Goal: Communication & Community: Participate in discussion

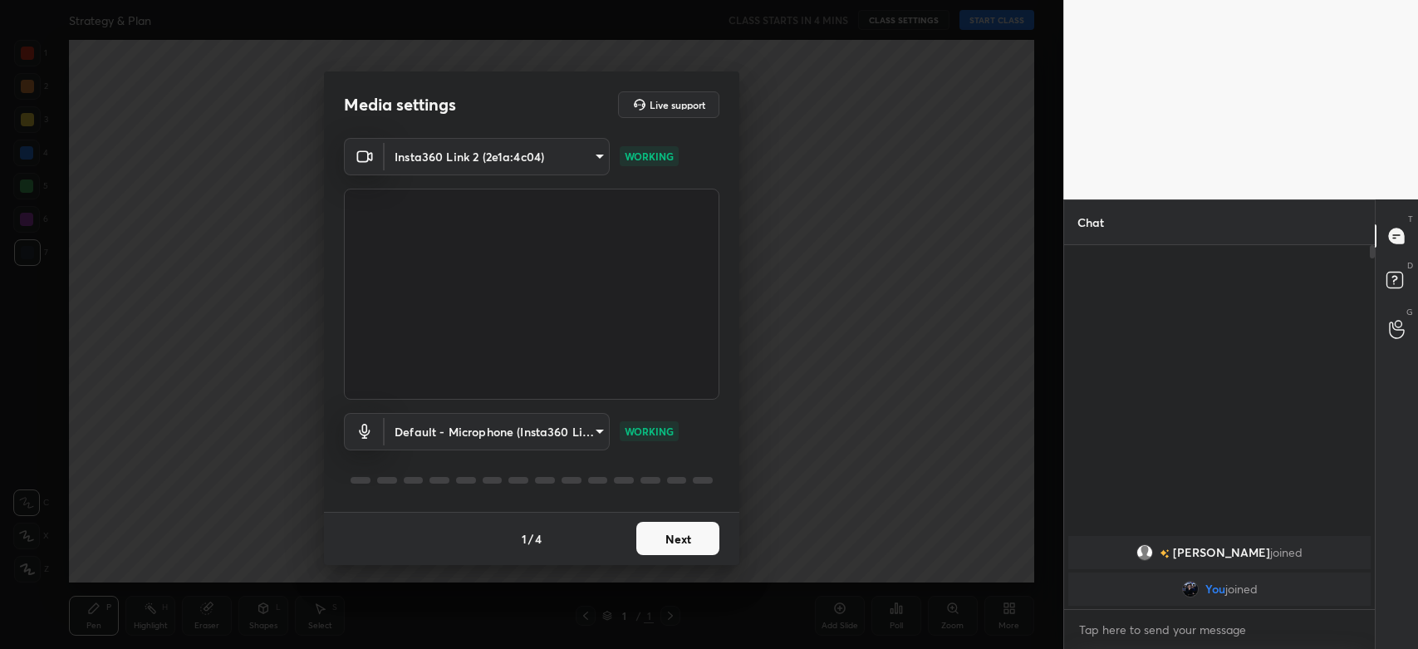
click at [684, 533] on button "Next" at bounding box center [677, 538] width 83 height 33
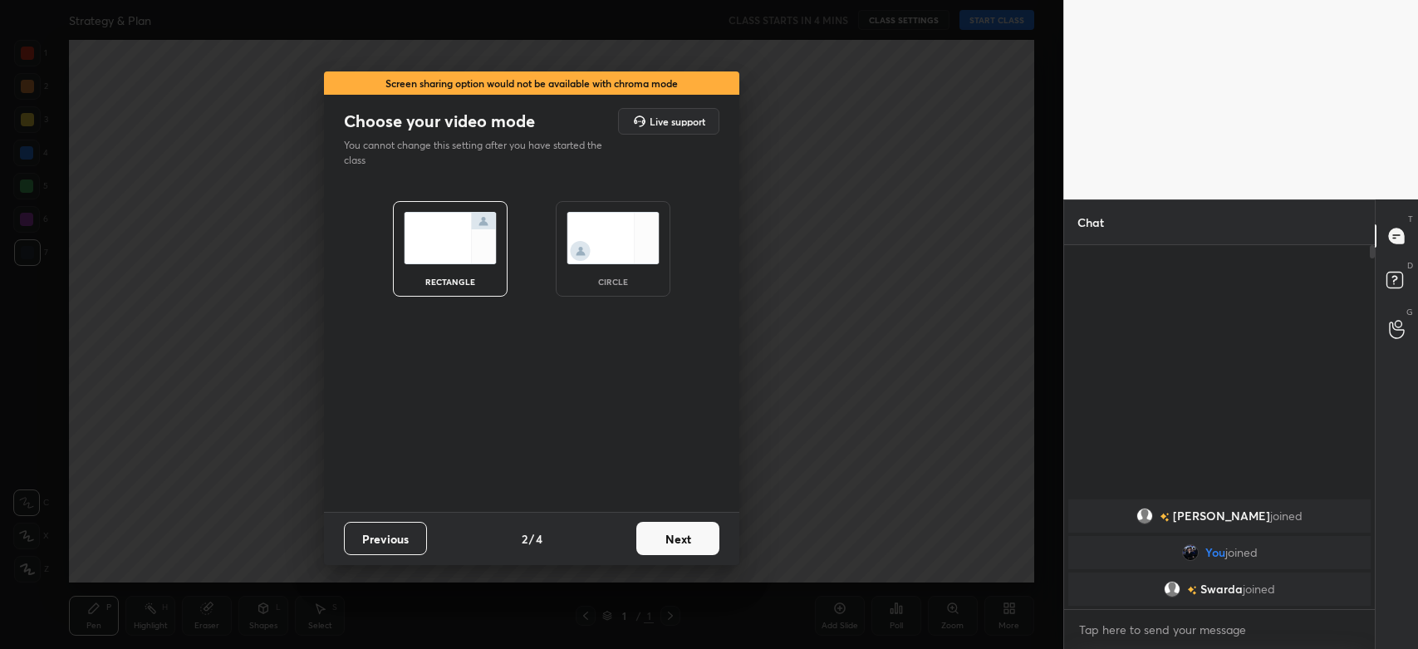
click at [684, 533] on button "Next" at bounding box center [677, 538] width 83 height 33
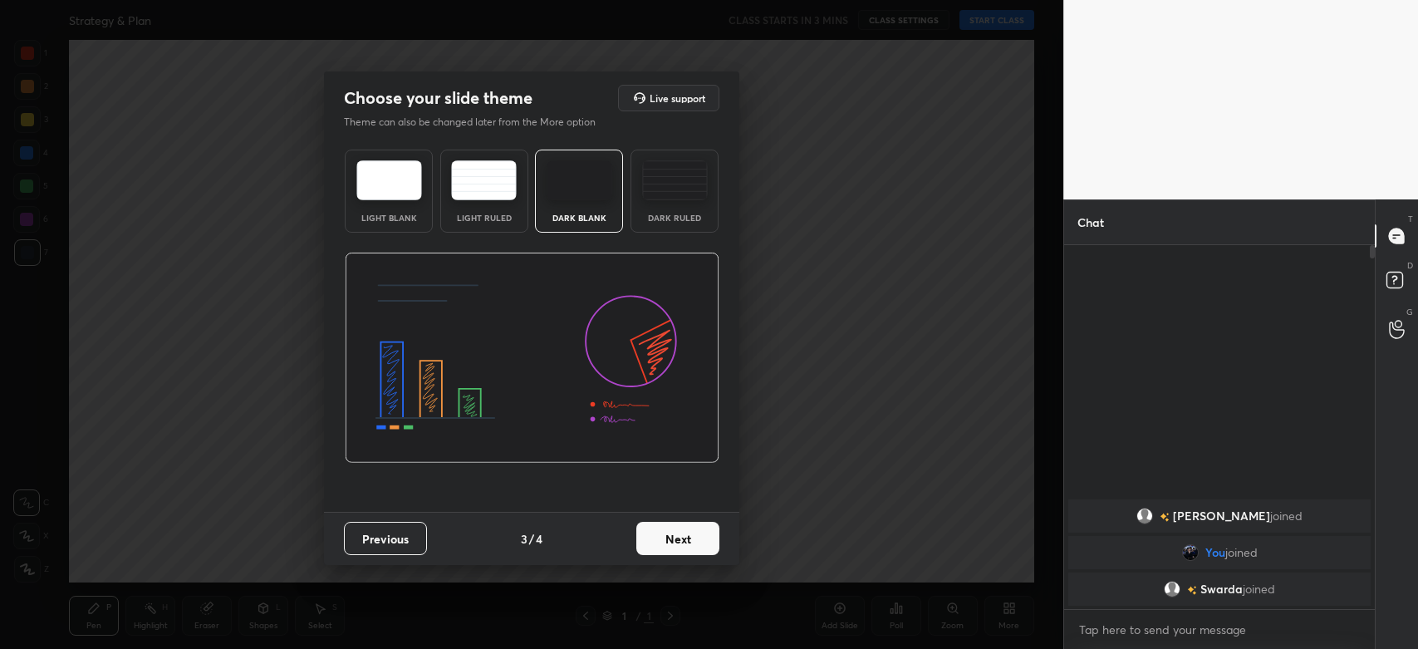
click at [684, 533] on button "Next" at bounding box center [677, 538] width 83 height 33
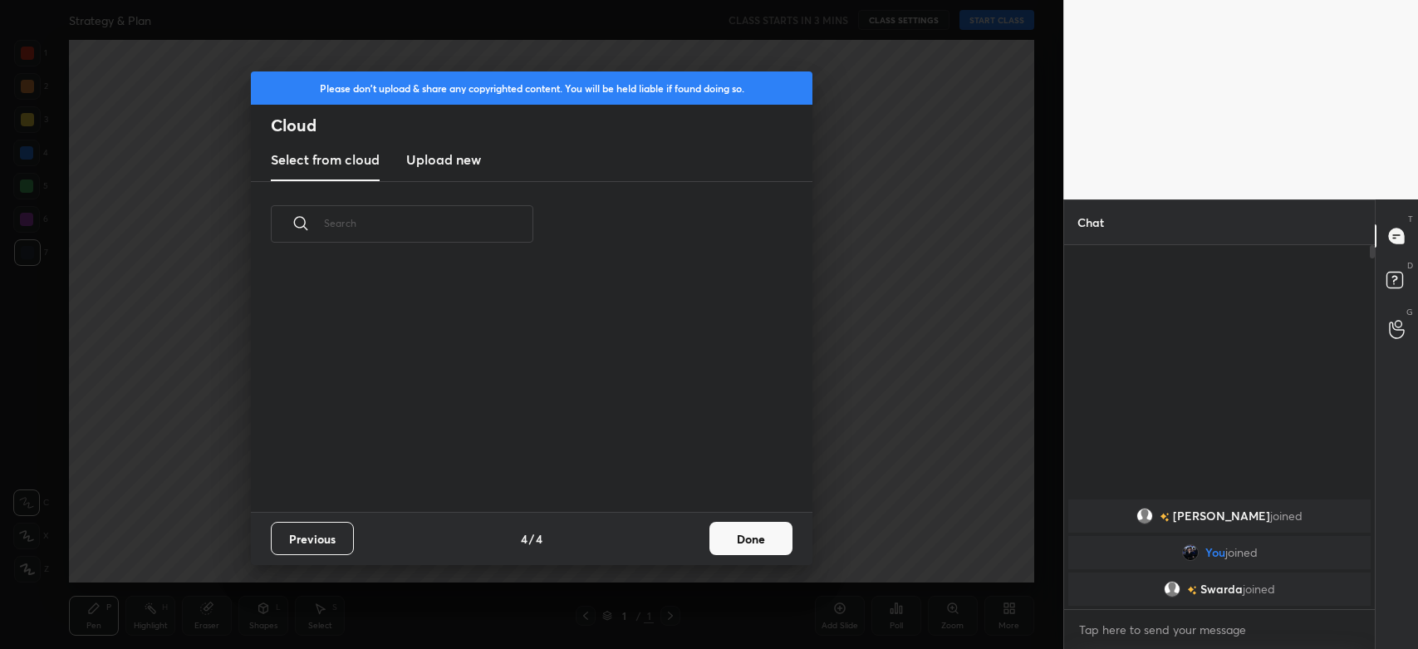
scroll to position [246, 533]
click at [439, 161] on h3 "Upload new" at bounding box center [443, 160] width 75 height 20
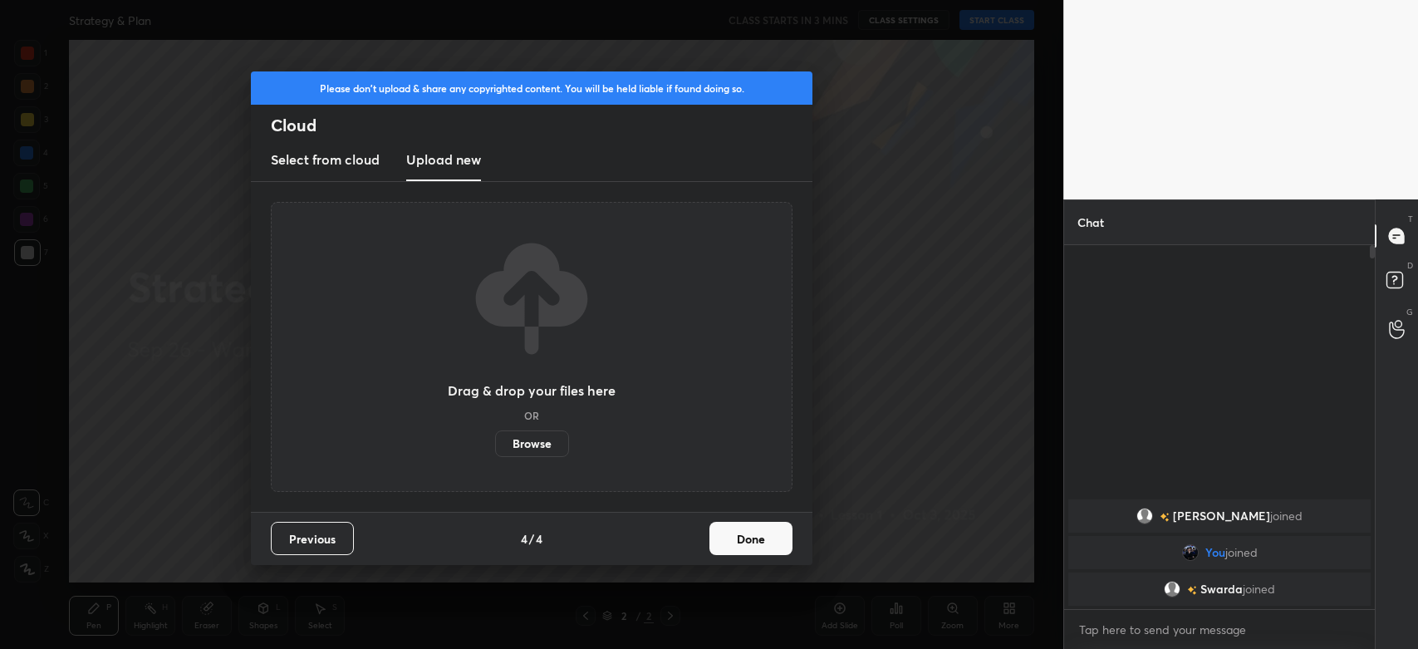
click at [538, 450] on label "Browse" at bounding box center [532, 443] width 74 height 27
click at [495, 450] on input "Browse" at bounding box center [495, 443] width 0 height 27
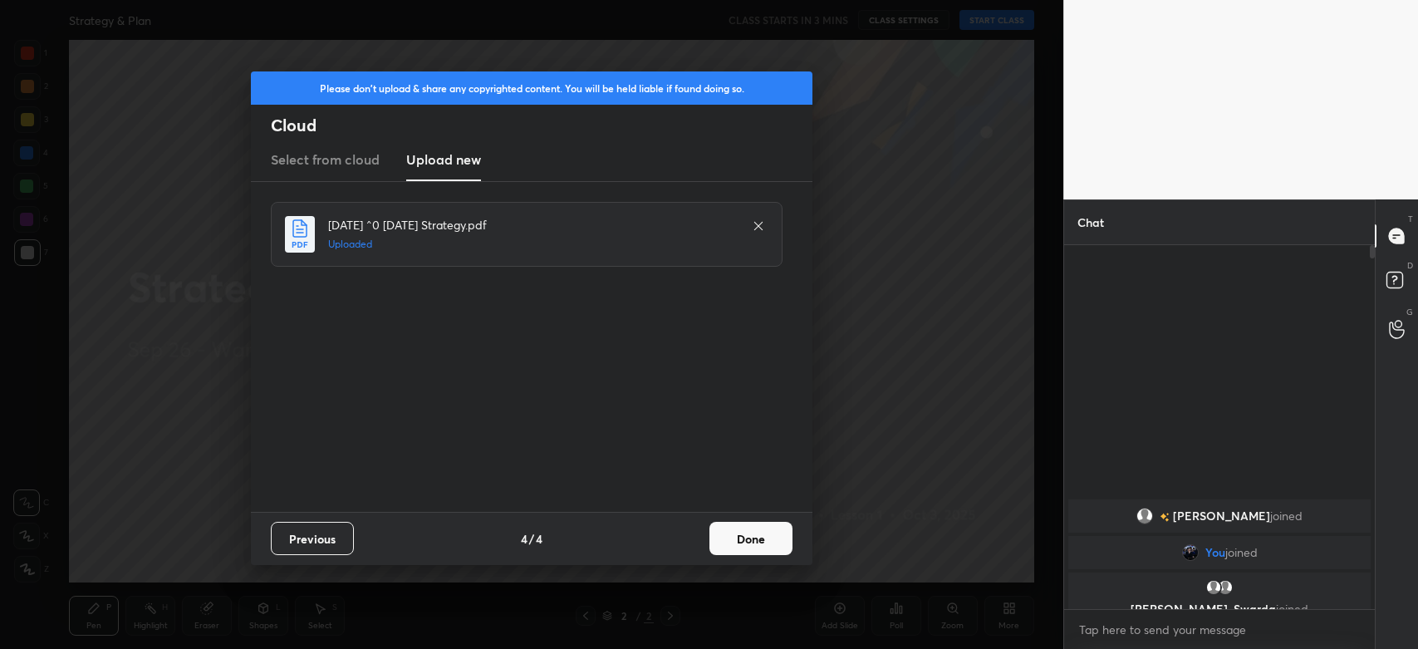
click at [741, 536] on button "Done" at bounding box center [751, 538] width 83 height 33
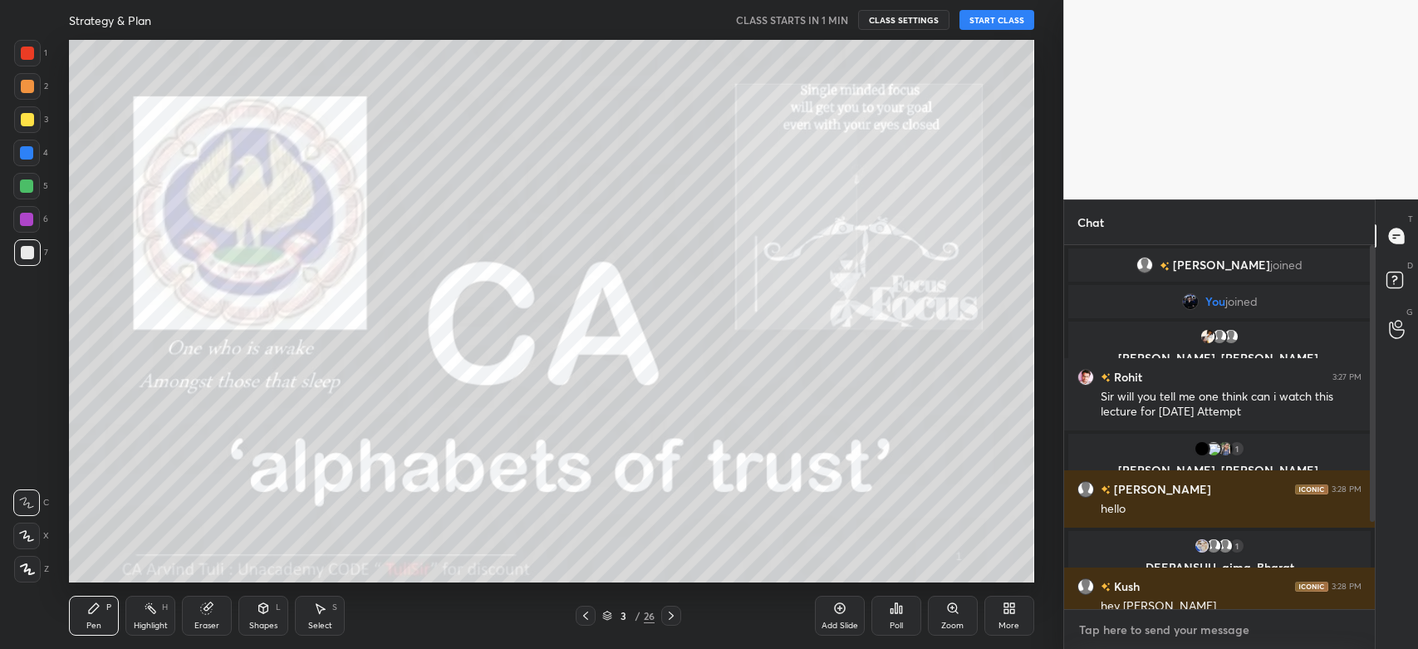
type textarea "x"
click at [1133, 617] on textarea at bounding box center [1220, 629] width 284 height 27
type textarea "G"
type textarea "x"
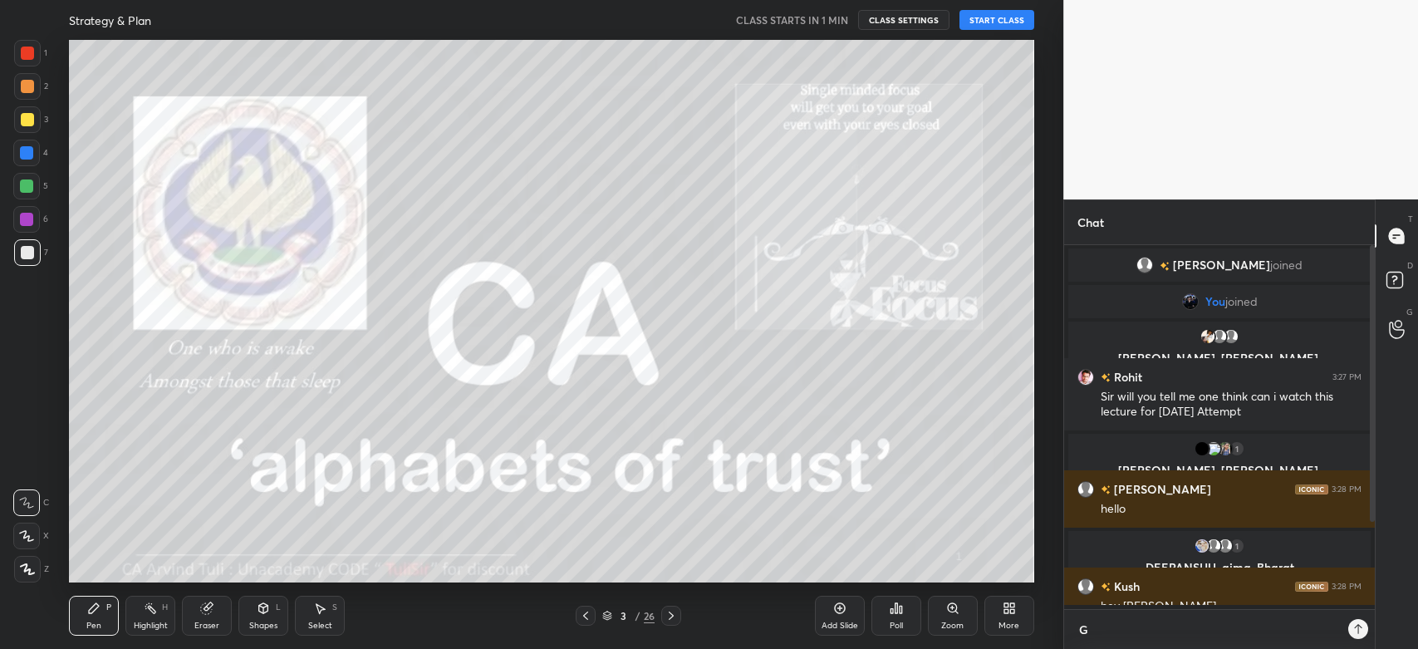
type textarea "Go"
type textarea "x"
type textarea "Goo"
type textarea "x"
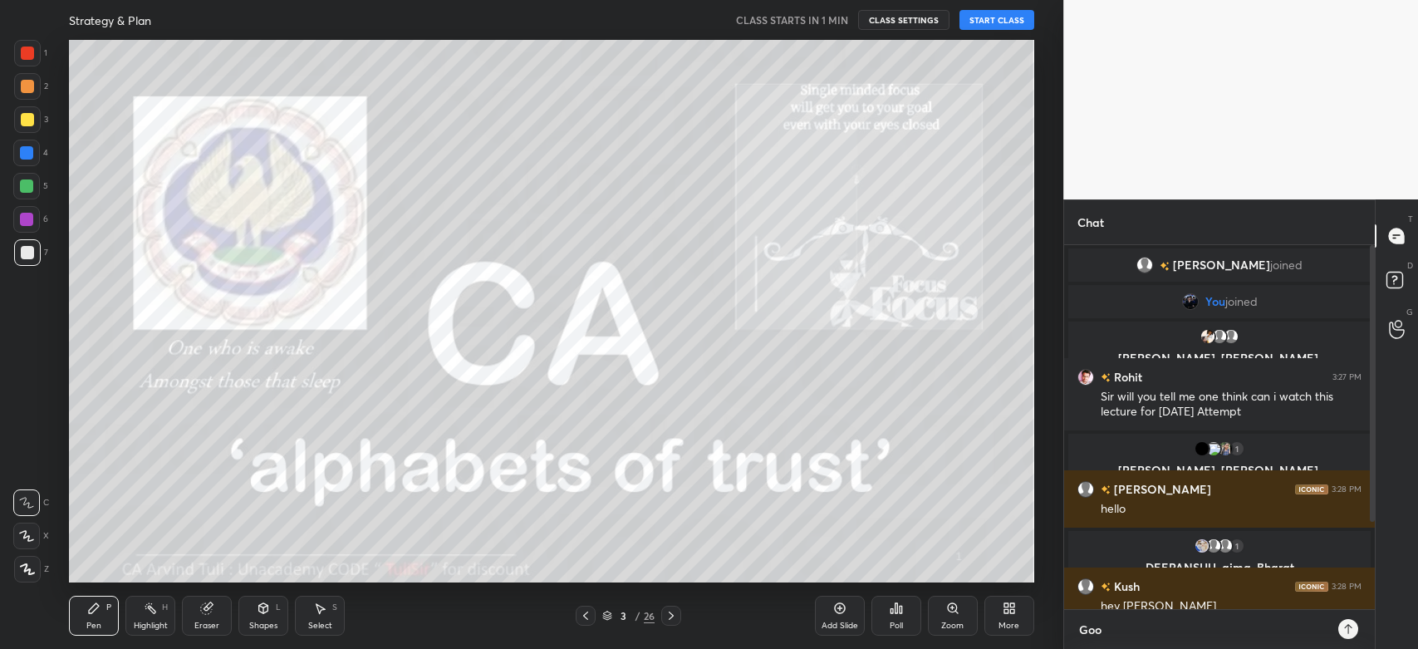
type textarea "Good"
type textarea "x"
type textarea "Good"
type textarea "x"
type textarea "Good A"
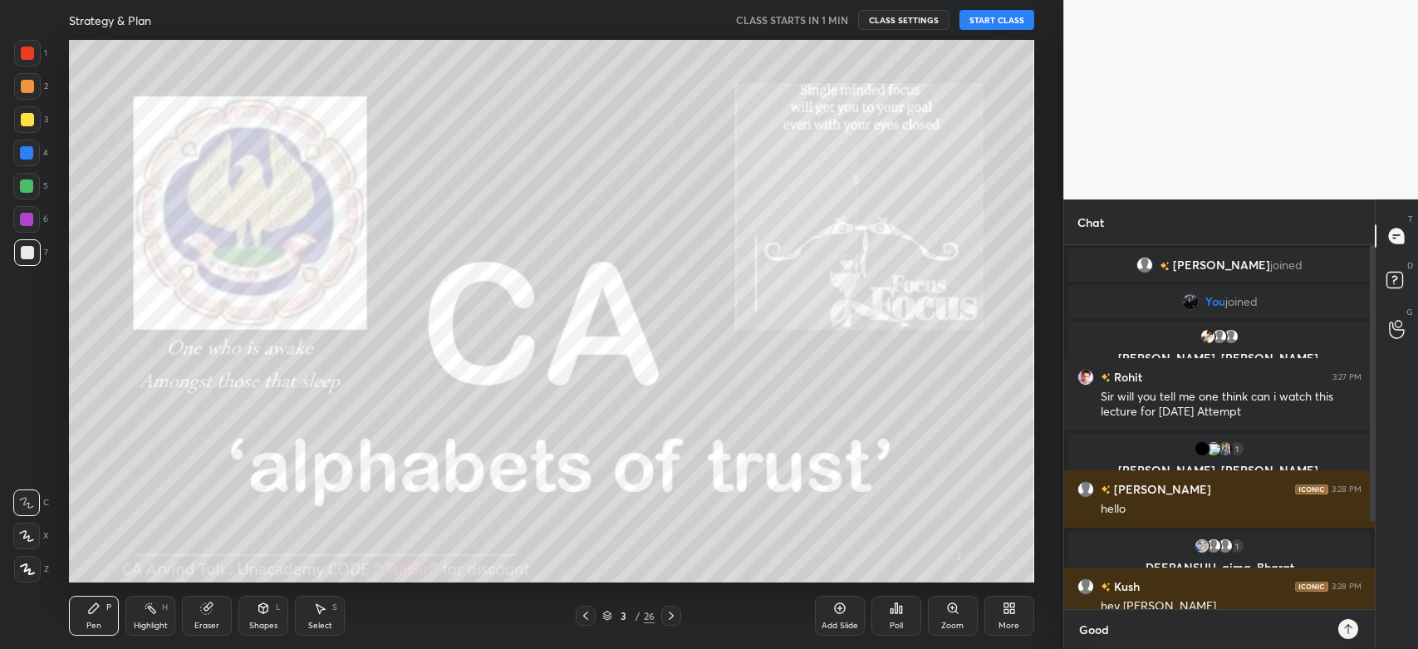
type textarea "x"
type textarea "Good Af"
type textarea "x"
type textarea "Good Aft"
type textarea "x"
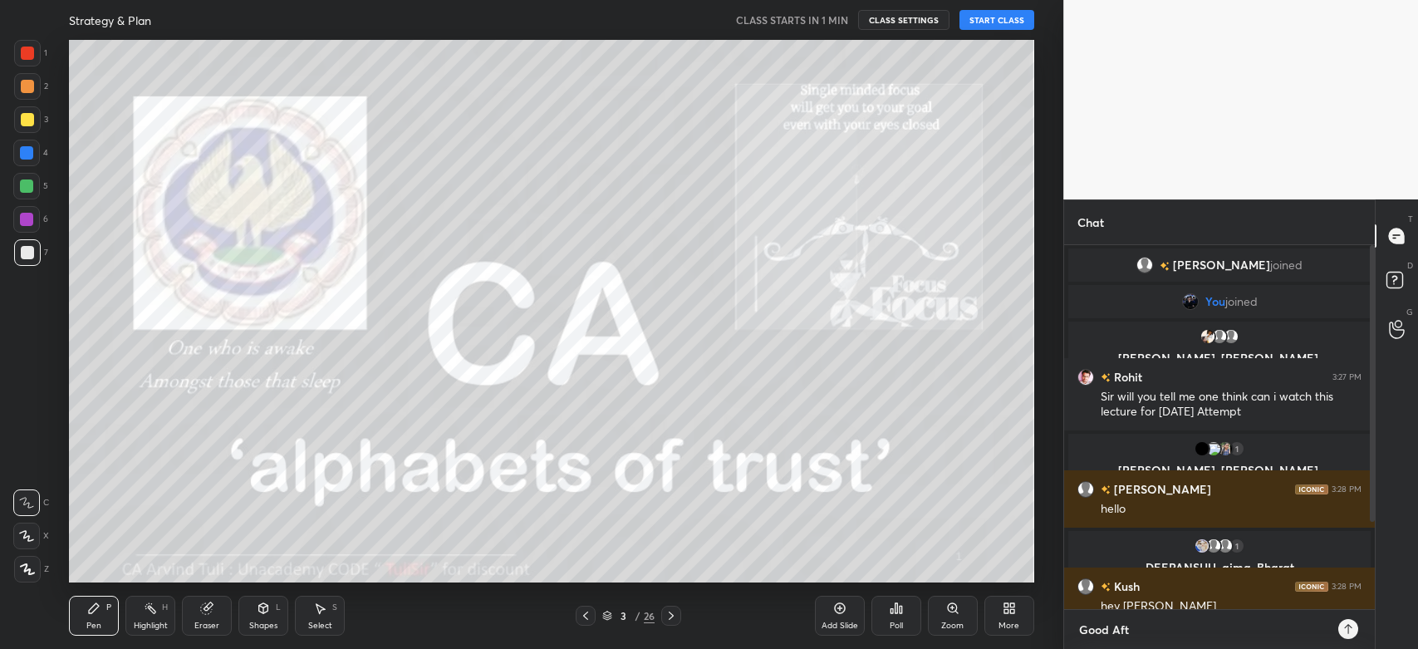
type textarea "Good Afte"
type textarea "x"
type textarea "Good After"
type textarea "x"
type textarea "Good Aftern"
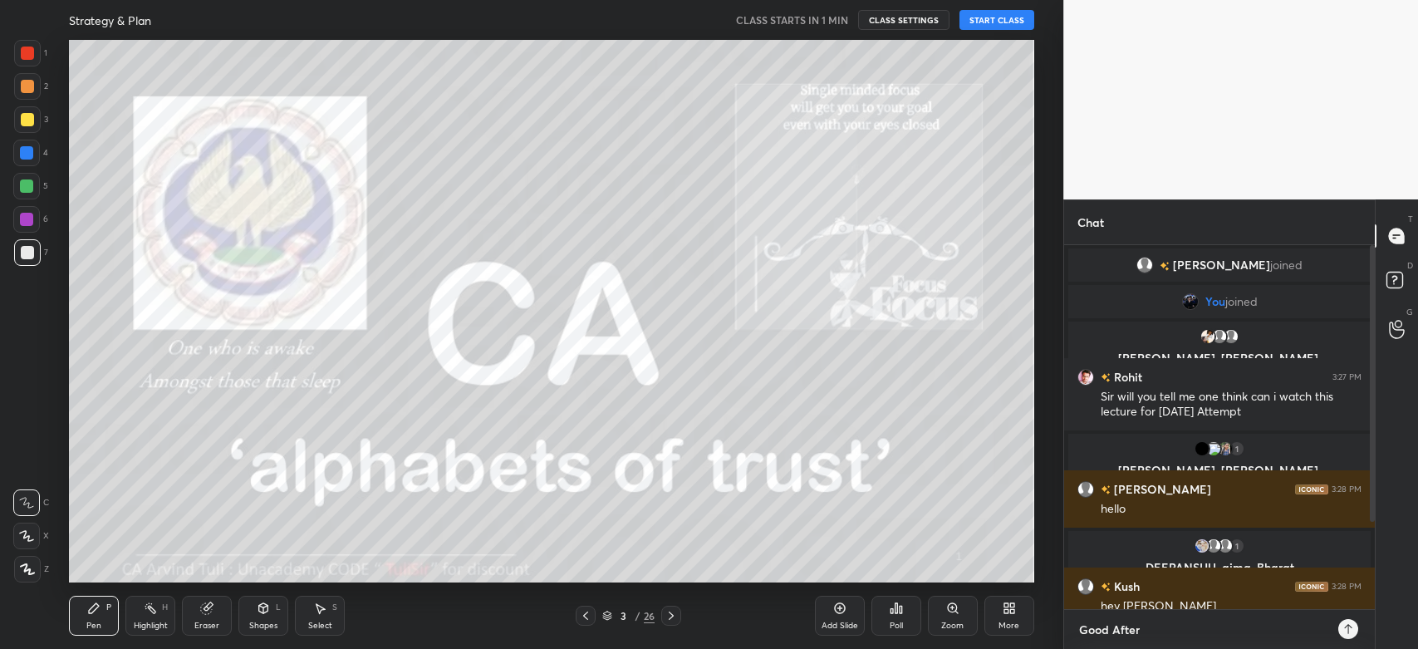
type textarea "x"
type textarea "Good Afterno"
type textarea "x"
type textarea "Good Afternoo"
type textarea "x"
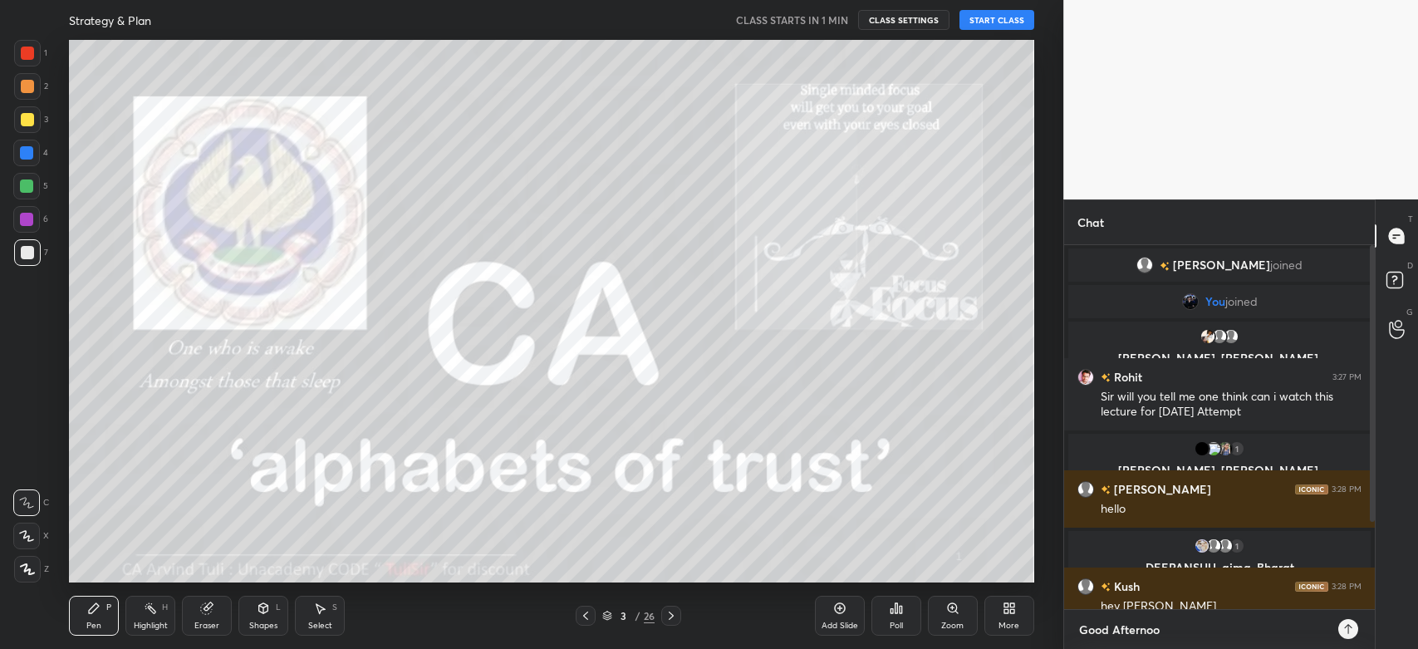
type textarea "Good Afternoon"
type textarea "x"
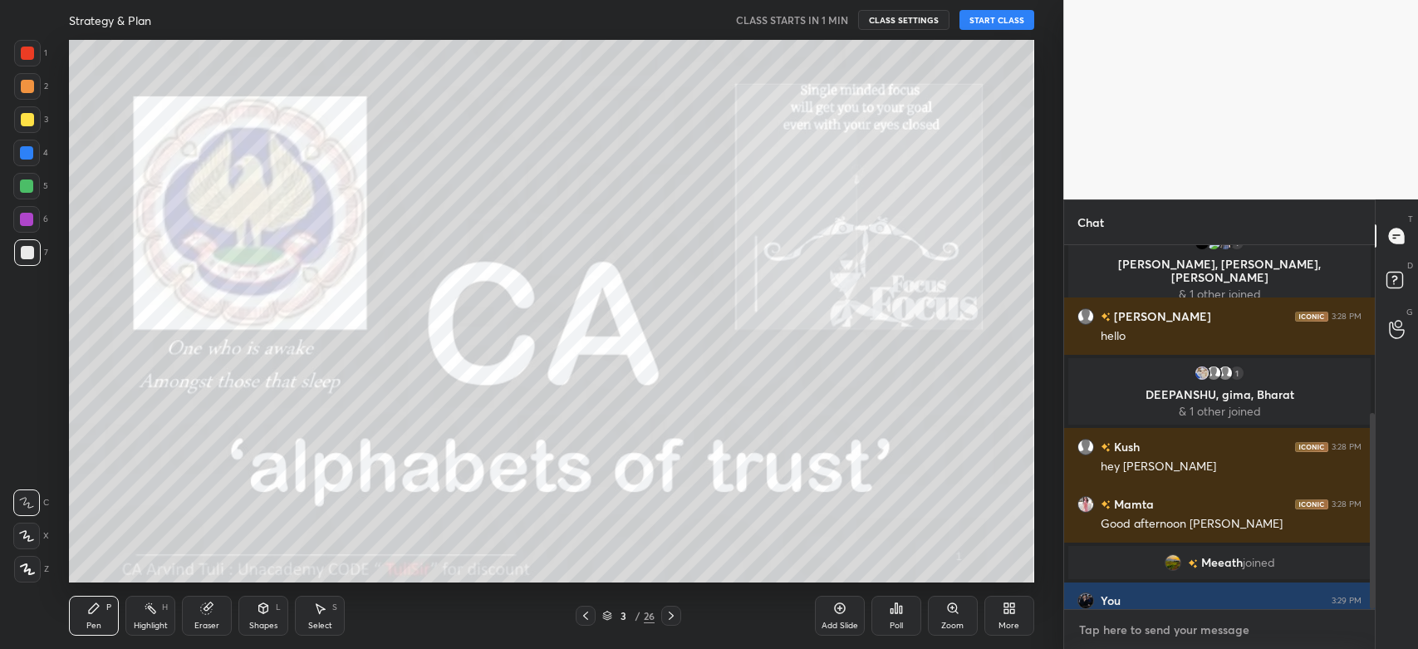
scroll to position [312, 0]
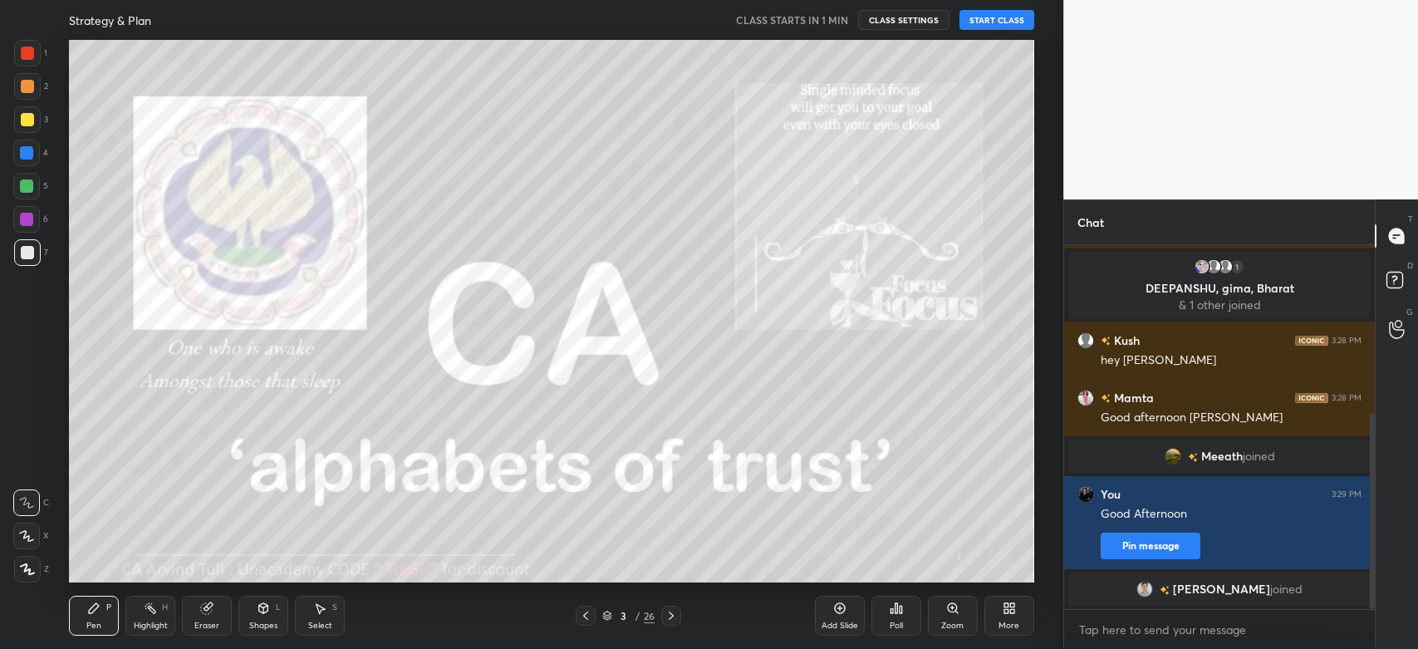
click at [1177, 553] on button "Pin message" at bounding box center [1151, 546] width 100 height 27
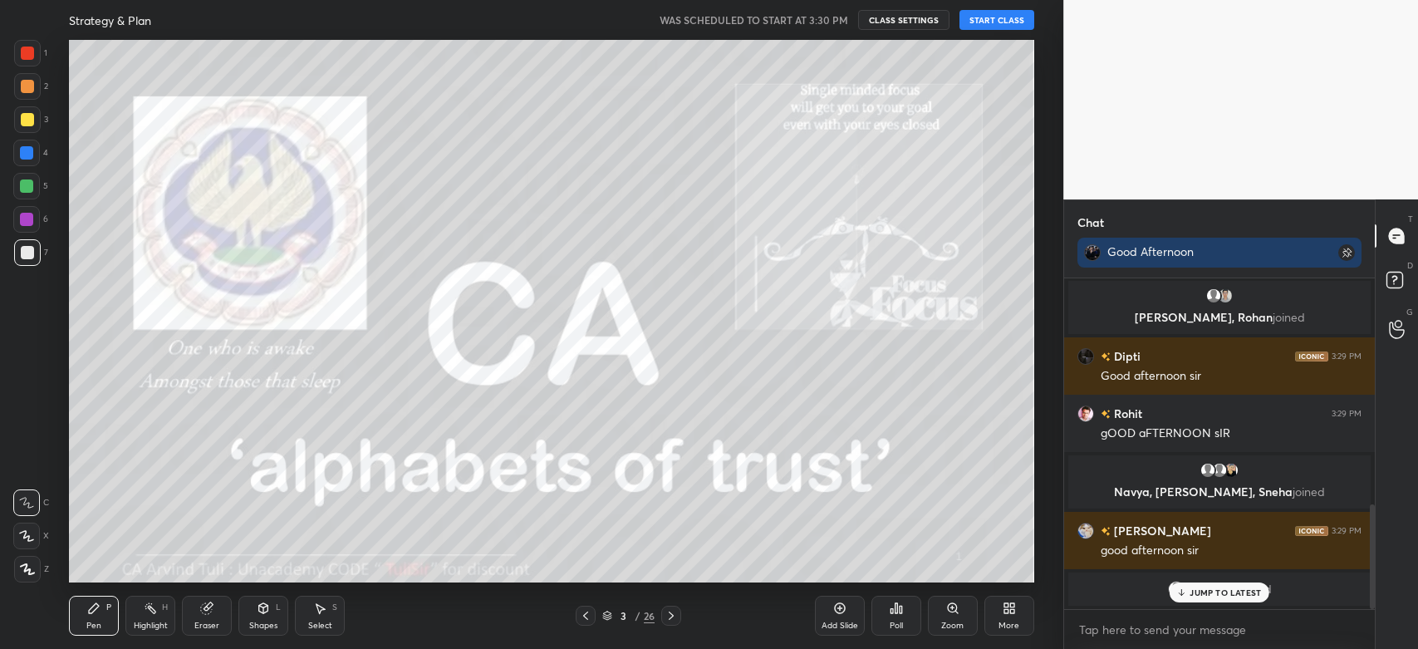
scroll to position [714, 0]
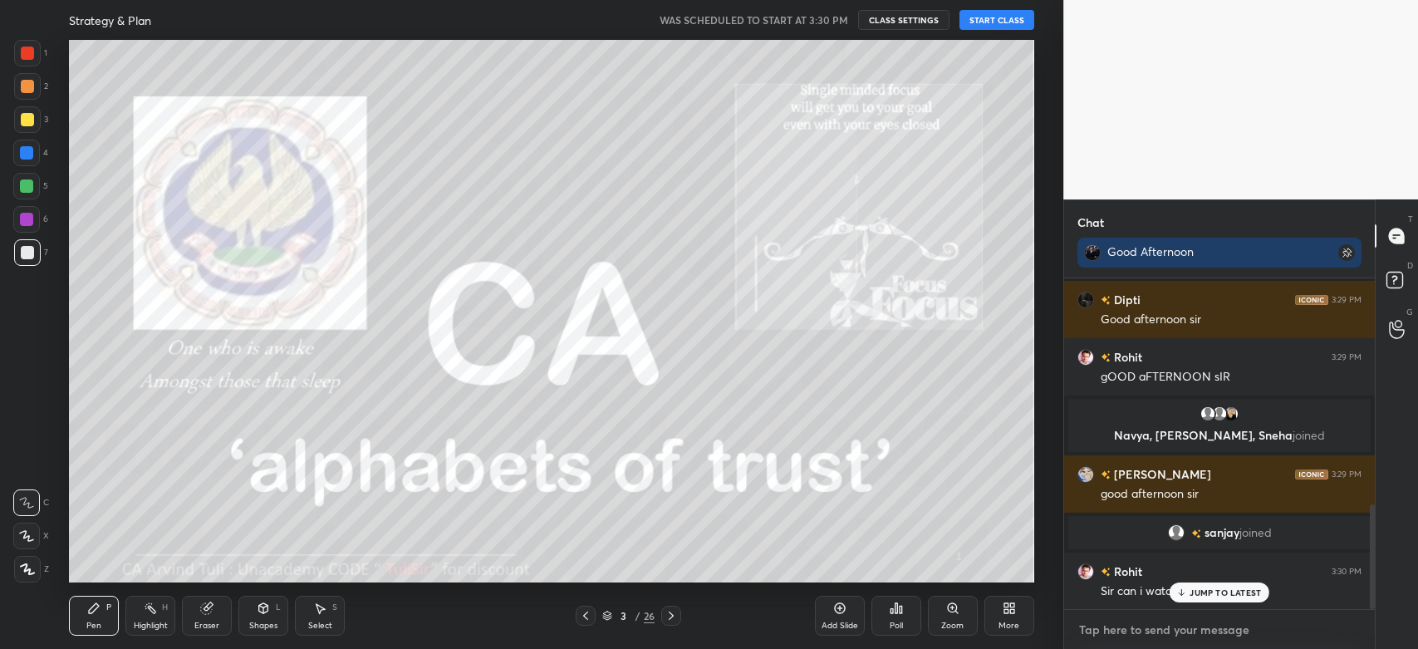
type textarea "x"
click at [1166, 637] on textarea at bounding box center [1220, 629] width 284 height 27
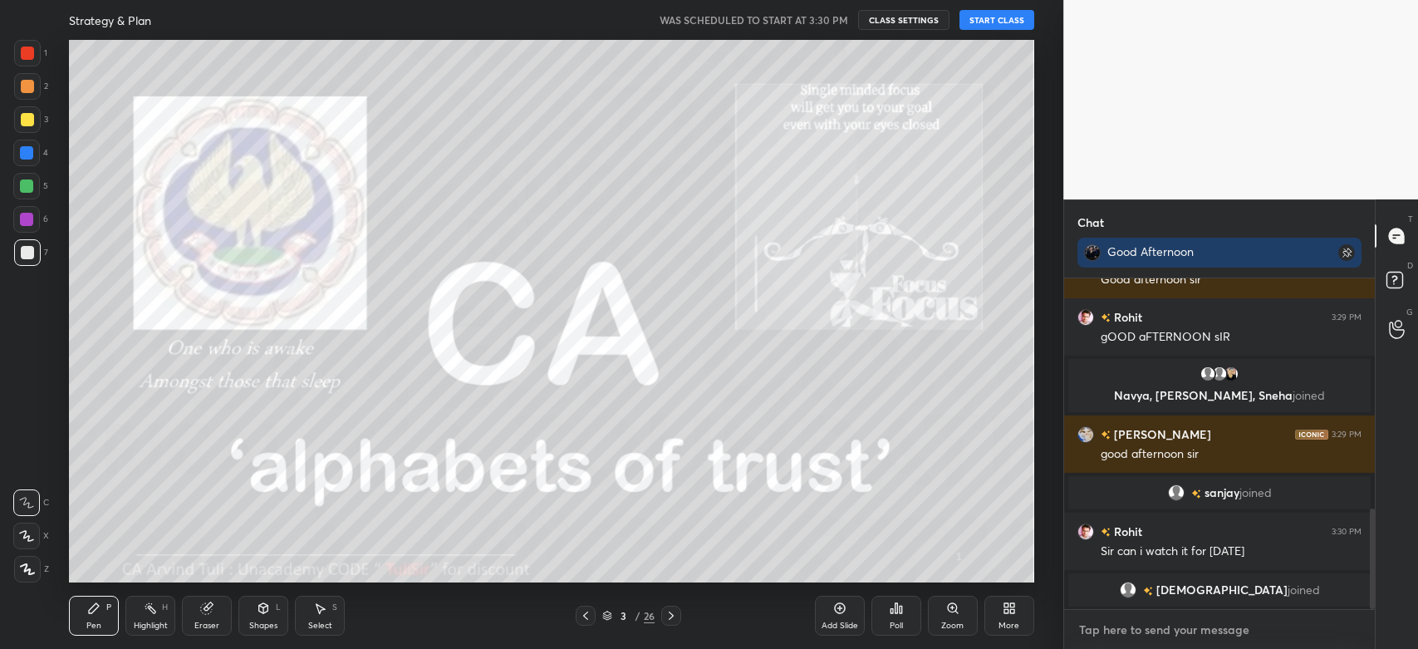
click at [1141, 633] on textarea at bounding box center [1220, 629] width 284 height 27
type textarea "A"
type textarea "x"
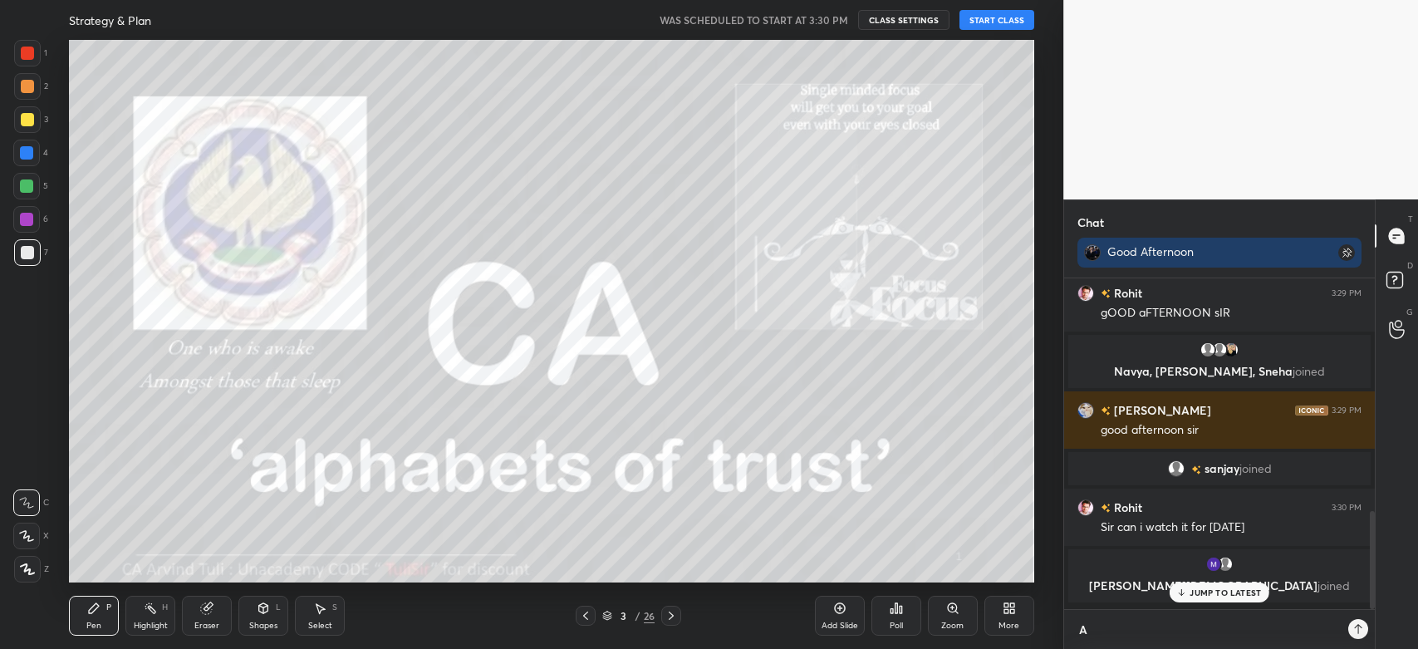
type textarea "AR"
type textarea "x"
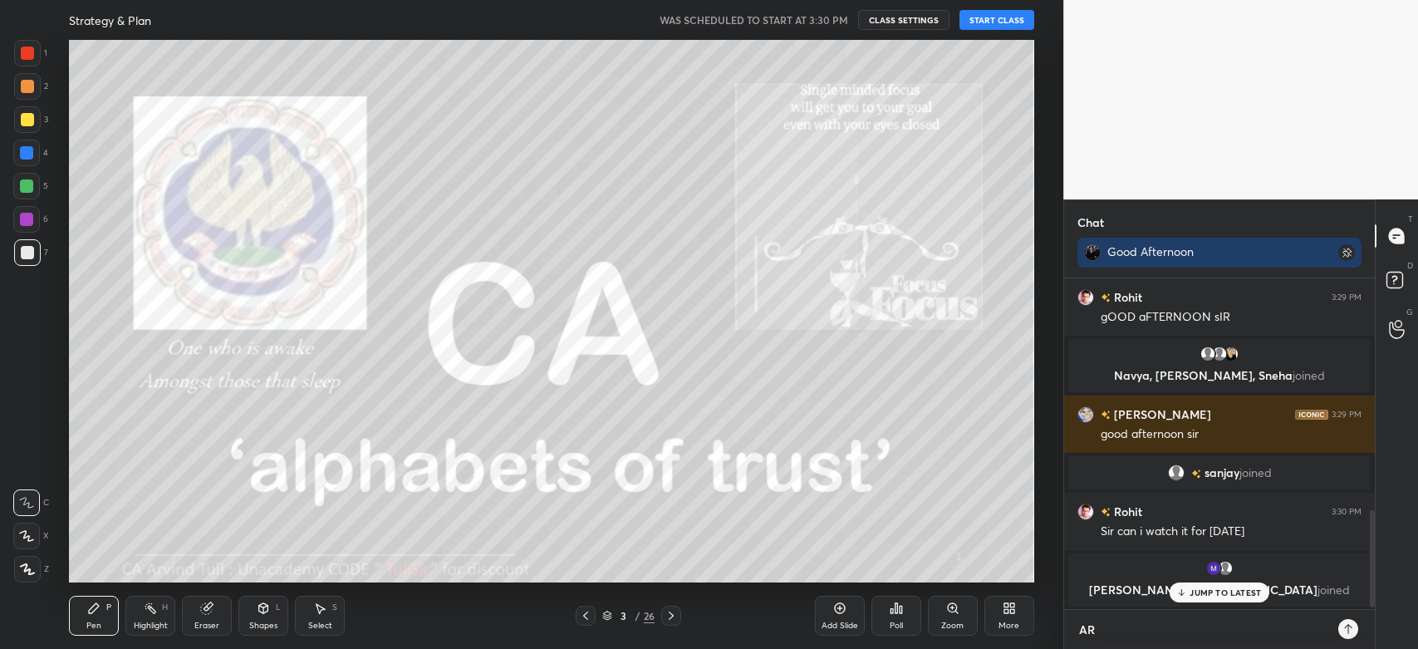
type textarea "ARE"
type textarea "x"
type textarea "ARE"
type textarea "x"
type textarea "ARE Y"
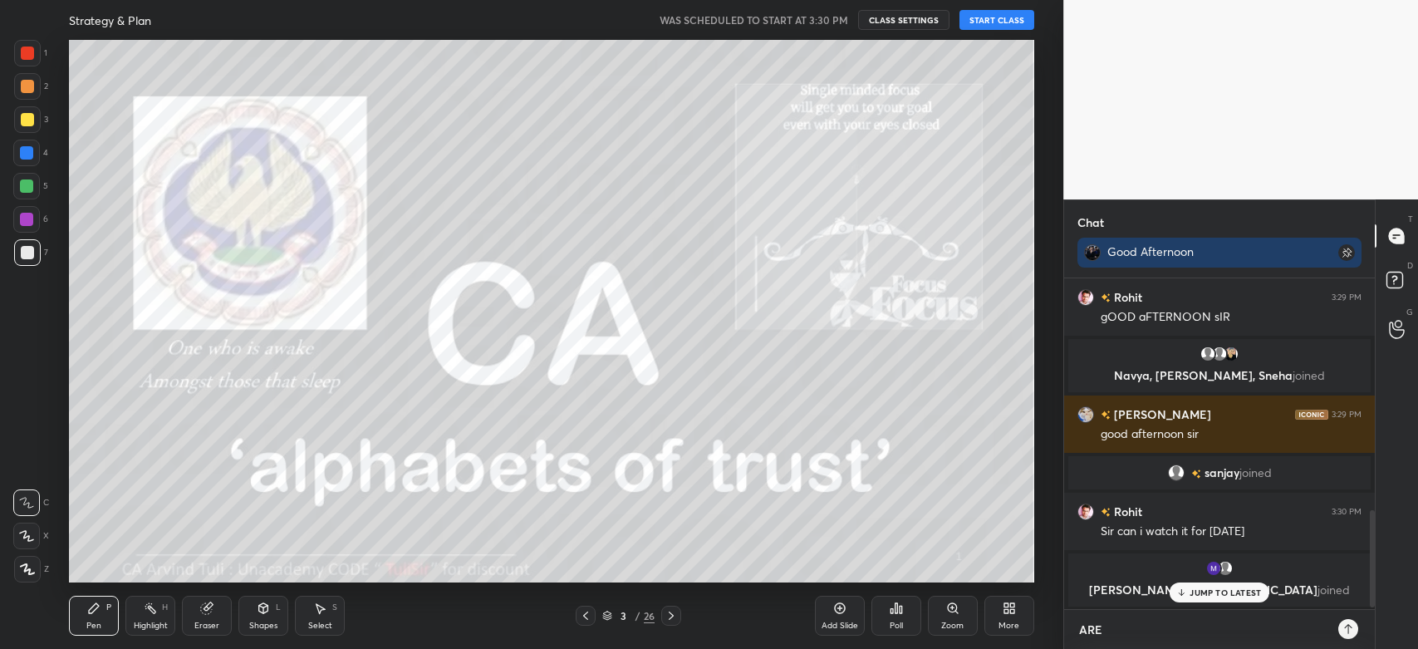
type textarea "x"
type textarea "ARE YO"
type textarea "x"
type textarea "ARE YOU"
type textarea "x"
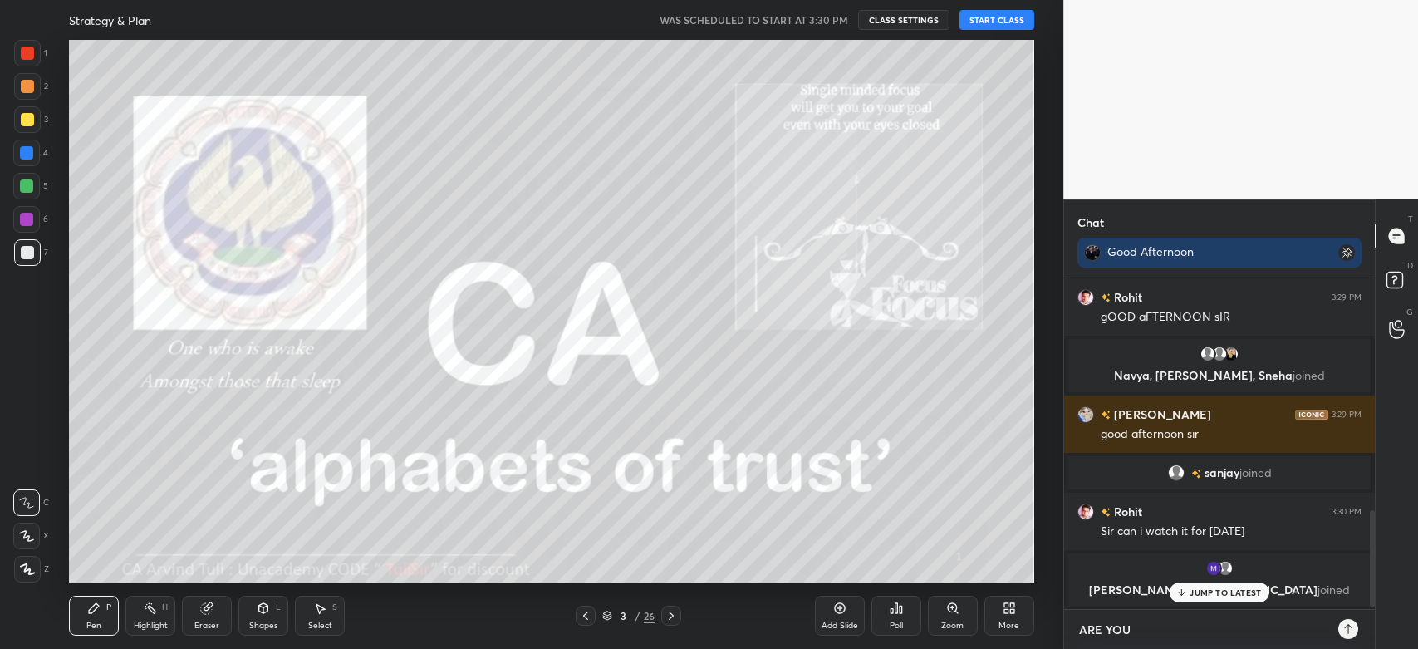
type textarea "ARE YOU"
type textarea "x"
type textarea "ARE YOU R"
type textarea "x"
type textarea "ARE YOU RE"
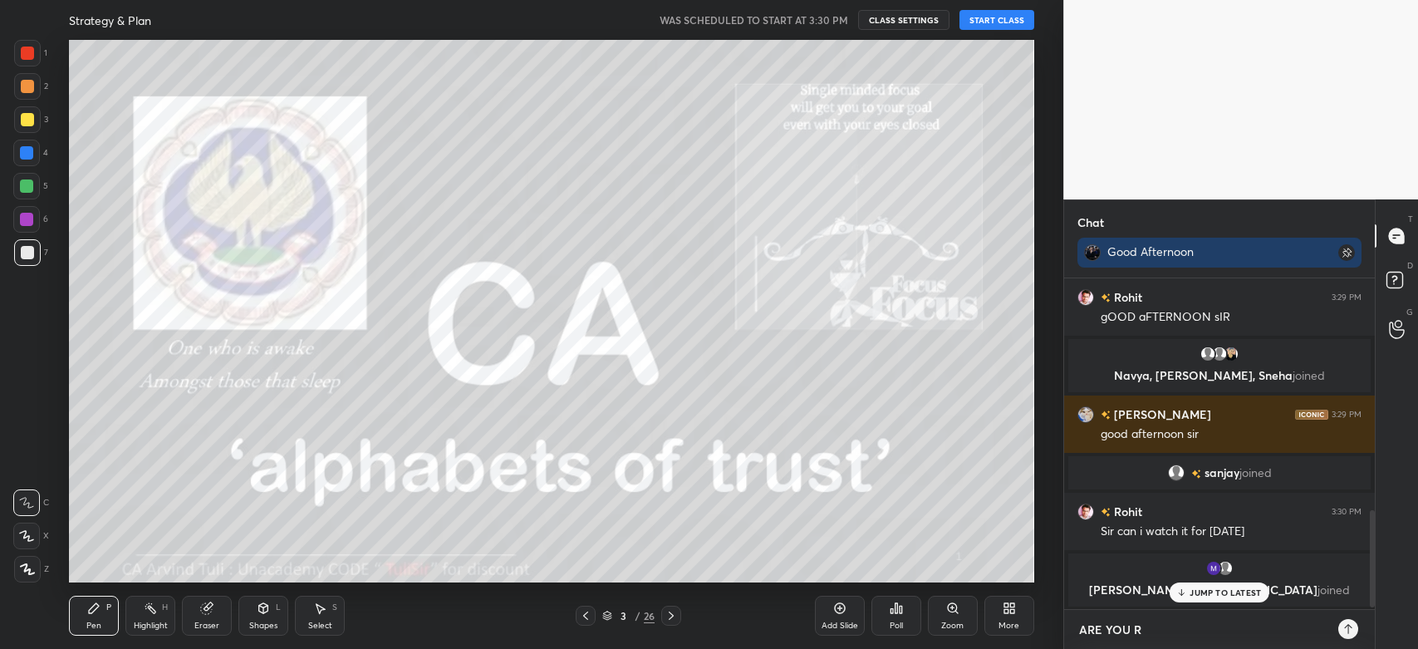
type textarea "x"
type textarea "ARE YOU REA"
type textarea "x"
type textarea "ARE YOU READ"
type textarea "x"
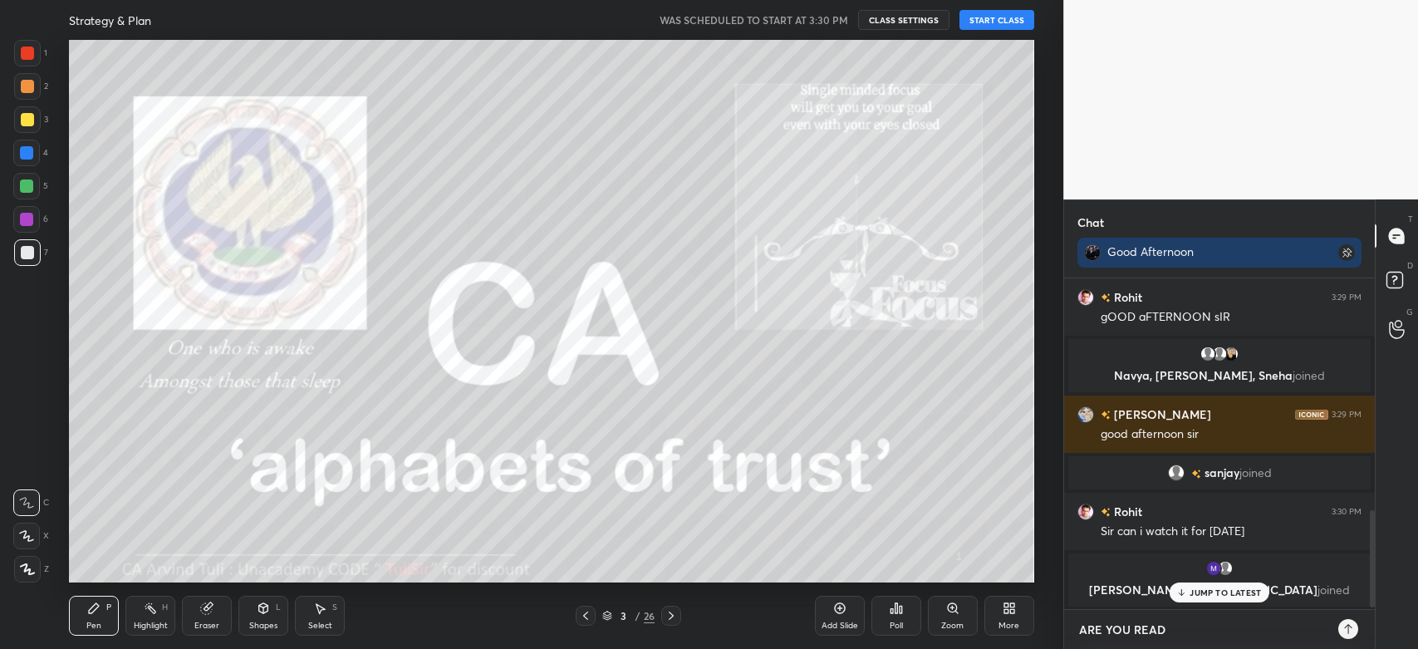
type textarea "ARE YOU READD"
type textarea "x"
type textarea "ARE YOU [PERSON_NAME]"
type textarea "x"
type textarea "ARE YOU READDYY"
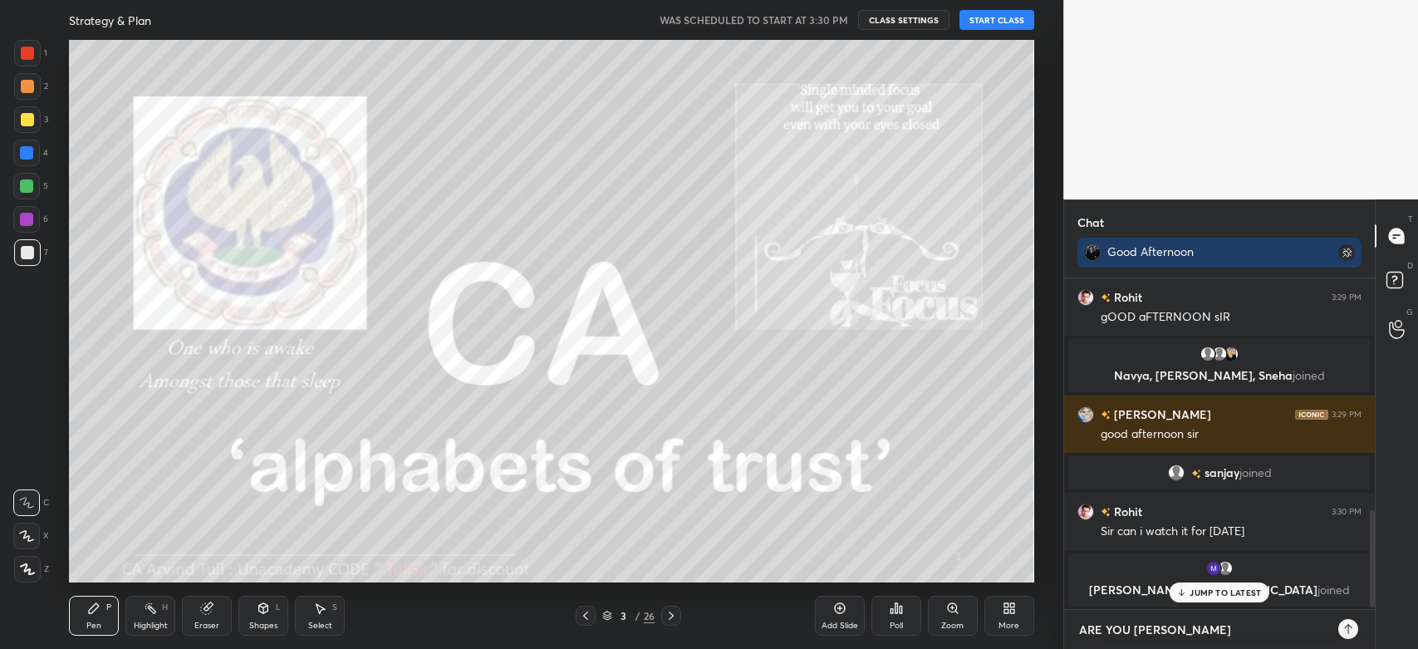
type textarea "x"
type textarea "ARE YOU READDYYY"
type textarea "x"
type textarea "ARE YOU READDYYYY"
type textarea "x"
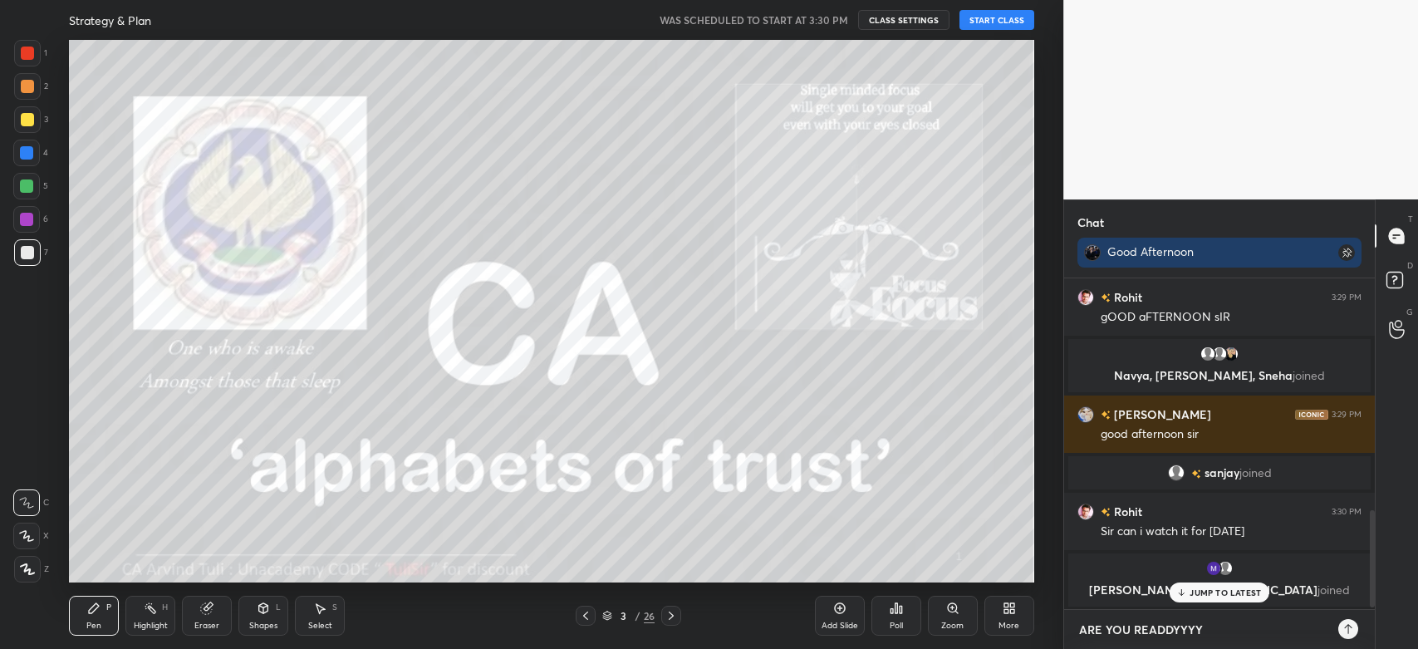
type textarea "ARE YOU READDYYYY!"
type textarea "x"
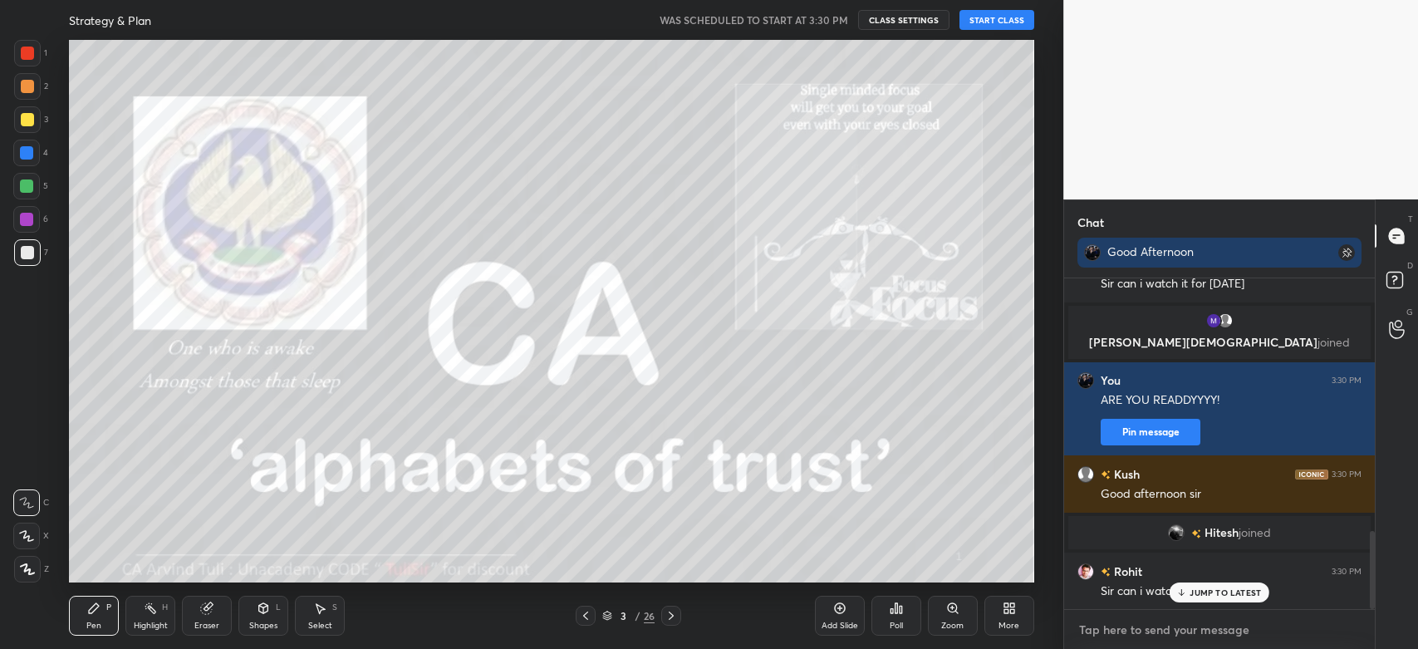
scroll to position [1070, 0]
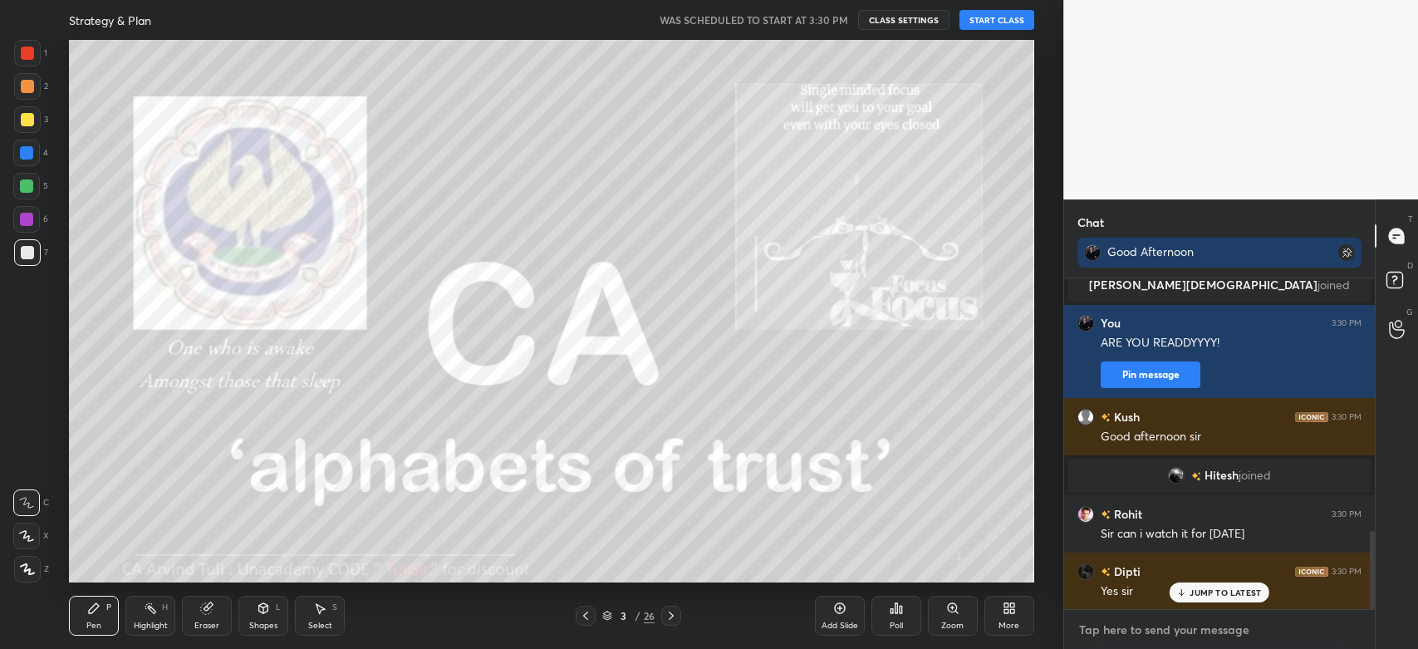
type textarea "x"
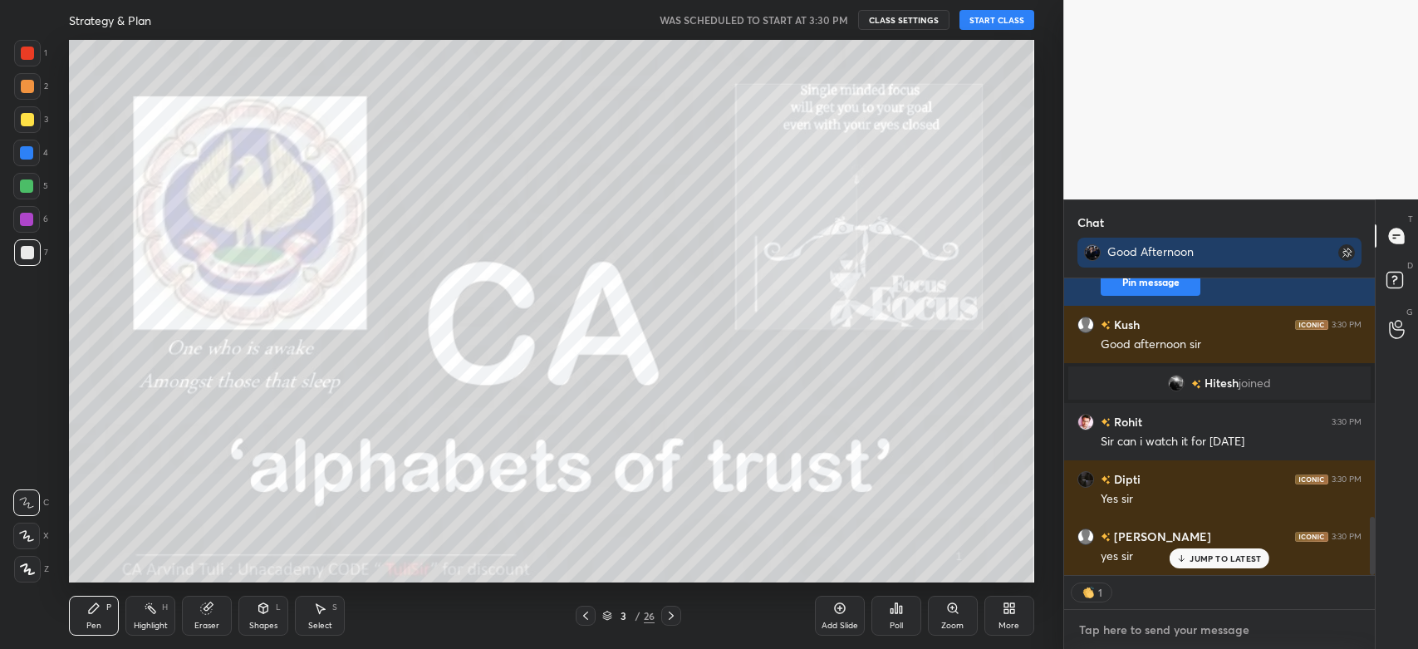
scroll to position [1219, 0]
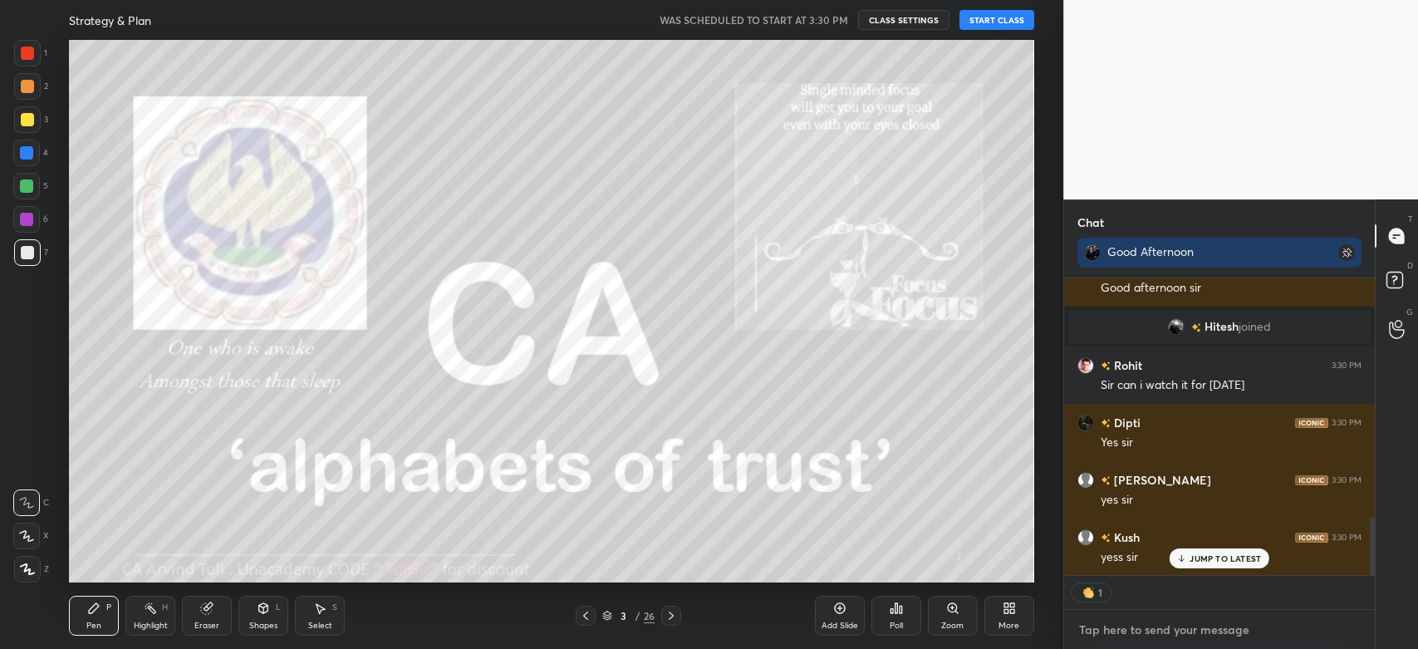
click at [1143, 626] on textarea at bounding box center [1220, 629] width 284 height 27
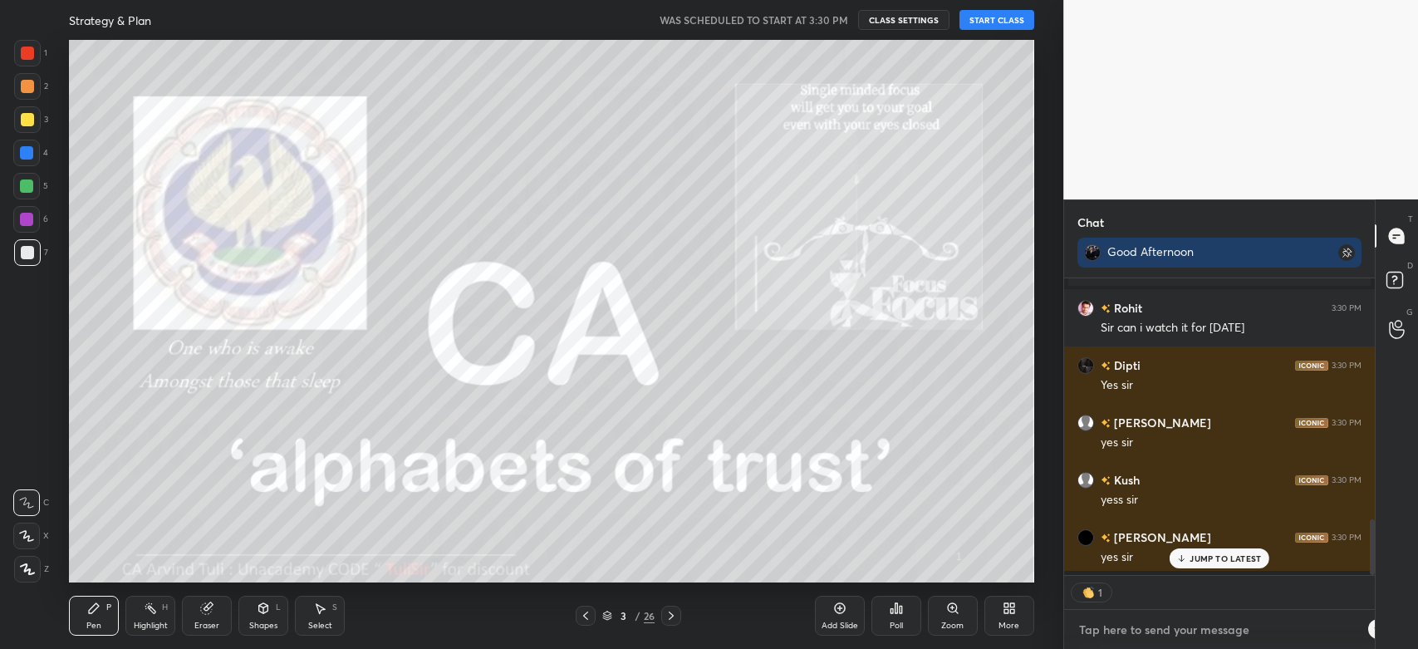
type textarea "R"
type textarea "x"
type textarea "RO"
type textarea "x"
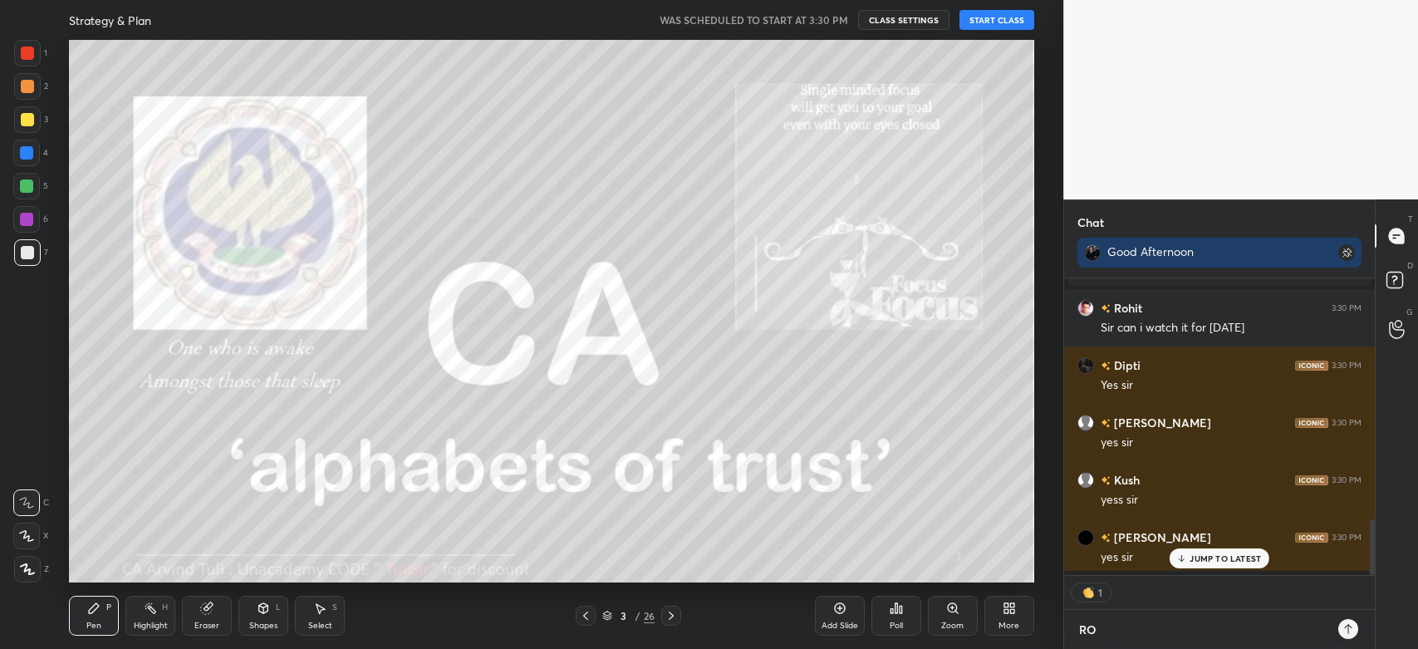
scroll to position [366, 306]
type textarea "ROH"
type textarea "x"
type textarea "ROHI"
type textarea "x"
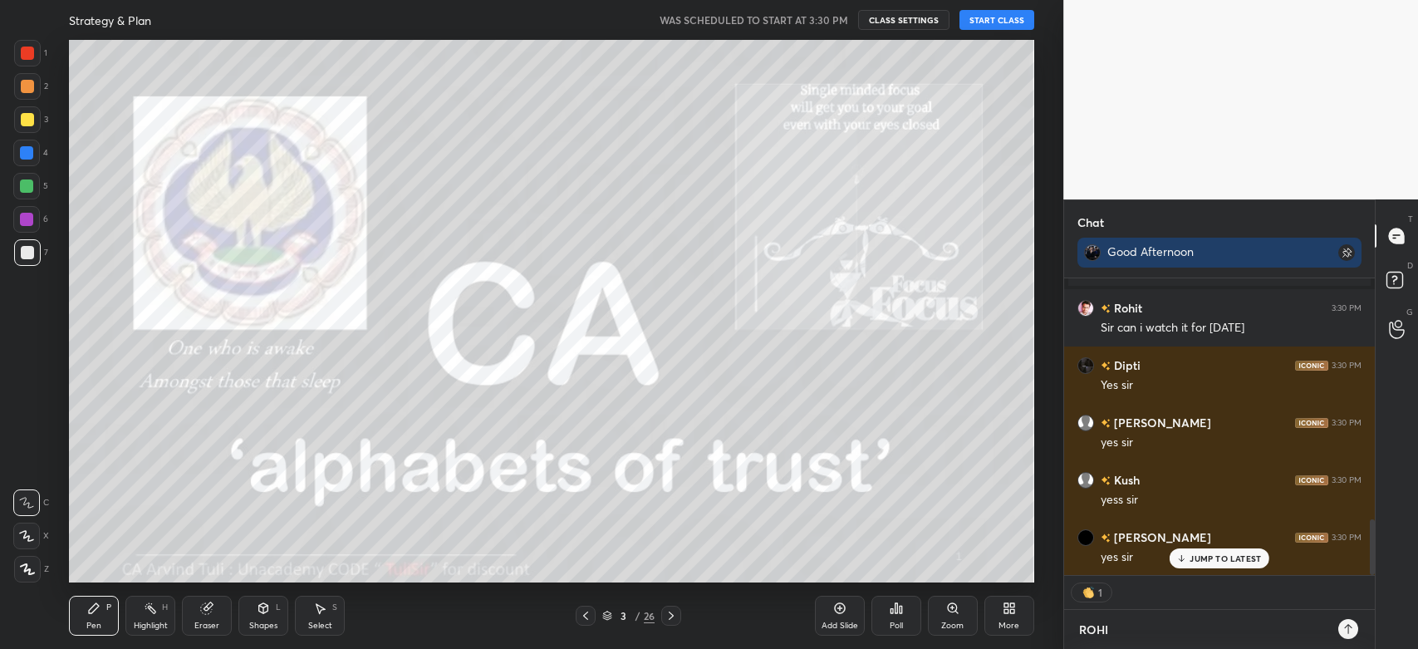
type textarea "ROHIT"
type textarea "x"
type textarea "ROHIT"
type textarea "x"
type textarea "ROHIT b"
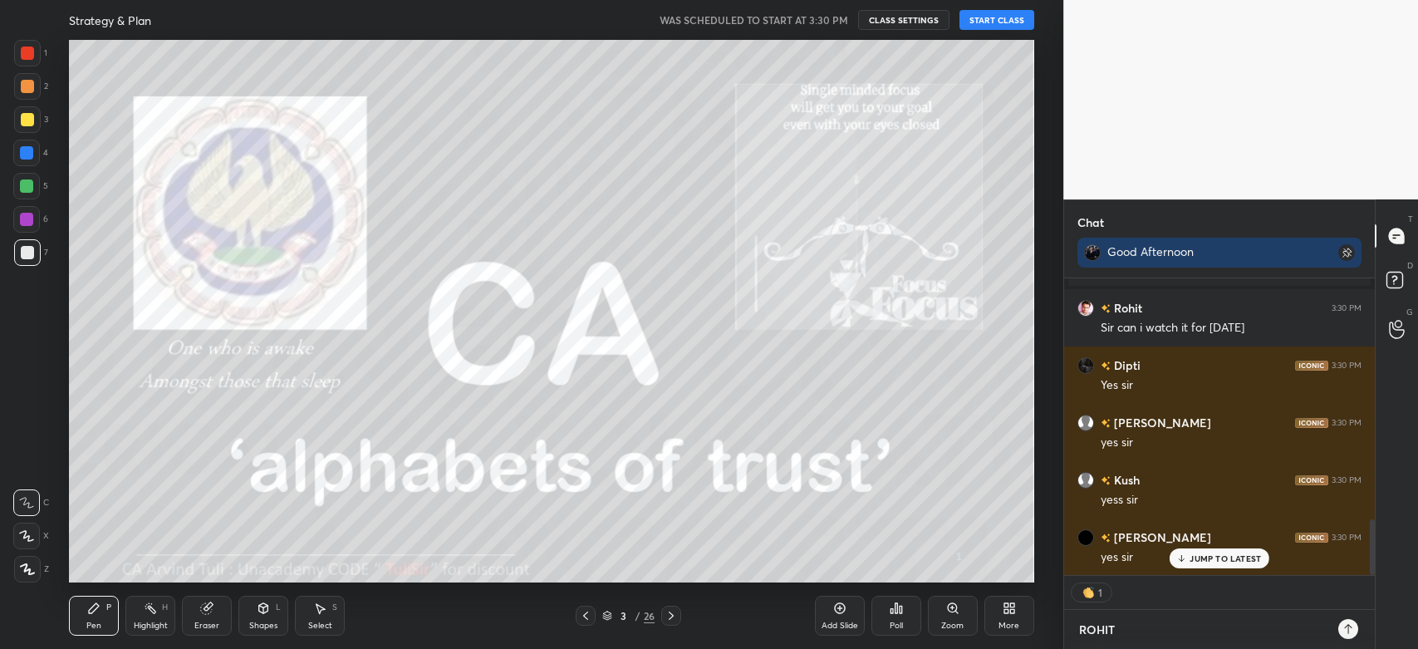
type textarea "x"
type textarea "ROHIT be"
type textarea "x"
type textarea "ROHIT bet"
type textarea "x"
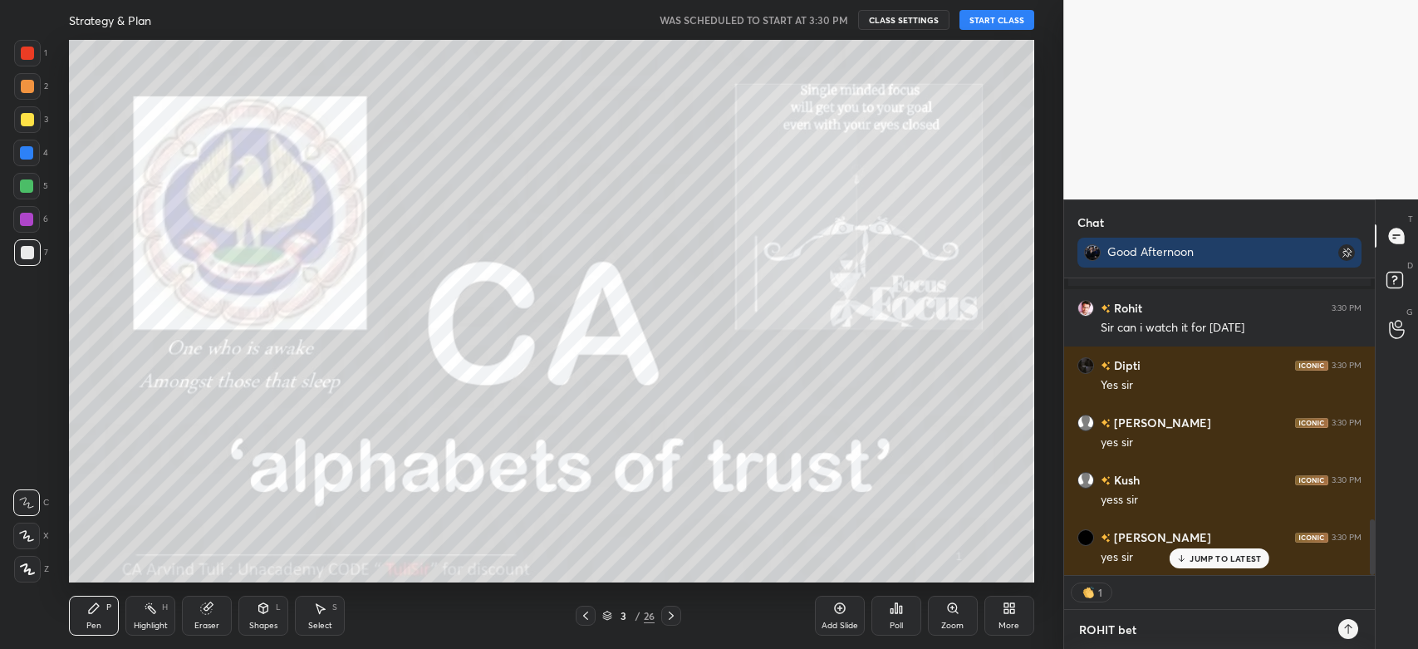
type textarea "ROHIT beta"
type textarea "x"
type textarea "ROHIT beta"
type textarea "x"
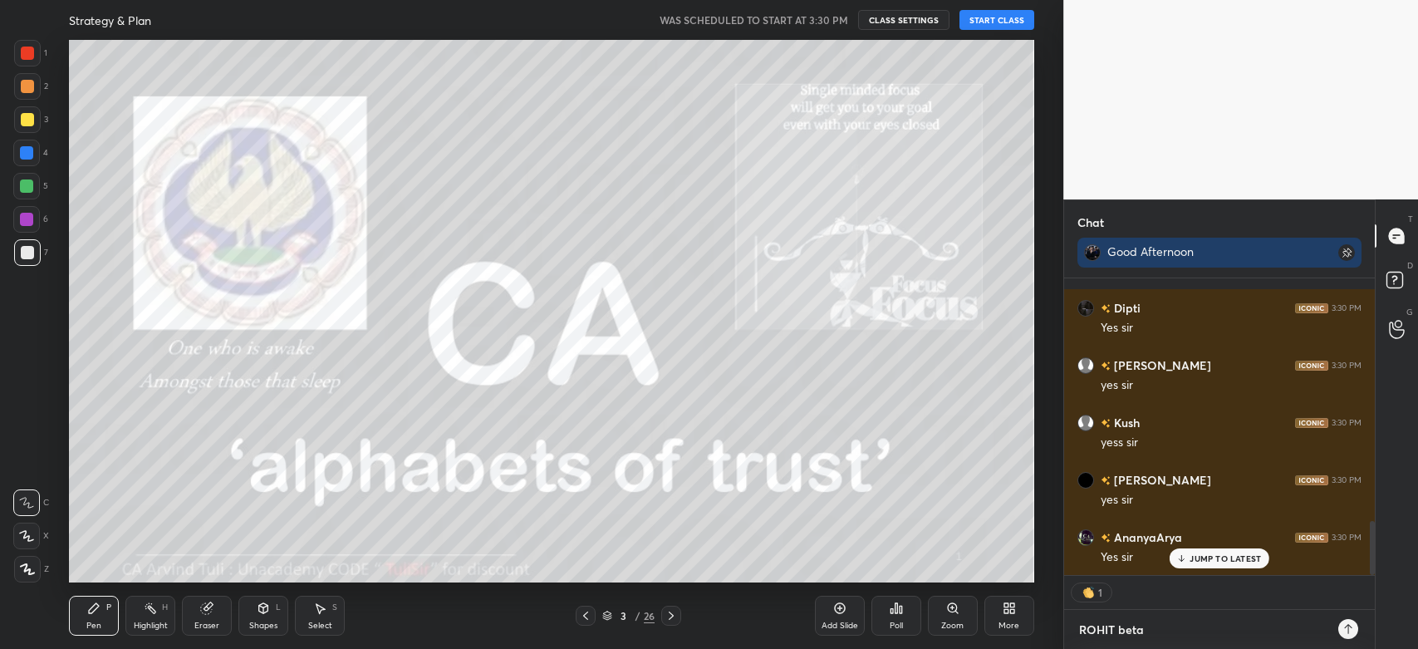
type textarea "ROHIT beta s"
type textarea "x"
type textarea "ROHIT beta sa"
type textarea "x"
type textarea "ROHIT beta sab"
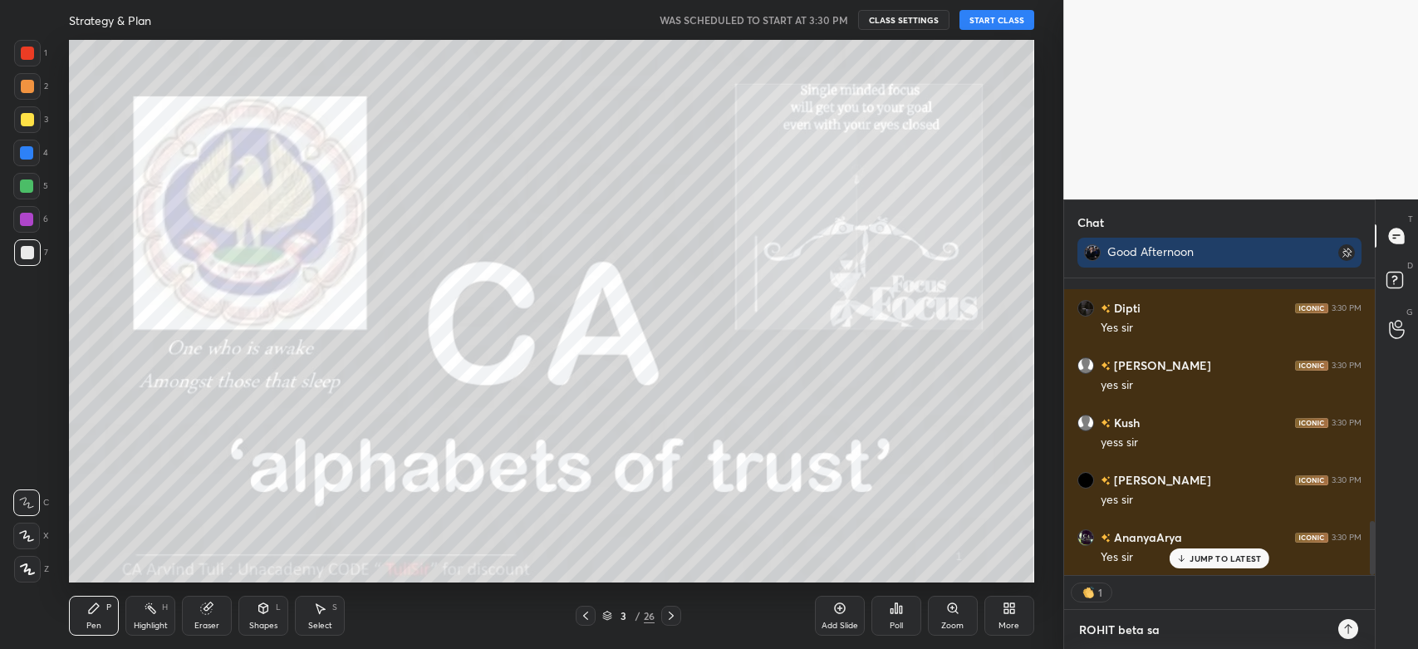
type textarea "x"
type textarea "ROHIT beta saba"
type textarea "x"
type textarea "ROHIT beta sabar"
type textarea "x"
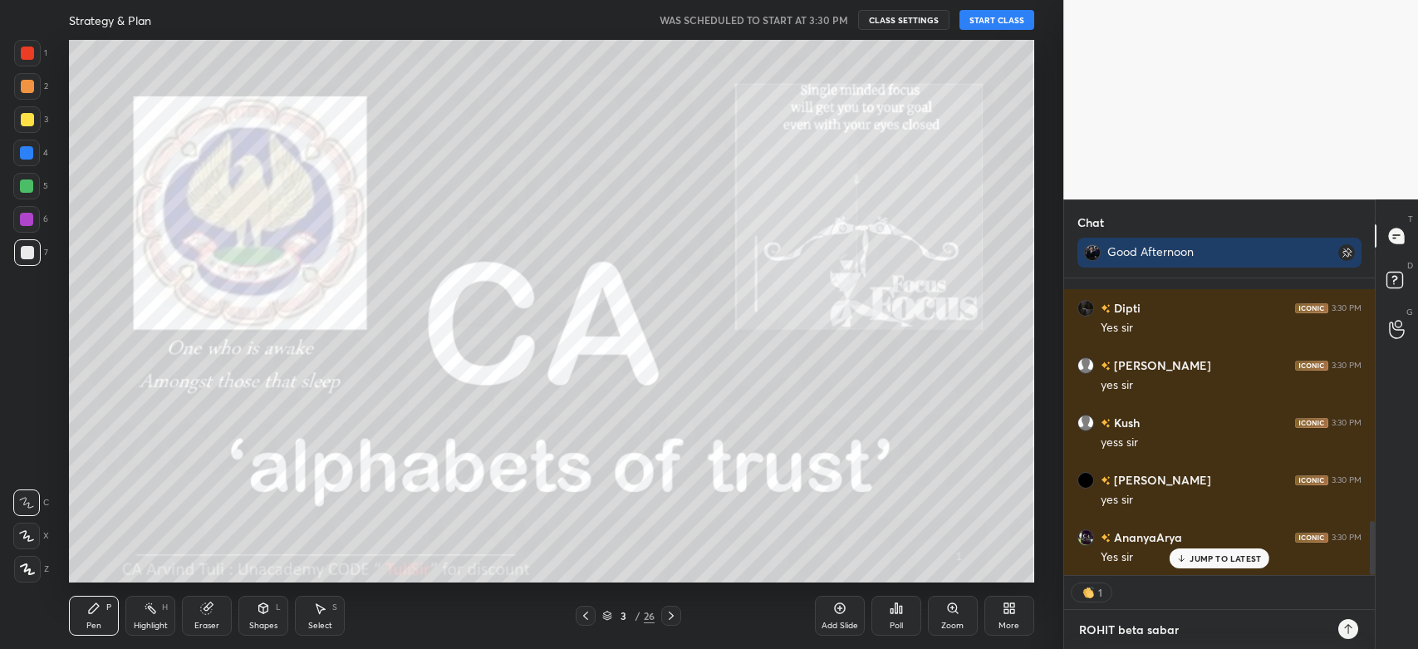
type textarea "ROHIT beta sabar"
type textarea "x"
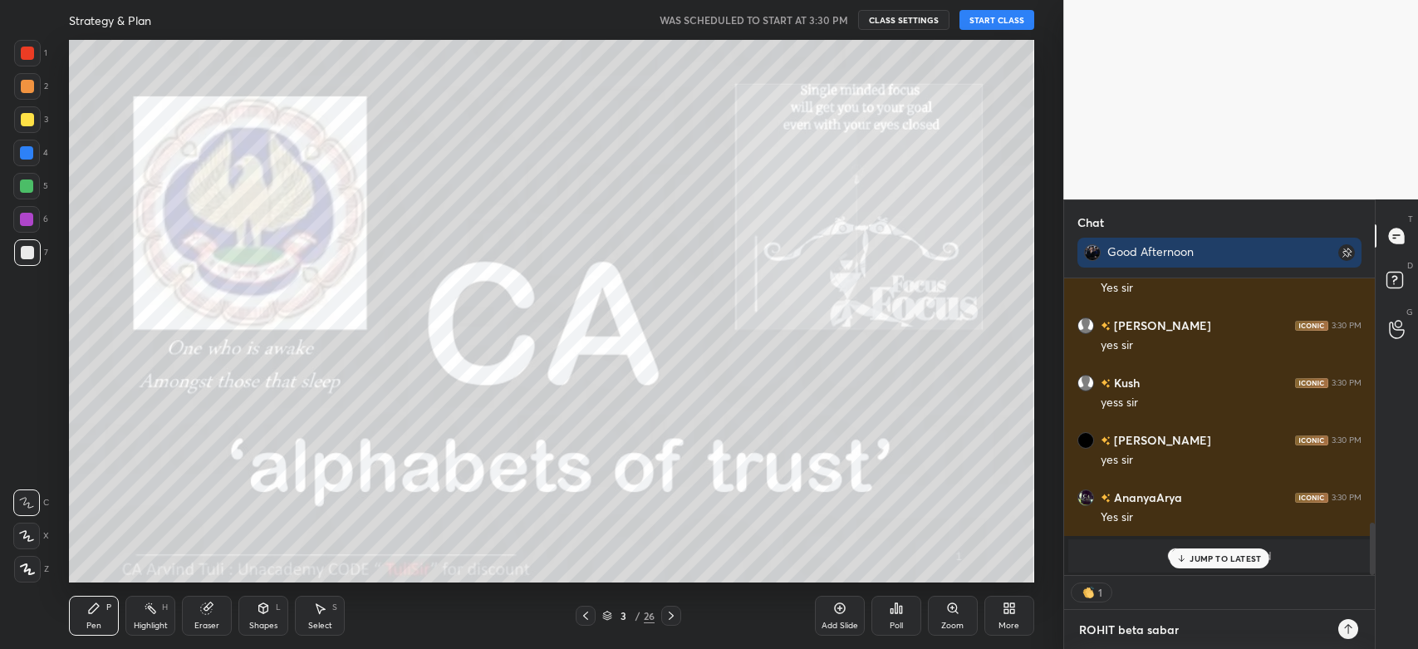
type textarea "ROHIT beta sabar k"
type textarea "x"
type textarea "ROHIT beta sabar ka"
type textarea "x"
type textarea "ROHIT beta sabar kar"
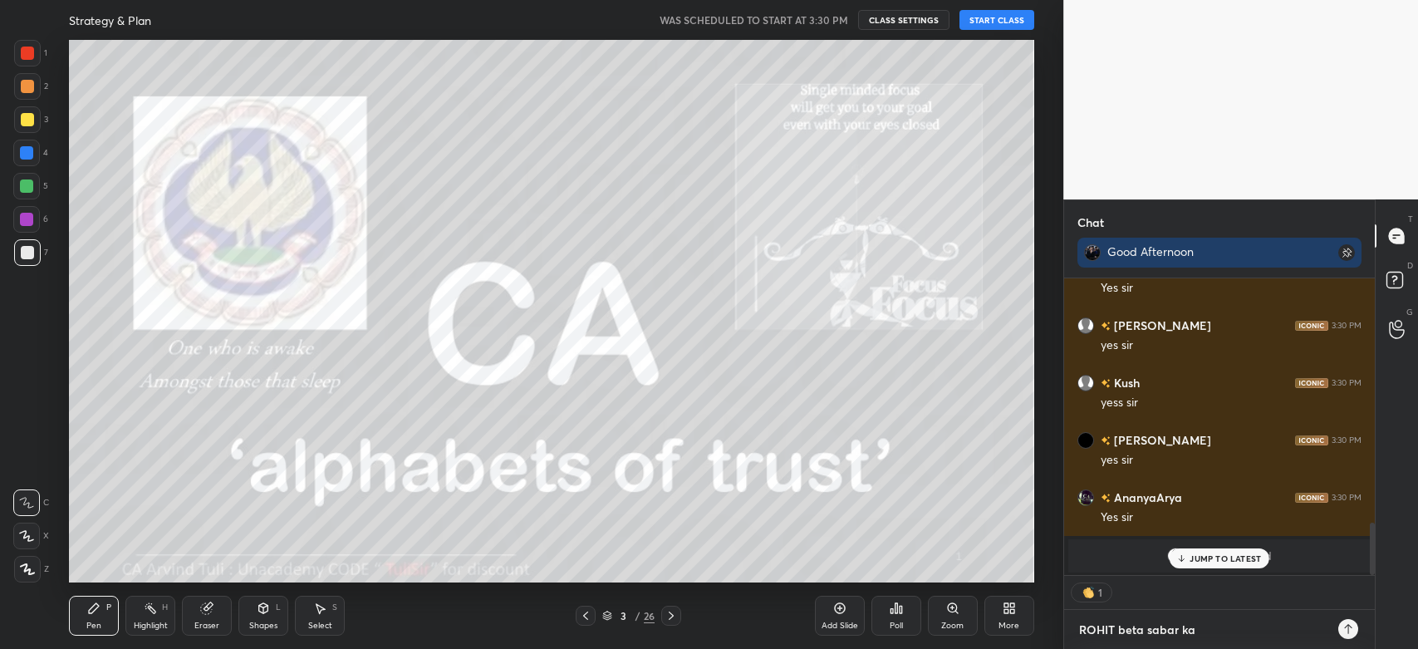
type textarea "x"
type textarea "ROHIT beta sabar kar"
type textarea "x"
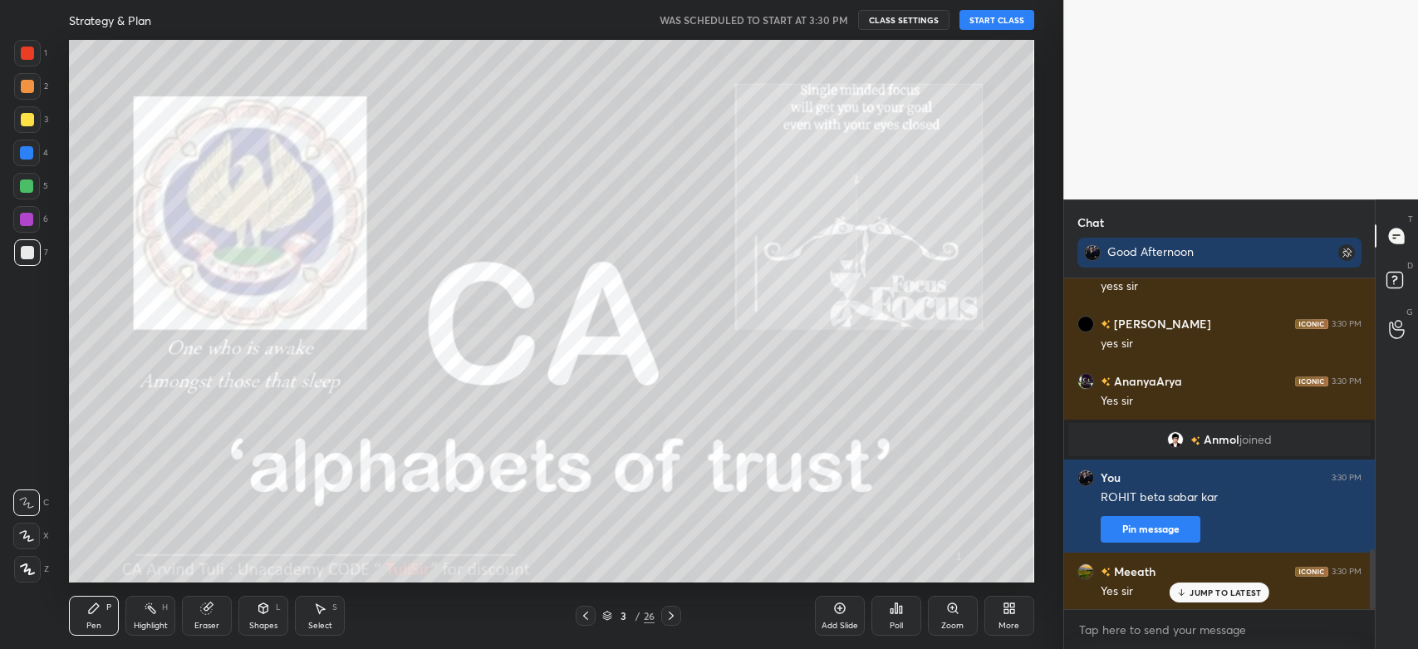
click at [1004, 24] on button "START CLASS" at bounding box center [997, 20] width 75 height 20
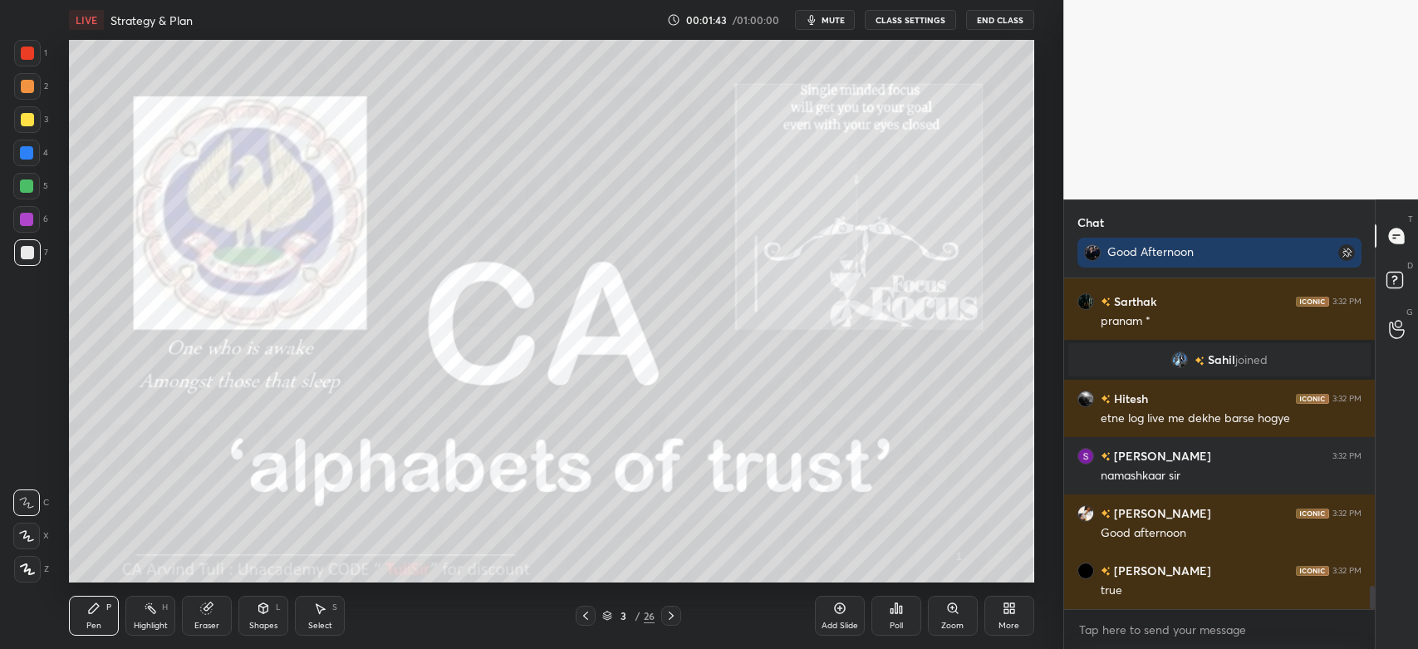
scroll to position [4402, 0]
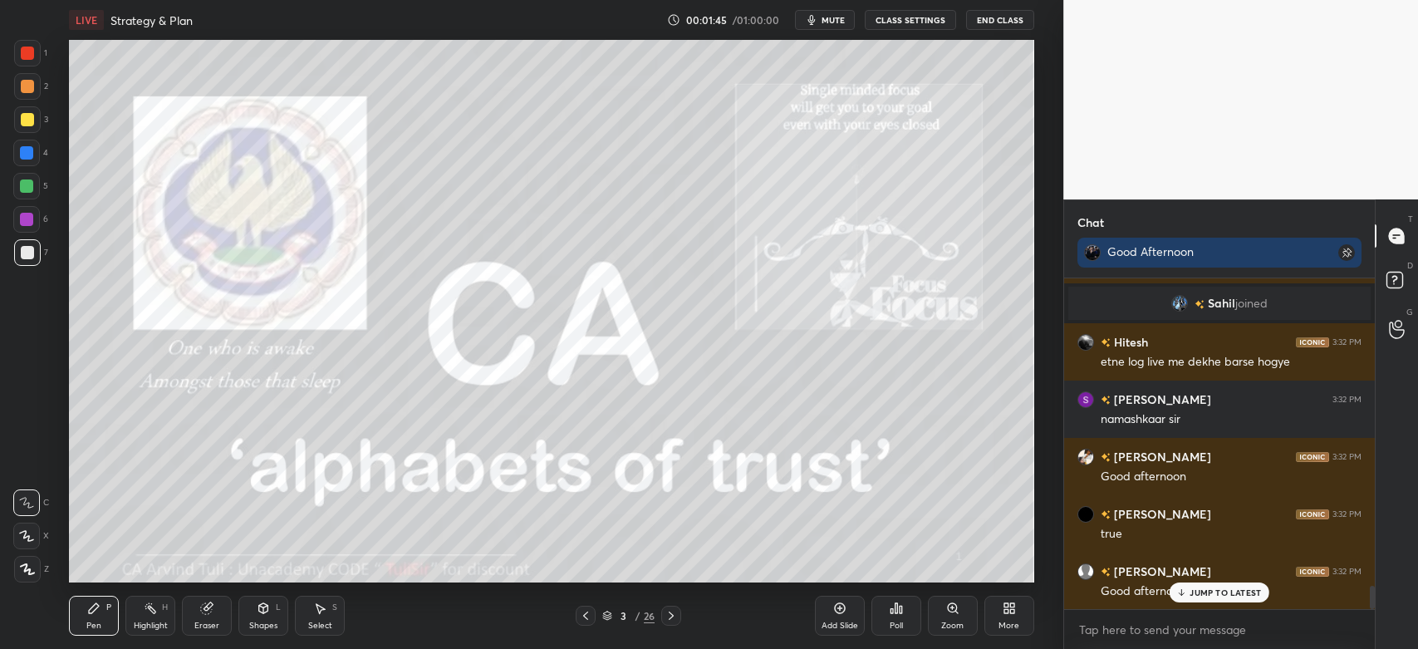
click at [1195, 597] on p "JUMP TO LATEST" at bounding box center [1225, 592] width 71 height 10
click at [1161, 626] on textarea at bounding box center [1220, 629] width 284 height 27
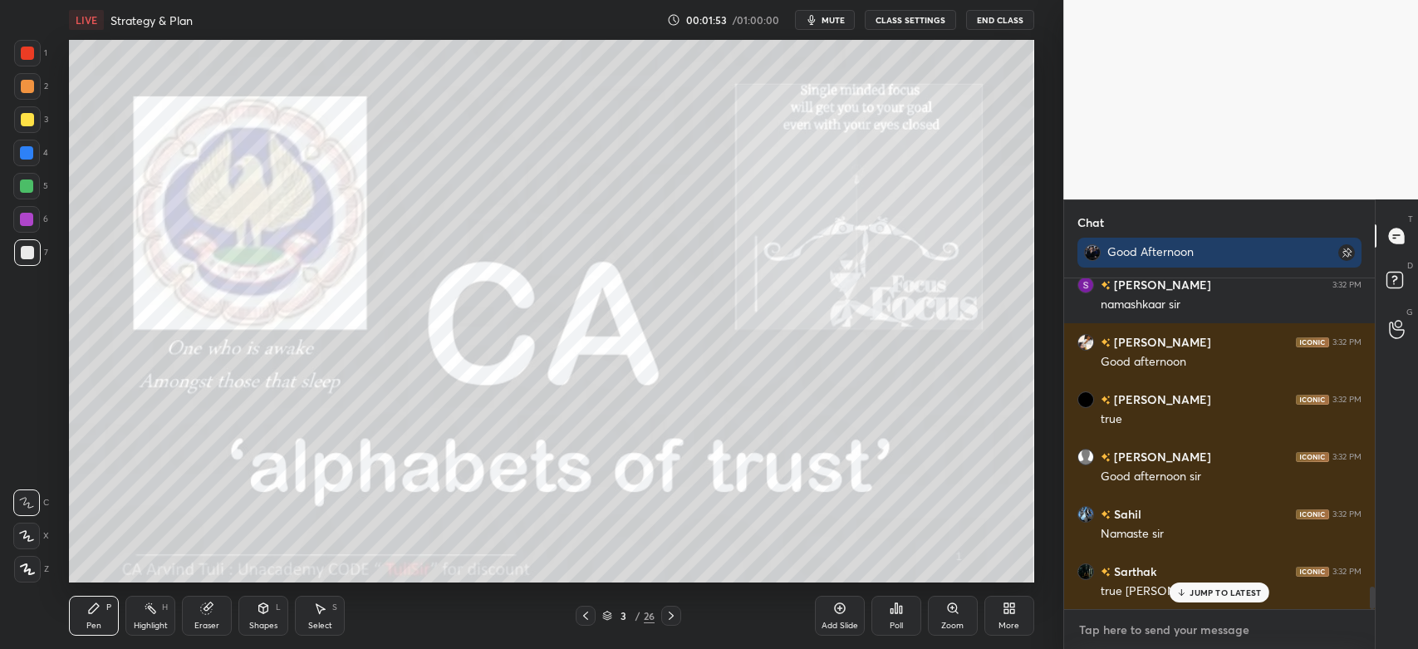
scroll to position [4556, 0]
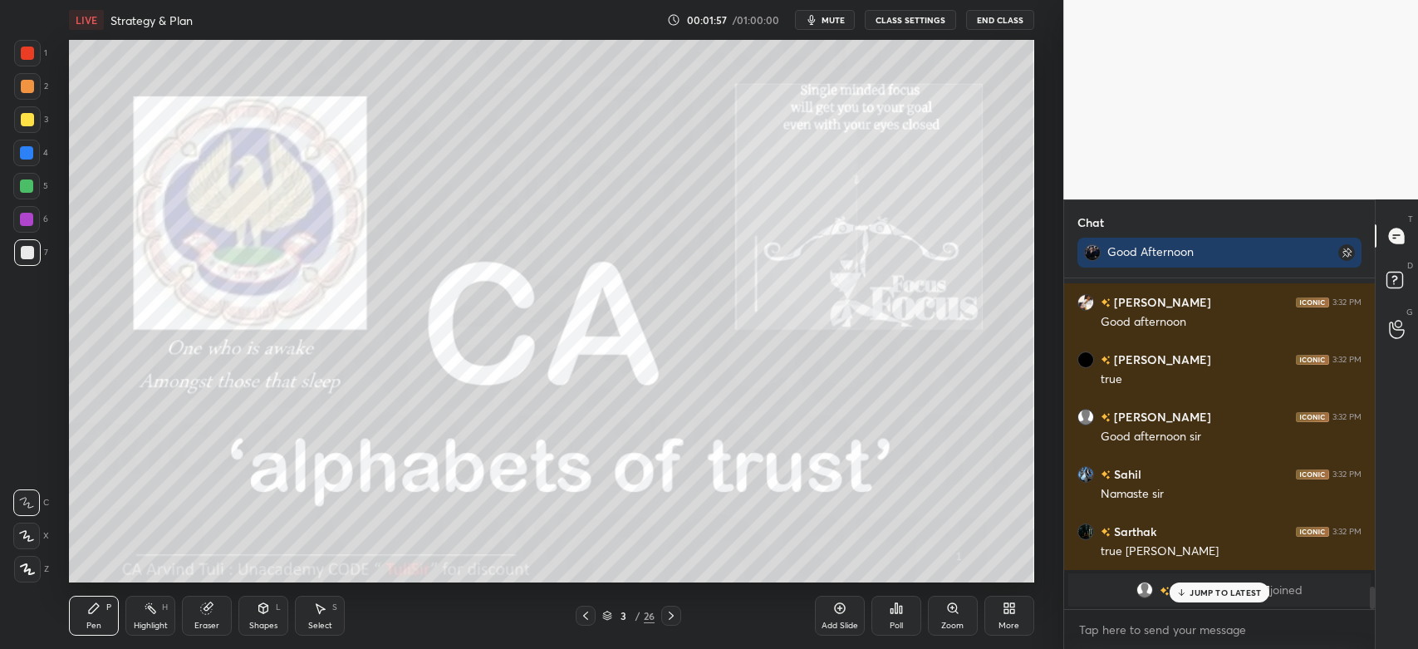
click at [38, 567] on div at bounding box center [27, 569] width 27 height 27
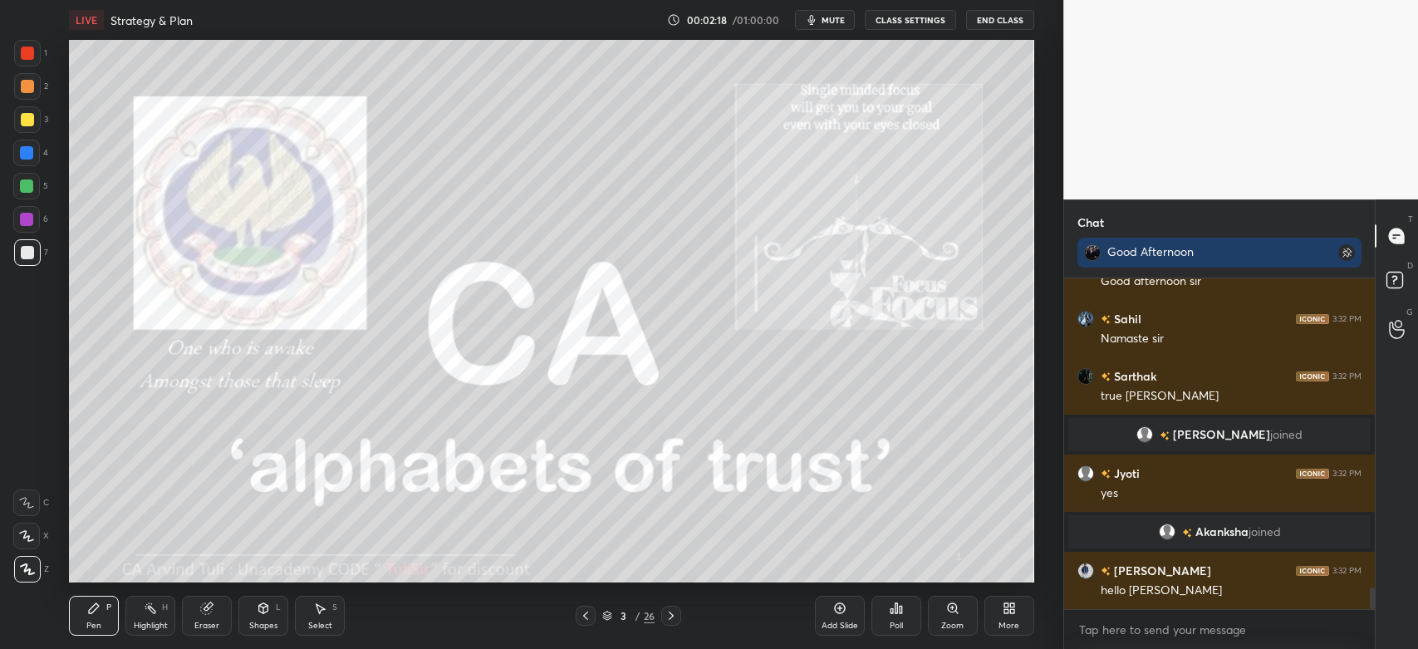
scroll to position [4768, 0]
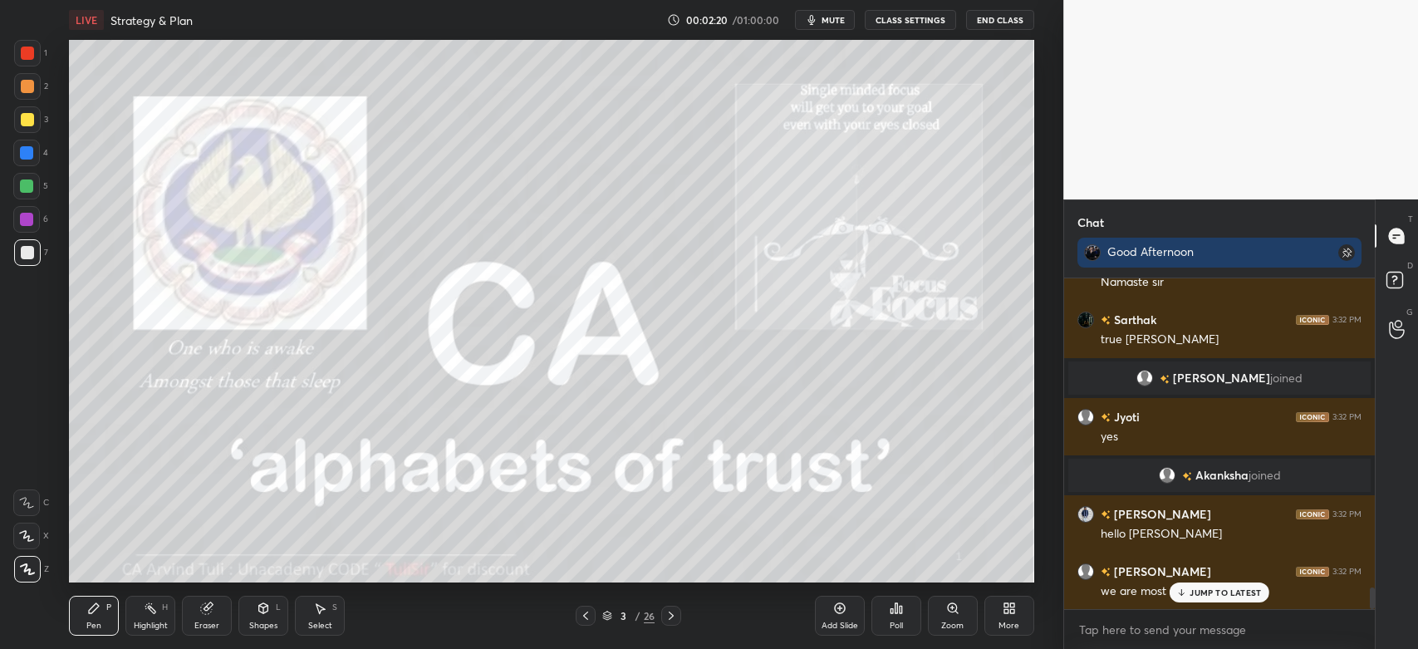
click at [1191, 593] on p "JUMP TO LATEST" at bounding box center [1225, 592] width 71 height 10
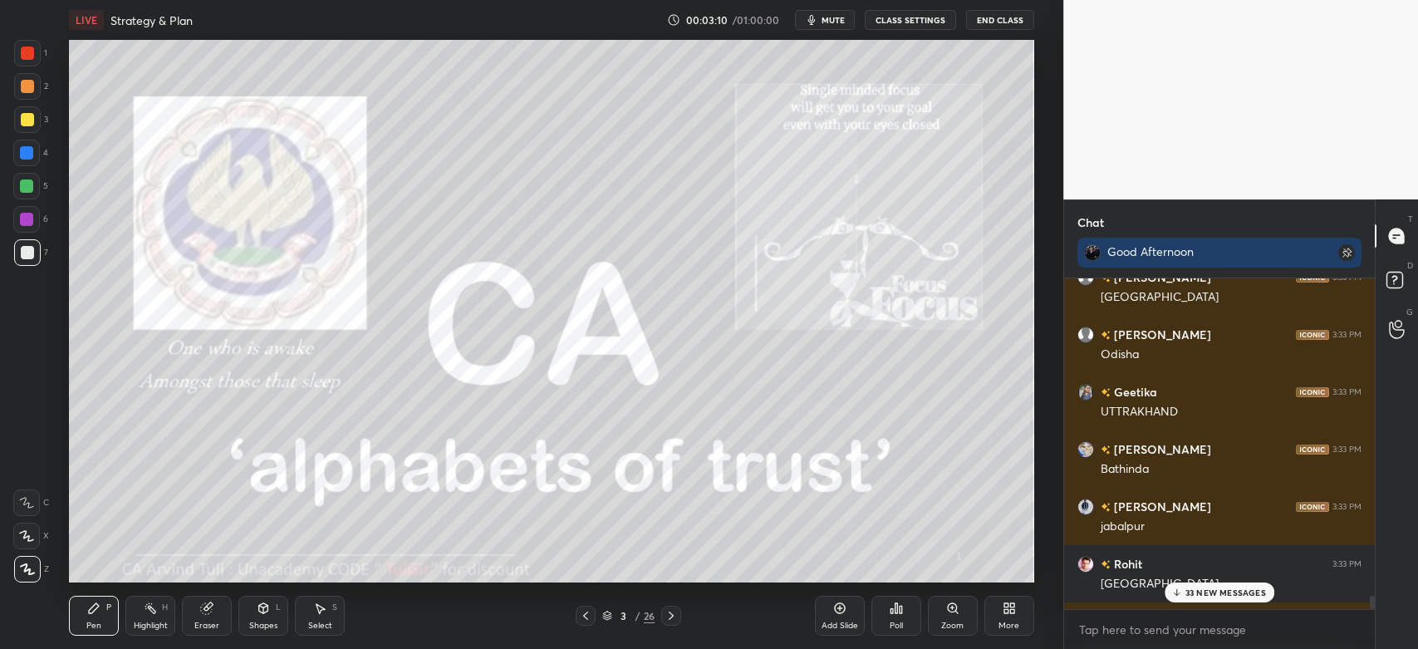
scroll to position [7903, 0]
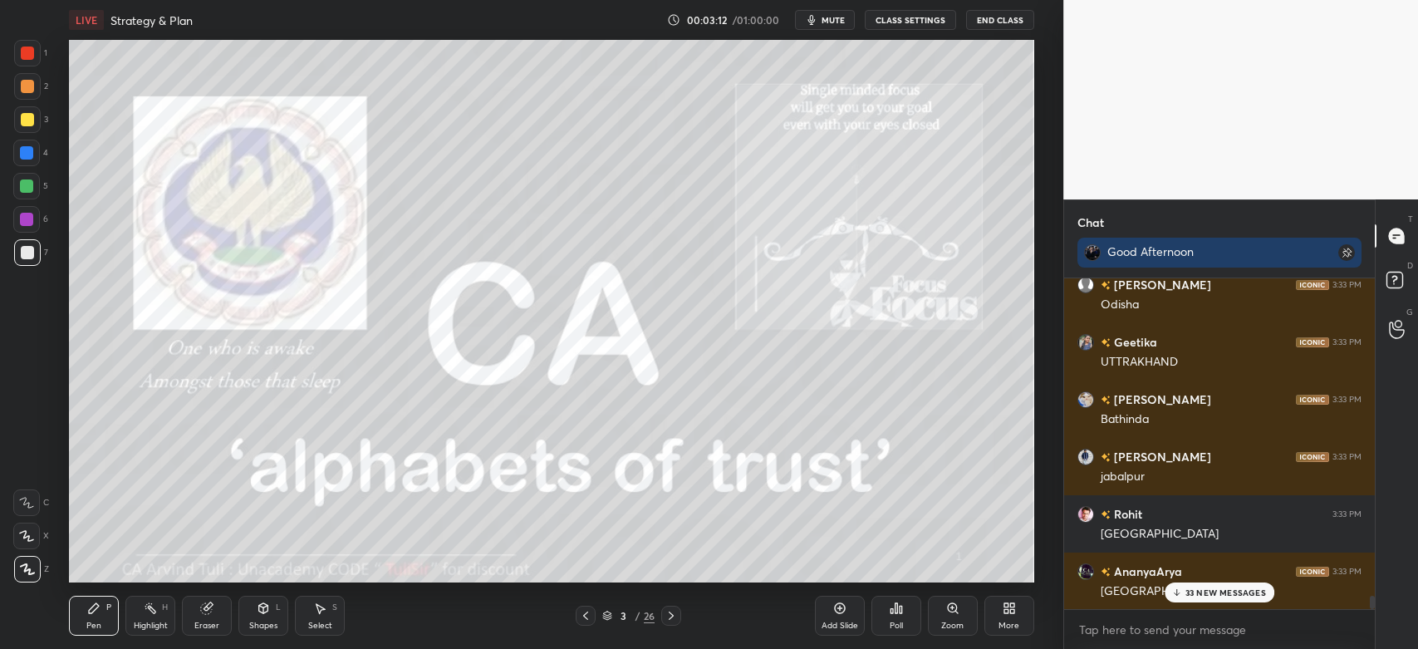
click at [1195, 598] on div "33 NEW MESSAGES" at bounding box center [1220, 592] width 110 height 20
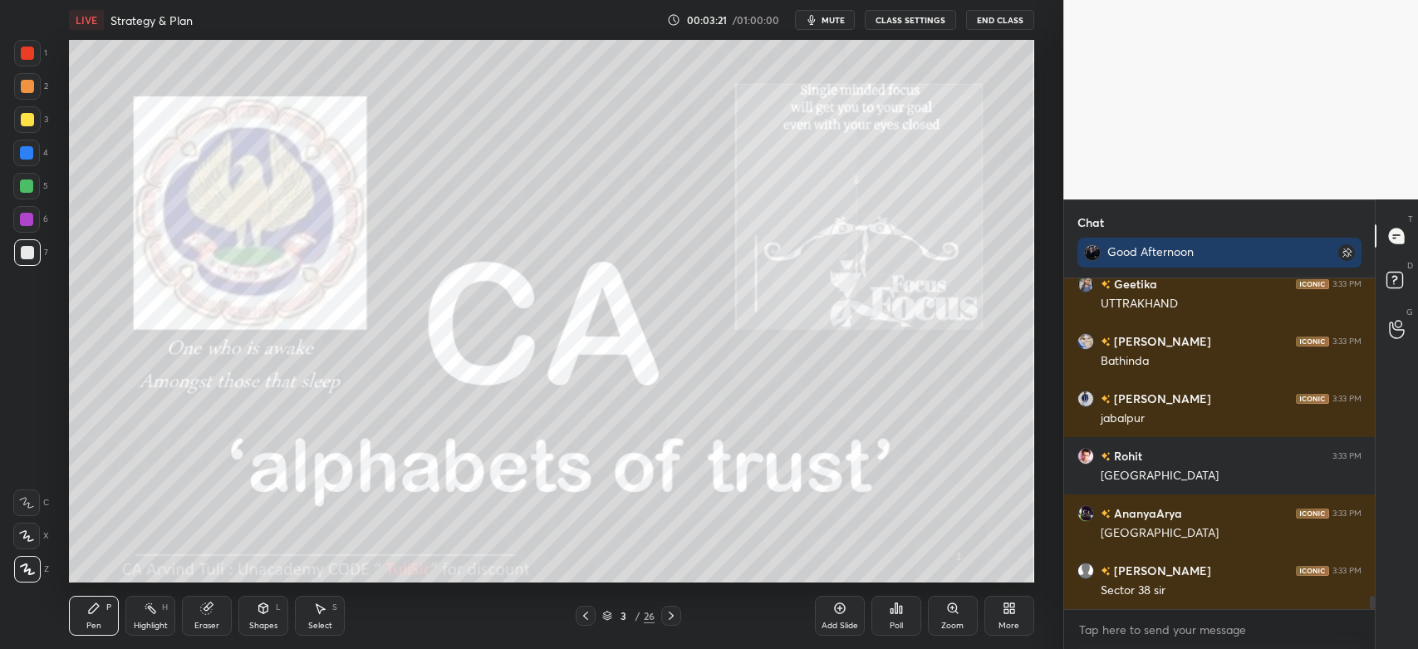
click at [29, 85] on div at bounding box center [27, 86] width 13 height 13
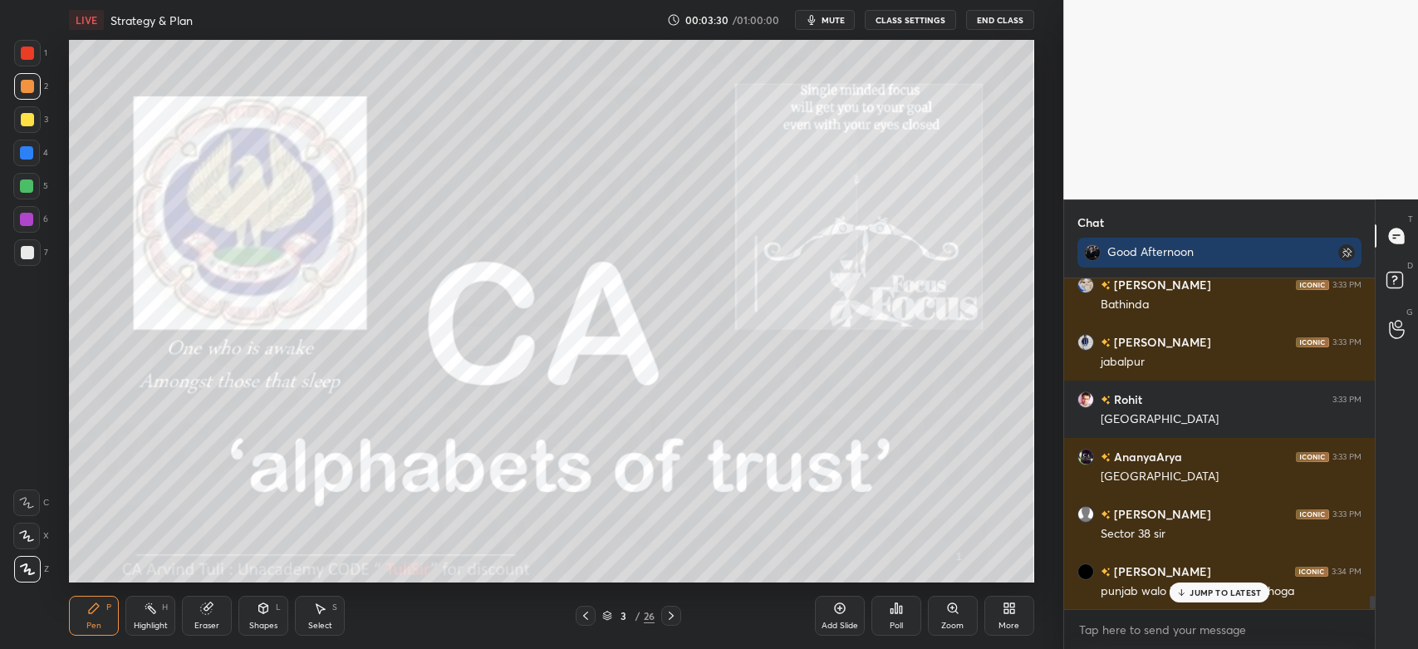
click at [1191, 590] on p "JUMP TO LATEST" at bounding box center [1225, 592] width 71 height 10
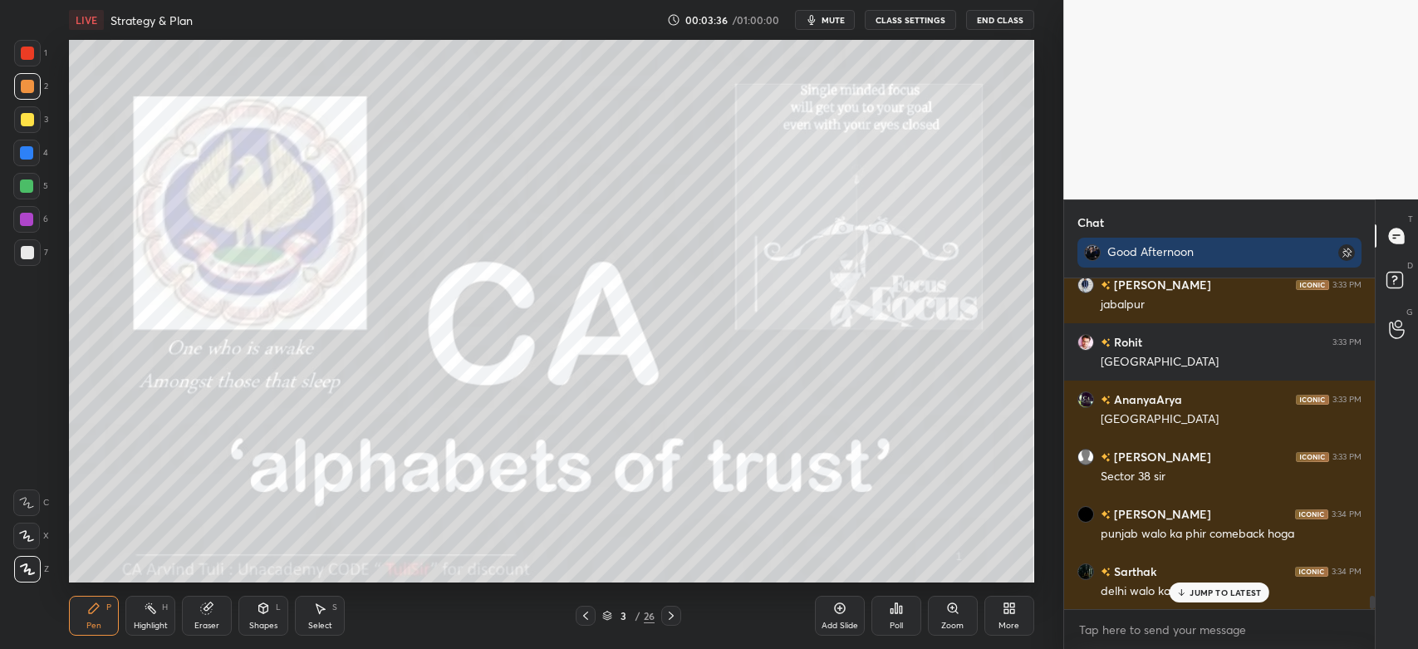
click at [1191, 597] on p "JUMP TO LATEST" at bounding box center [1225, 592] width 71 height 10
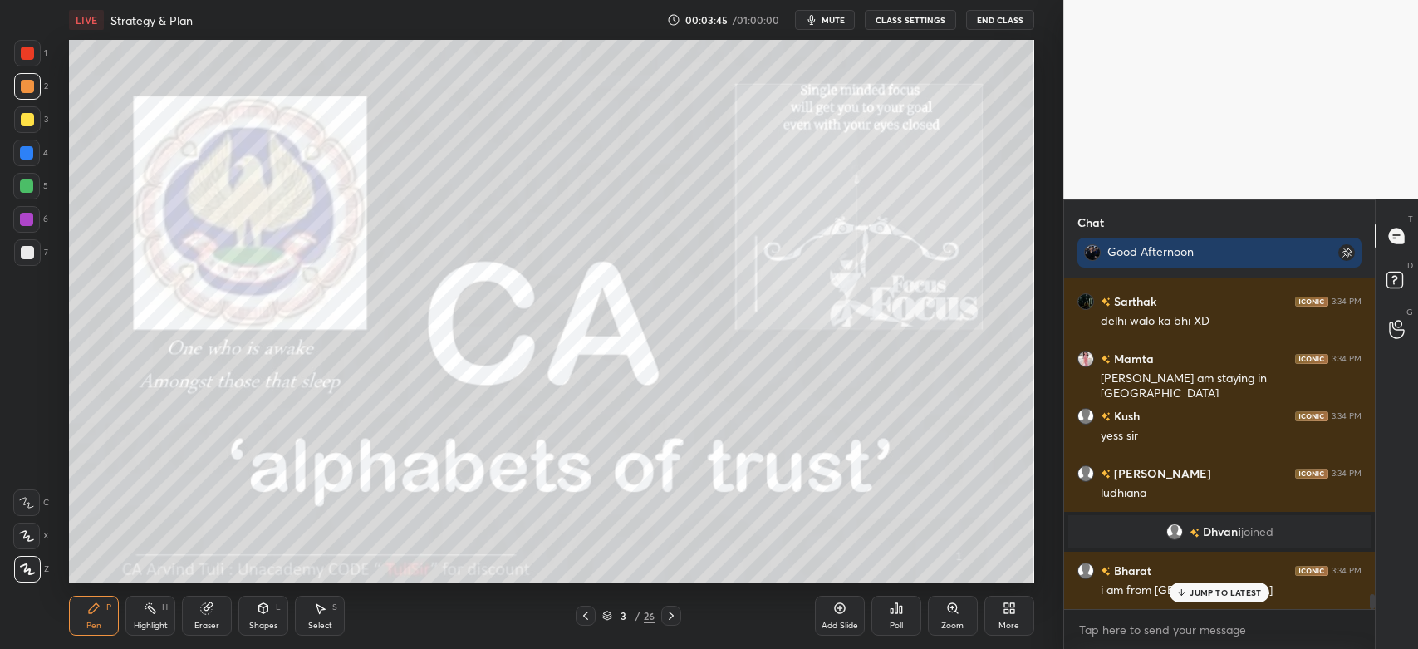
scroll to position [7029, 0]
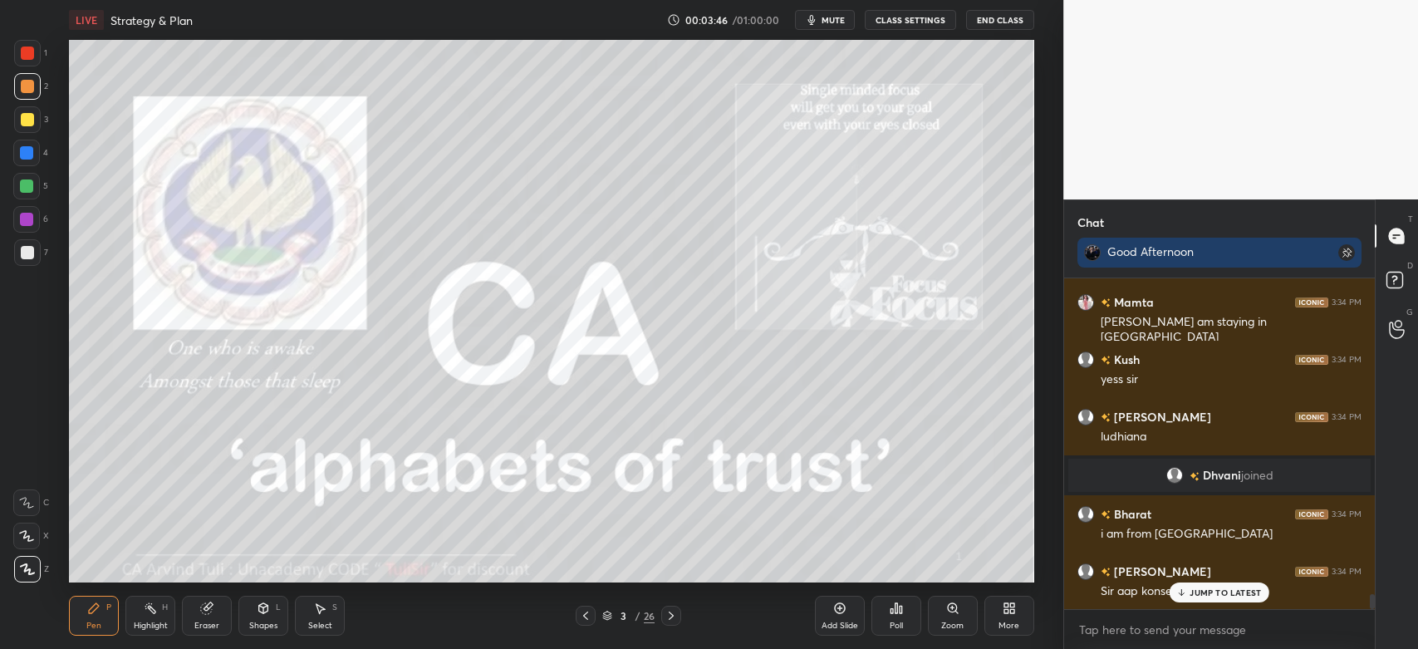
click at [1186, 593] on icon at bounding box center [1181, 592] width 11 height 10
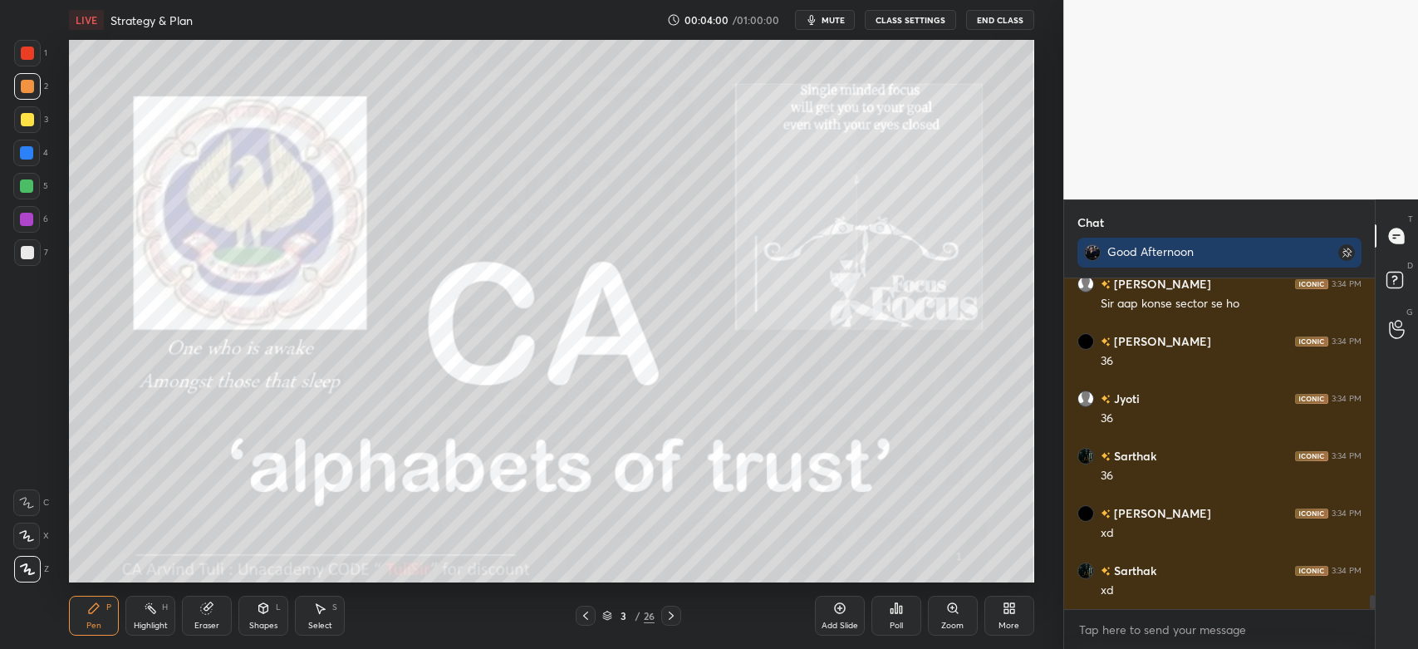
scroll to position [7356, 0]
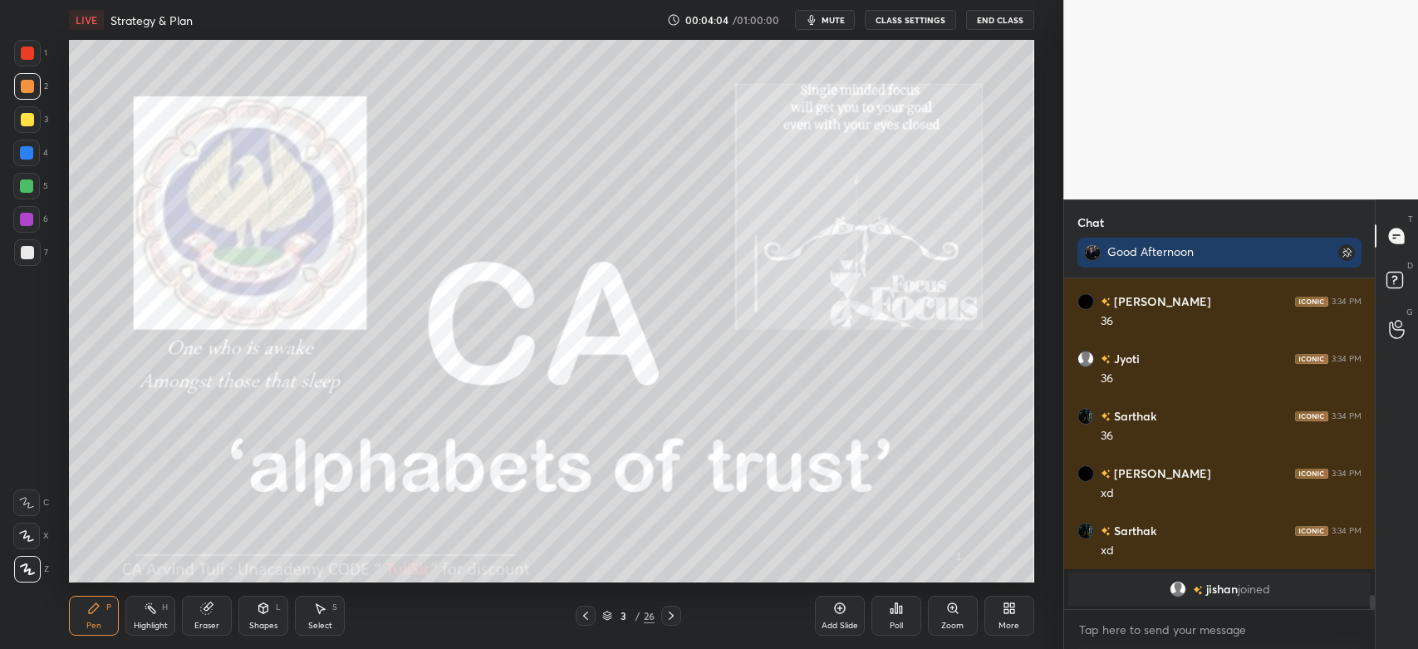
click at [671, 616] on icon at bounding box center [671, 615] width 5 height 8
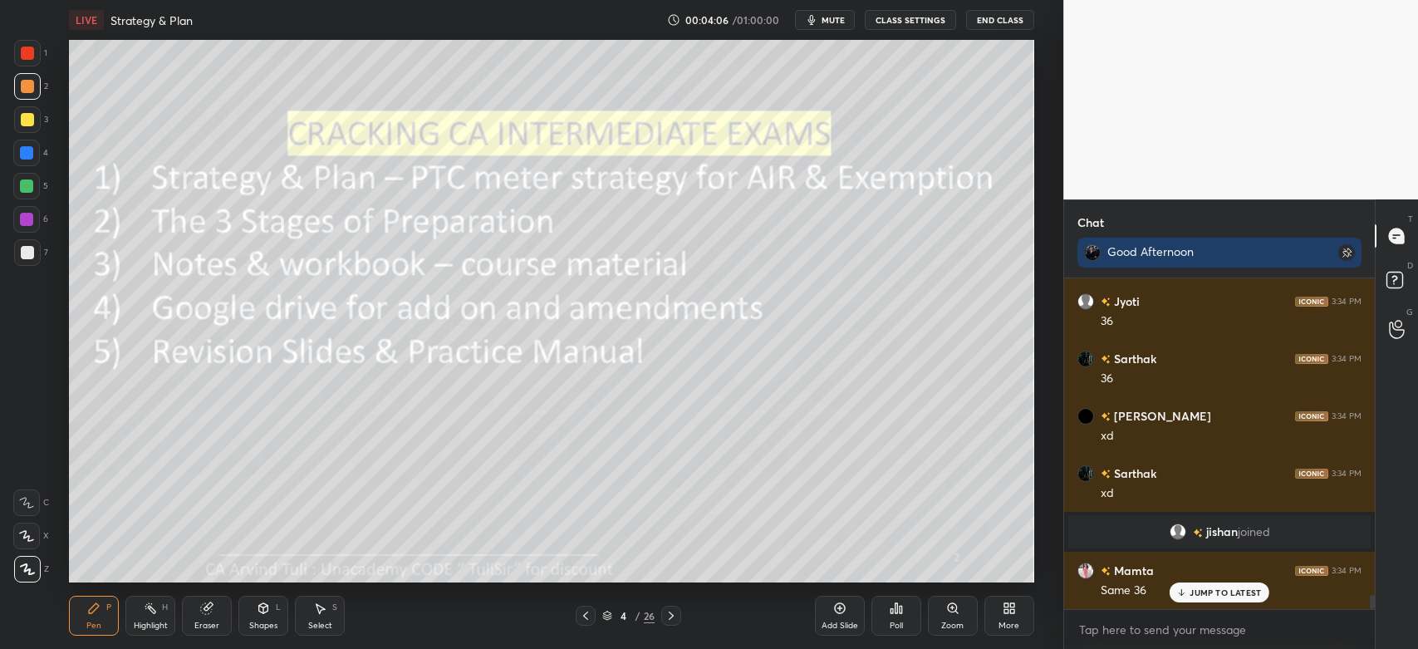
click at [33, 58] on div at bounding box center [27, 53] width 27 height 27
click at [586, 619] on icon at bounding box center [585, 615] width 5 height 8
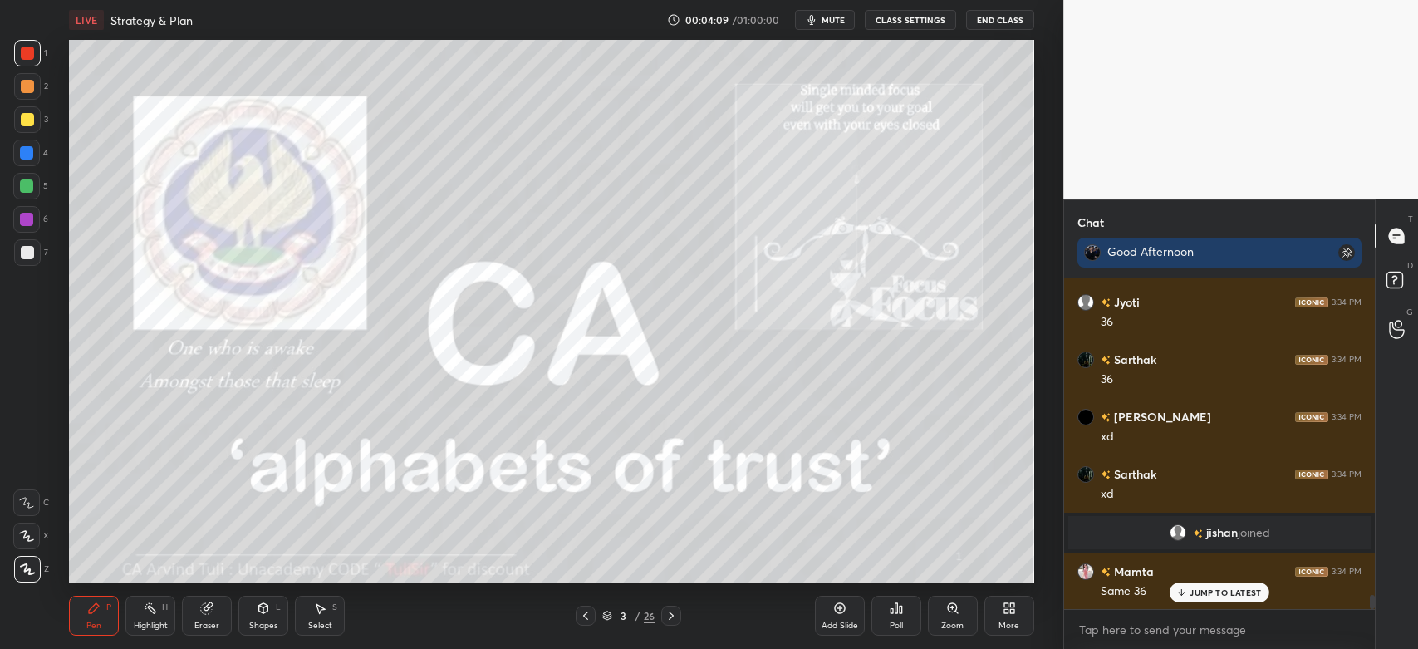
click at [34, 85] on div at bounding box center [27, 86] width 27 height 27
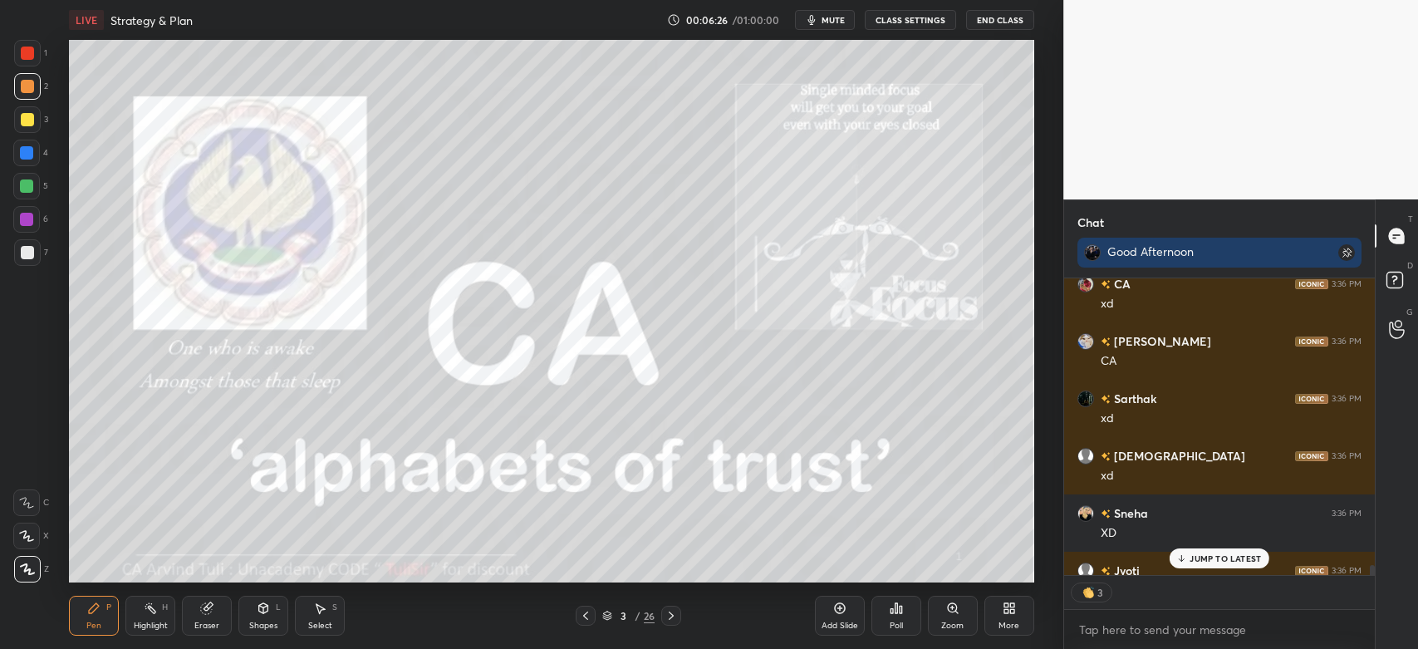
scroll to position [8565, 0]
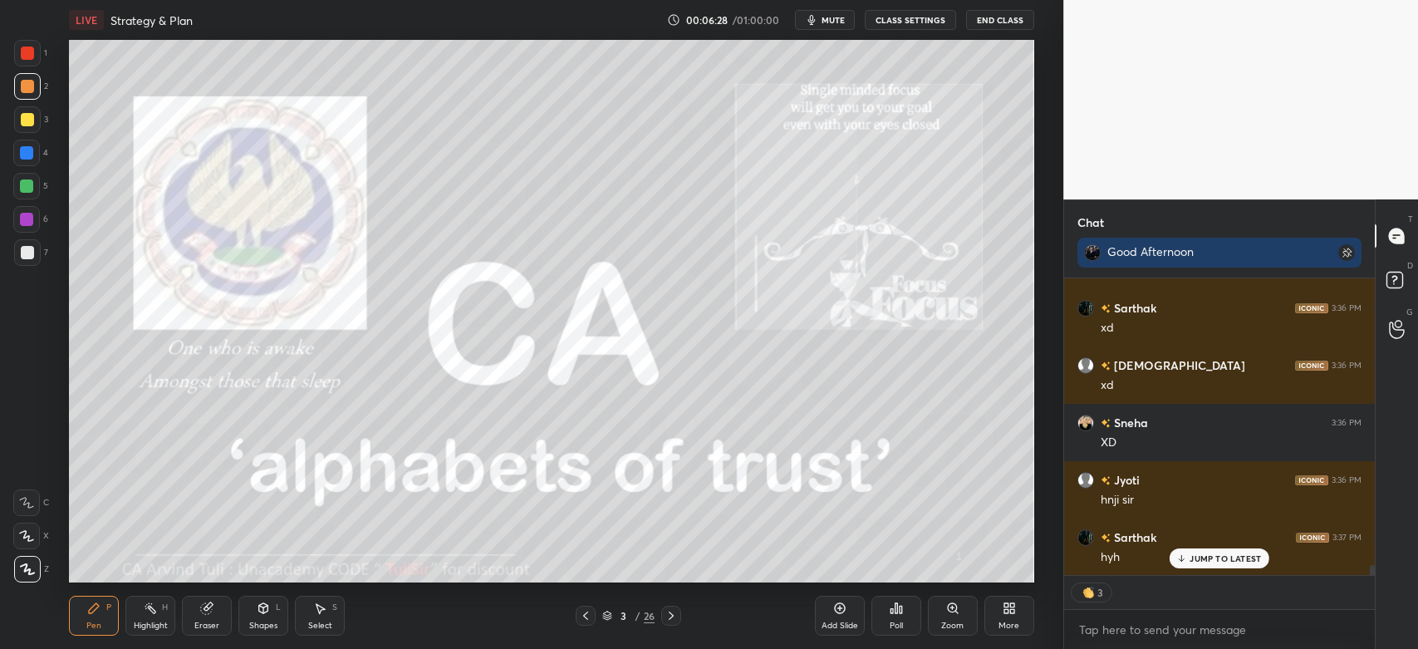
type textarea "x"
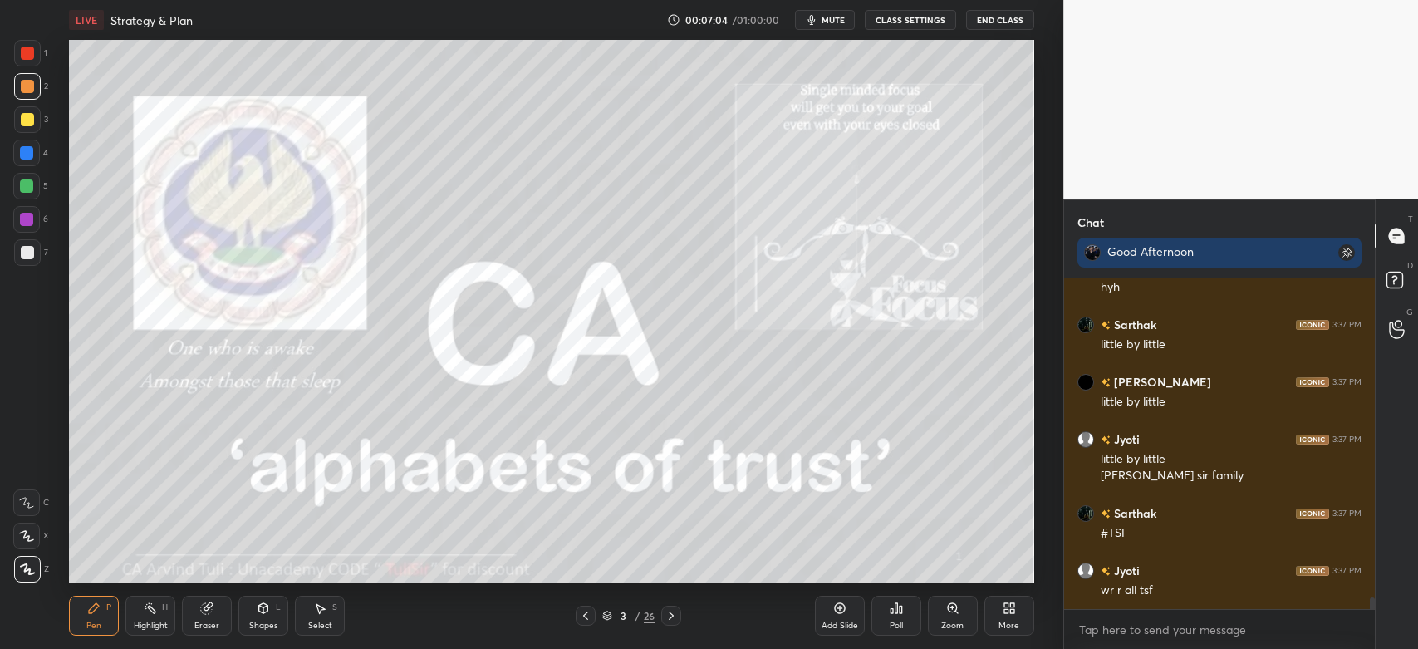
scroll to position [8949, 0]
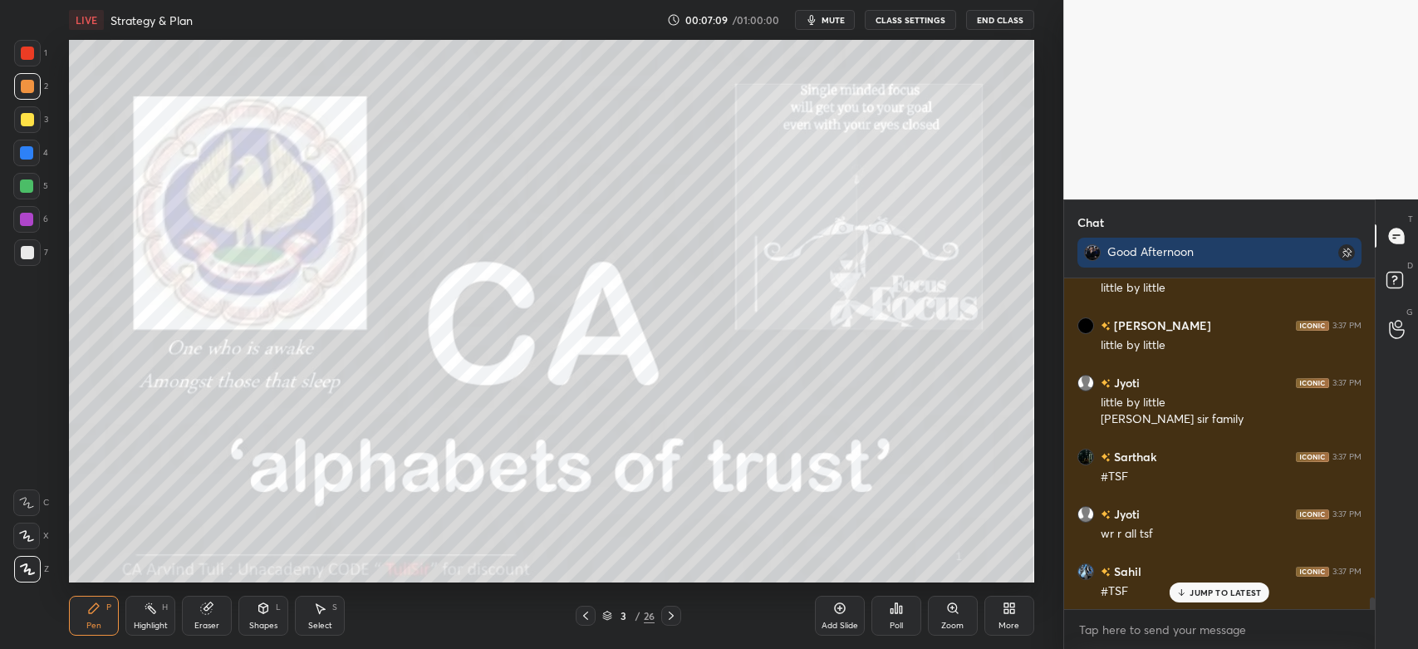
click at [890, 621] on div "Poll" at bounding box center [896, 625] width 13 height 8
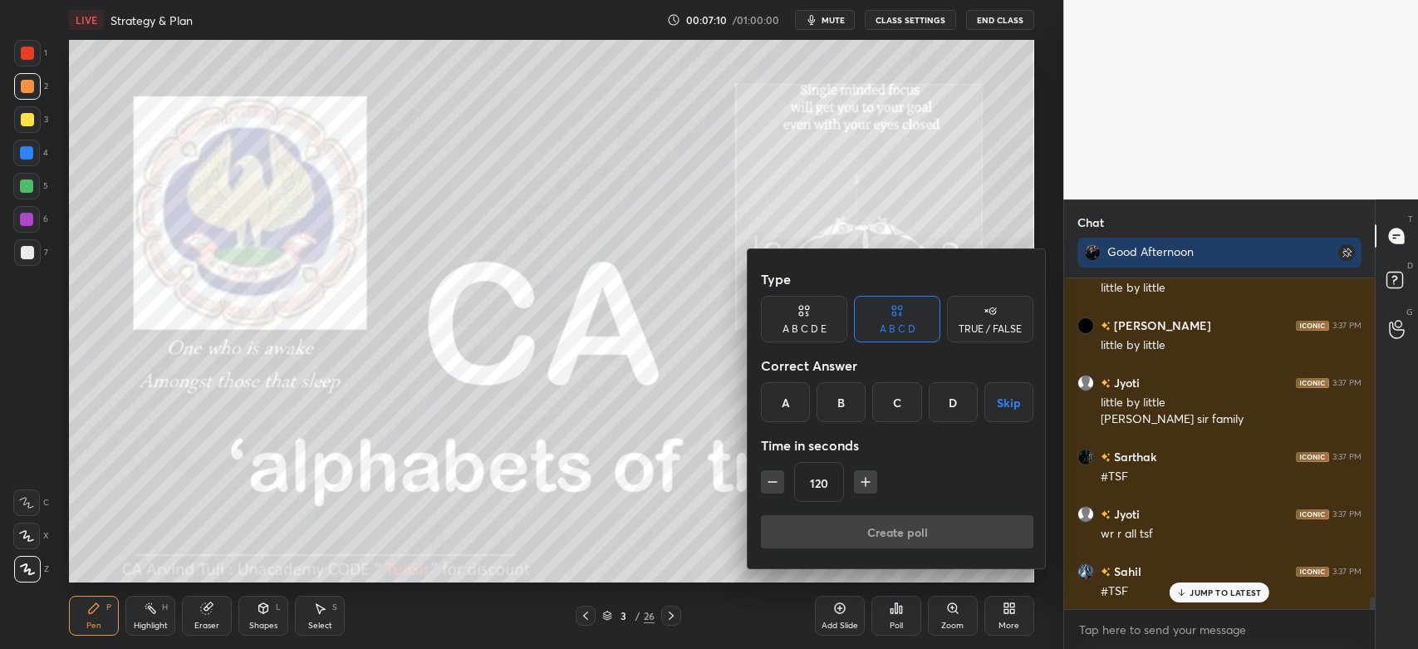
click at [768, 480] on icon "button" at bounding box center [772, 482] width 17 height 17
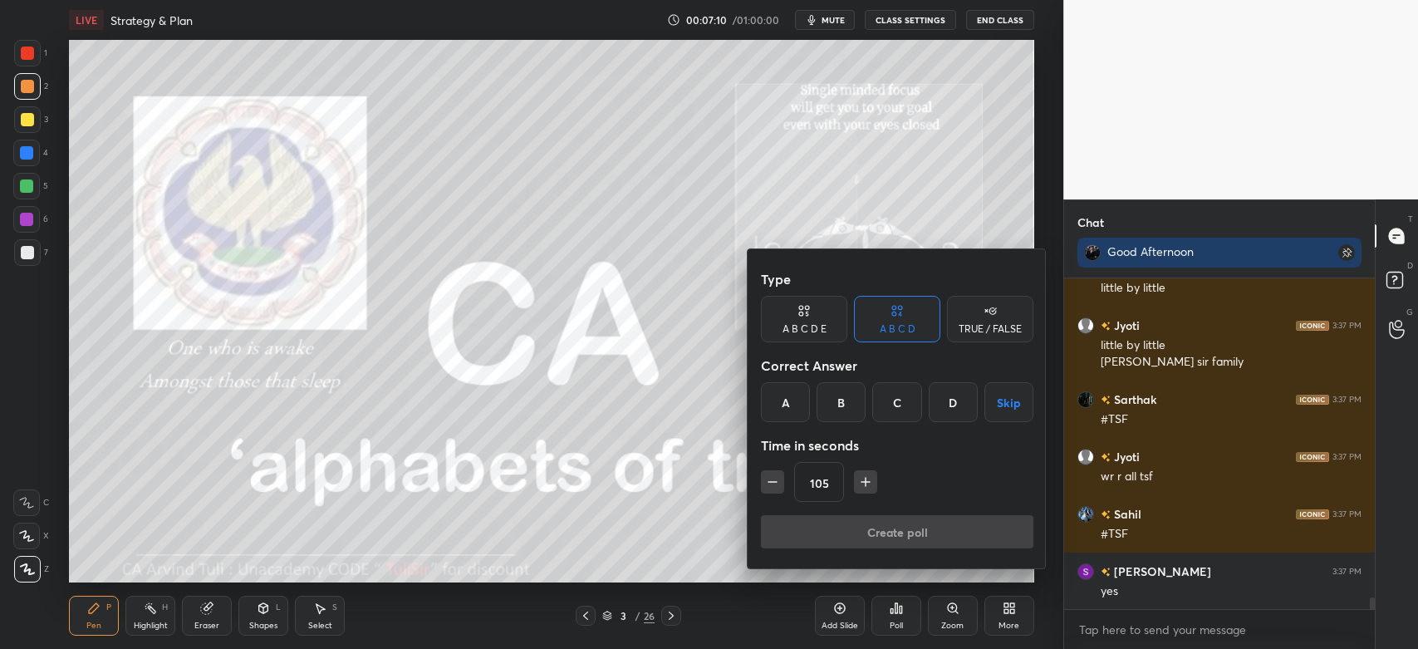
click at [770, 484] on icon "button" at bounding box center [772, 482] width 17 height 17
click at [772, 484] on icon "button" at bounding box center [772, 482] width 17 height 17
click at [773, 479] on icon "button" at bounding box center [772, 482] width 17 height 17
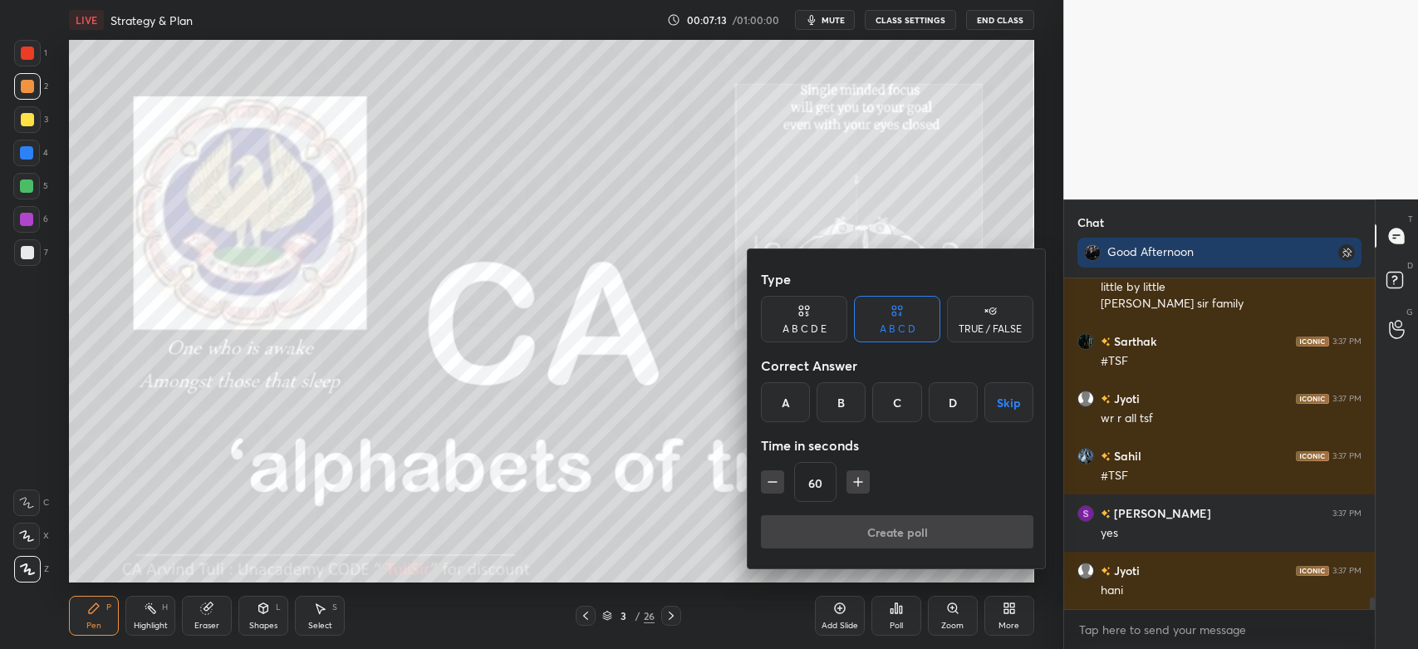
click at [772, 477] on icon "button" at bounding box center [772, 482] width 17 height 17
click at [771, 479] on icon "button" at bounding box center [772, 482] width 17 height 17
type input "30"
click at [789, 406] on div "A" at bounding box center [785, 402] width 49 height 40
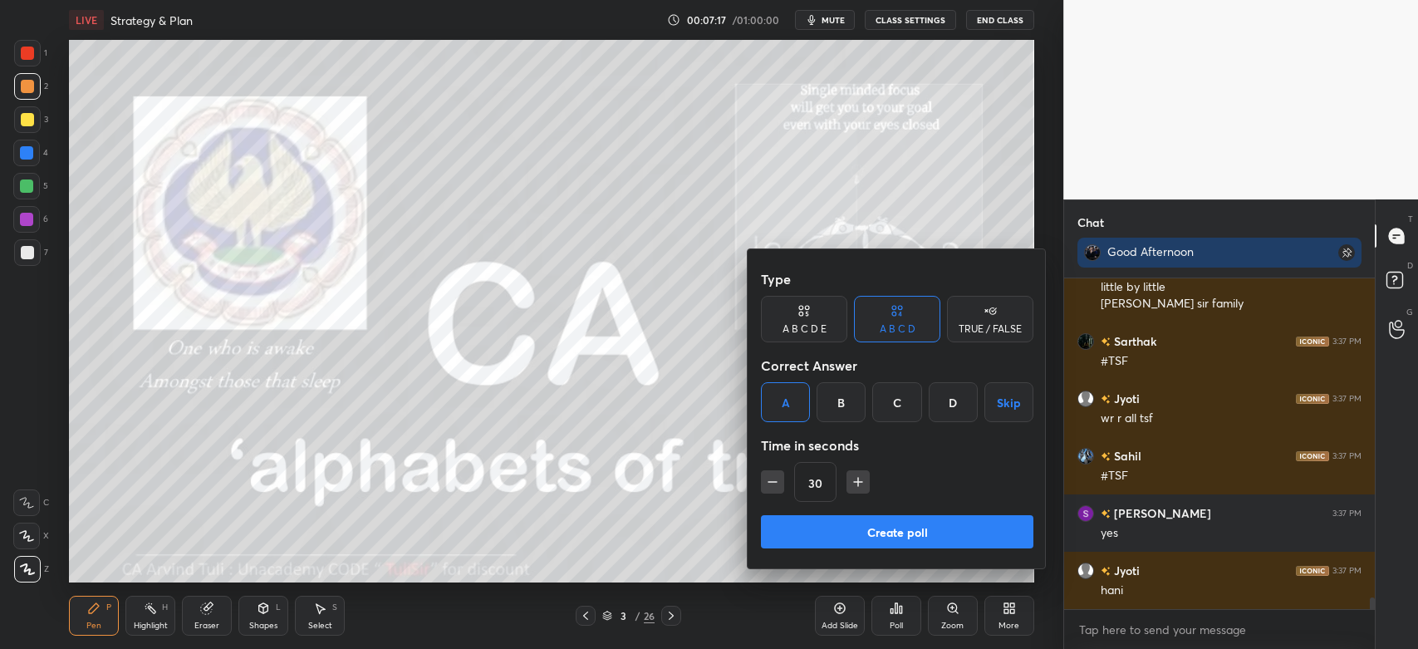
click at [835, 411] on div "B" at bounding box center [841, 402] width 49 height 40
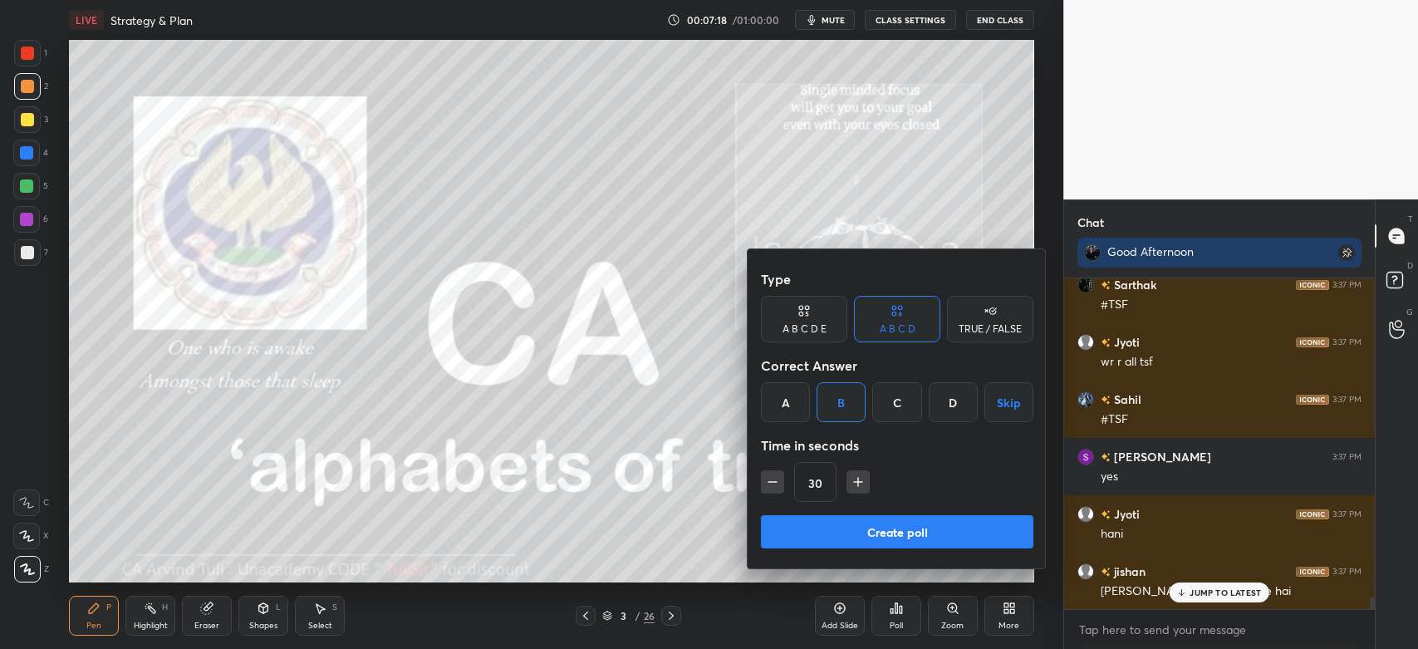
click at [840, 531] on button "Create poll" at bounding box center [897, 531] width 273 height 33
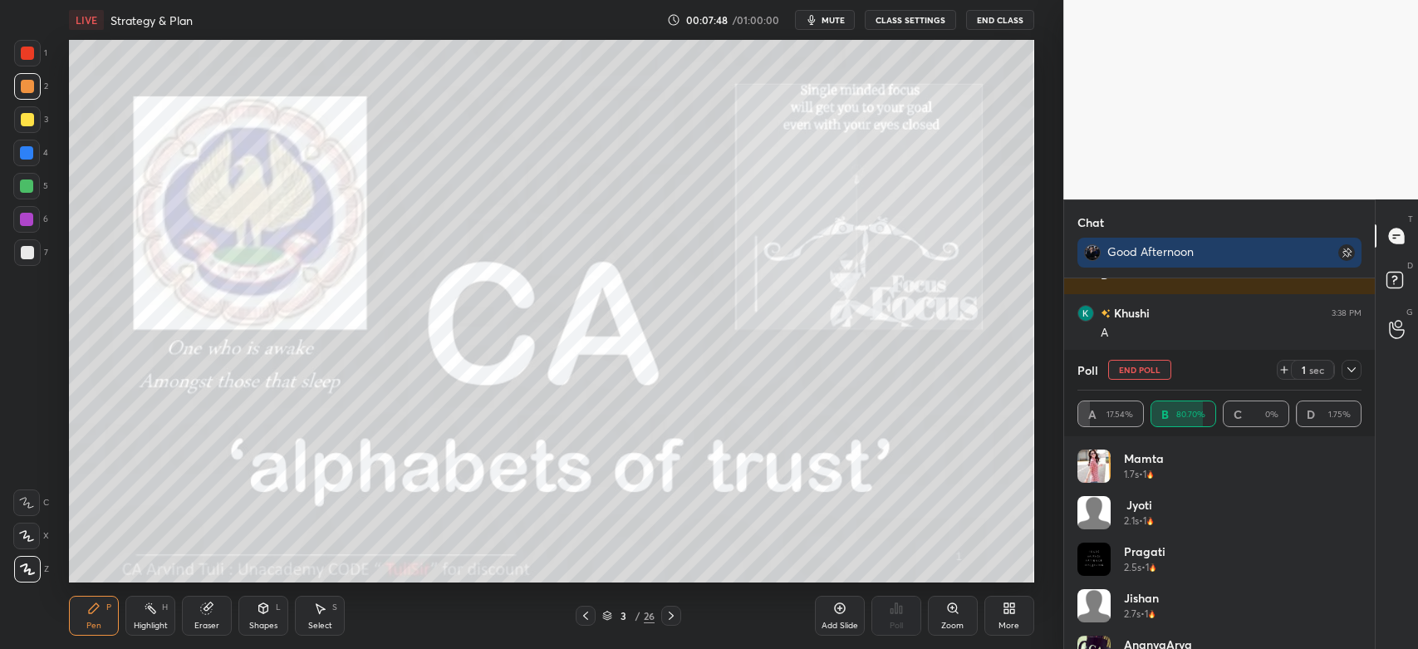
scroll to position [9838, 0]
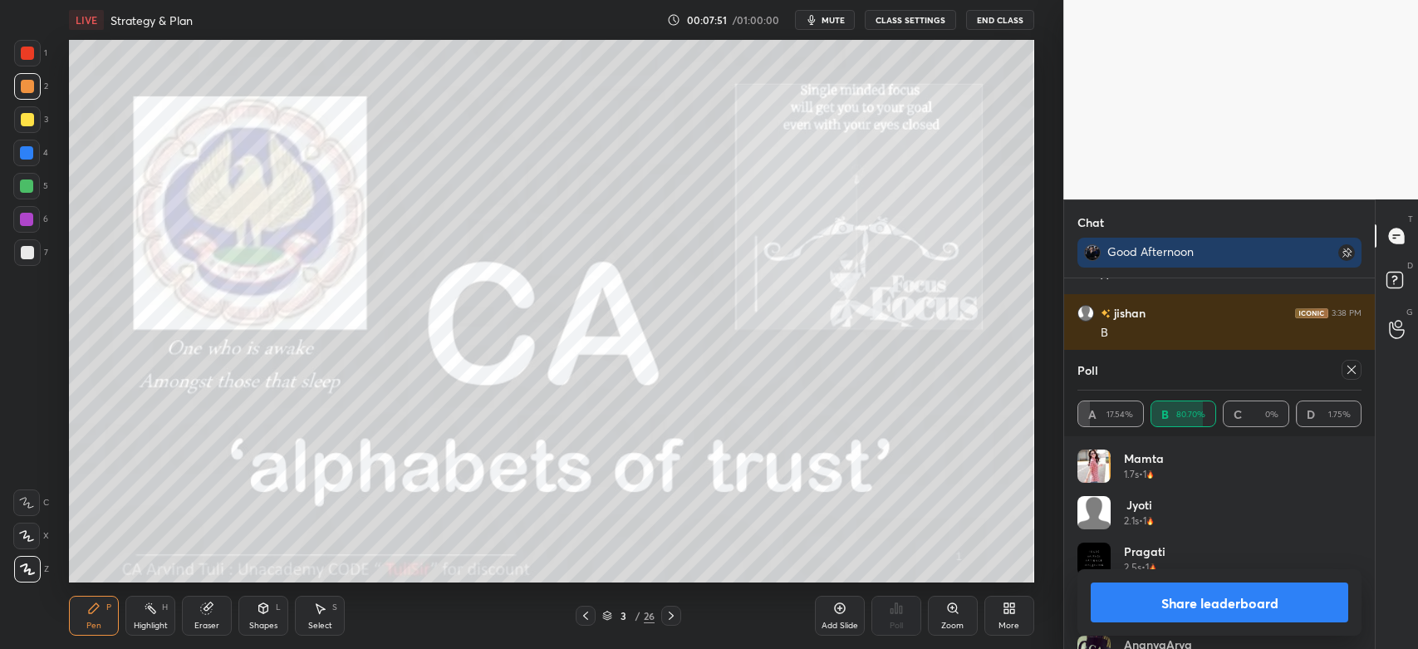
click at [1348, 366] on icon at bounding box center [1351, 369] width 13 height 13
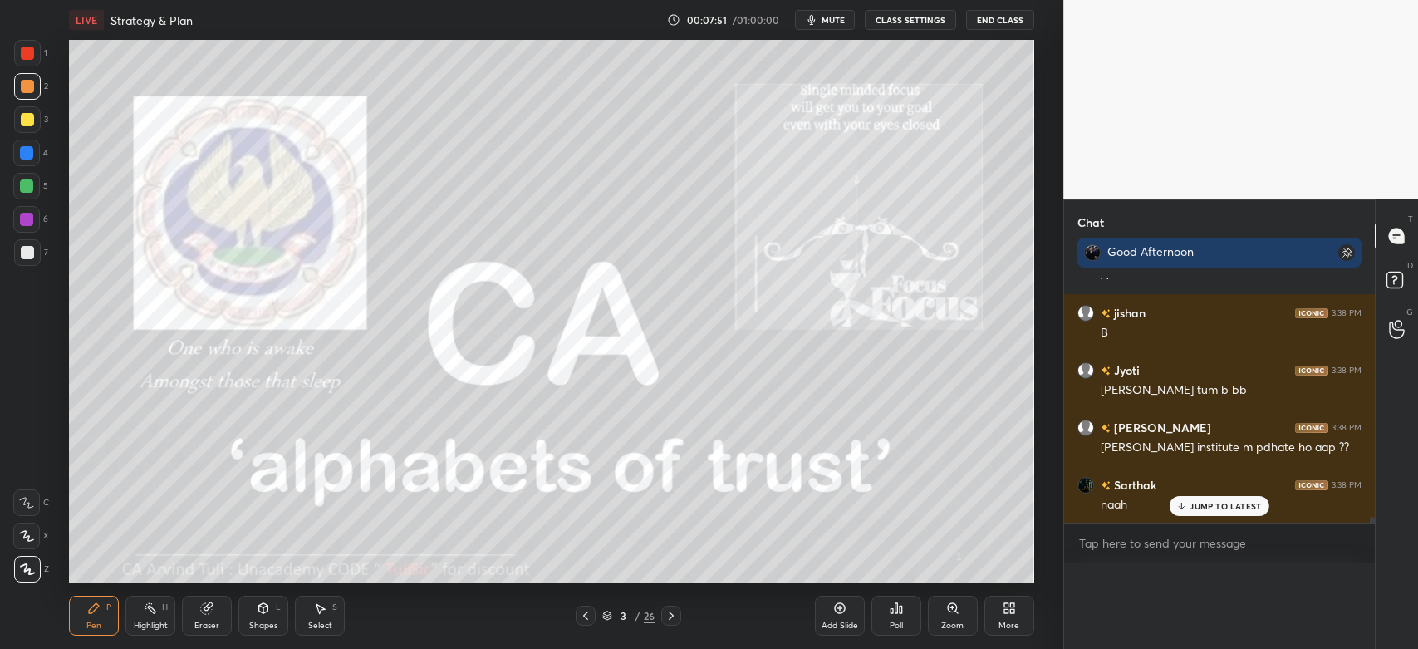
scroll to position [0, 0]
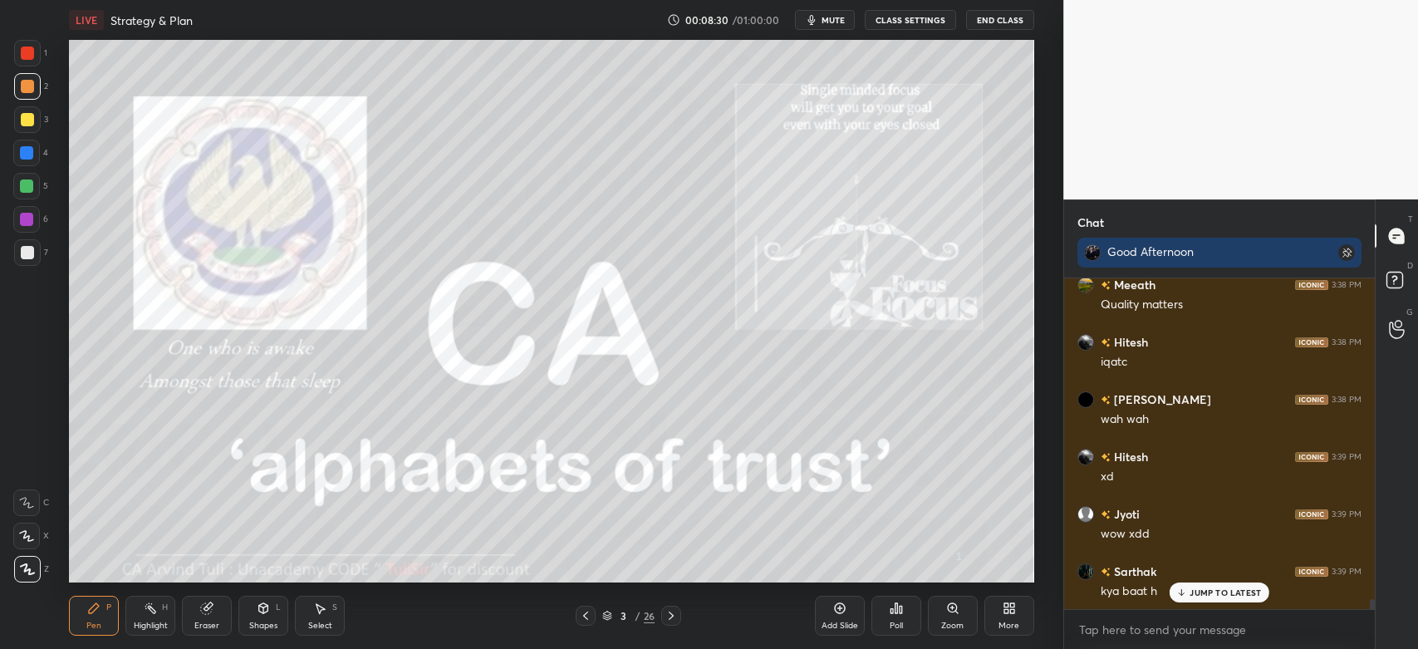
click at [164, 618] on div "Highlight H" at bounding box center [150, 616] width 50 height 40
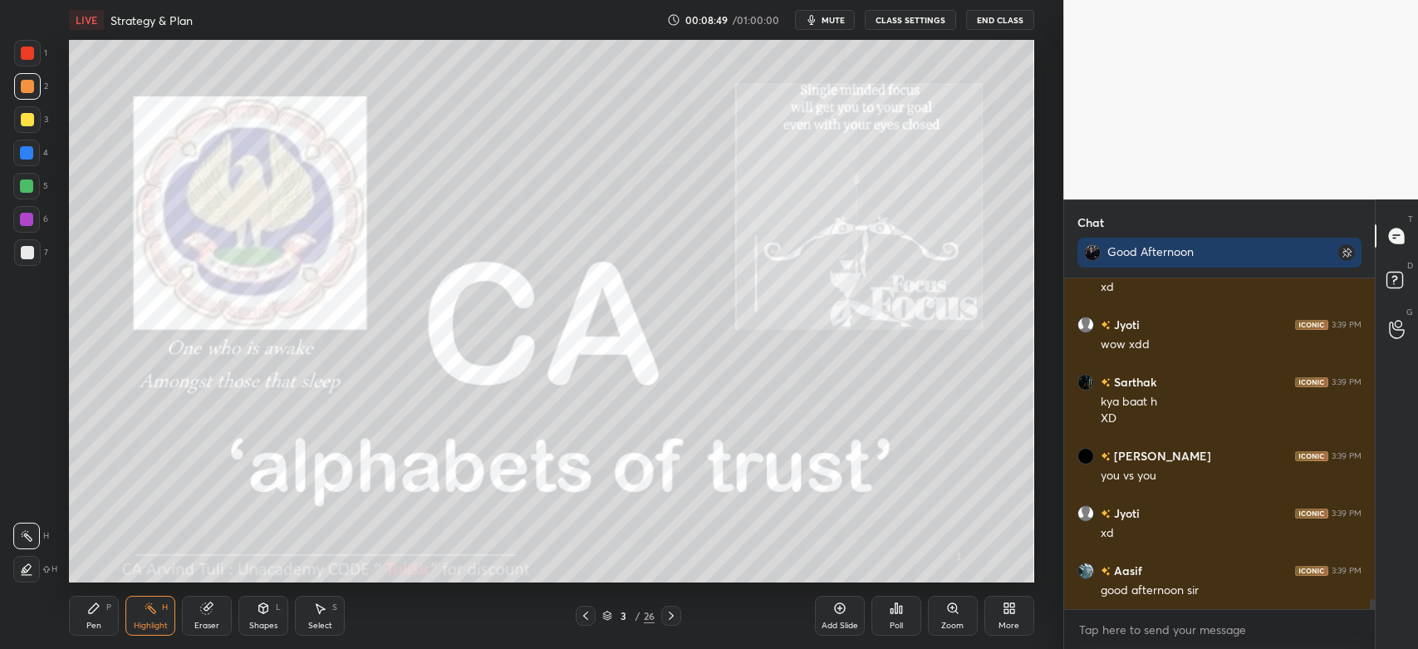
click at [28, 58] on div at bounding box center [27, 53] width 13 height 13
click at [110, 611] on div "P" at bounding box center [108, 607] width 5 height 8
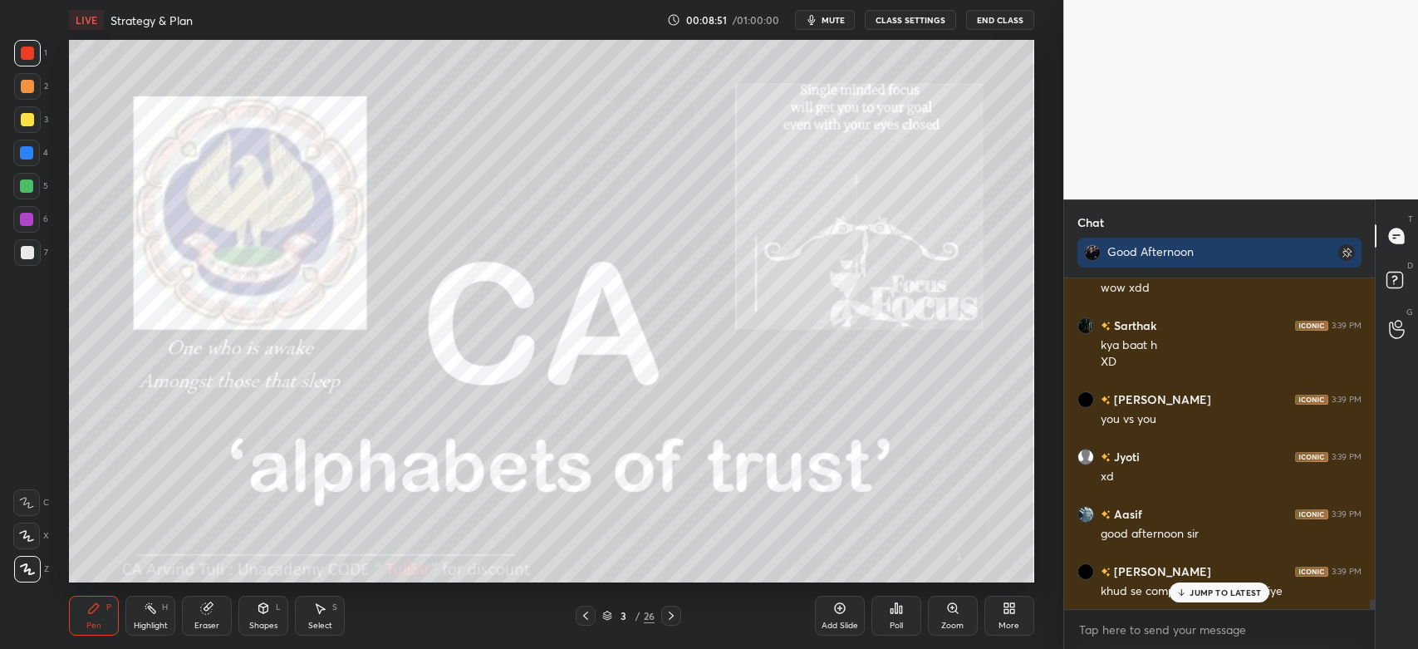
click at [1208, 597] on p "JUMP TO LATEST" at bounding box center [1225, 592] width 71 height 10
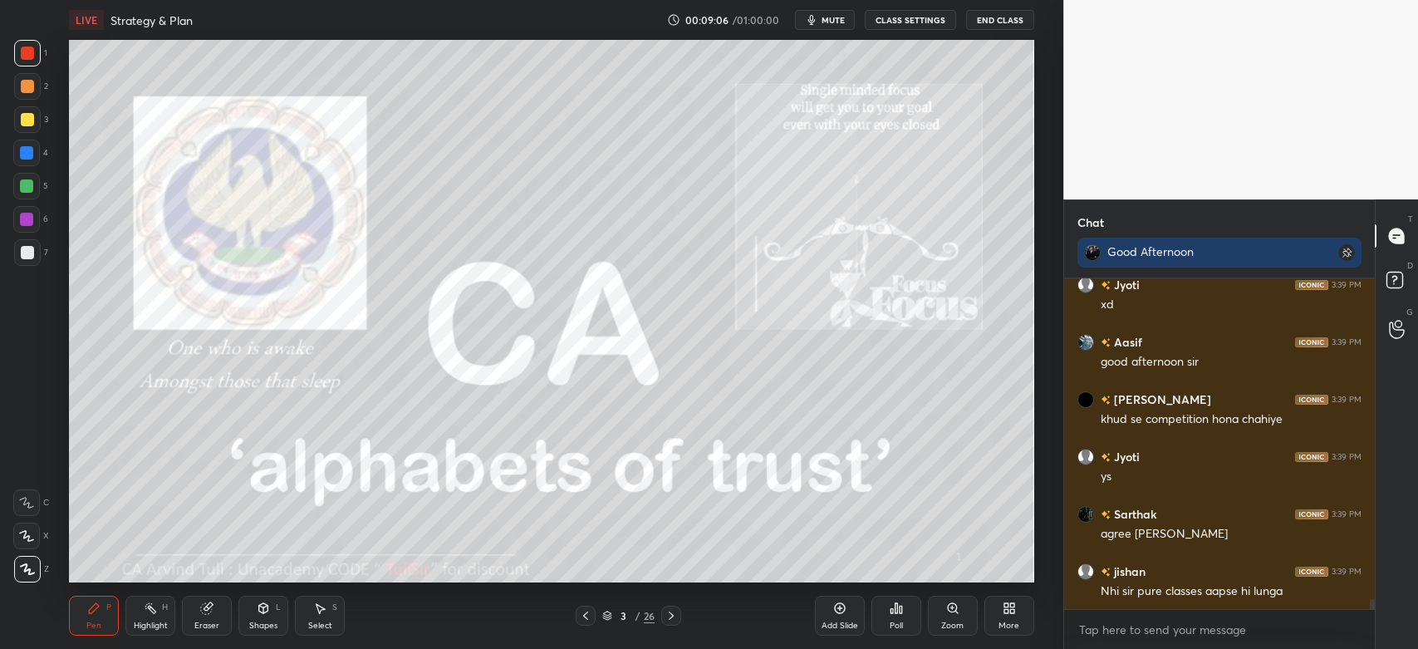
scroll to position [10913, 0]
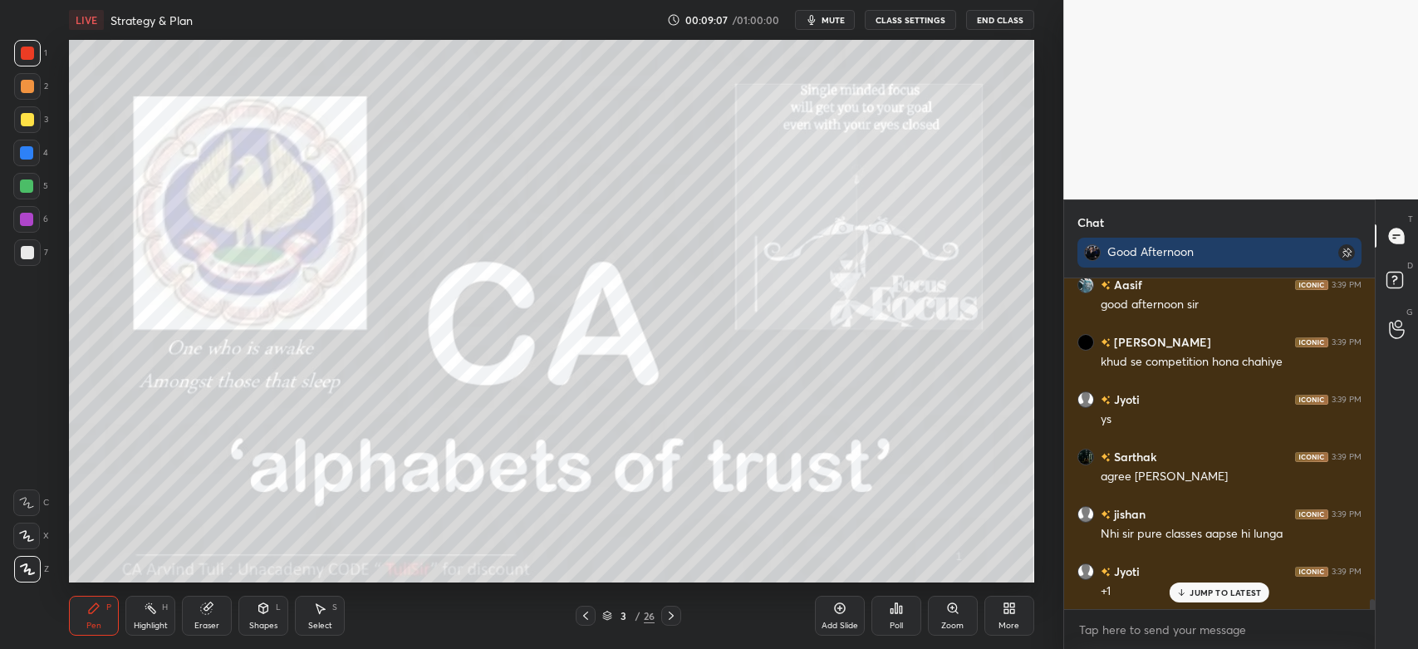
click at [1201, 597] on p "JUMP TO LATEST" at bounding box center [1225, 592] width 71 height 10
click at [673, 622] on icon at bounding box center [671, 615] width 13 height 13
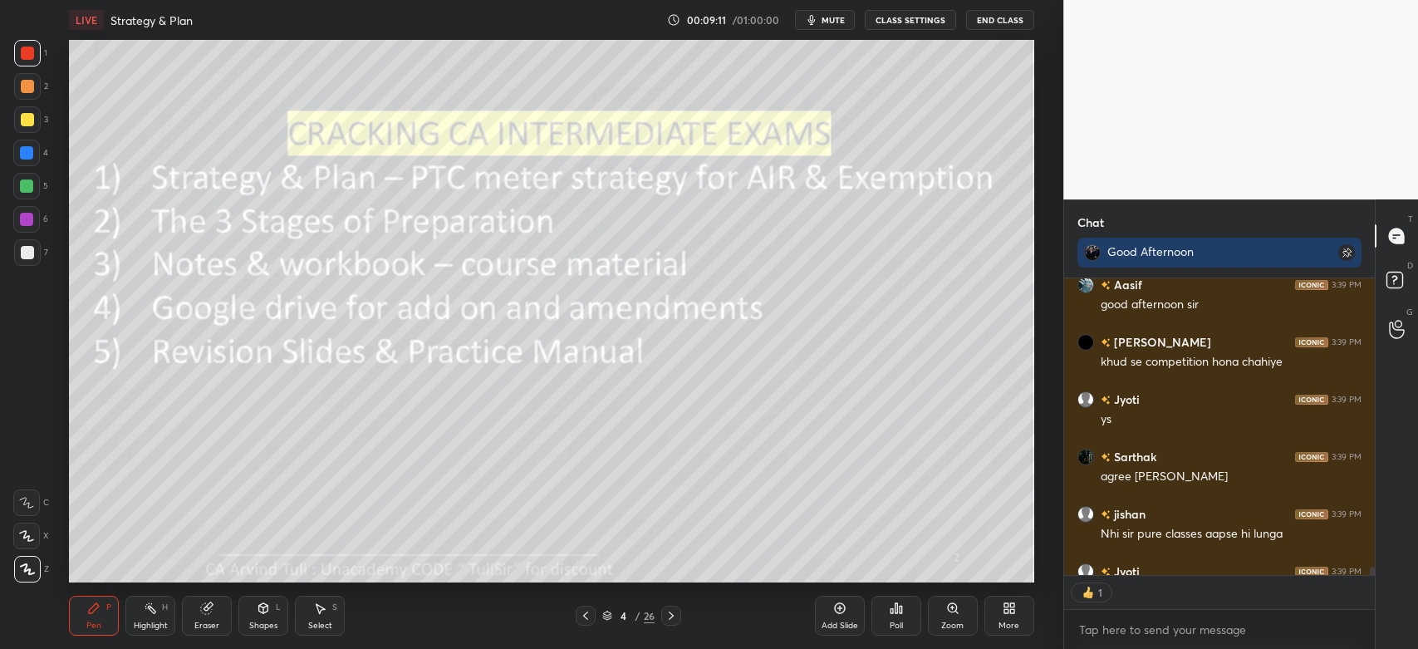
click at [33, 53] on div at bounding box center [27, 53] width 13 height 13
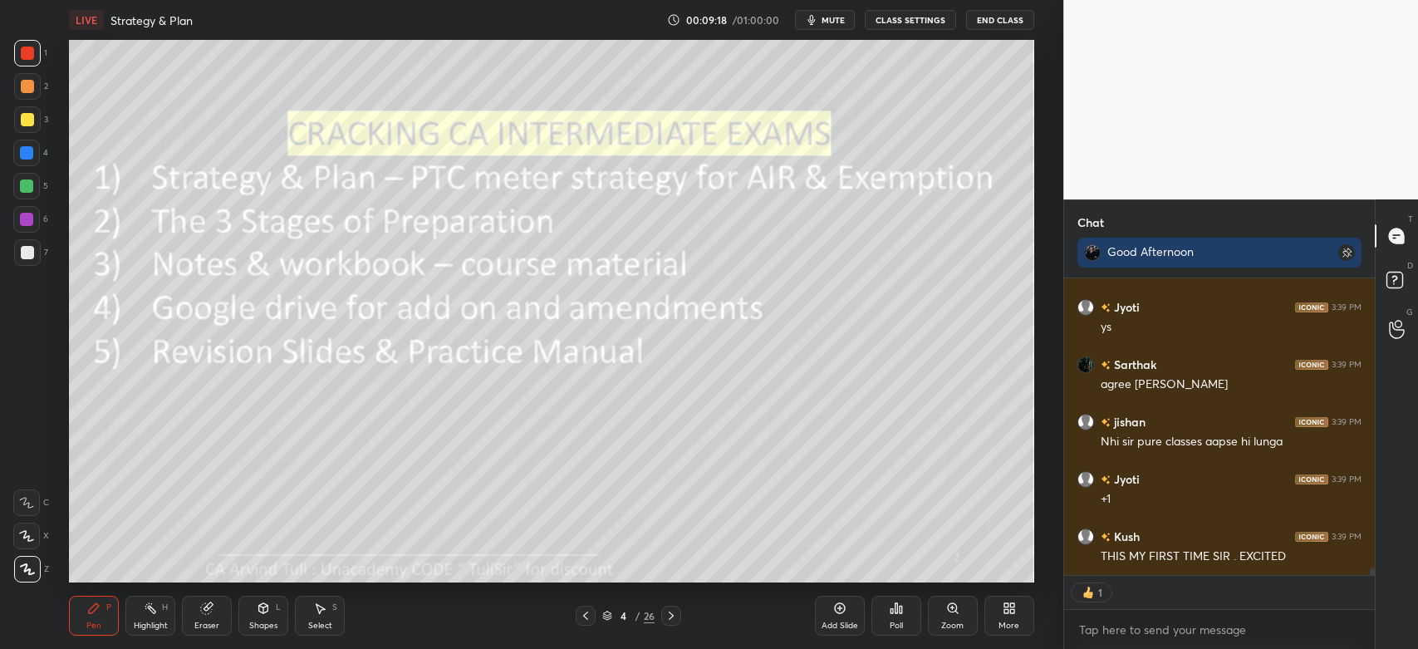
scroll to position [10972, 0]
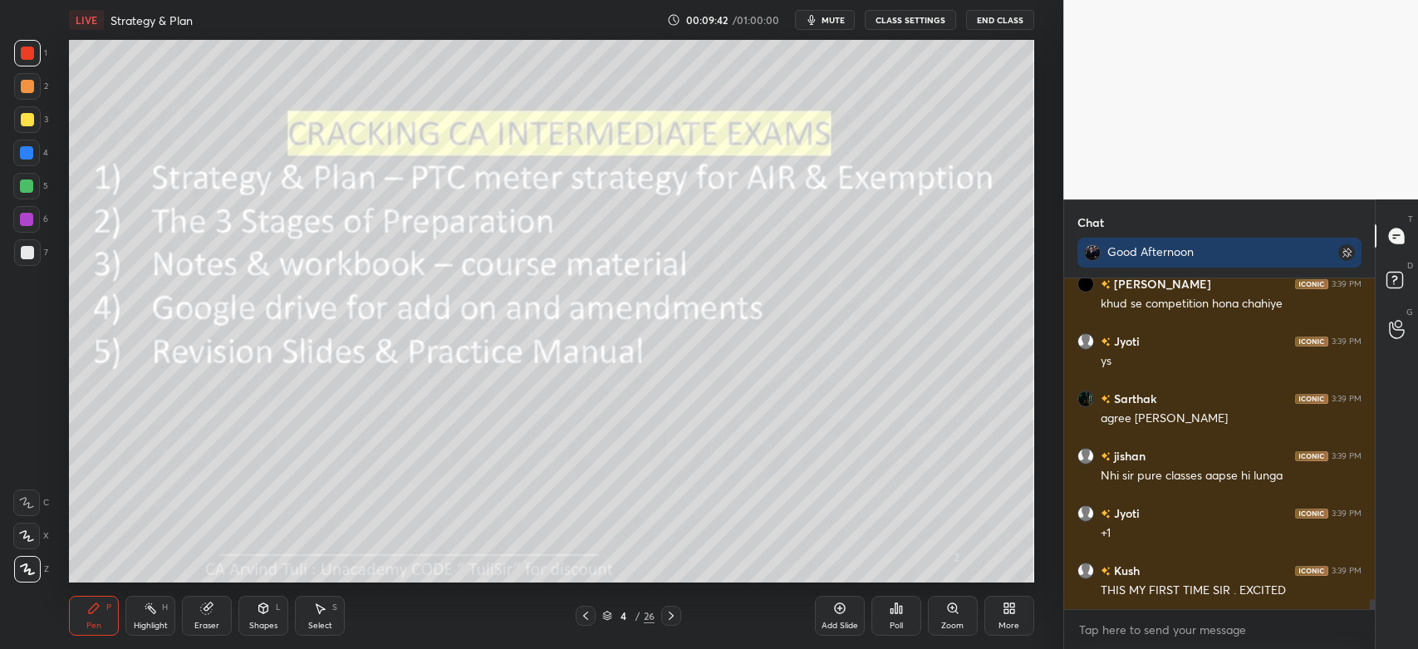
click at [41, 251] on div "7" at bounding box center [31, 252] width 34 height 27
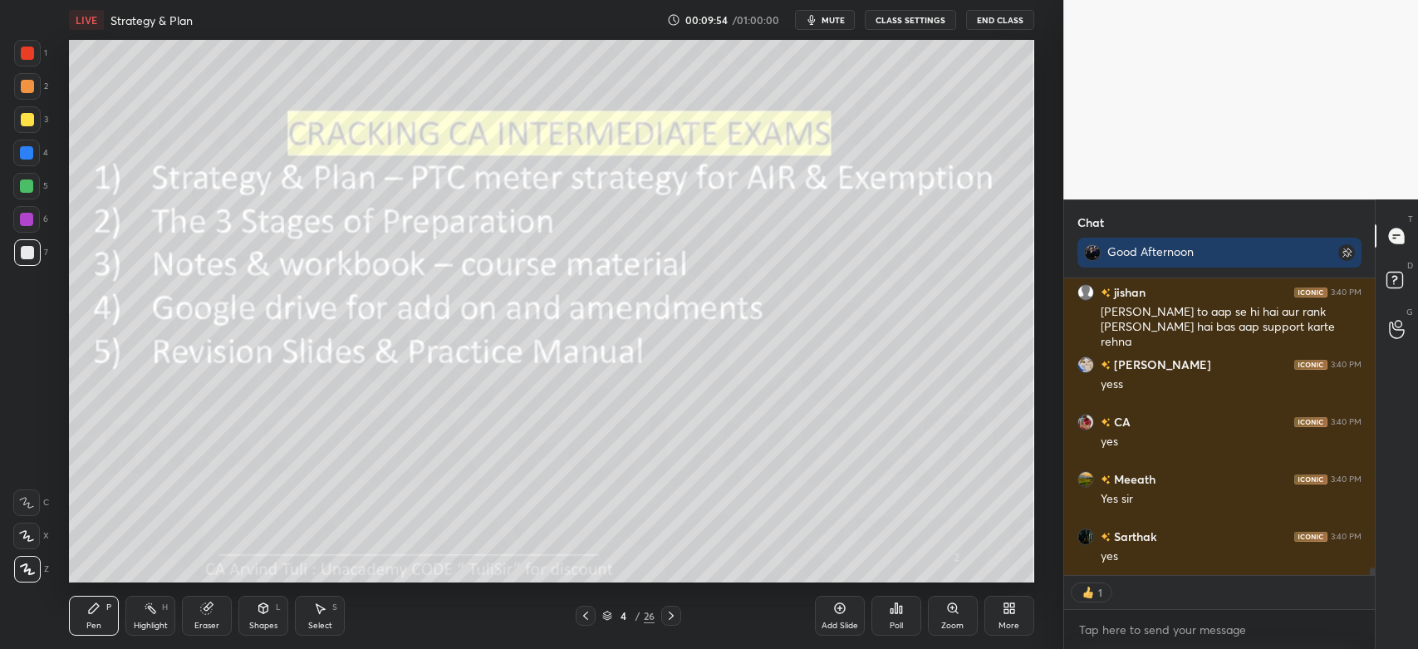
scroll to position [11421, 0]
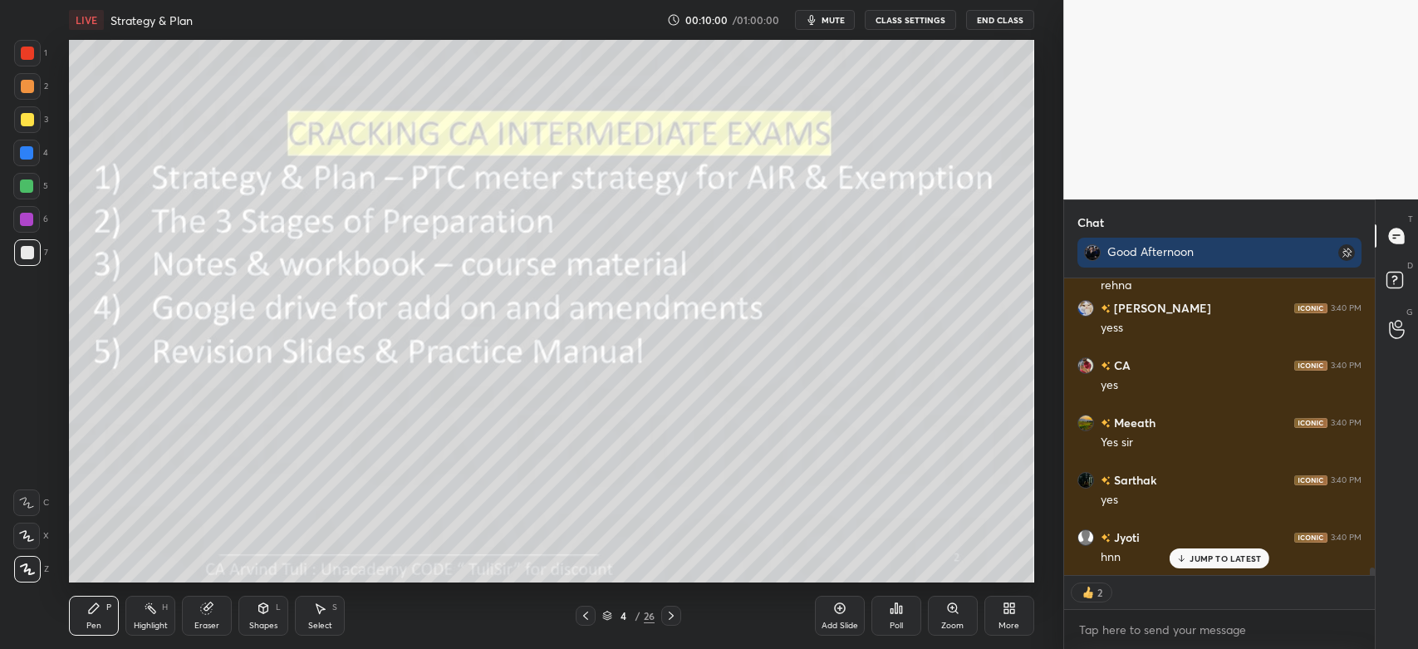
click at [24, 268] on div "7" at bounding box center [31, 255] width 34 height 33
click at [41, 47] on div "1" at bounding box center [30, 53] width 33 height 27
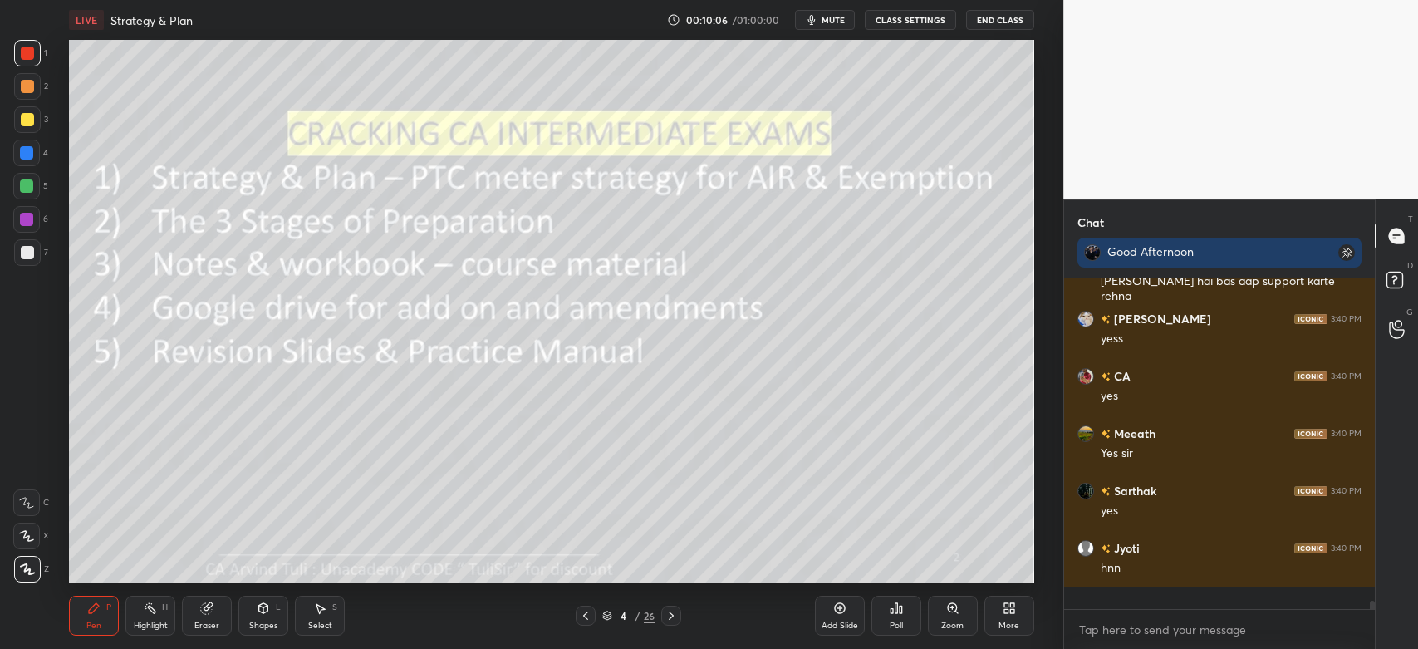
scroll to position [11387, 0]
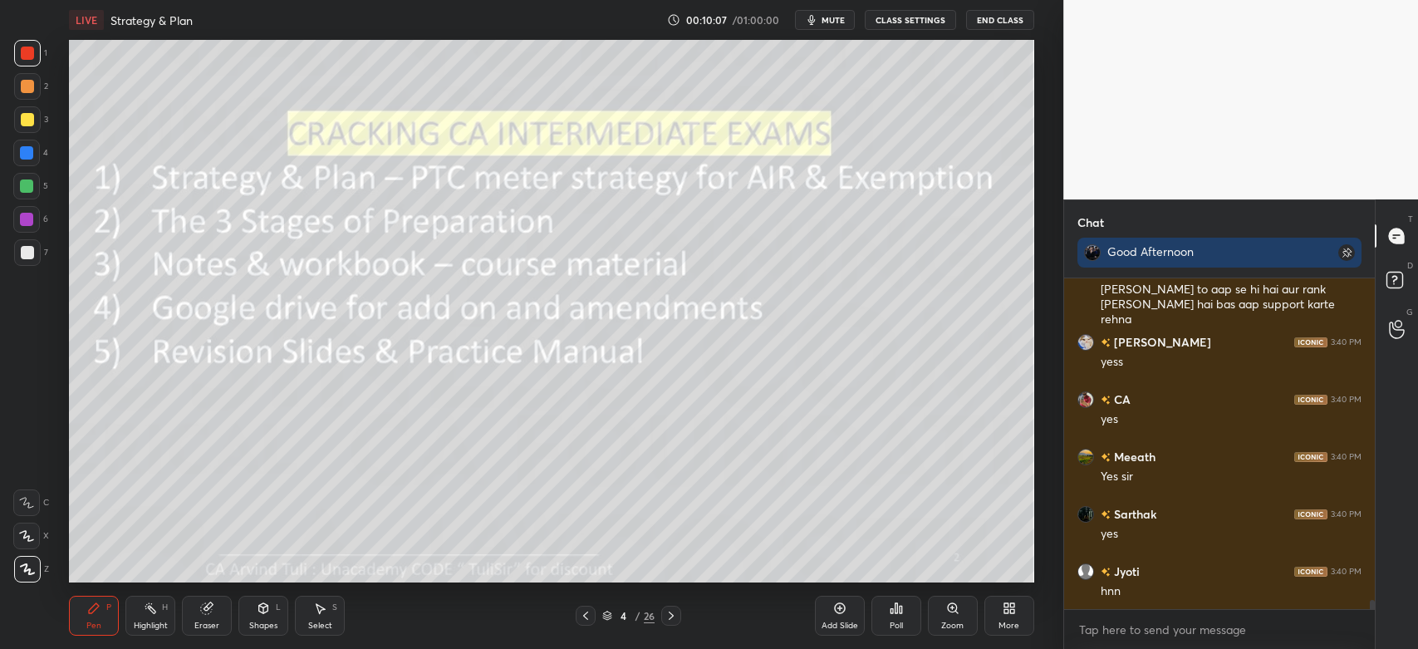
click at [1006, 613] on icon at bounding box center [1006, 611] width 4 height 4
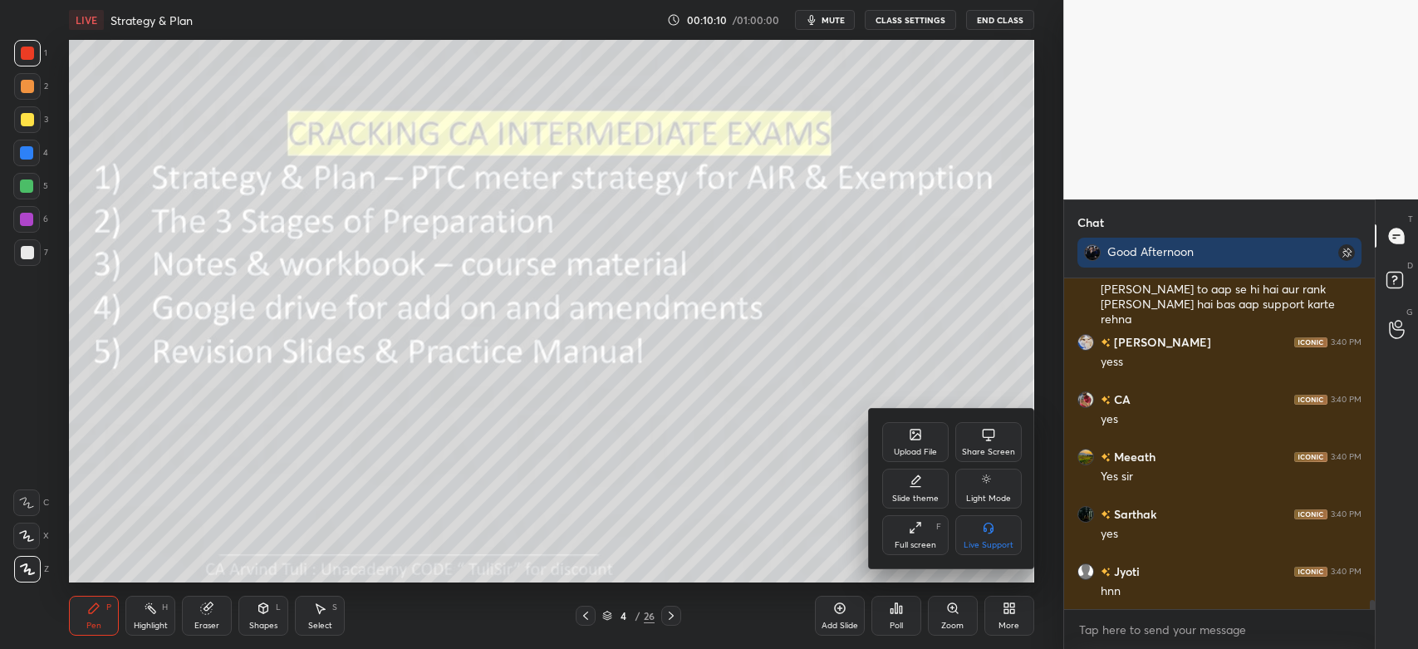
click at [989, 446] on div "Share Screen" at bounding box center [988, 442] width 66 height 40
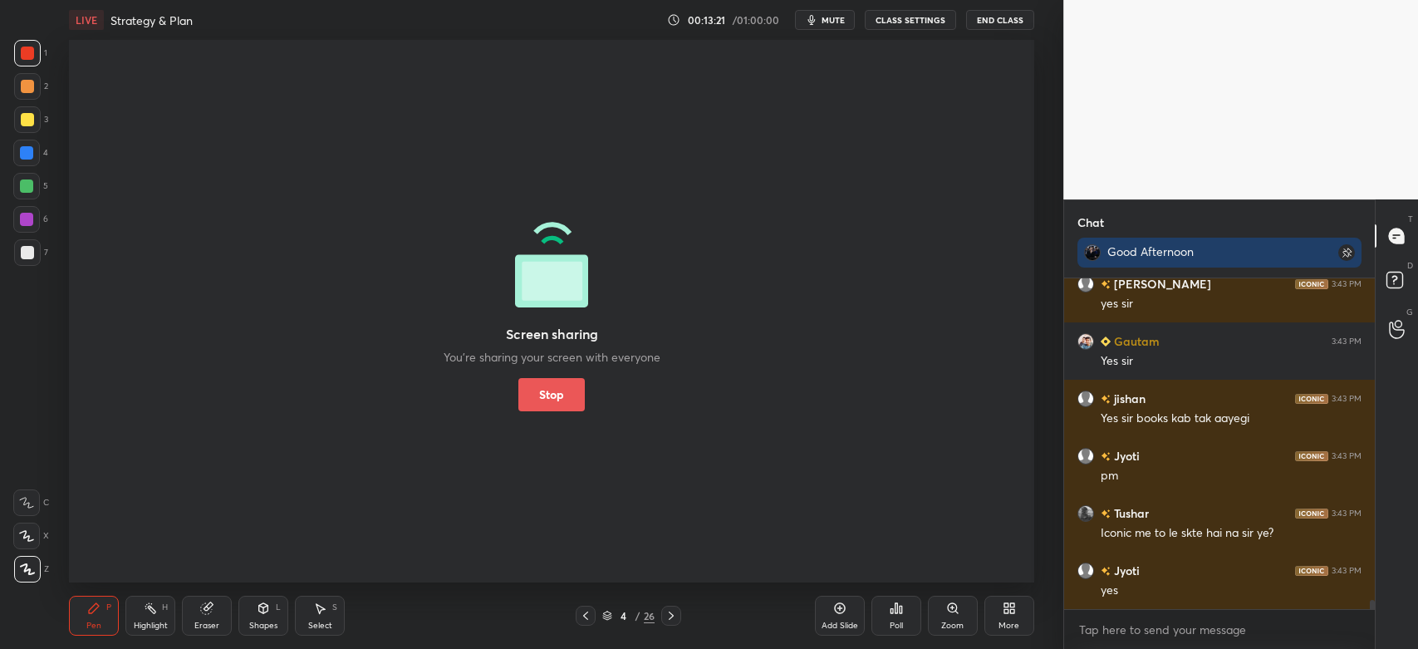
scroll to position [11980, 0]
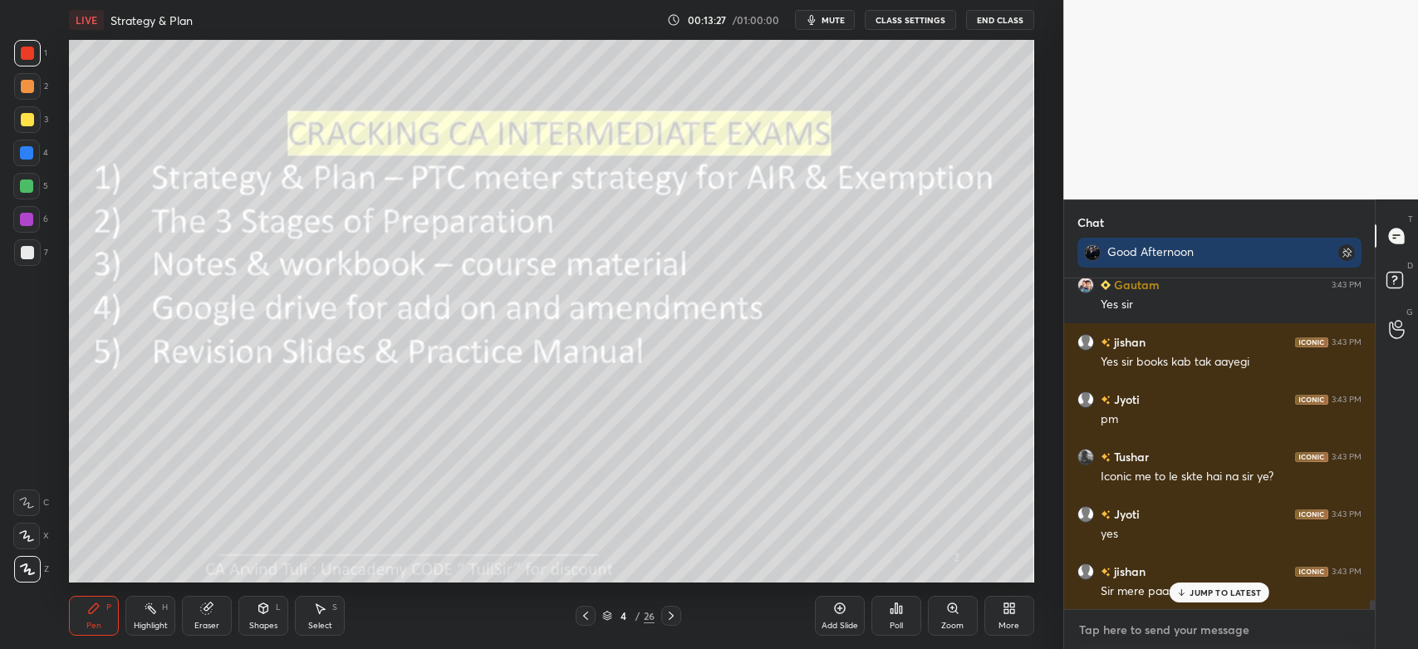
click at [1108, 627] on textarea at bounding box center [1220, 629] width 284 height 27
click at [34, 248] on div at bounding box center [27, 252] width 27 height 27
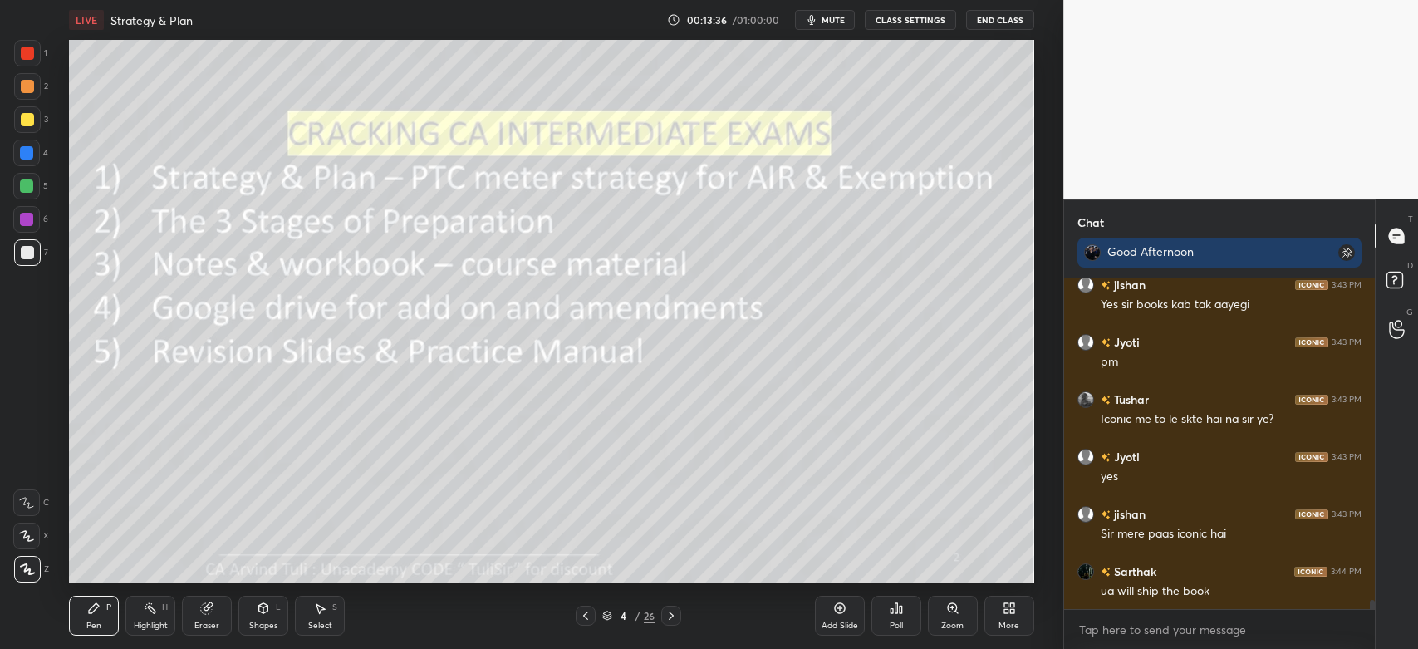
scroll to position [12096, 0]
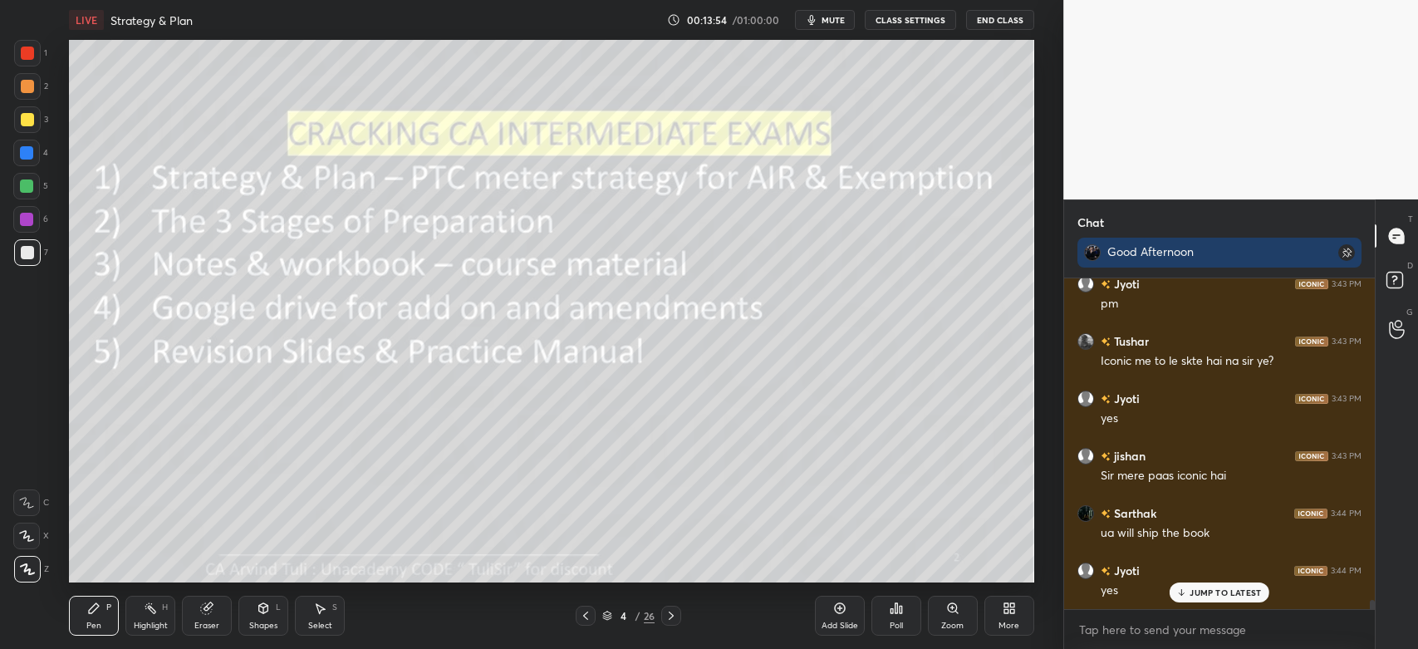
click at [674, 616] on icon at bounding box center [671, 615] width 13 height 13
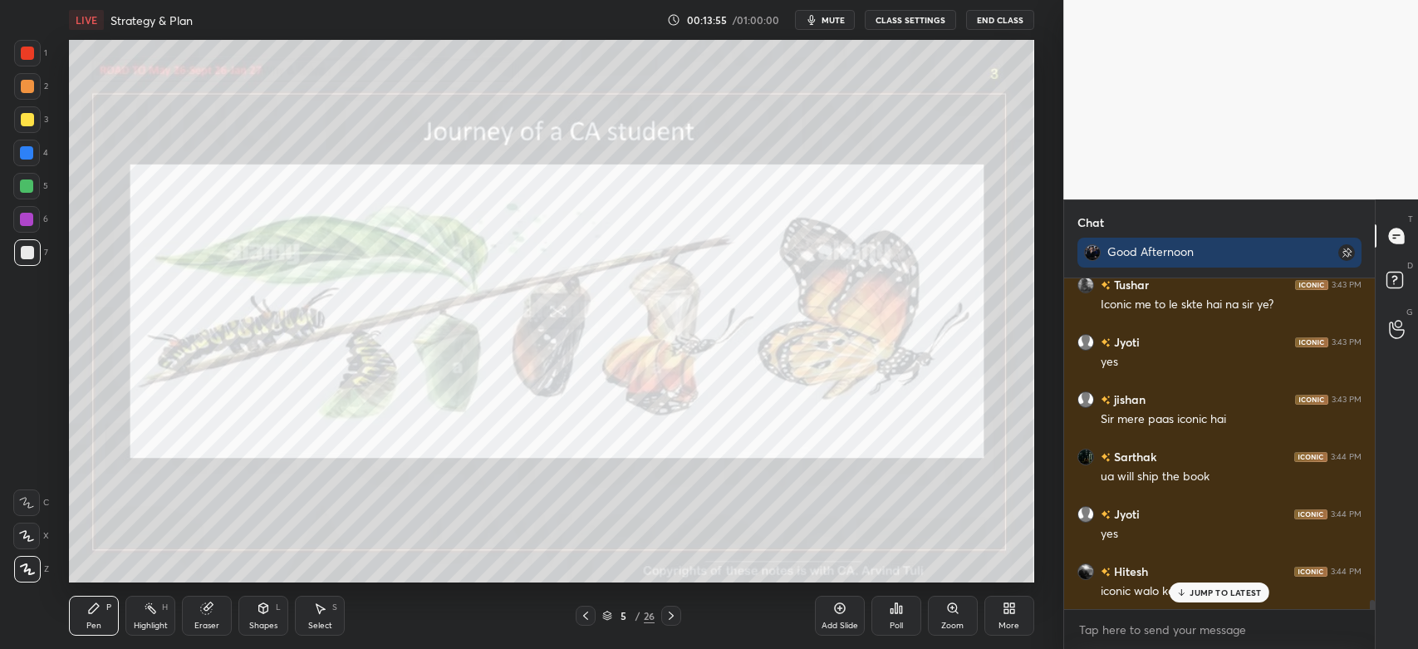
click at [36, 83] on div at bounding box center [27, 86] width 27 height 27
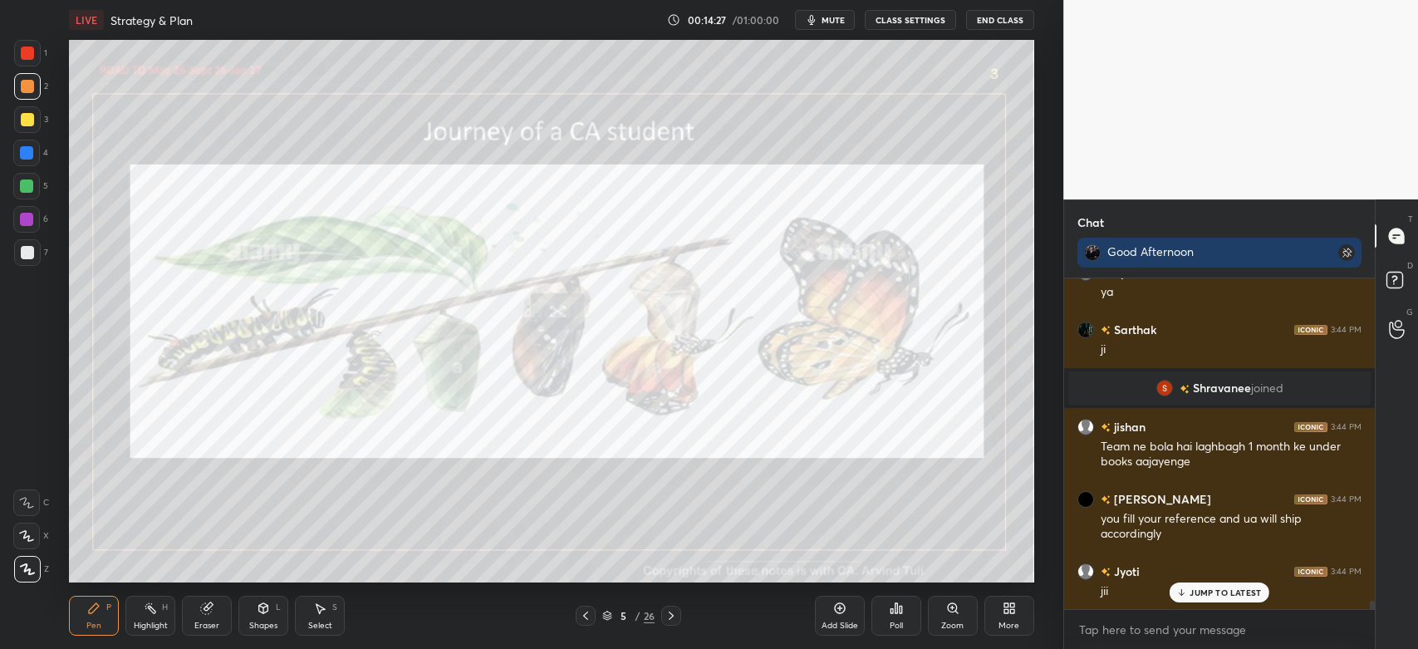
scroll to position [12548, 0]
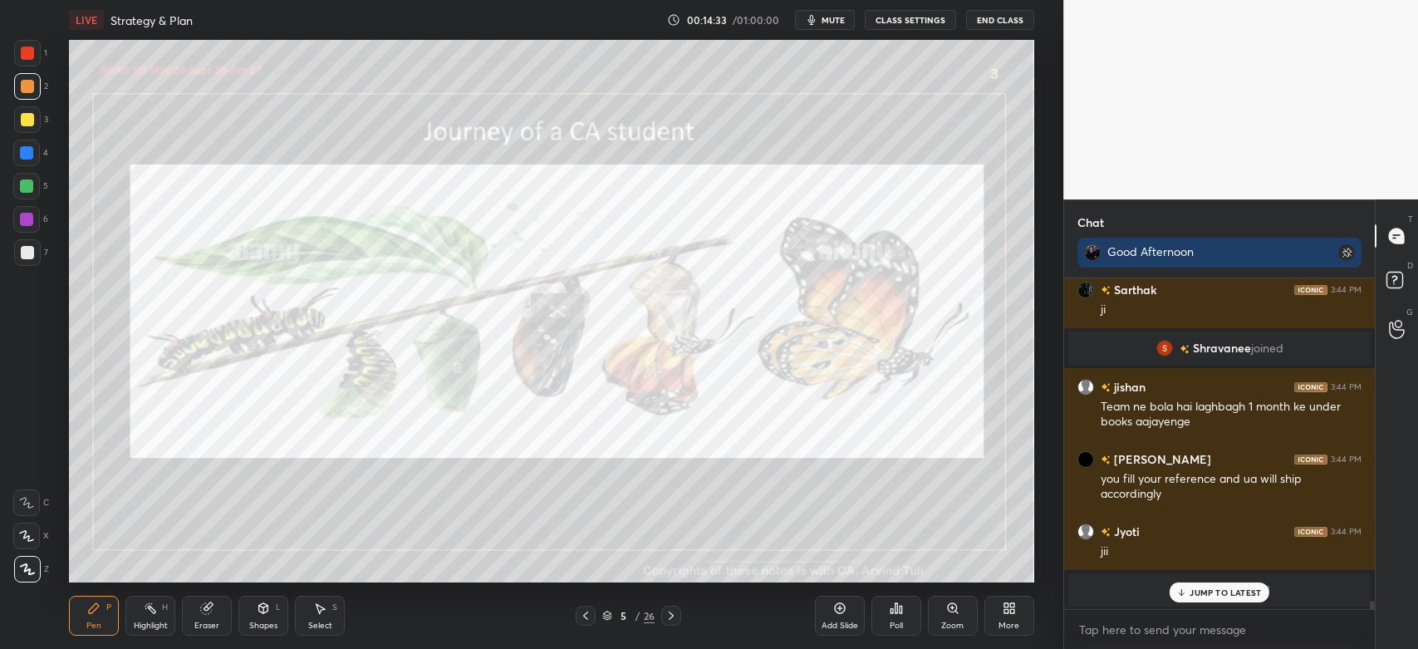
click at [1203, 599] on div "JUMP TO LATEST" at bounding box center [1220, 592] width 100 height 20
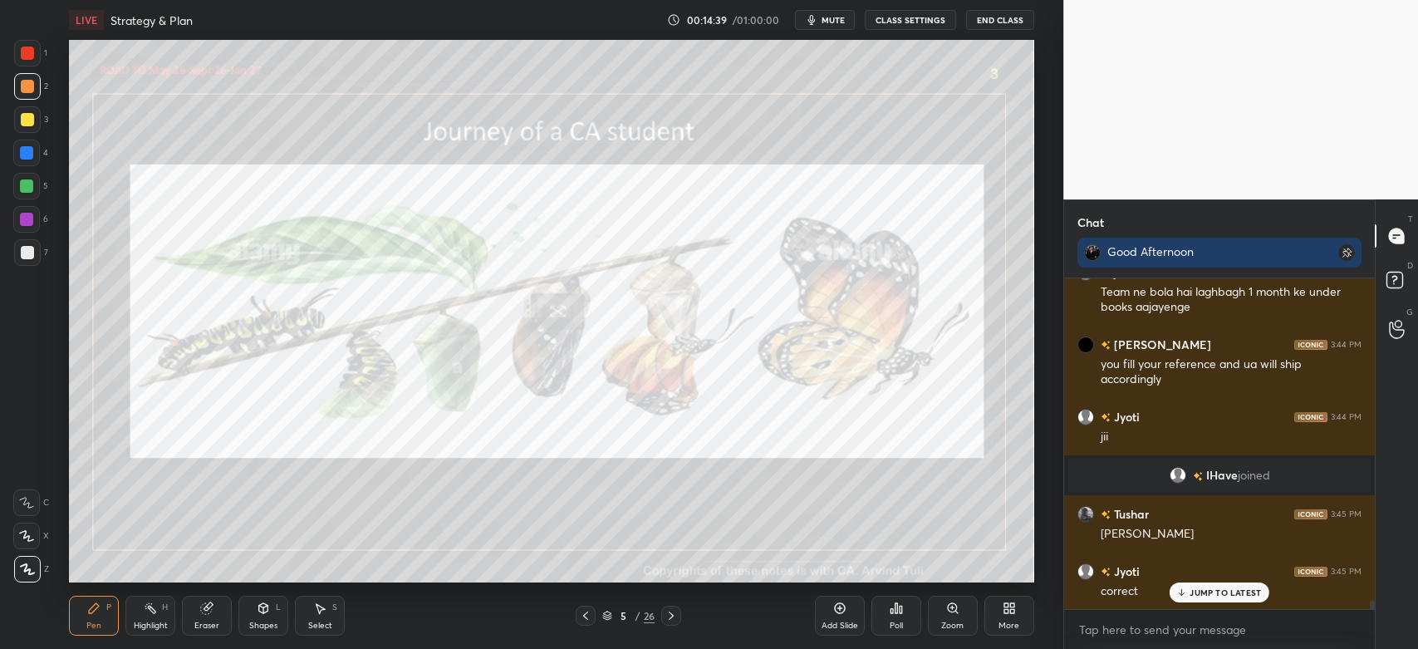
scroll to position [12721, 0]
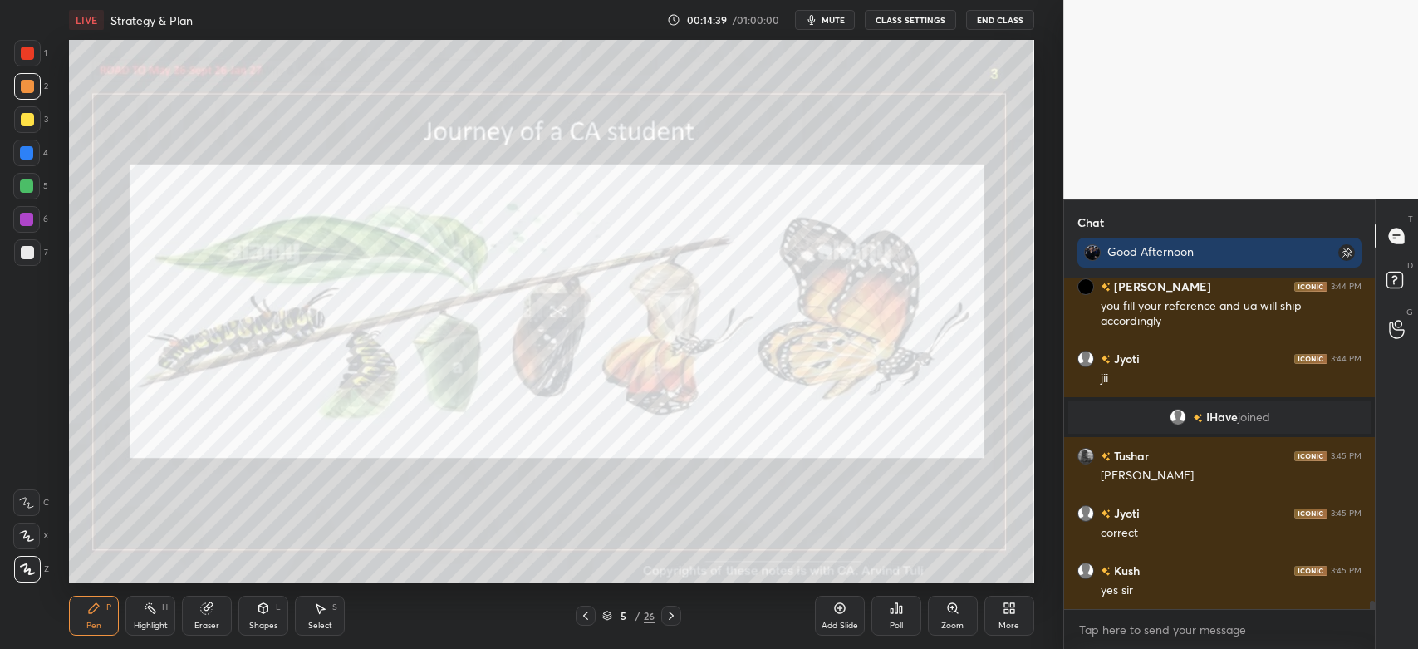
click at [33, 55] on div at bounding box center [27, 53] width 13 height 13
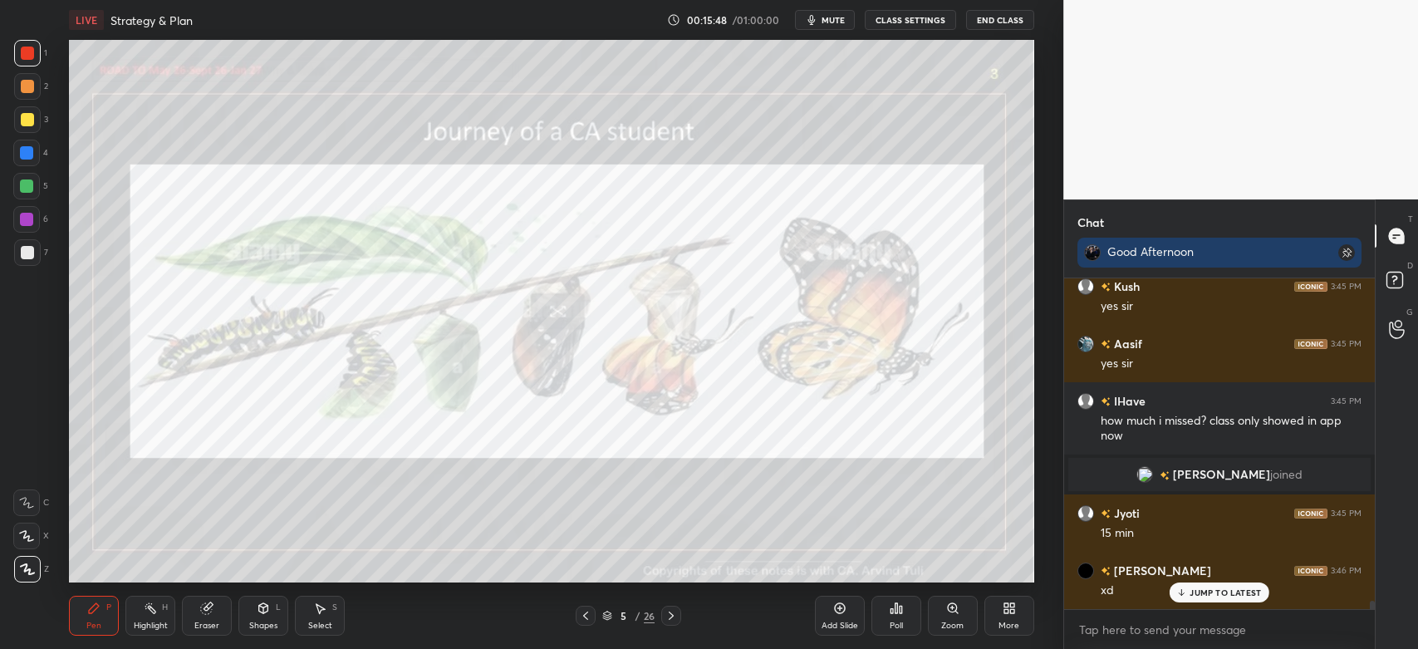
scroll to position [13062, 0]
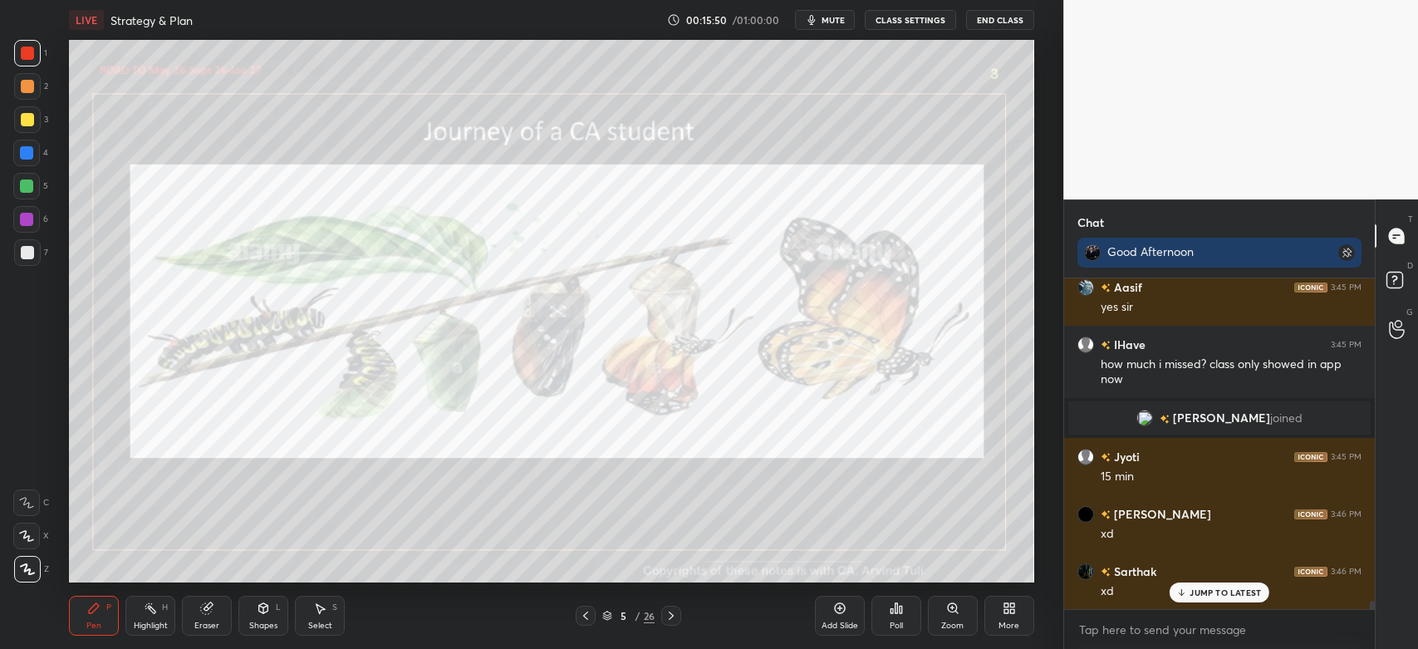
click at [585, 617] on icon at bounding box center [585, 615] width 5 height 8
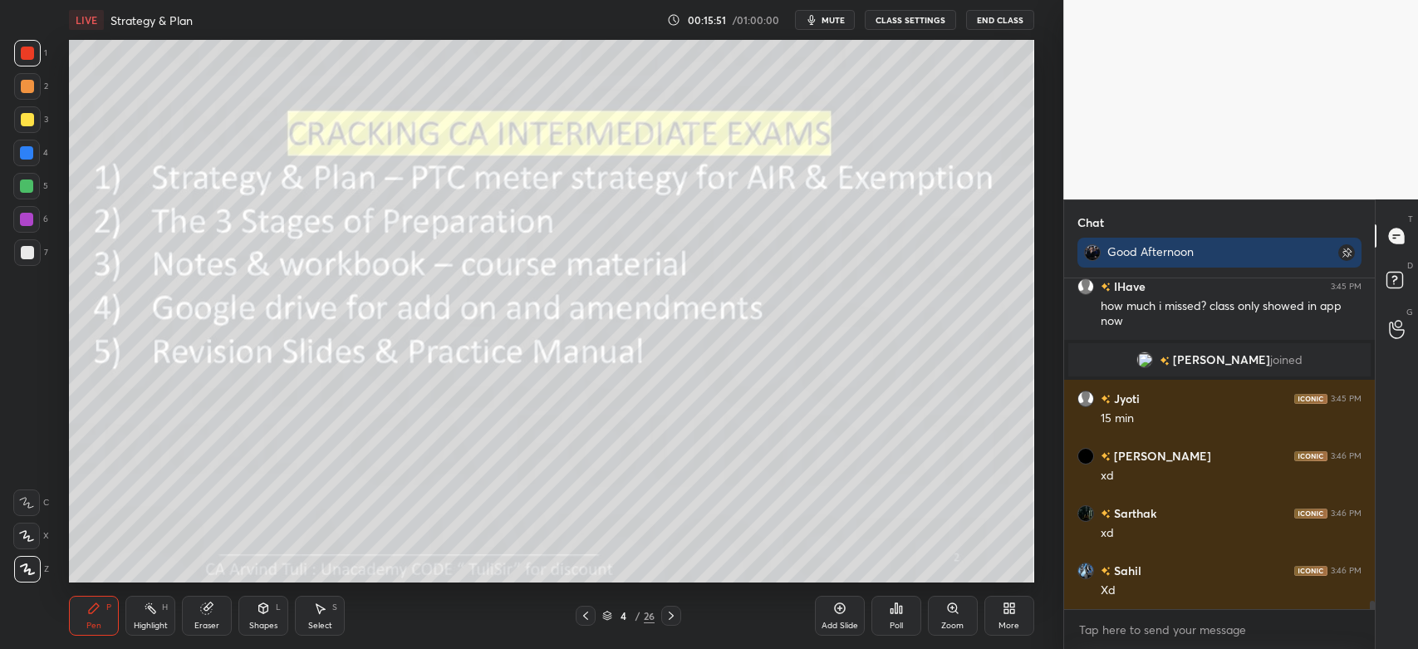
click at [837, 611] on icon at bounding box center [839, 608] width 13 height 13
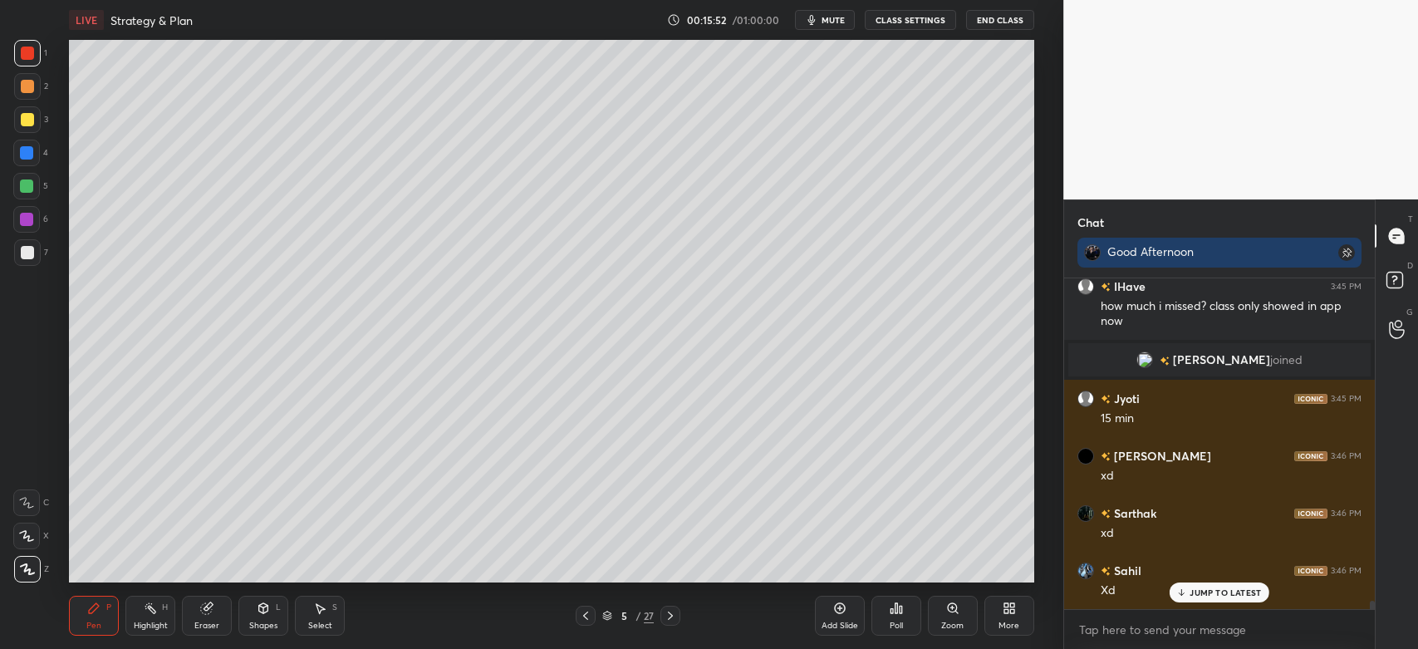
scroll to position [13177, 0]
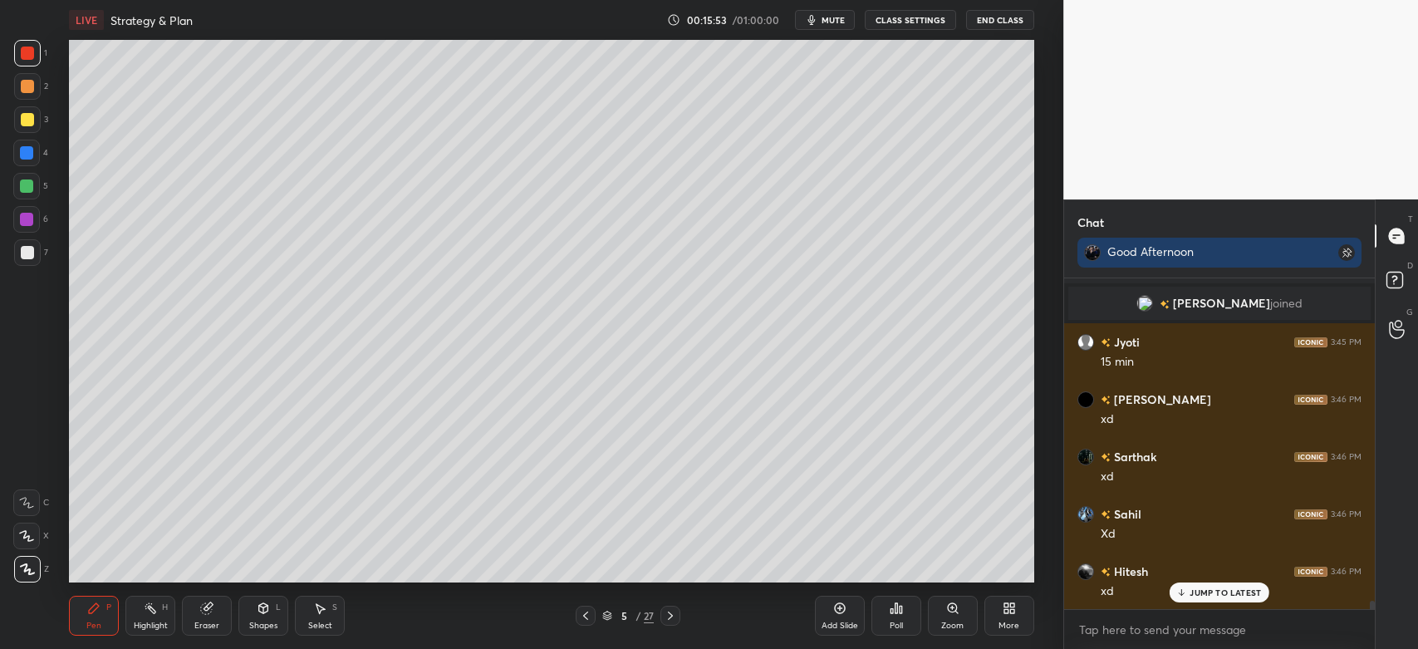
click at [39, 241] on div "7" at bounding box center [31, 252] width 34 height 27
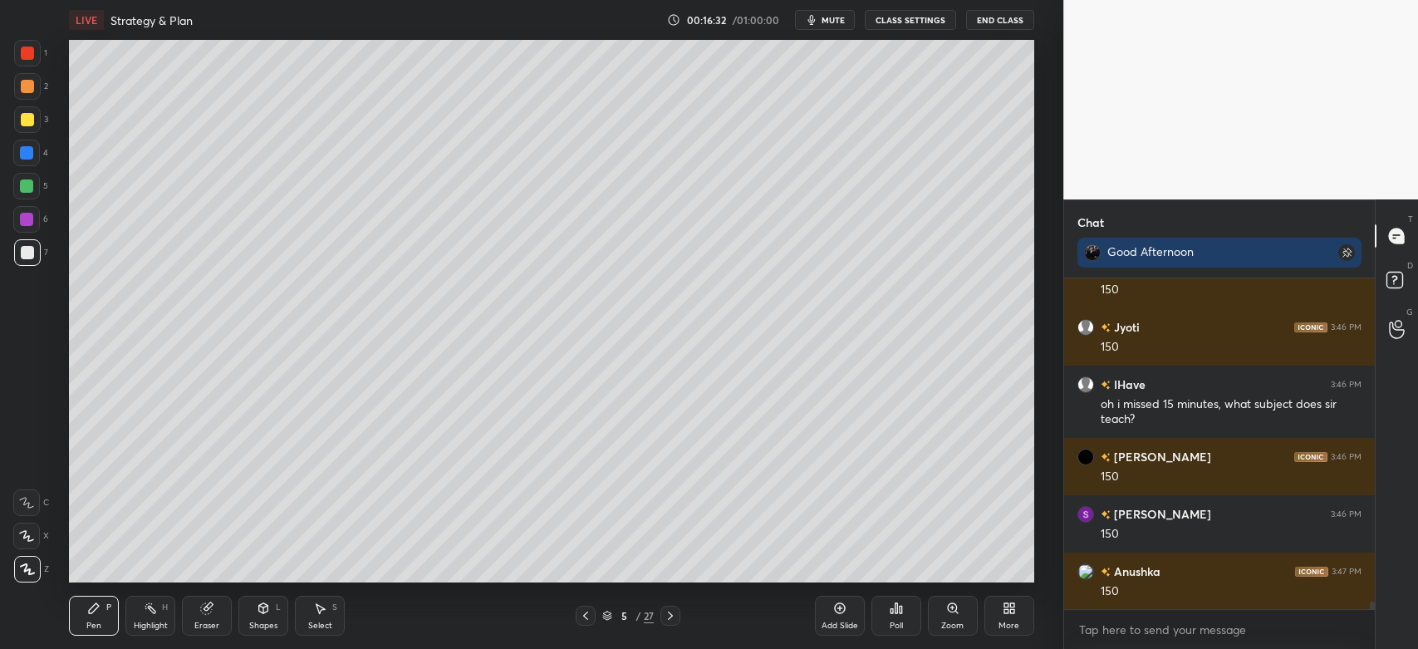
scroll to position [14282, 0]
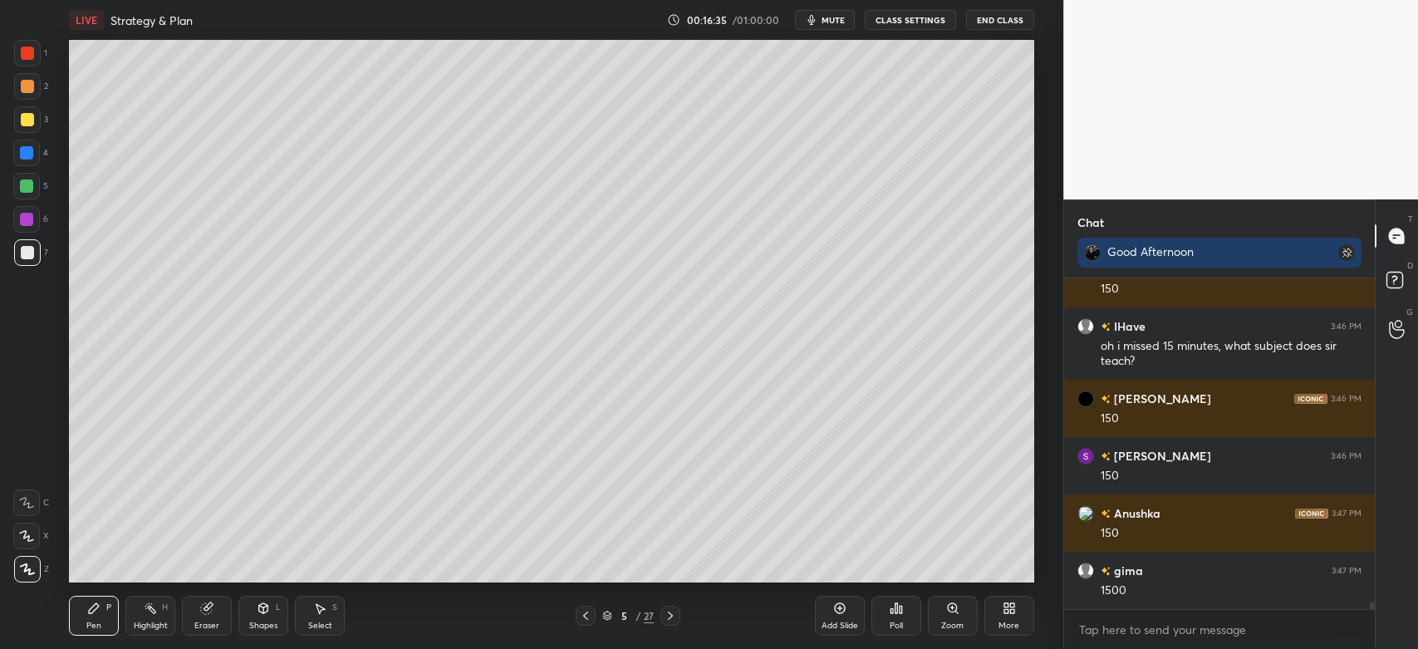
click at [21, 85] on div at bounding box center [27, 86] width 13 height 13
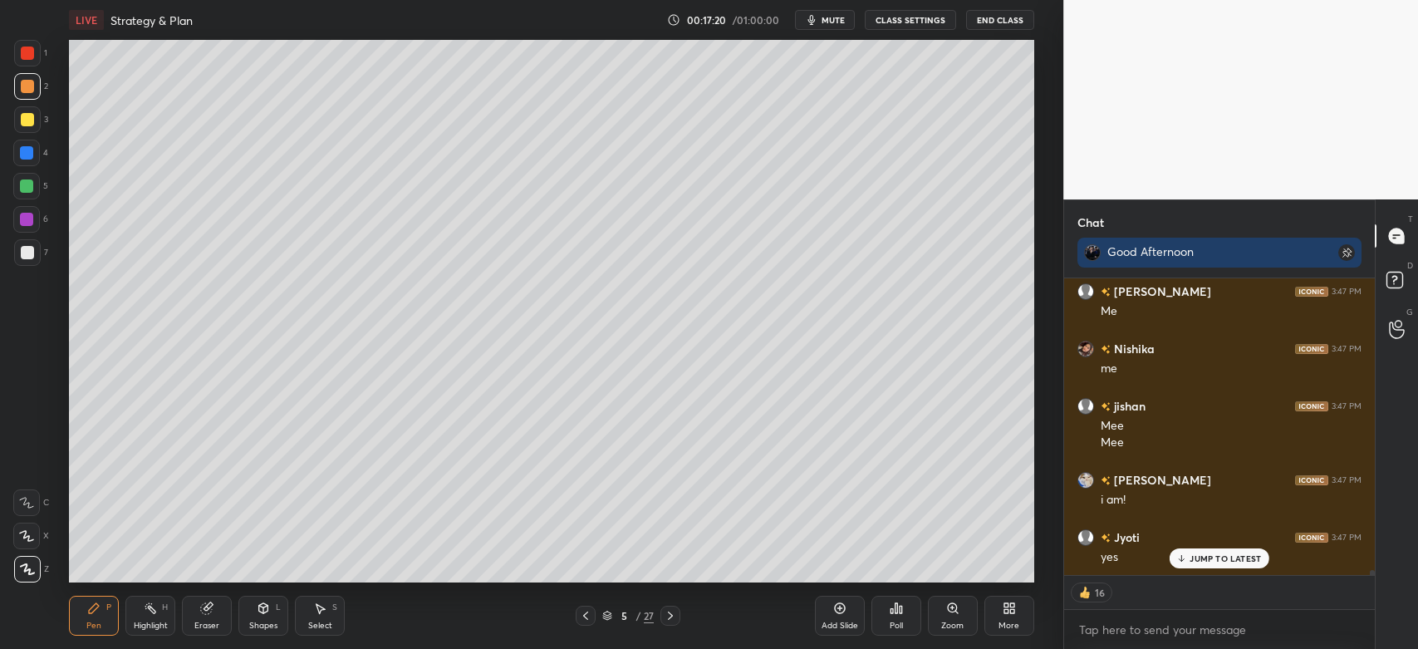
scroll to position [16166, 0]
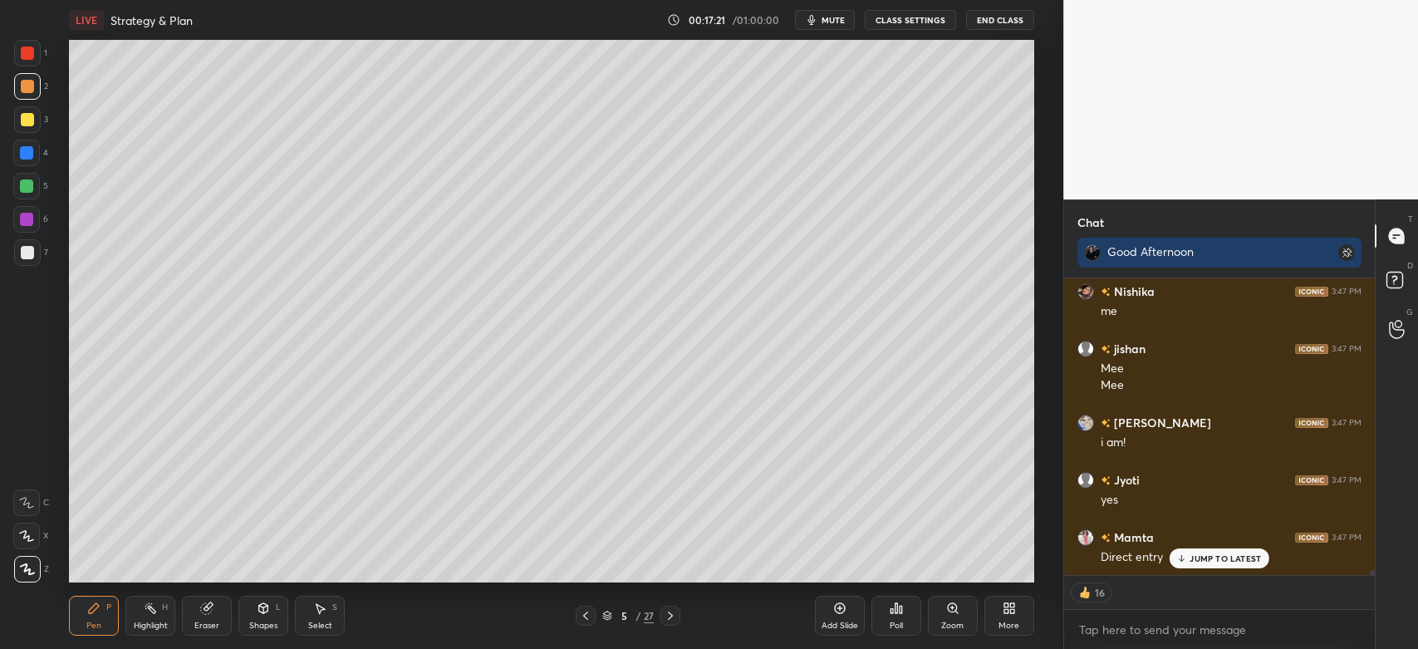
click at [32, 256] on div at bounding box center [27, 252] width 13 height 13
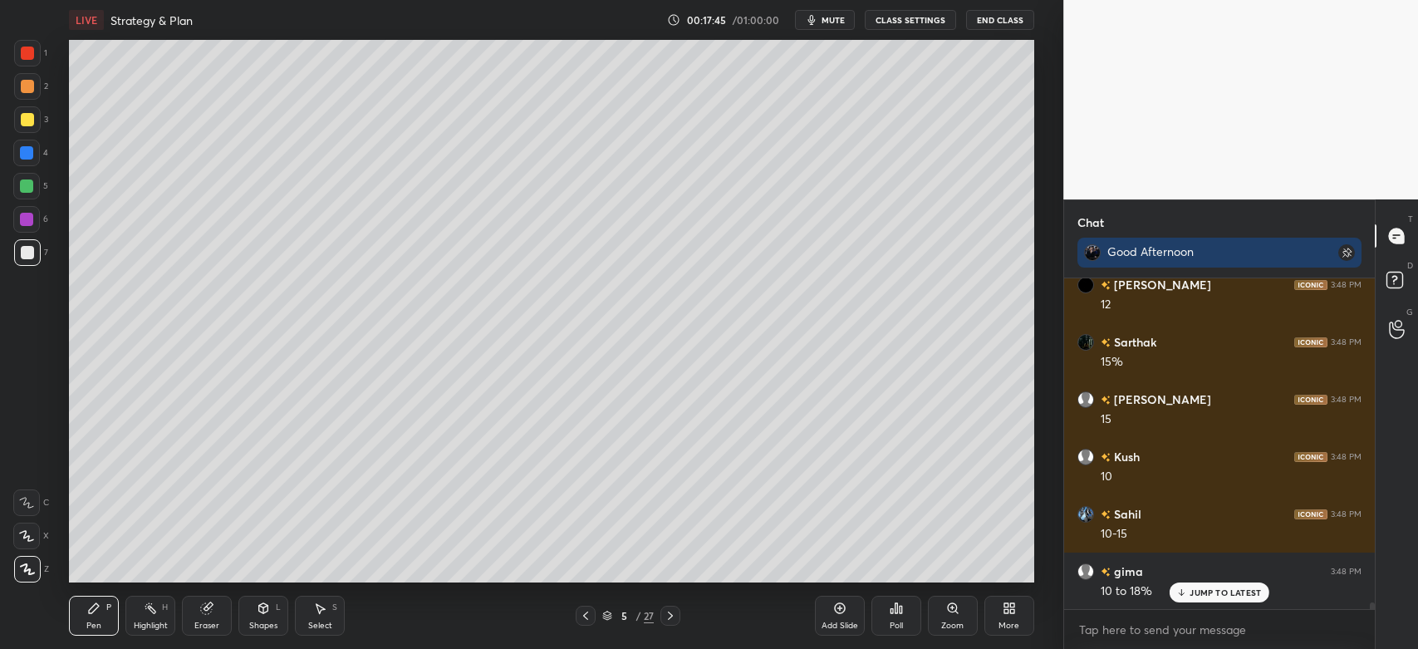
scroll to position [16648, 0]
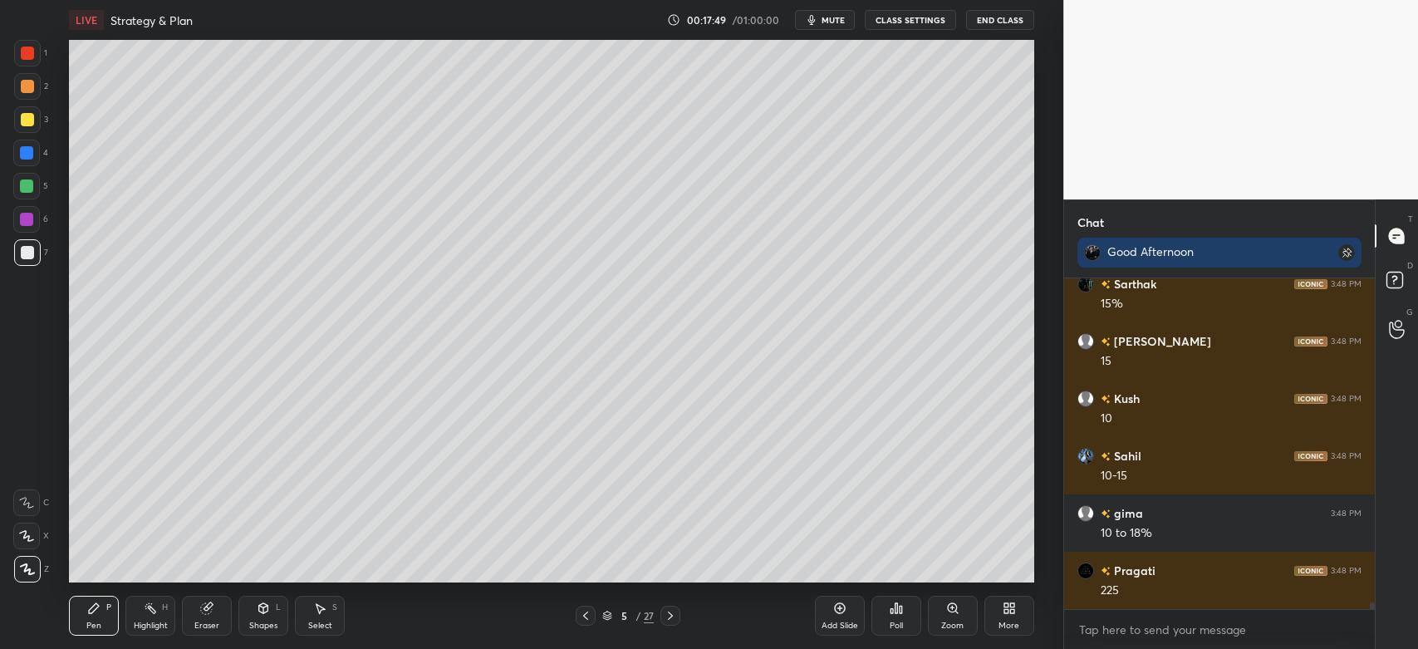
click at [26, 120] on div at bounding box center [27, 119] width 13 height 13
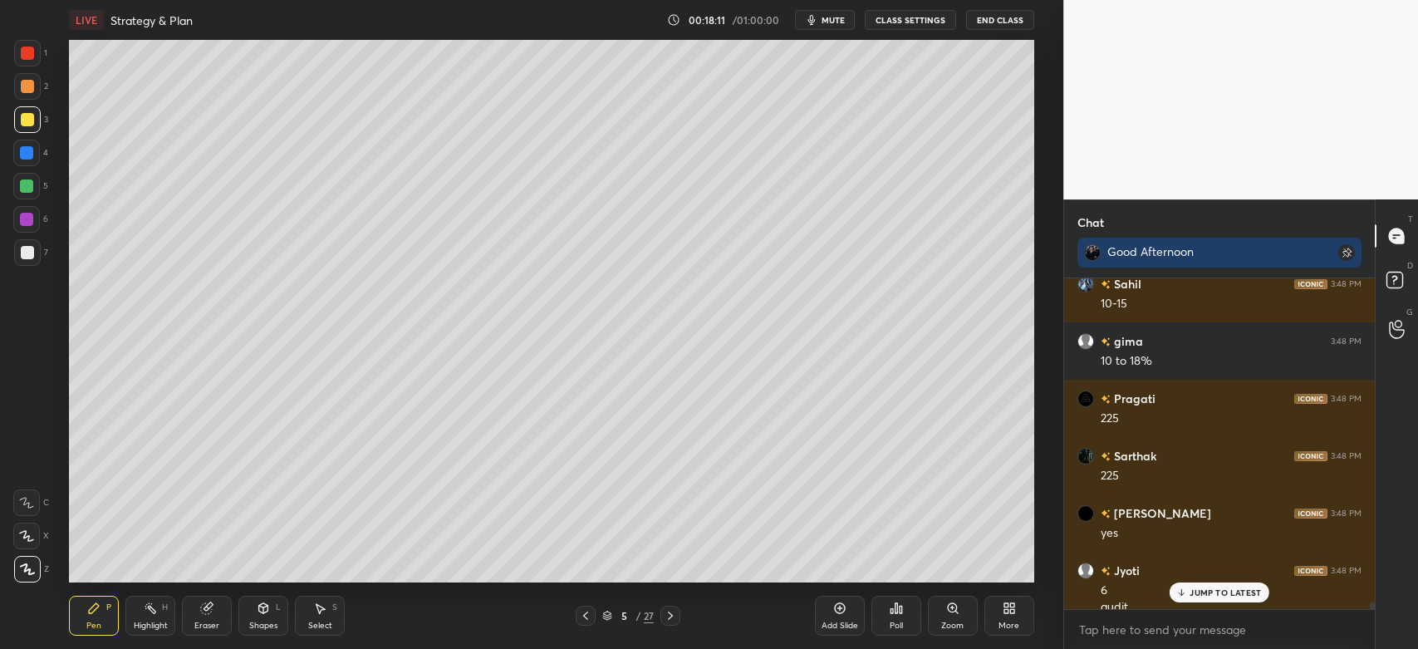
scroll to position [16836, 0]
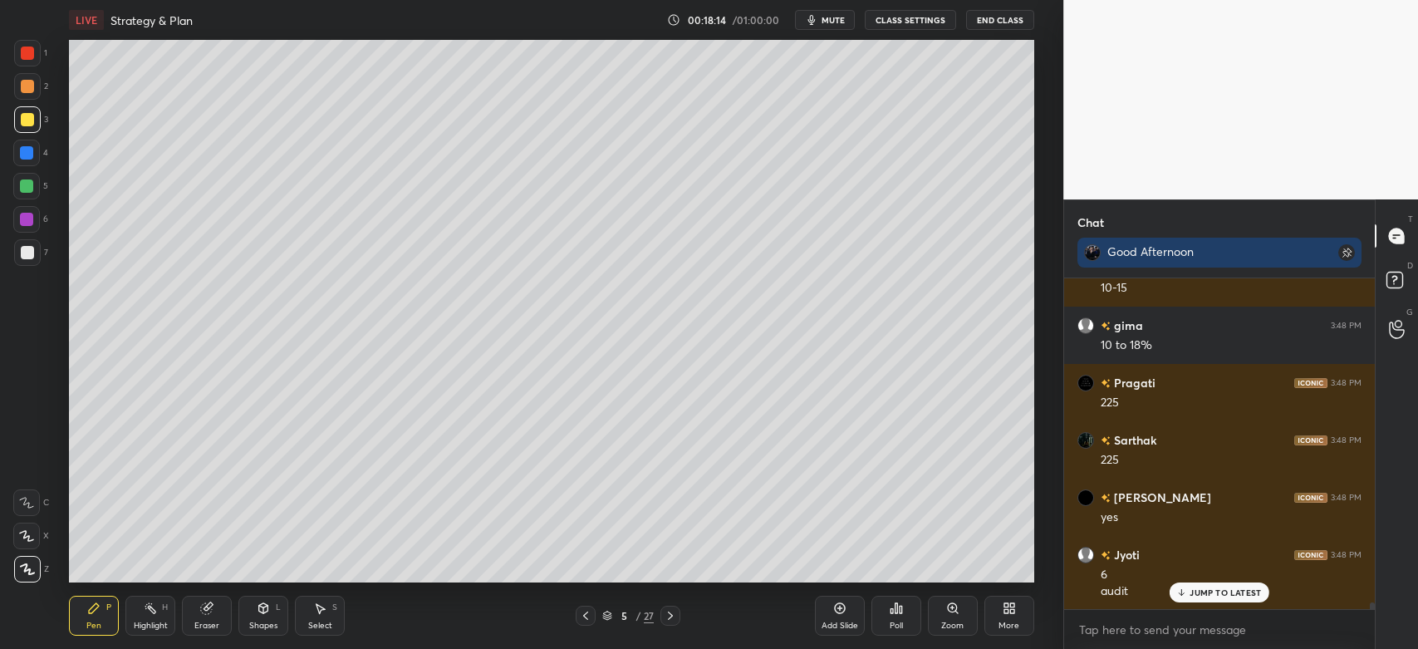
click at [32, 264] on div at bounding box center [27, 252] width 27 height 27
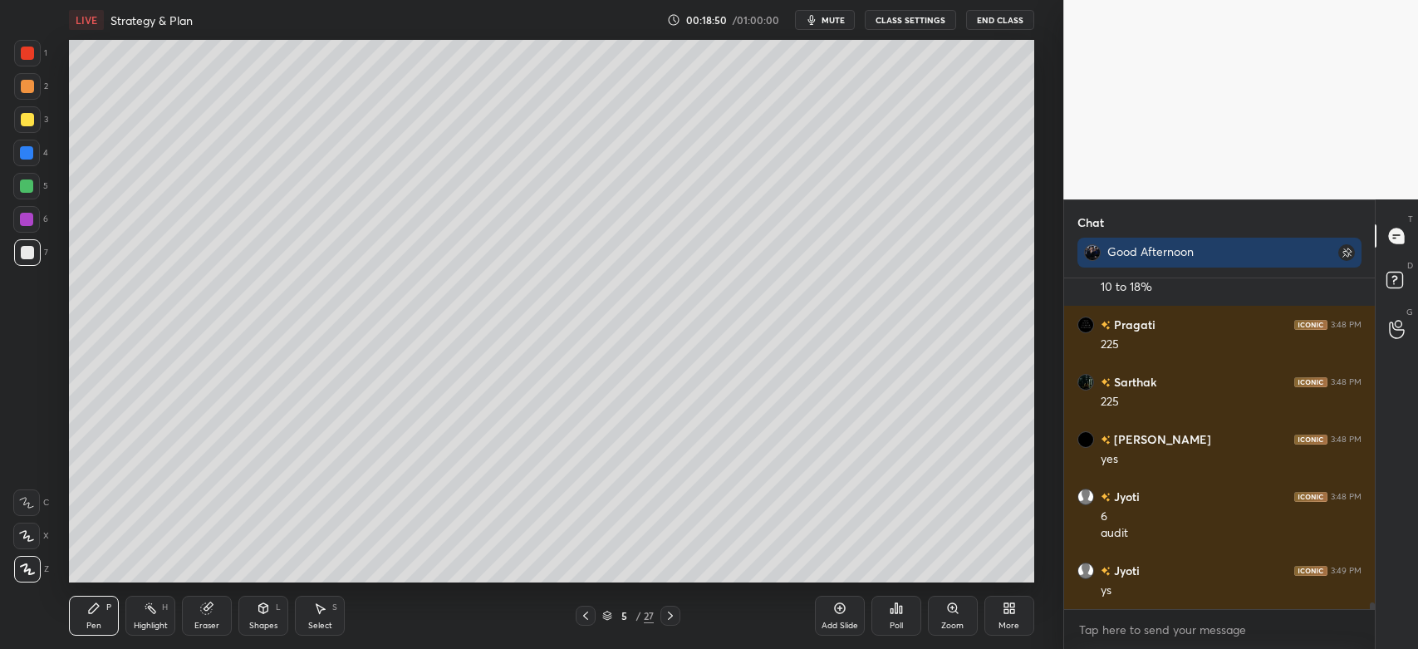
click at [25, 128] on div at bounding box center [27, 119] width 27 height 27
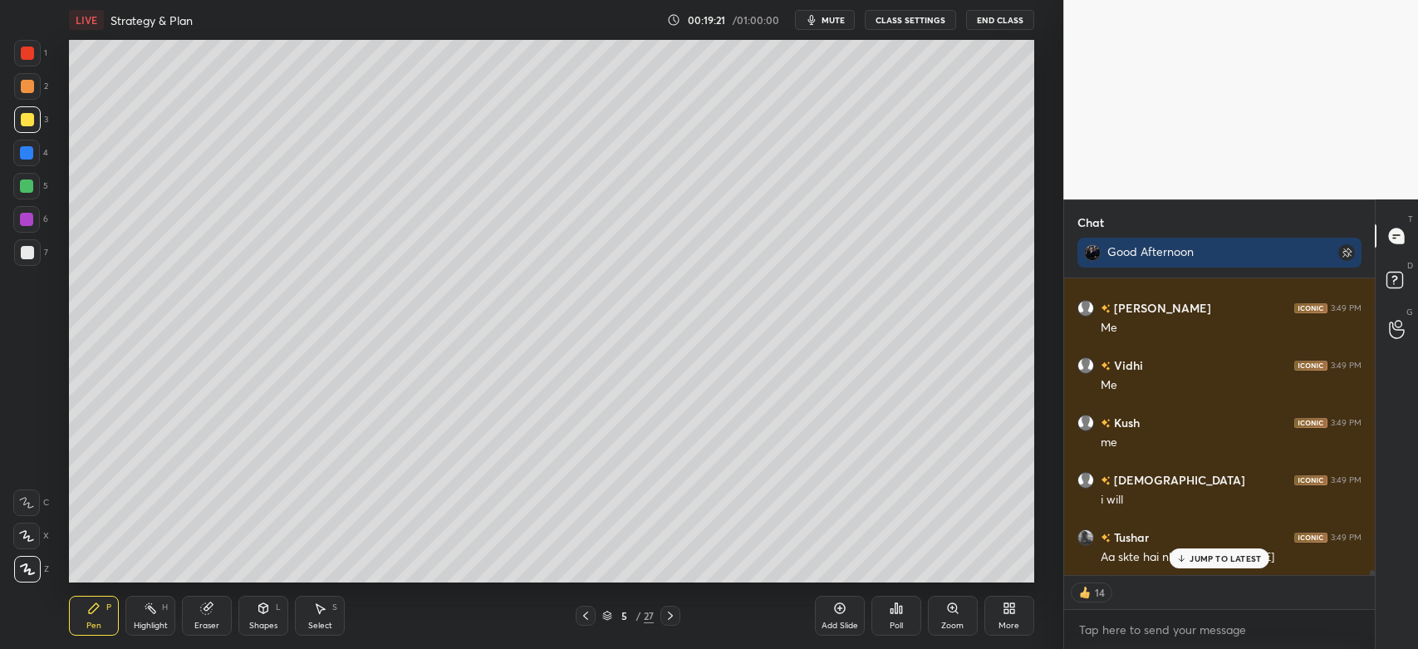
scroll to position [17337, 0]
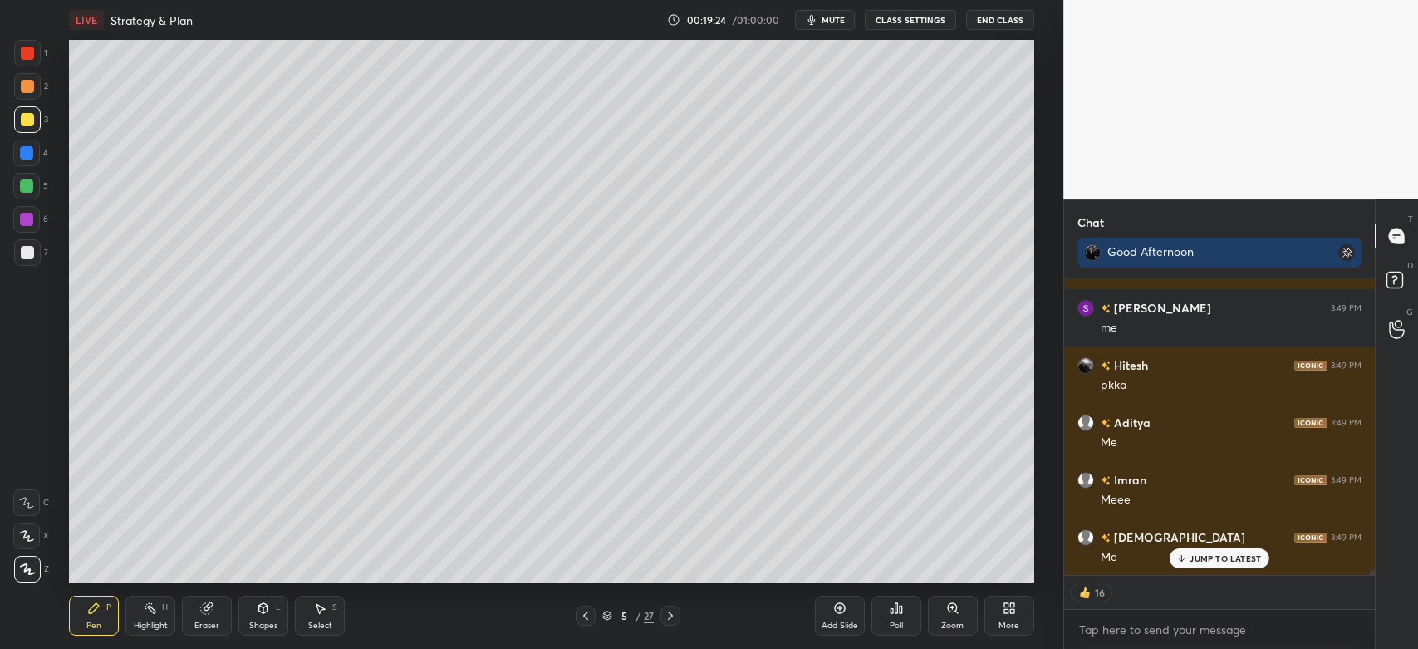
click at [33, 248] on div at bounding box center [27, 252] width 13 height 13
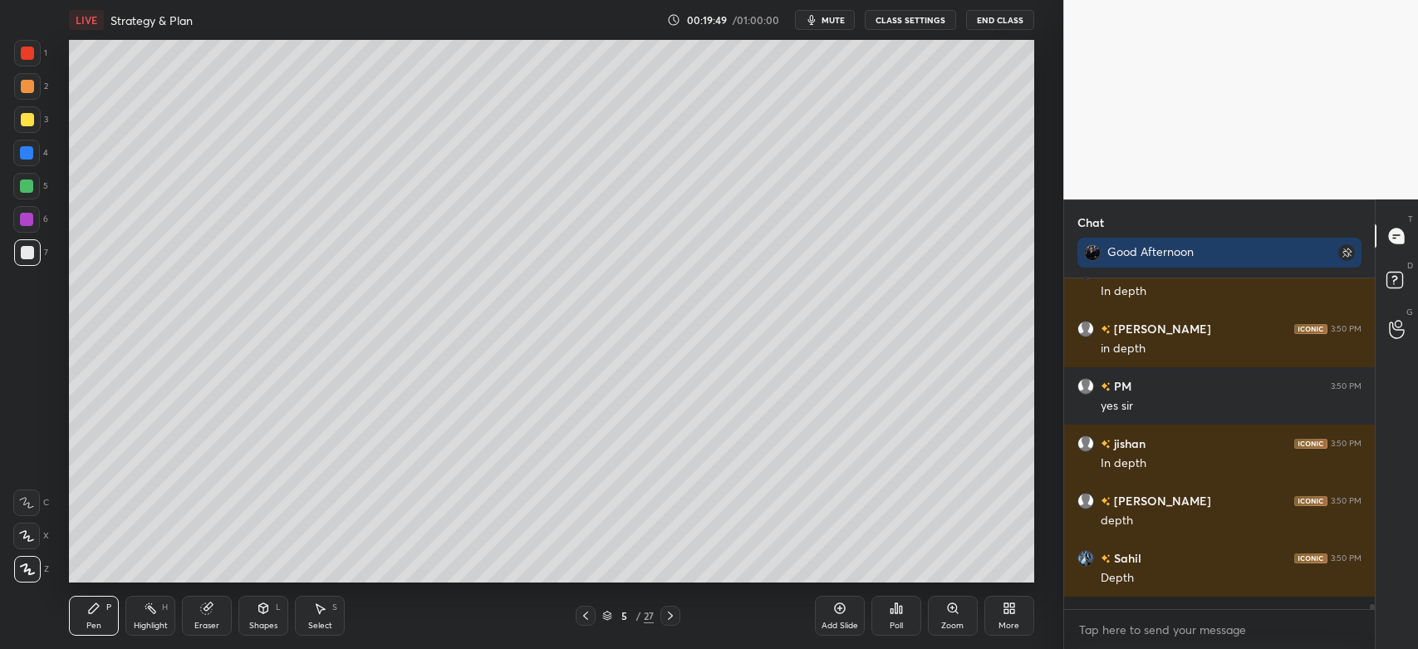
scroll to position [5, 5]
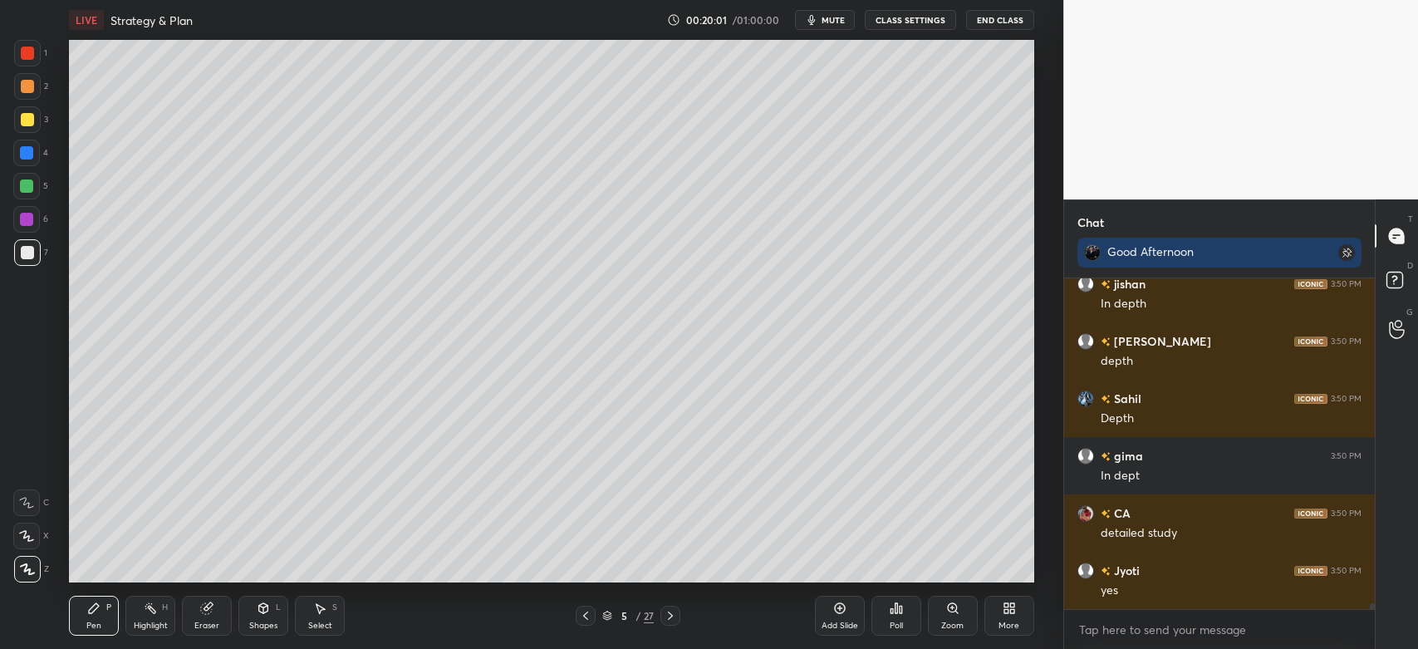
click at [24, 124] on div at bounding box center [27, 119] width 13 height 13
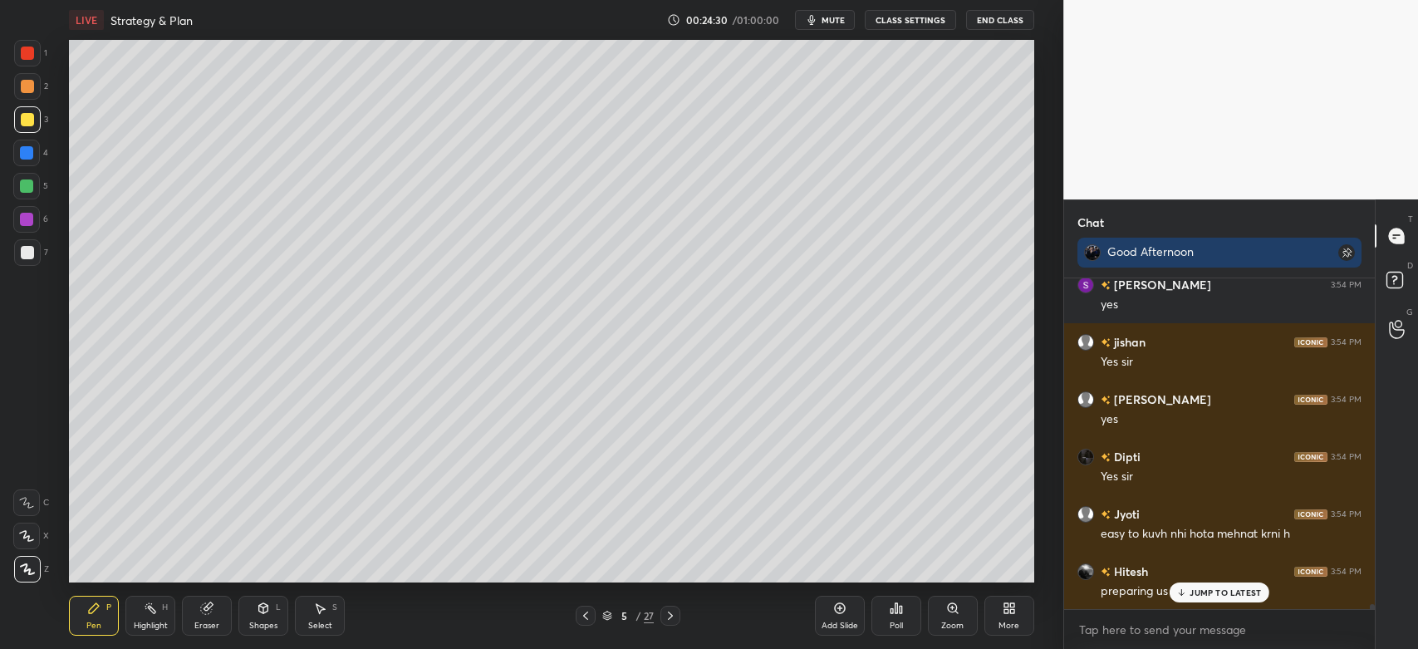
scroll to position [22598, 0]
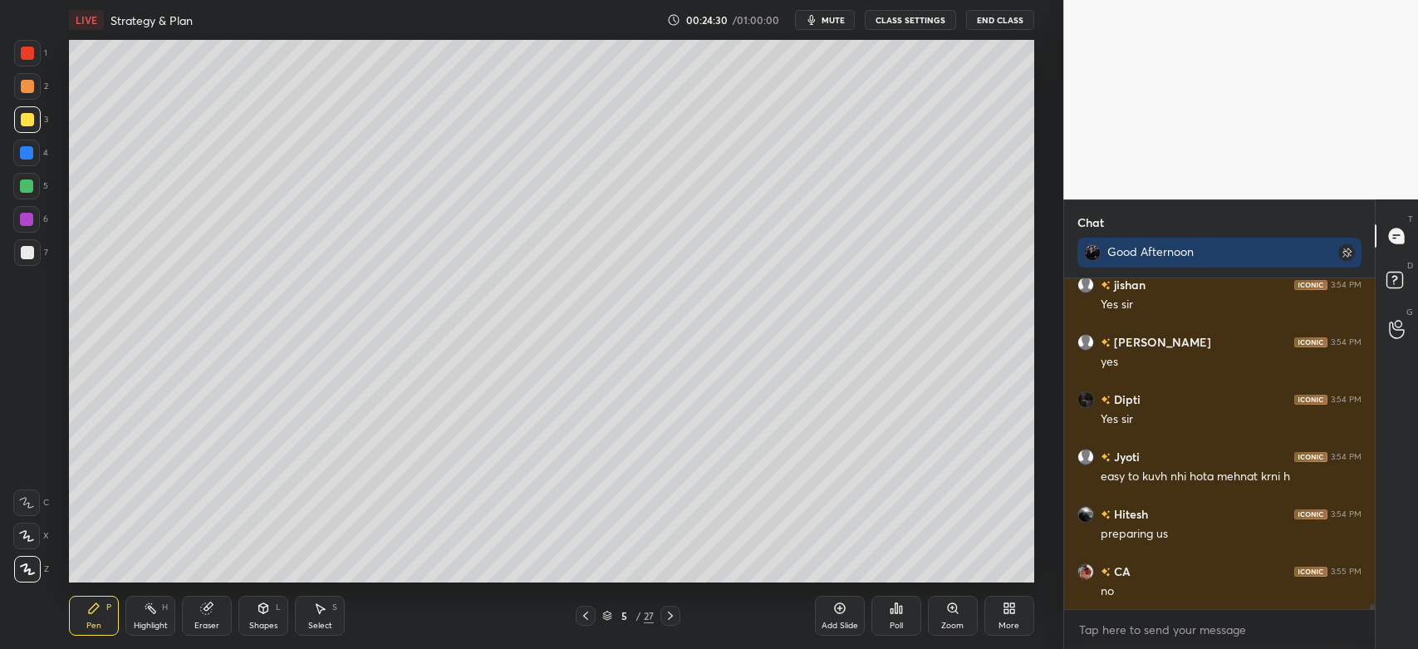
click at [840, 616] on div "Add Slide" at bounding box center [840, 616] width 50 height 40
click at [26, 252] on div at bounding box center [27, 252] width 13 height 13
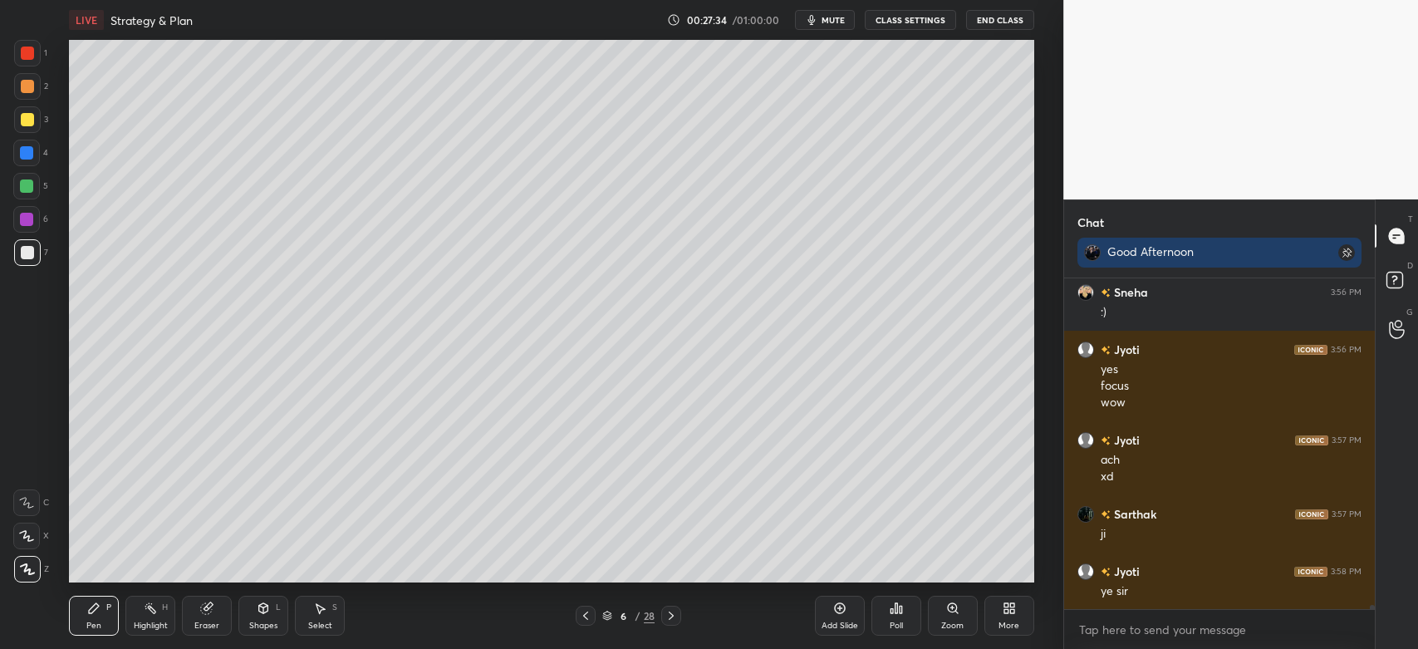
scroll to position [23846, 0]
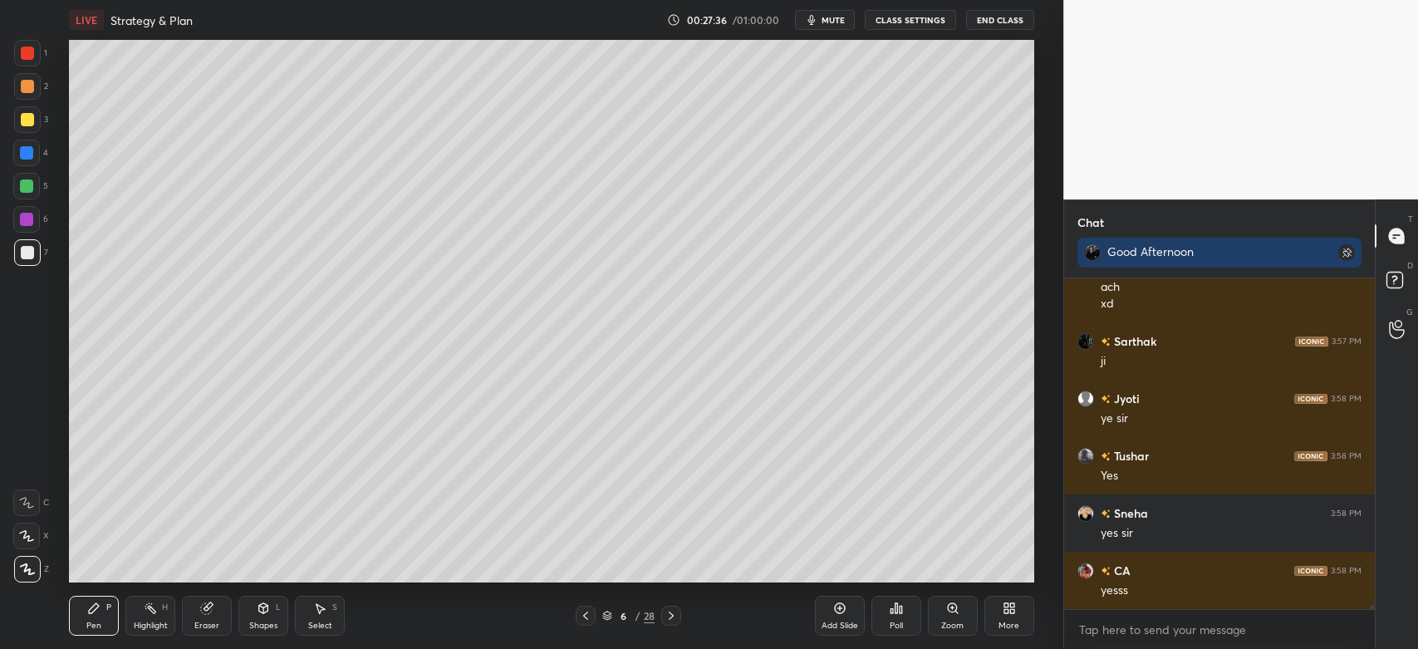
click at [583, 627] on div "Pen P Highlight H Eraser Shapes L Select S 6 / 28 Add Slide Poll Zoom More" at bounding box center [551, 615] width 965 height 66
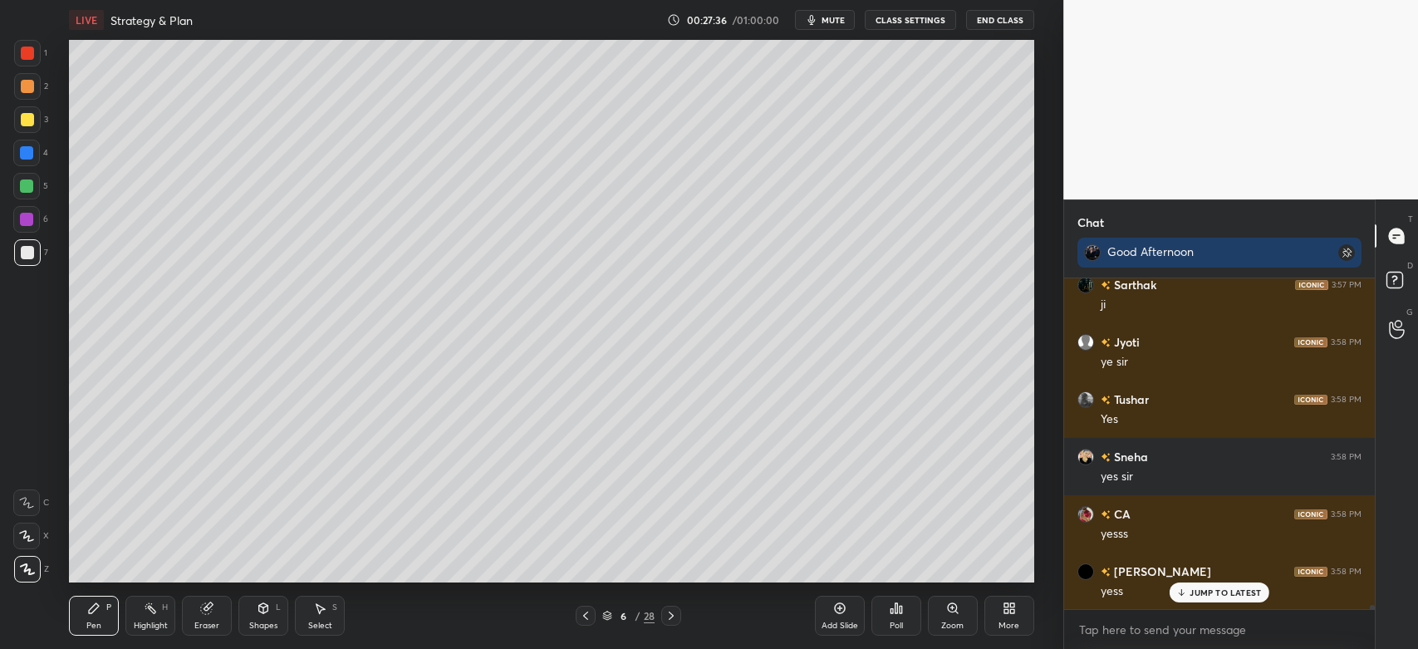
click at [583, 619] on icon at bounding box center [585, 615] width 13 height 13
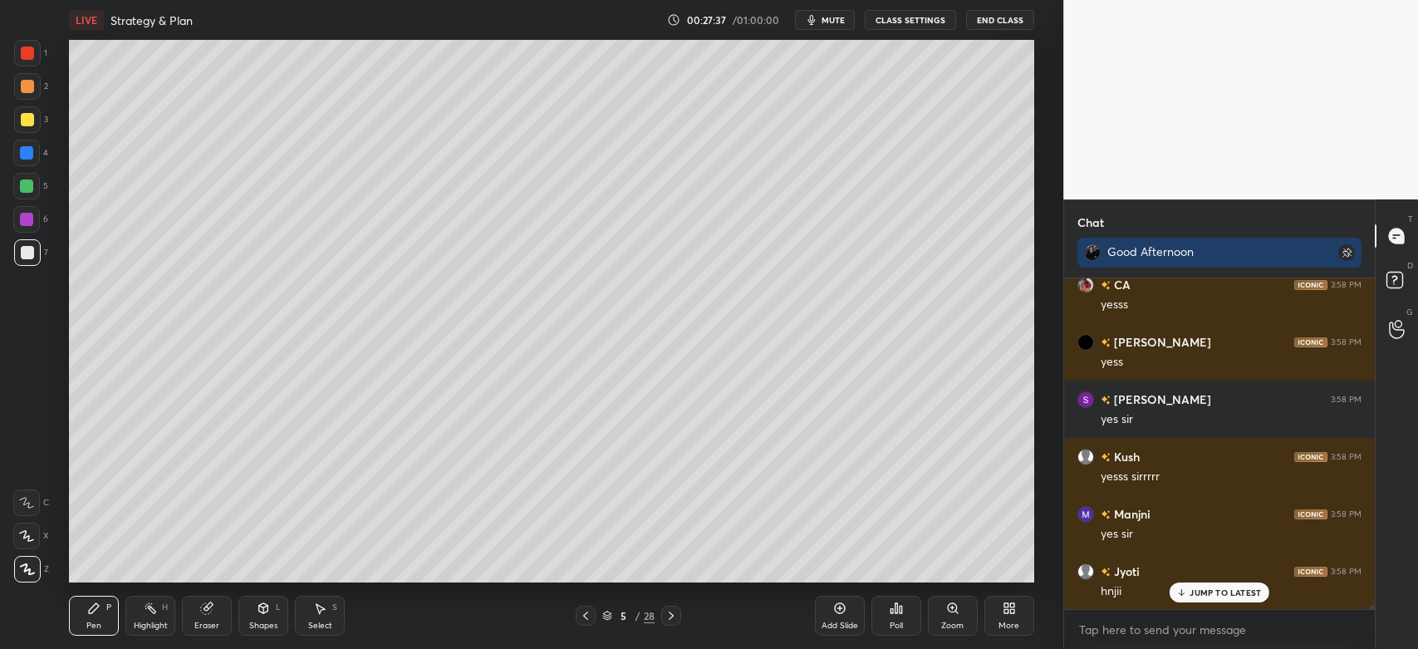
click at [592, 610] on div at bounding box center [586, 616] width 20 height 20
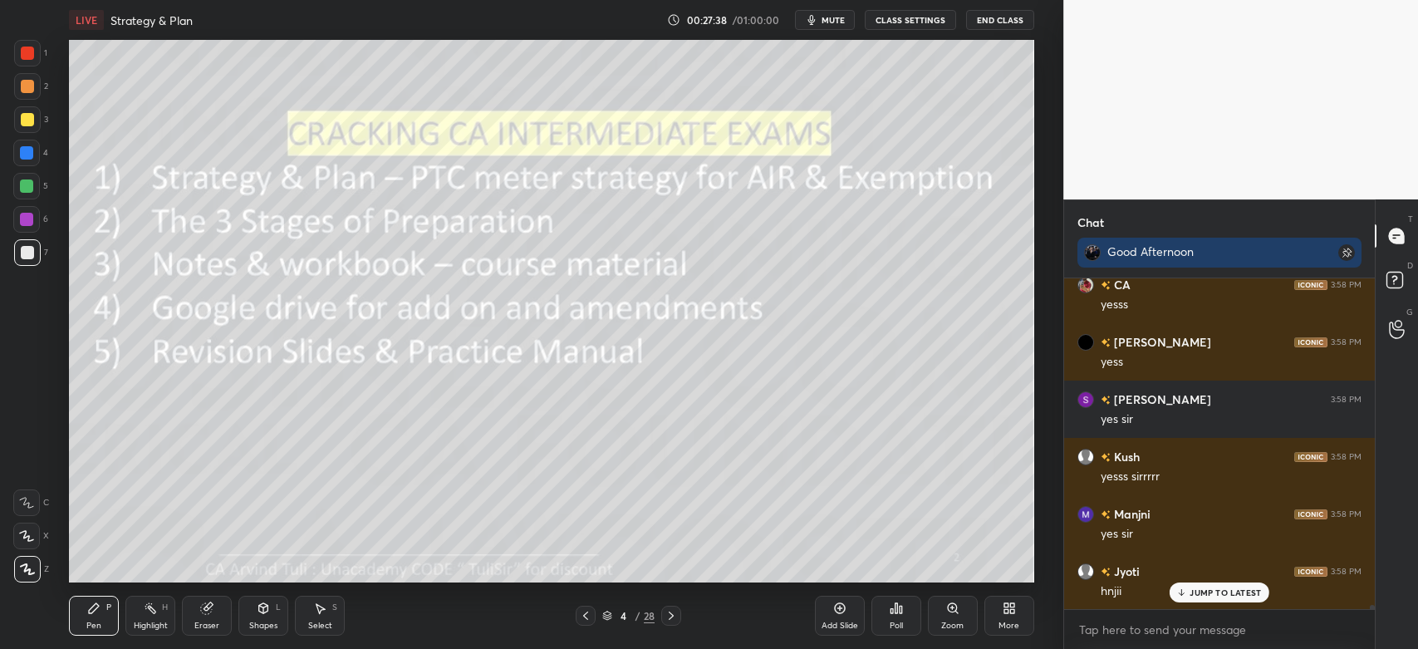
click at [658, 617] on div "4 / 28" at bounding box center [629, 616] width 106 height 20
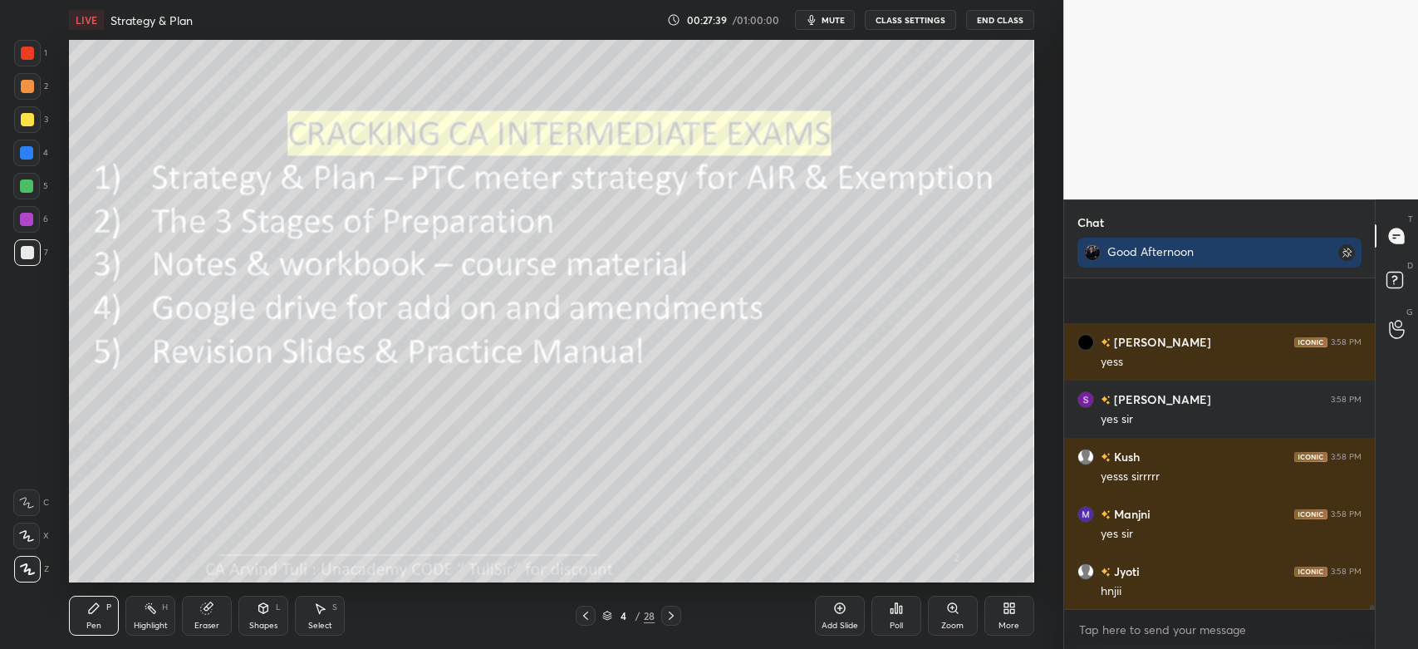
scroll to position [24419, 0]
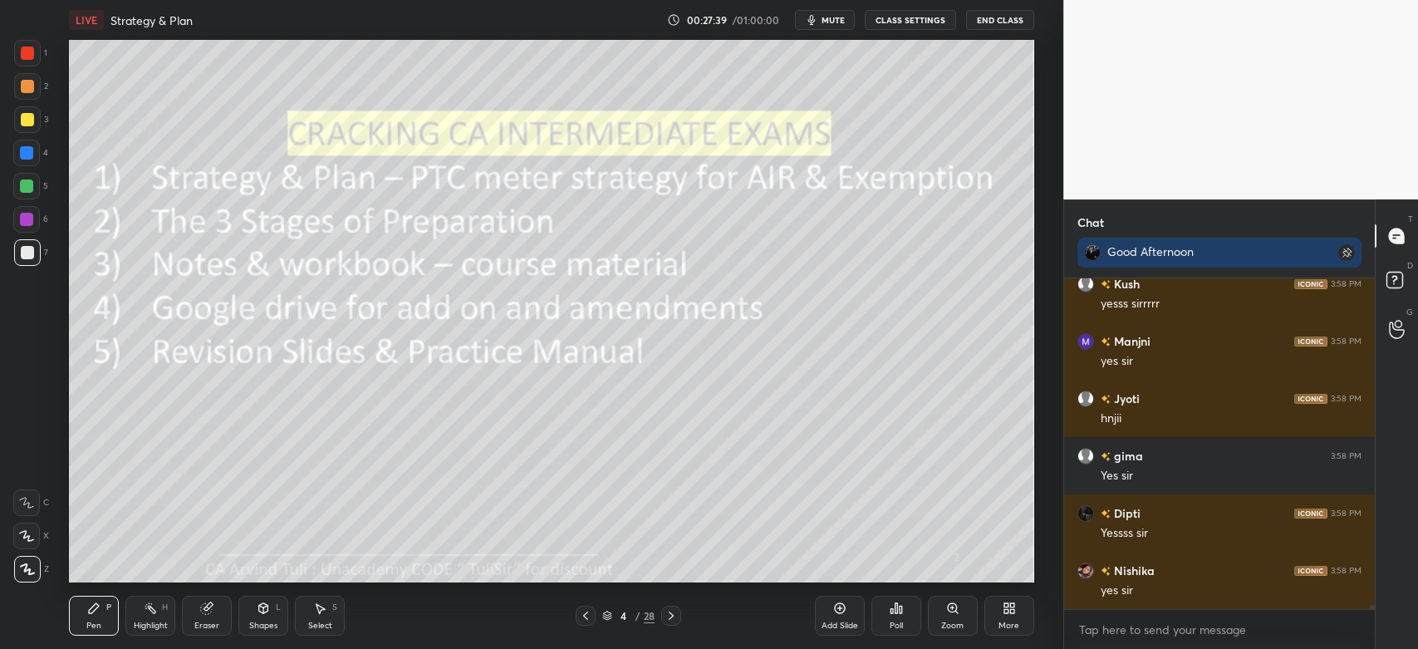
click at [666, 620] on icon at bounding box center [671, 615] width 13 height 13
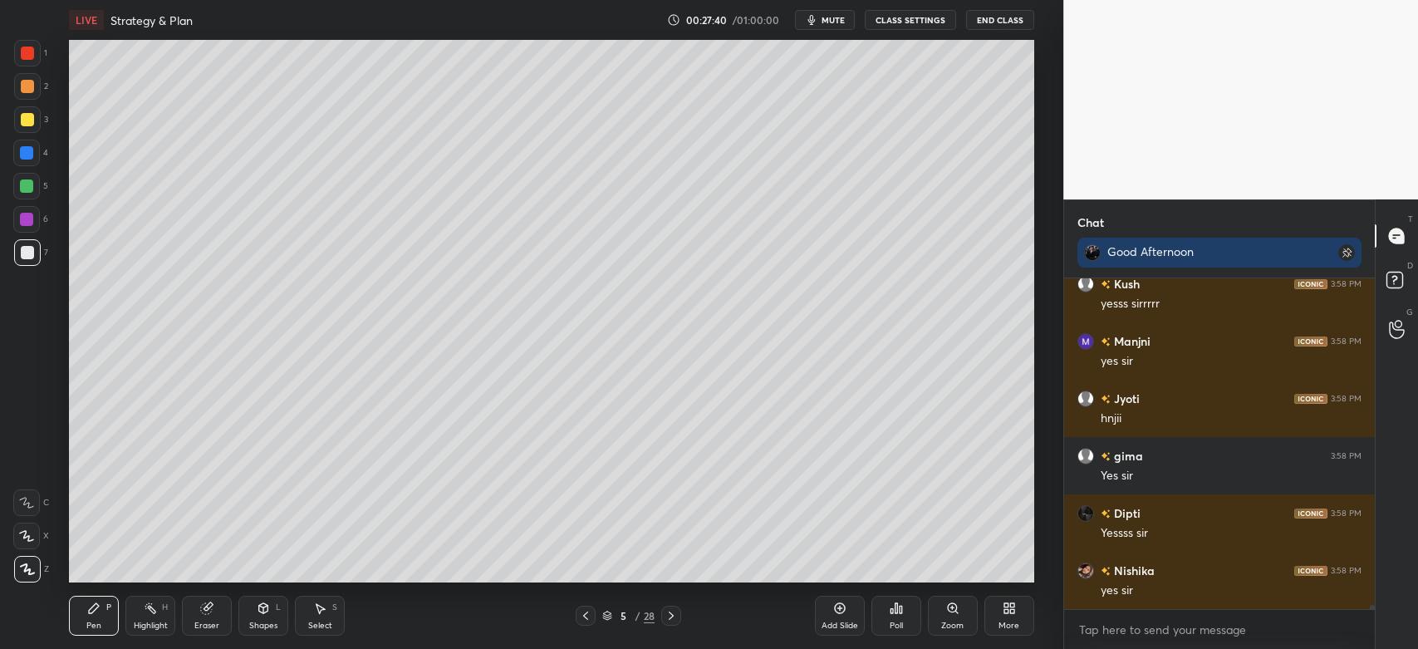
click at [672, 618] on icon at bounding box center [671, 615] width 13 height 13
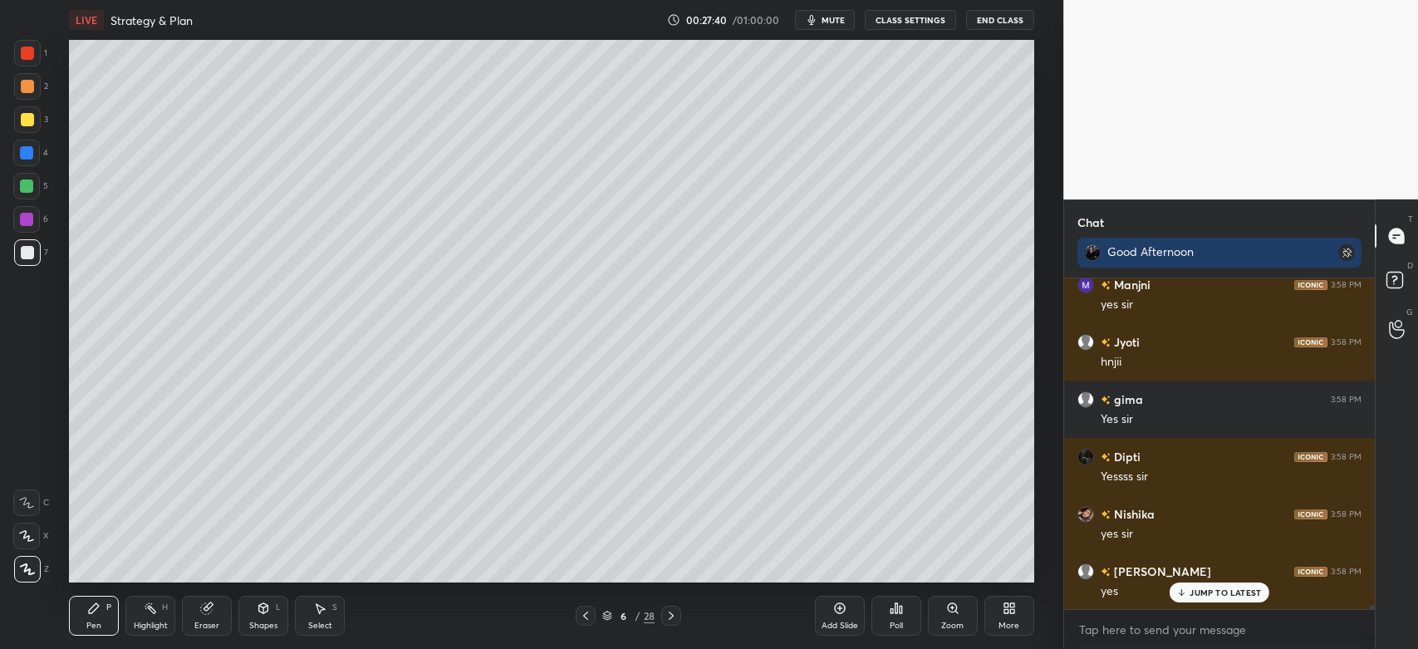
click at [674, 618] on icon at bounding box center [671, 615] width 13 height 13
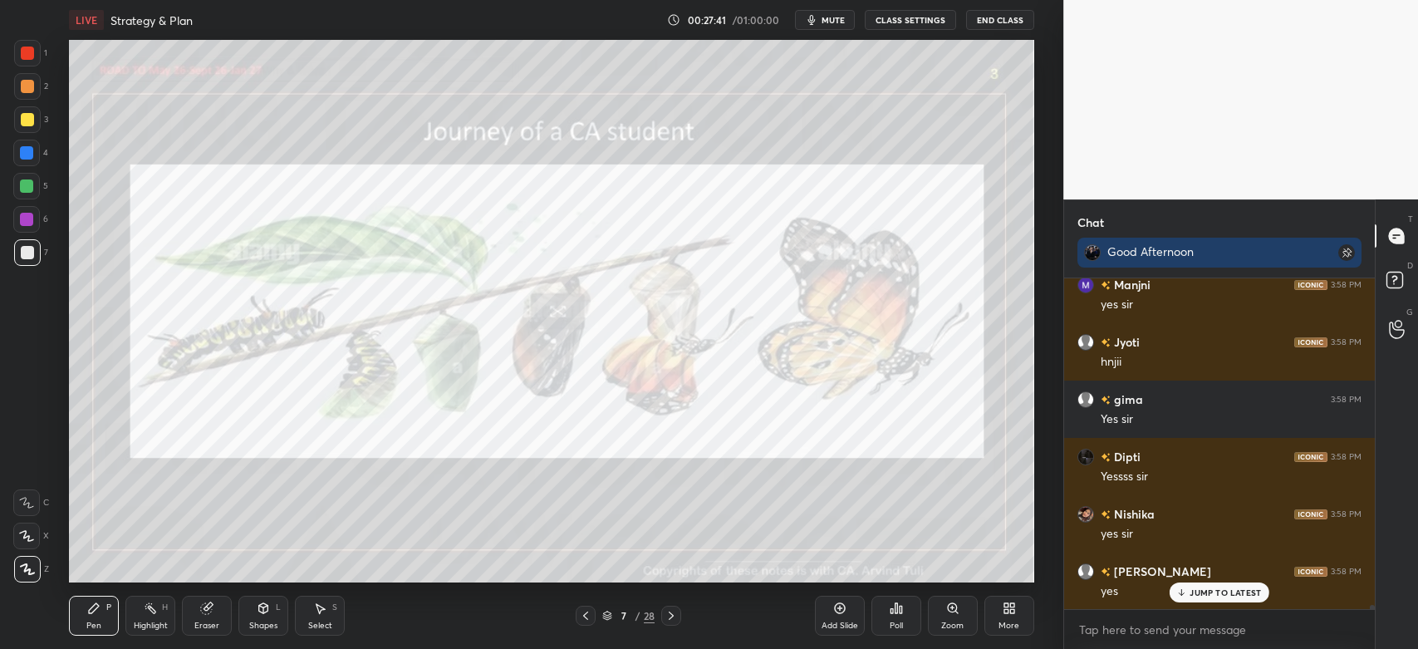
scroll to position [24533, 0]
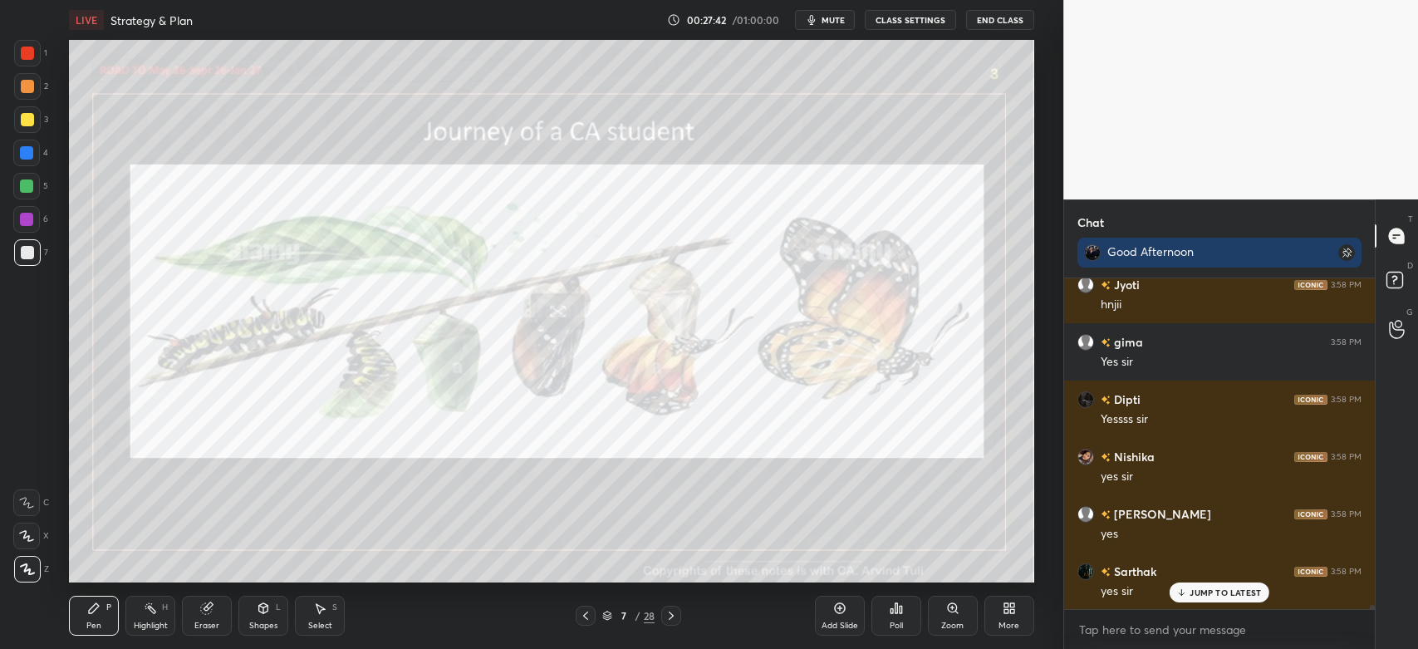
click at [12, 61] on div "1 2 3 4 5 6 7 C X Z C X Z E E Erase all H H" at bounding box center [26, 311] width 53 height 543
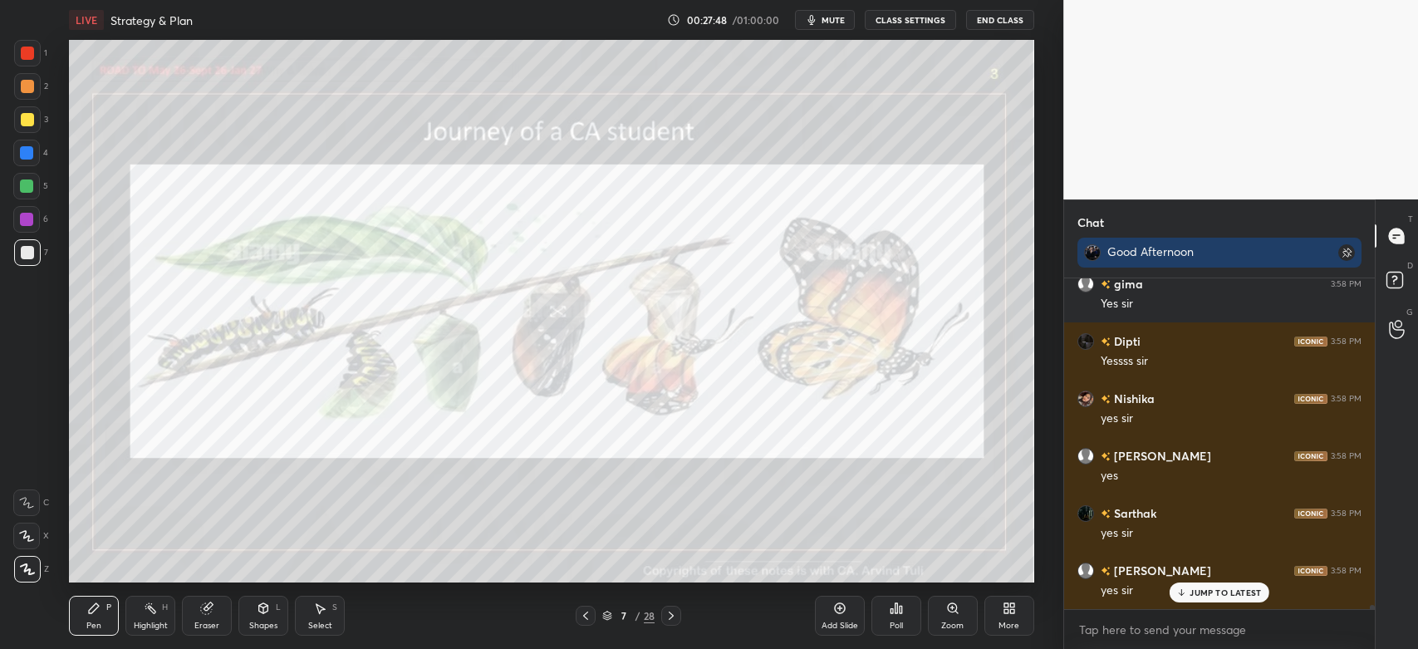
scroll to position [24647, 0]
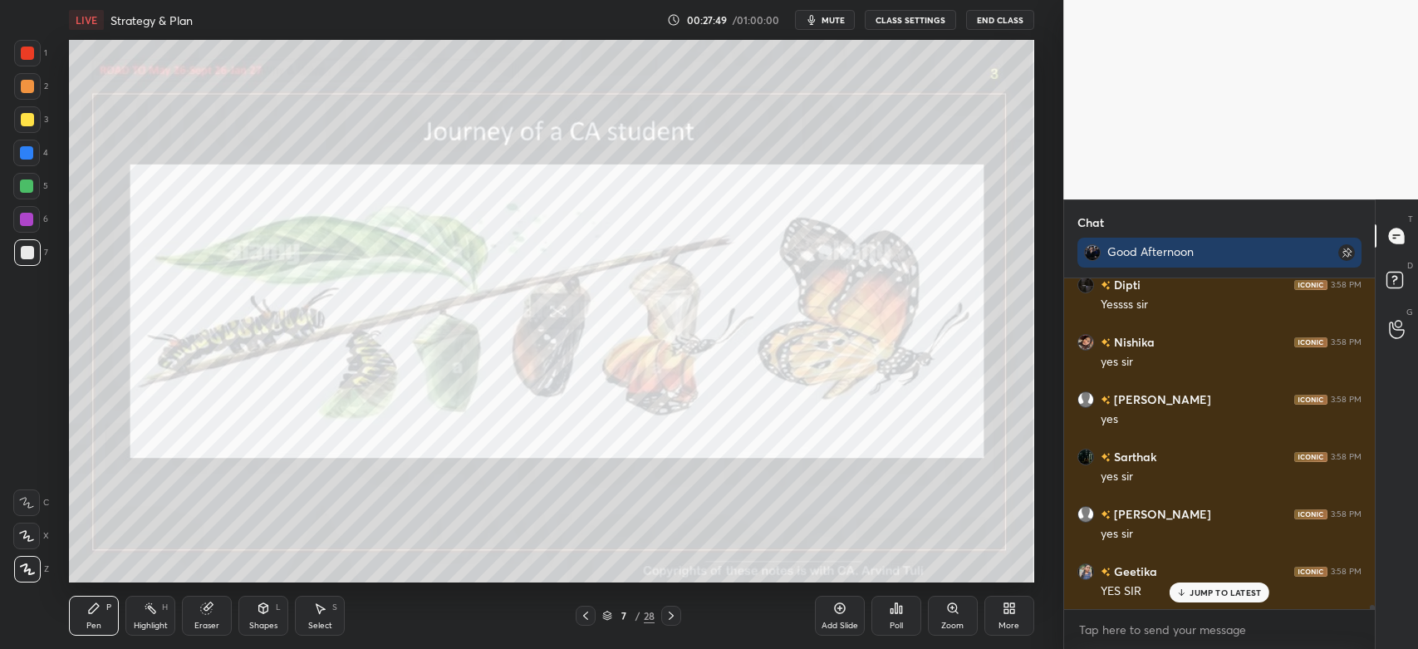
click at [41, 53] on div "1" at bounding box center [30, 53] width 33 height 27
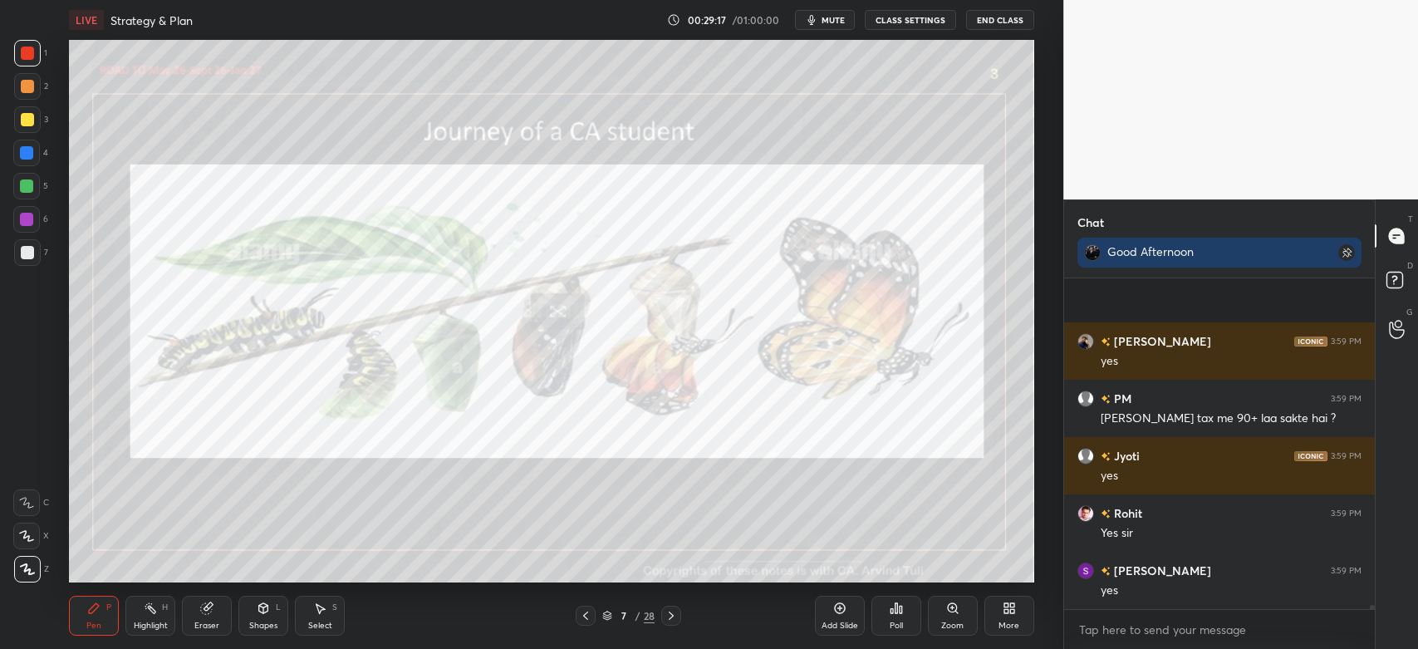
scroll to position [26712, 0]
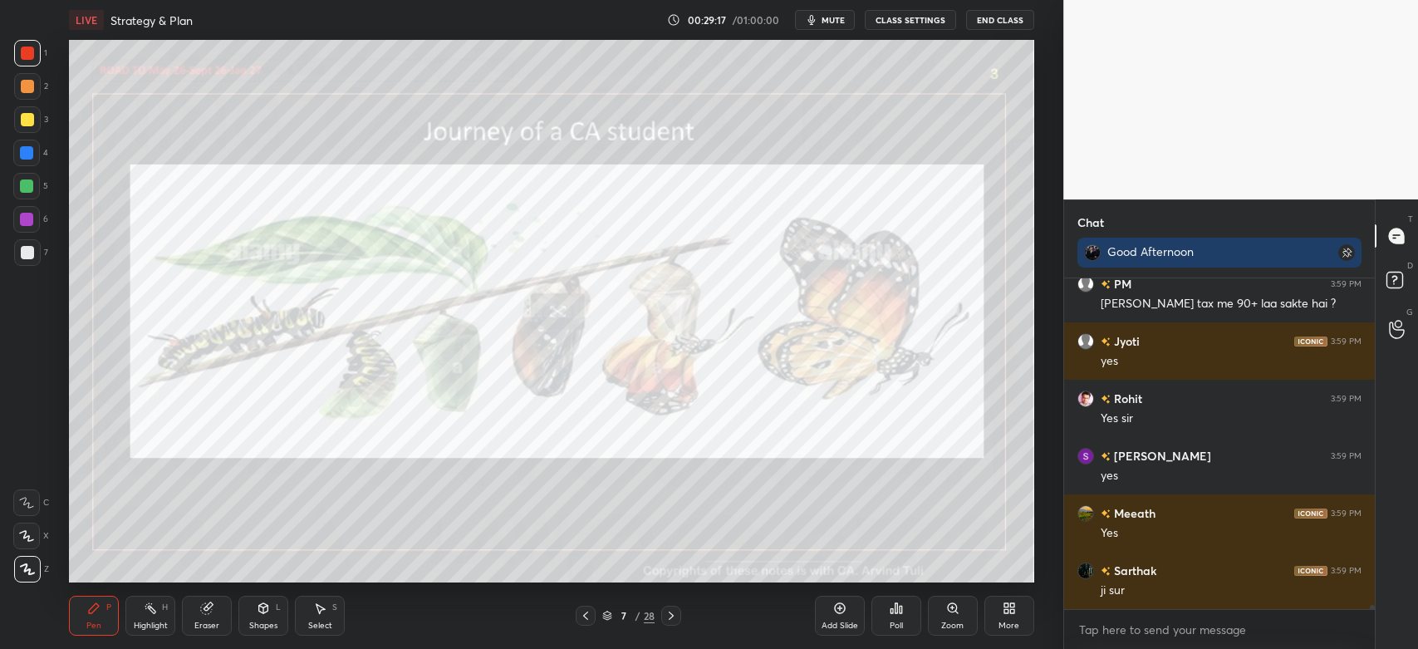
click at [676, 618] on icon at bounding box center [671, 615] width 13 height 13
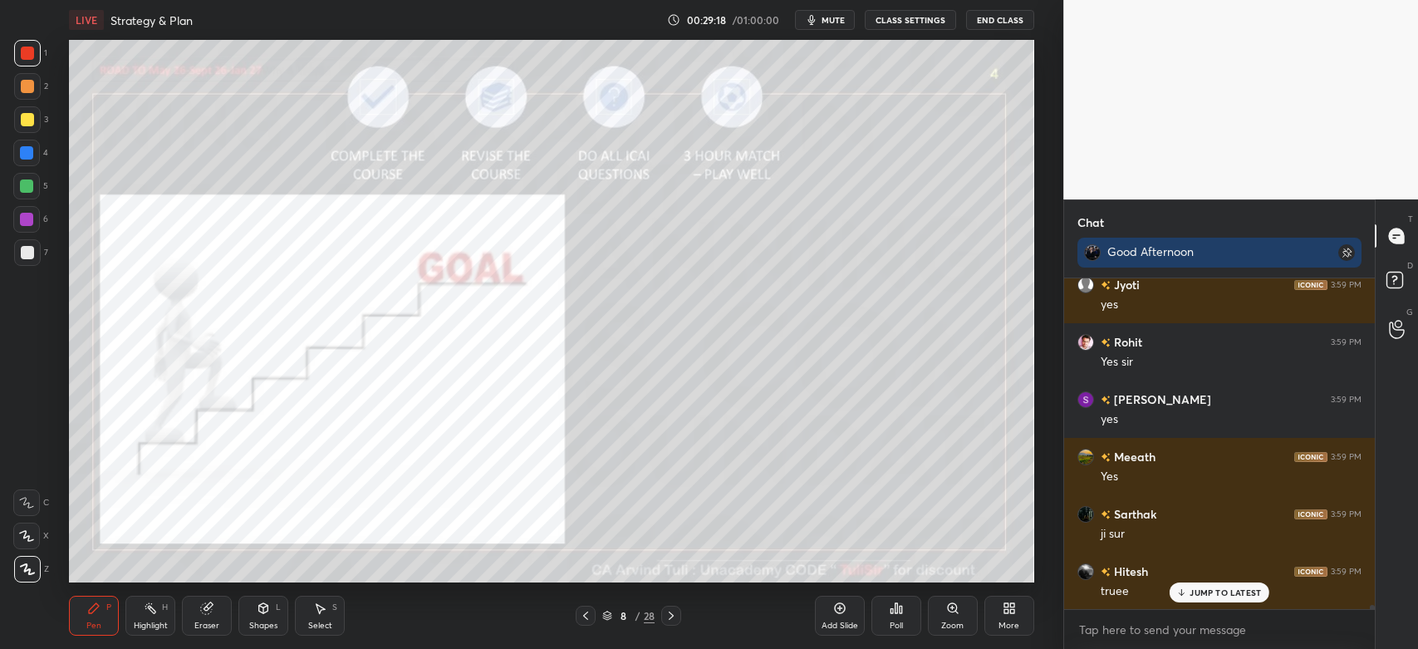
scroll to position [26826, 0]
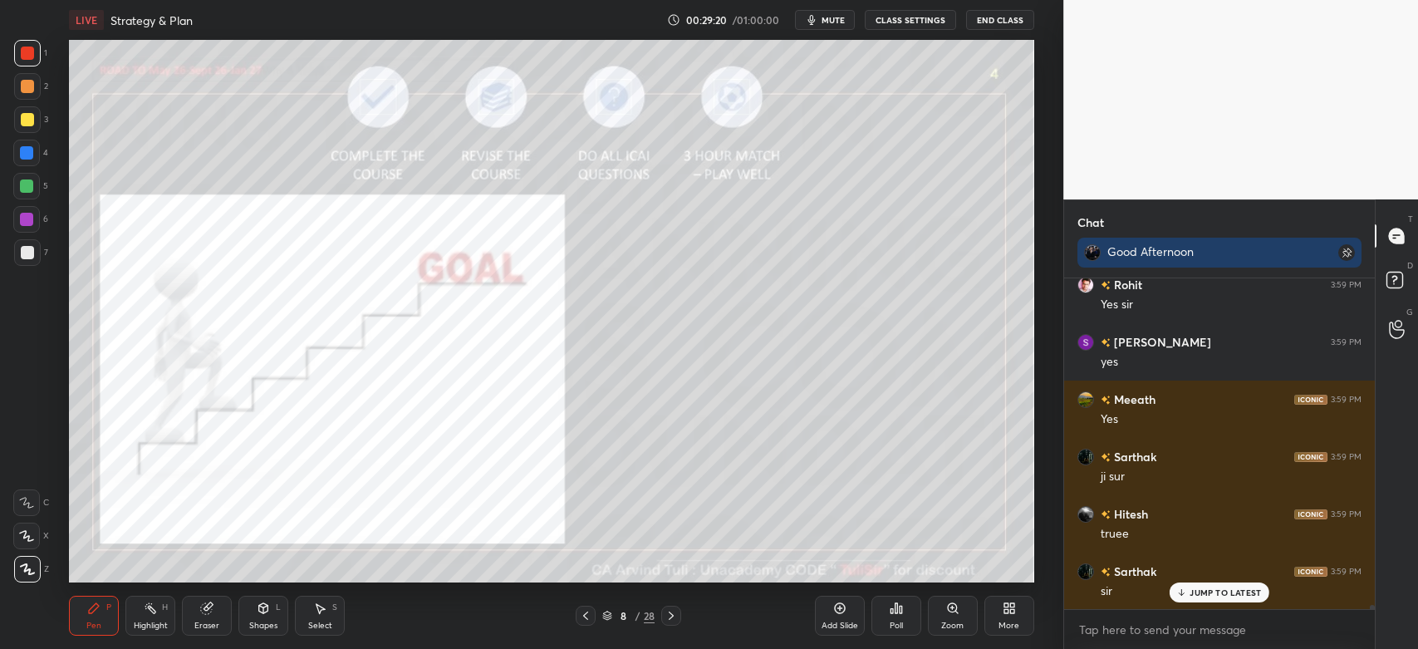
click at [25, 183] on div at bounding box center [26, 185] width 13 height 13
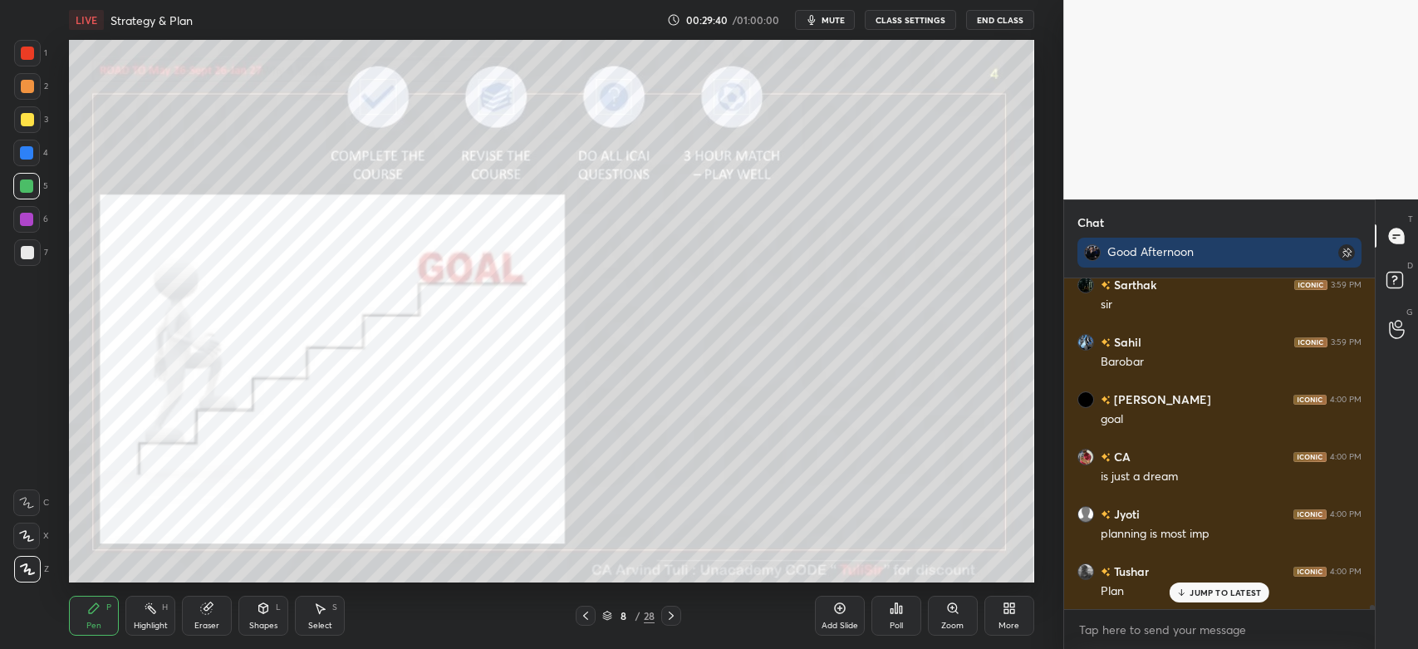
scroll to position [27171, 0]
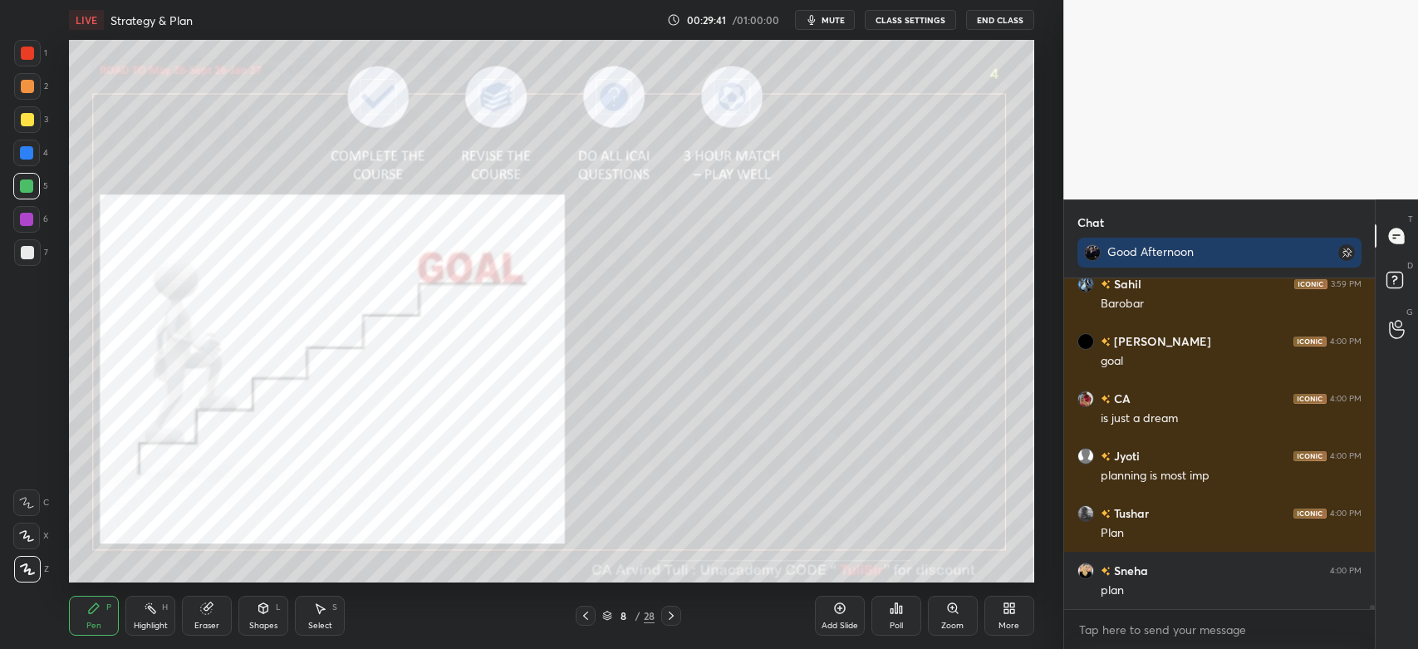
click at [678, 616] on div at bounding box center [671, 616] width 20 height 20
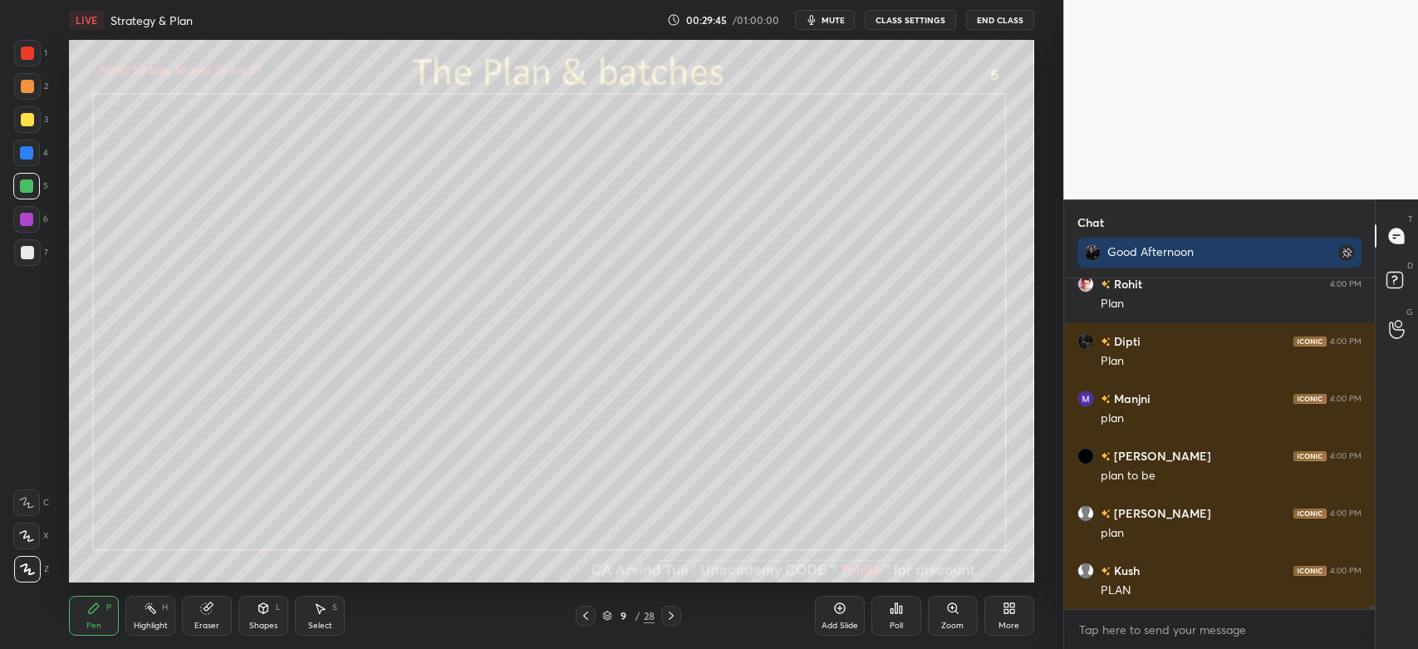
scroll to position [27686, 0]
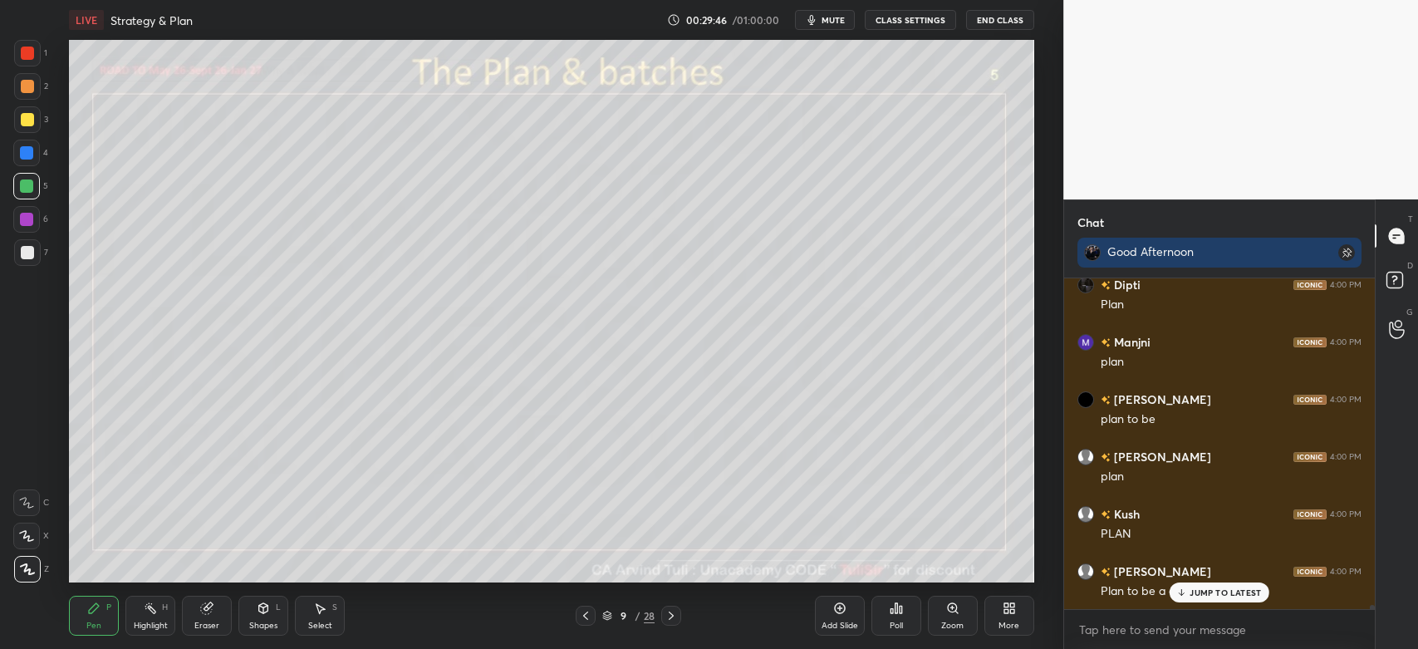
click at [270, 614] on div "Shapes L" at bounding box center [263, 616] width 50 height 40
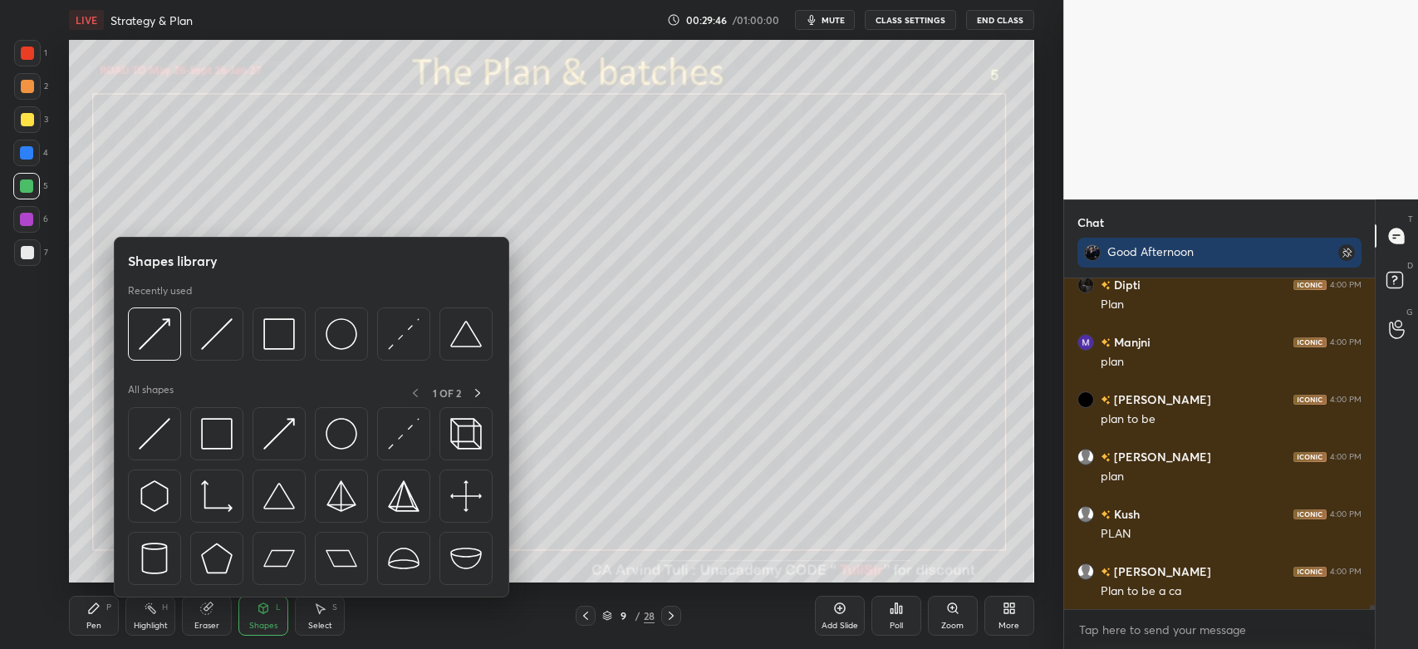
scroll to position [27743, 0]
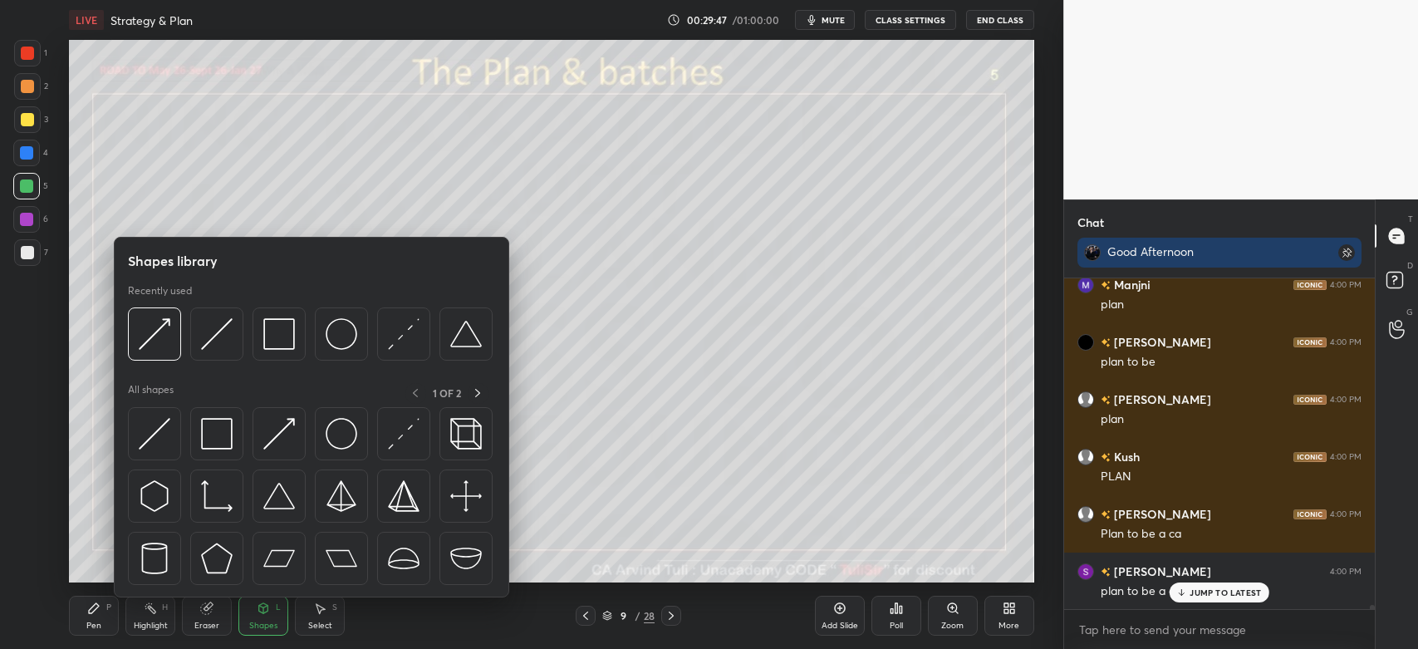
click at [211, 341] on img at bounding box center [217, 334] width 32 height 32
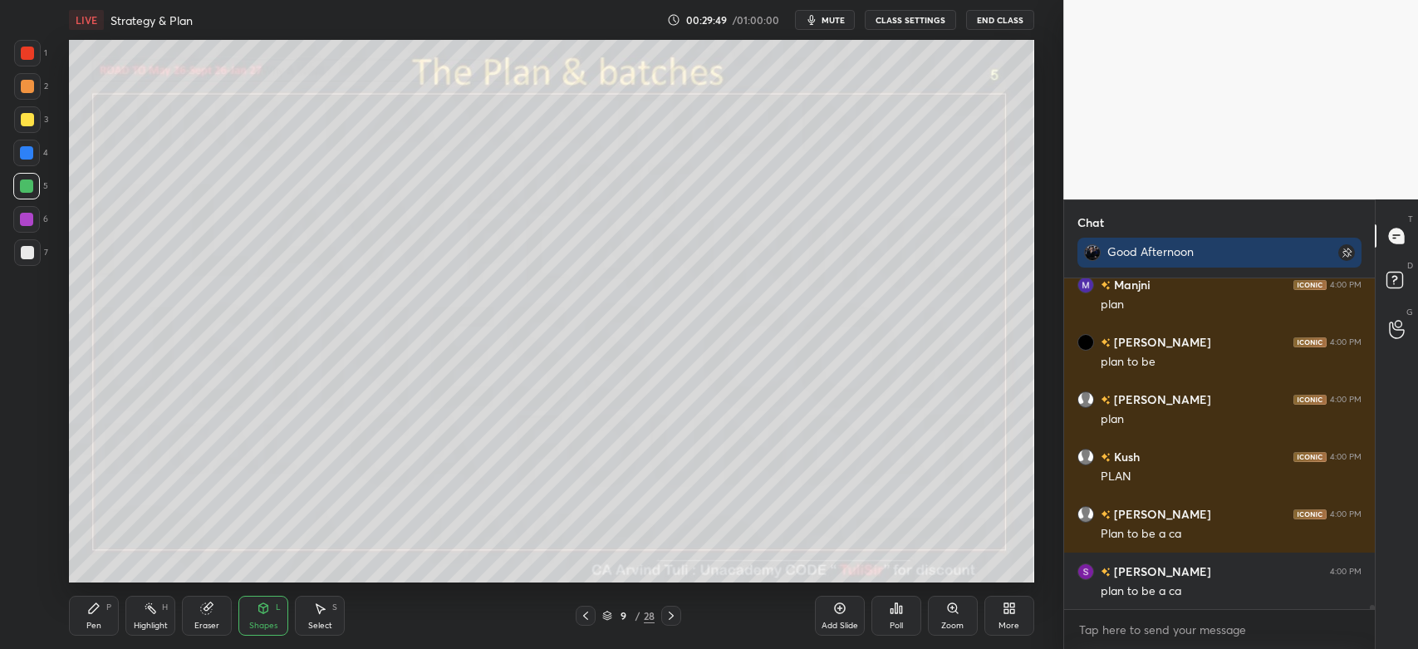
scroll to position [27801, 0]
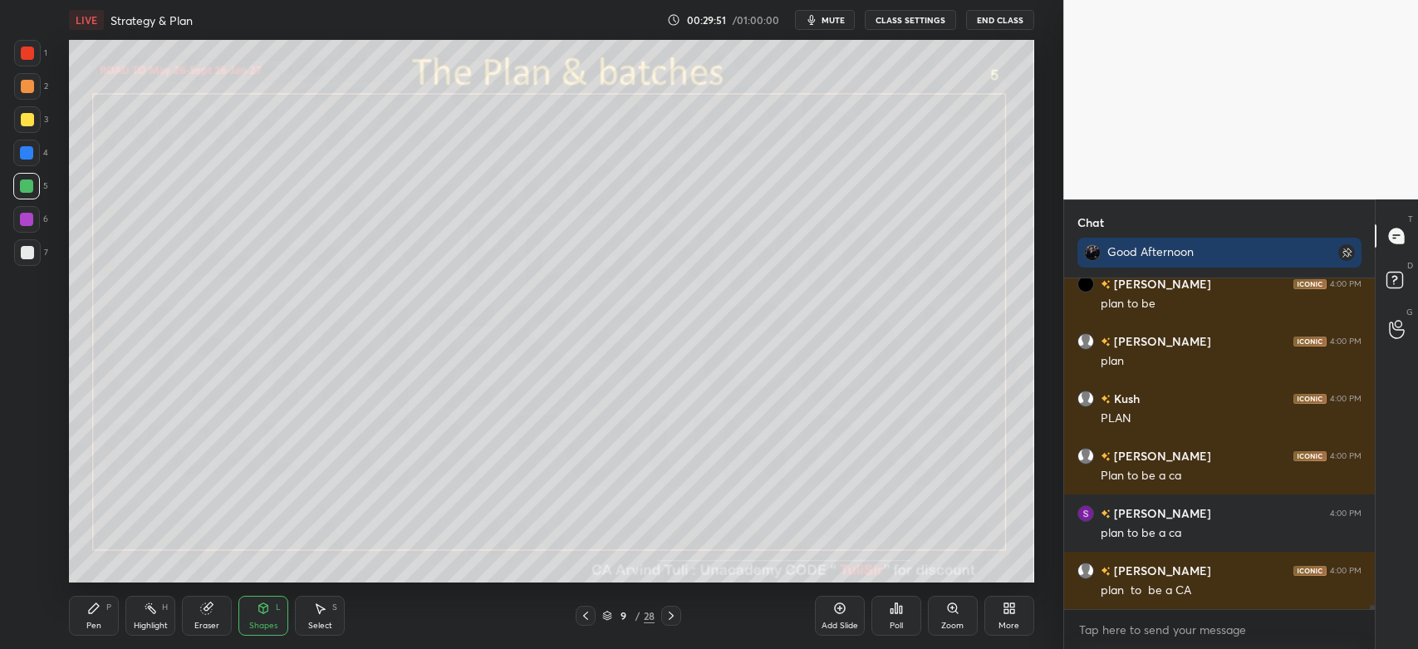
click at [99, 616] on div "Pen P" at bounding box center [94, 616] width 50 height 40
click at [35, 251] on div at bounding box center [27, 252] width 27 height 27
click at [263, 615] on icon at bounding box center [263, 608] width 13 height 13
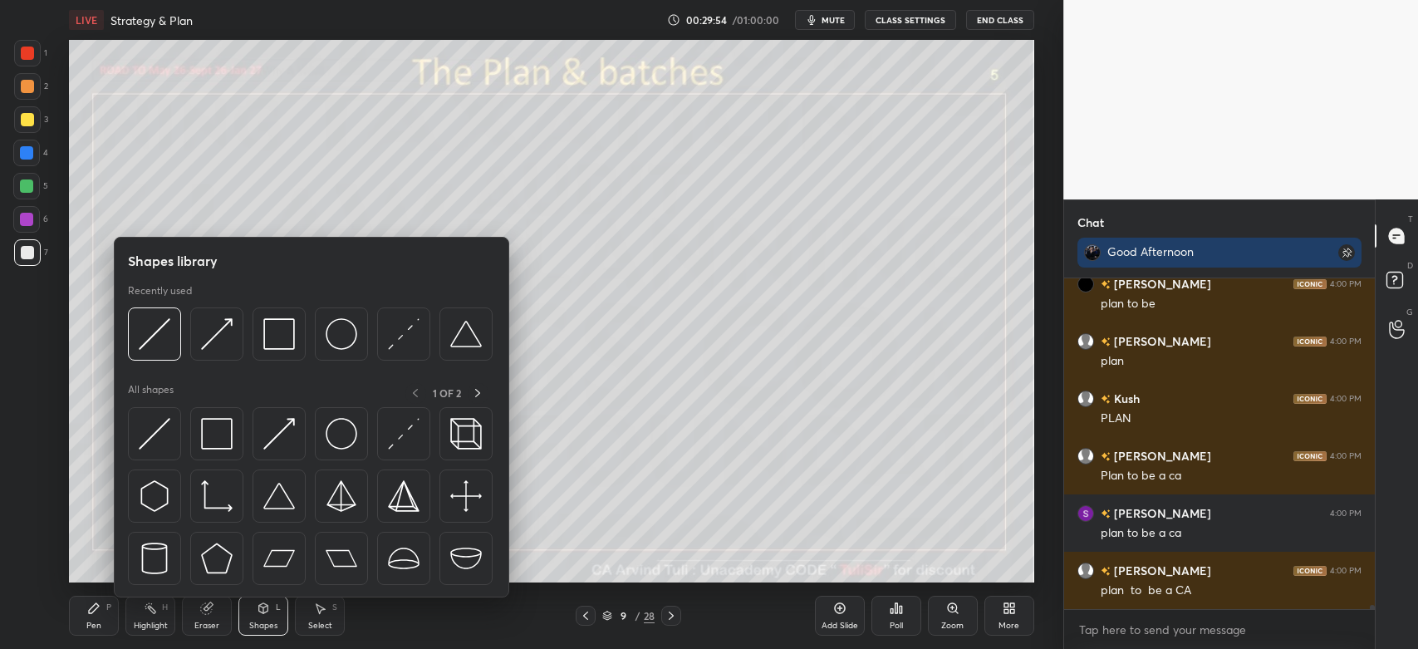
click at [174, 341] on div at bounding box center [154, 333] width 53 height 53
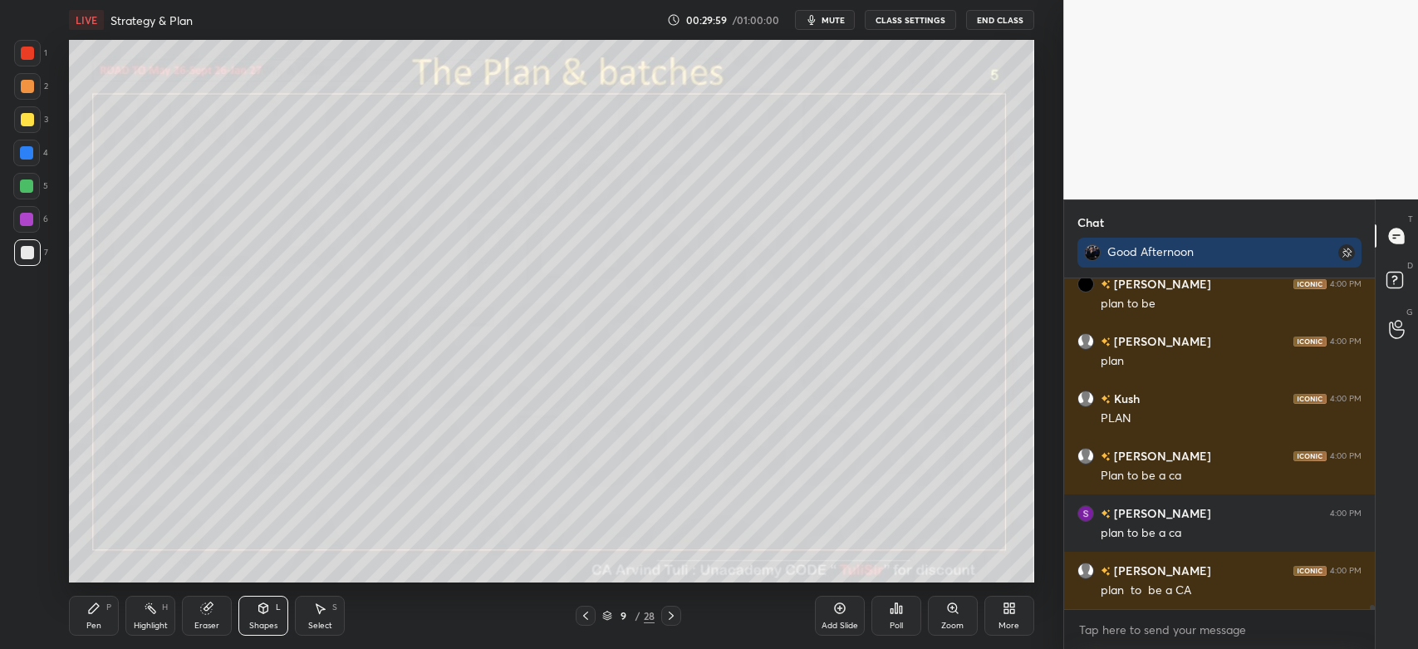
click at [101, 612] on div "Pen P" at bounding box center [94, 616] width 50 height 40
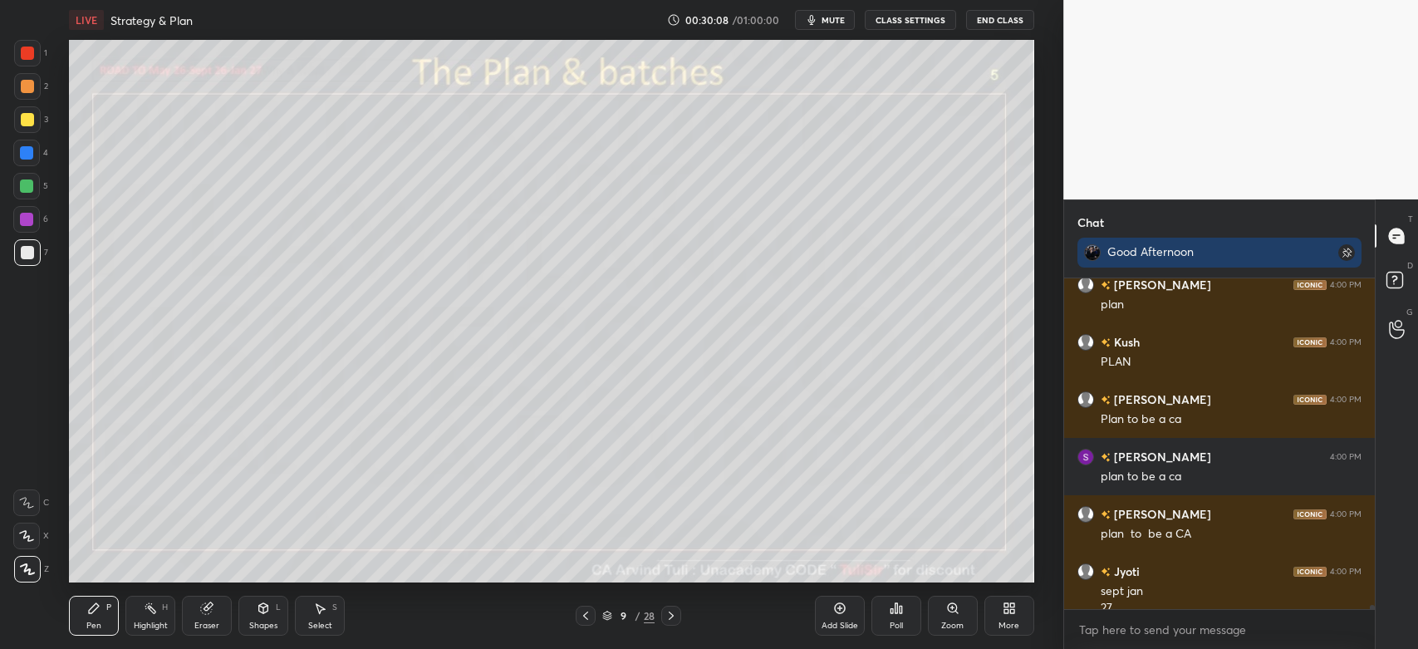
scroll to position [27875, 0]
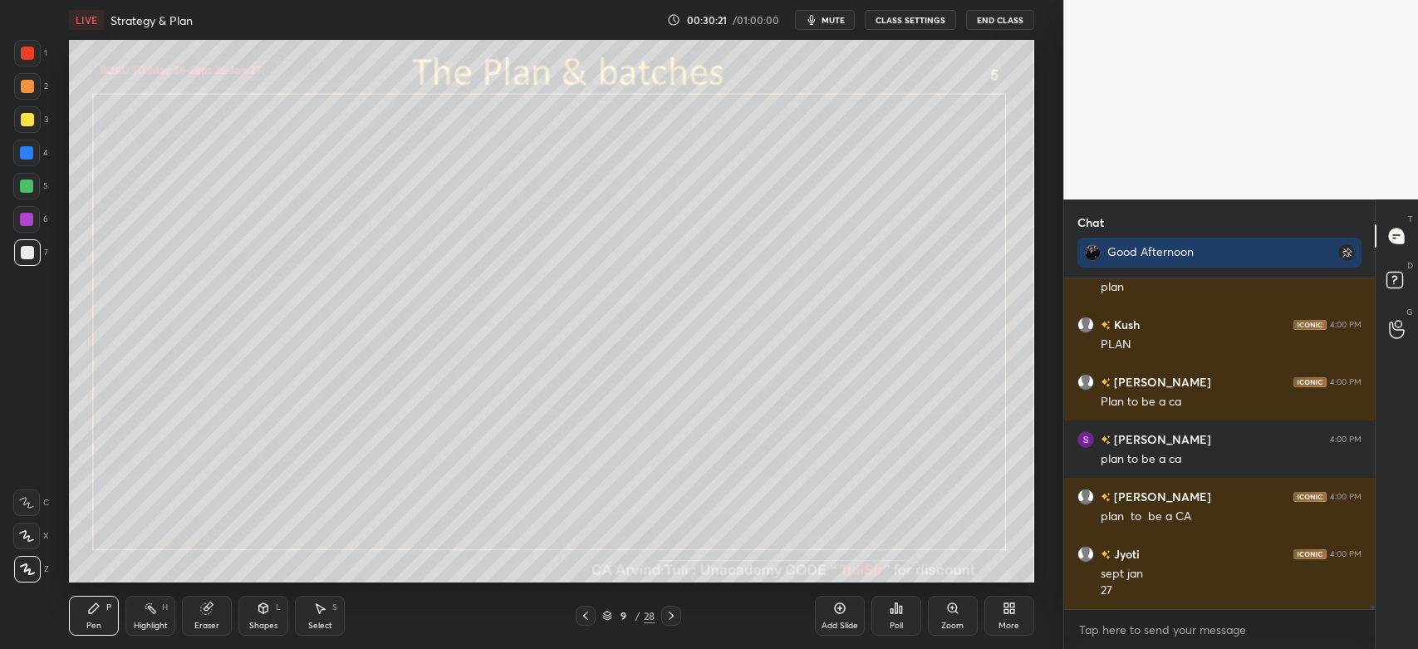
click at [44, 123] on div "3" at bounding box center [31, 119] width 34 height 27
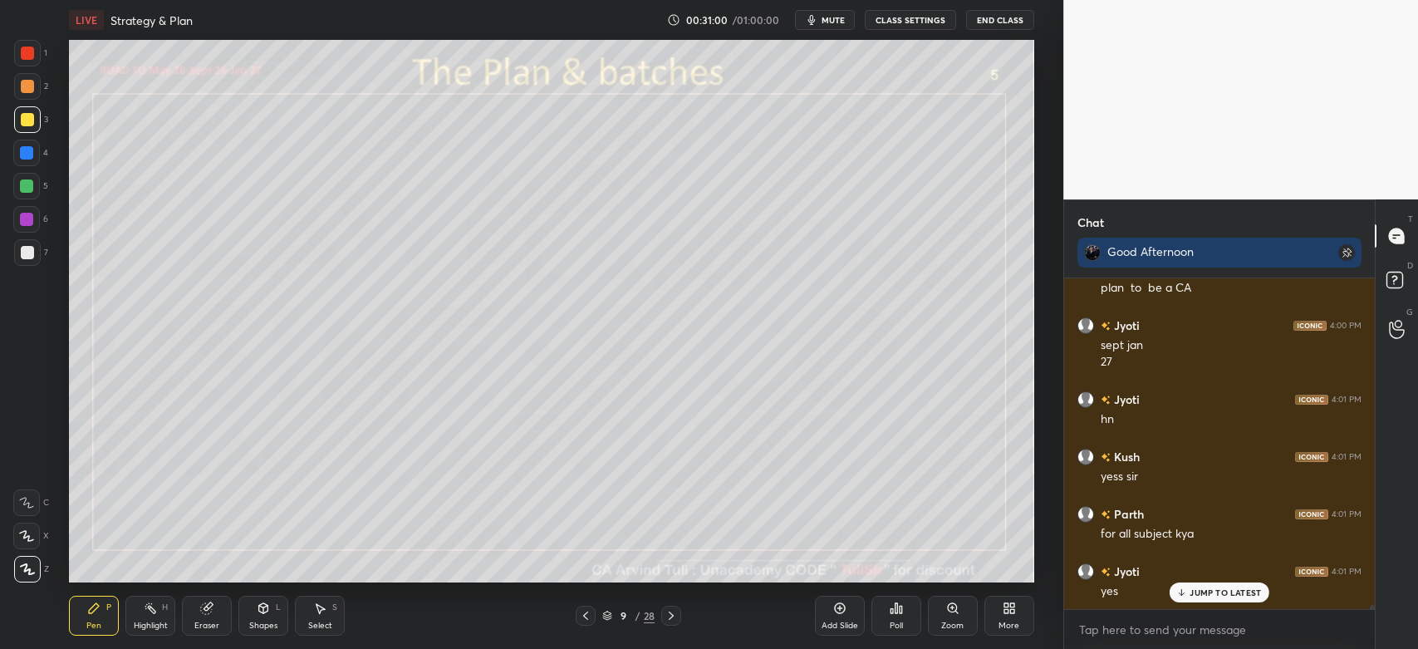
scroll to position [28161, 0]
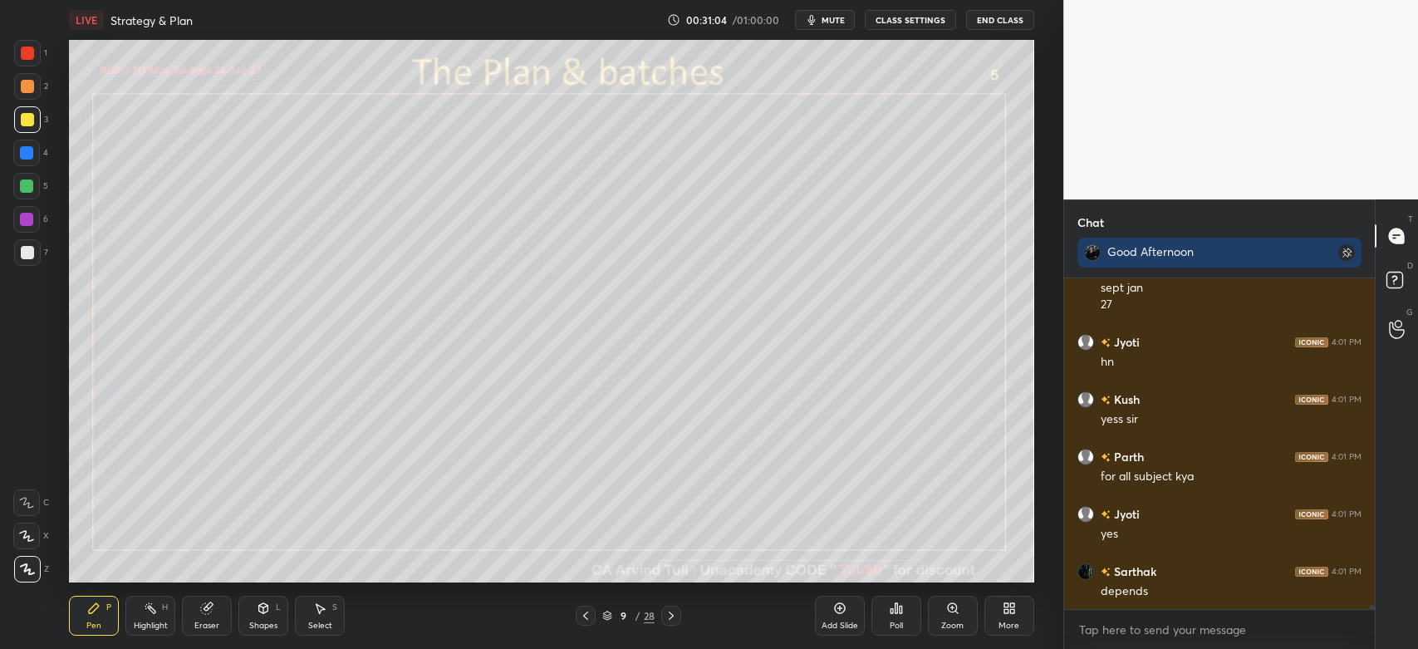
click at [33, 93] on div at bounding box center [27, 86] width 27 height 27
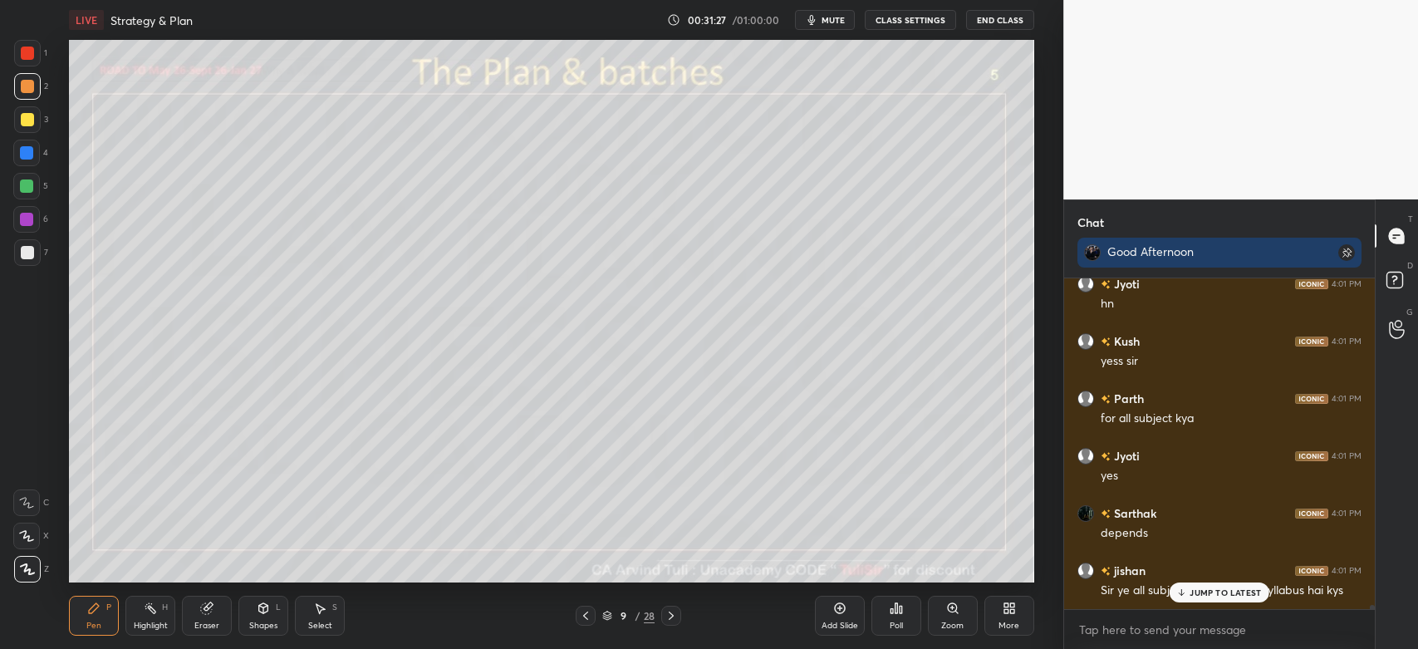
scroll to position [28276, 0]
click at [210, 622] on div "Eraser" at bounding box center [206, 625] width 25 height 8
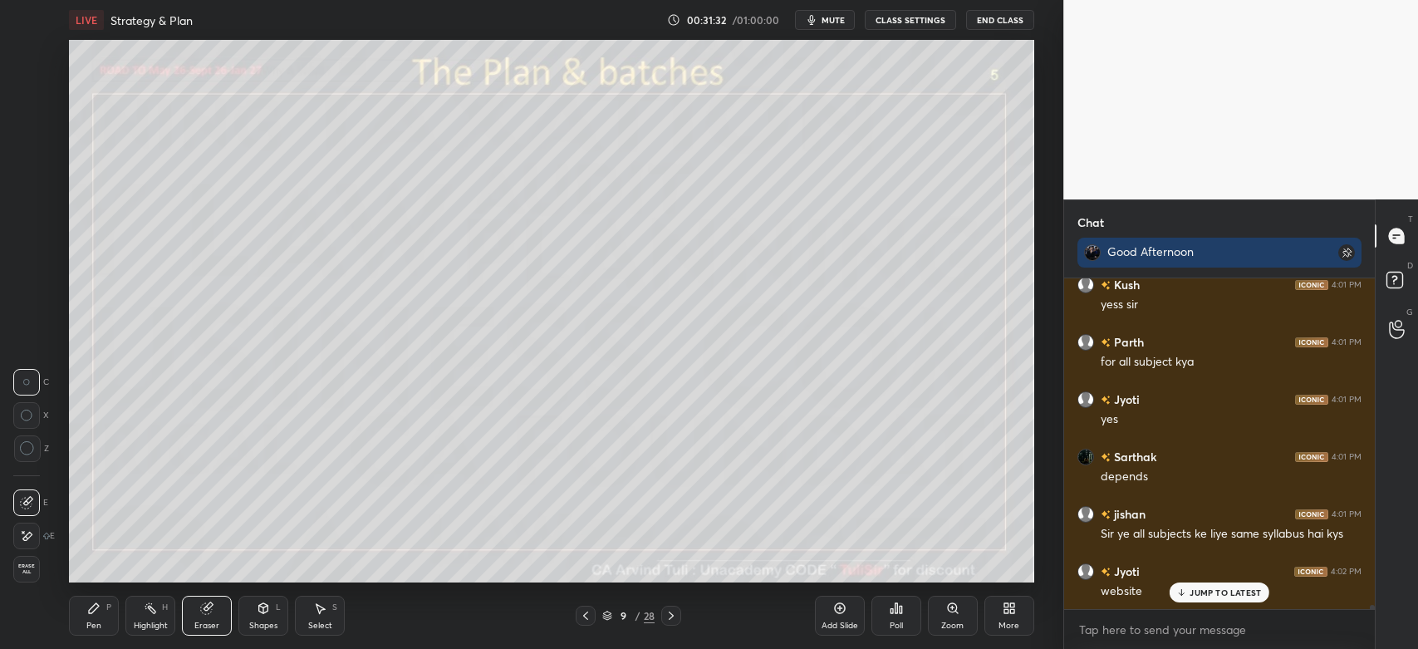
click at [81, 616] on div "Pen P" at bounding box center [94, 616] width 50 height 40
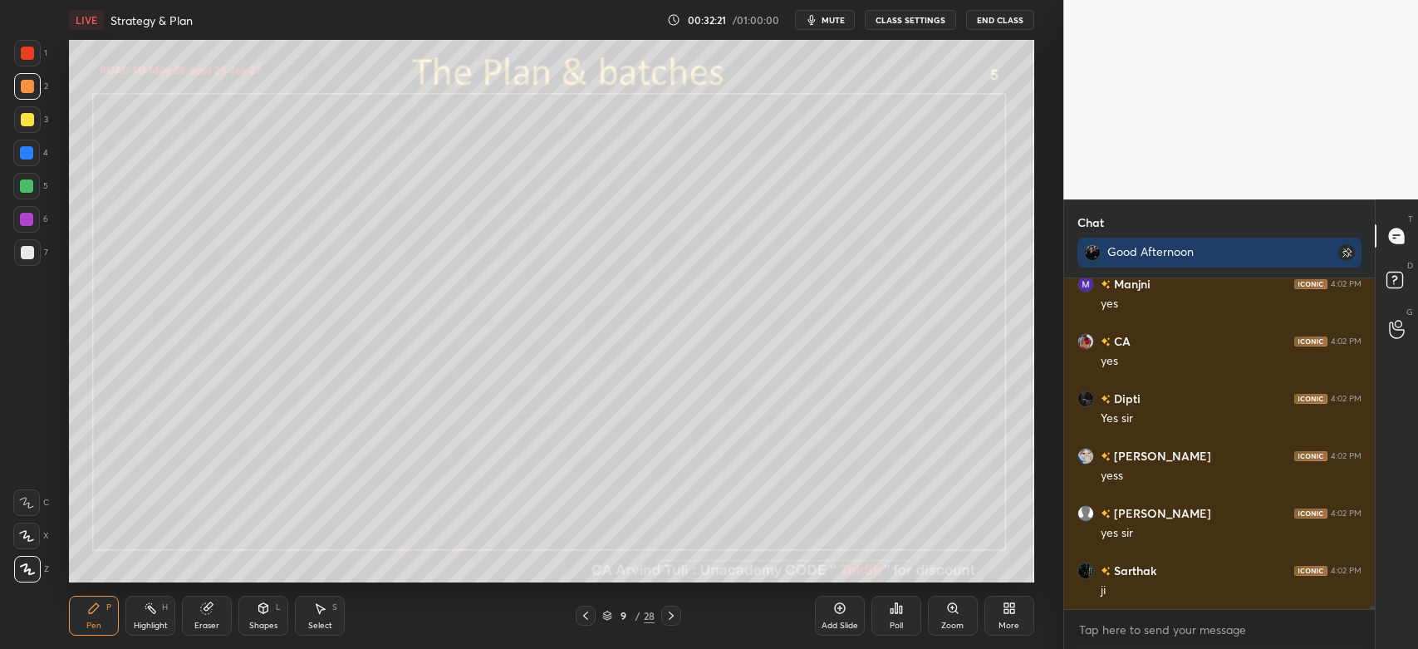
scroll to position [28980, 0]
click at [17, 254] on div at bounding box center [27, 252] width 27 height 27
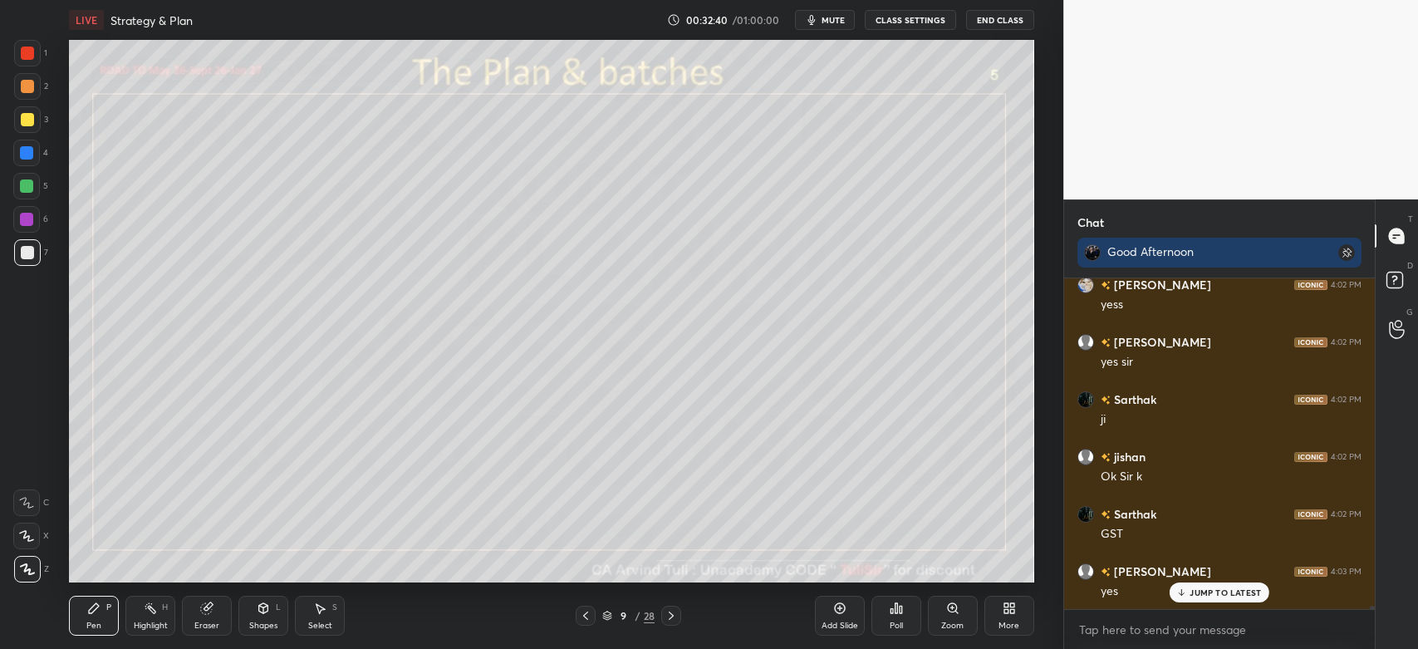
scroll to position [29152, 0]
click at [20, 93] on div at bounding box center [27, 86] width 27 height 27
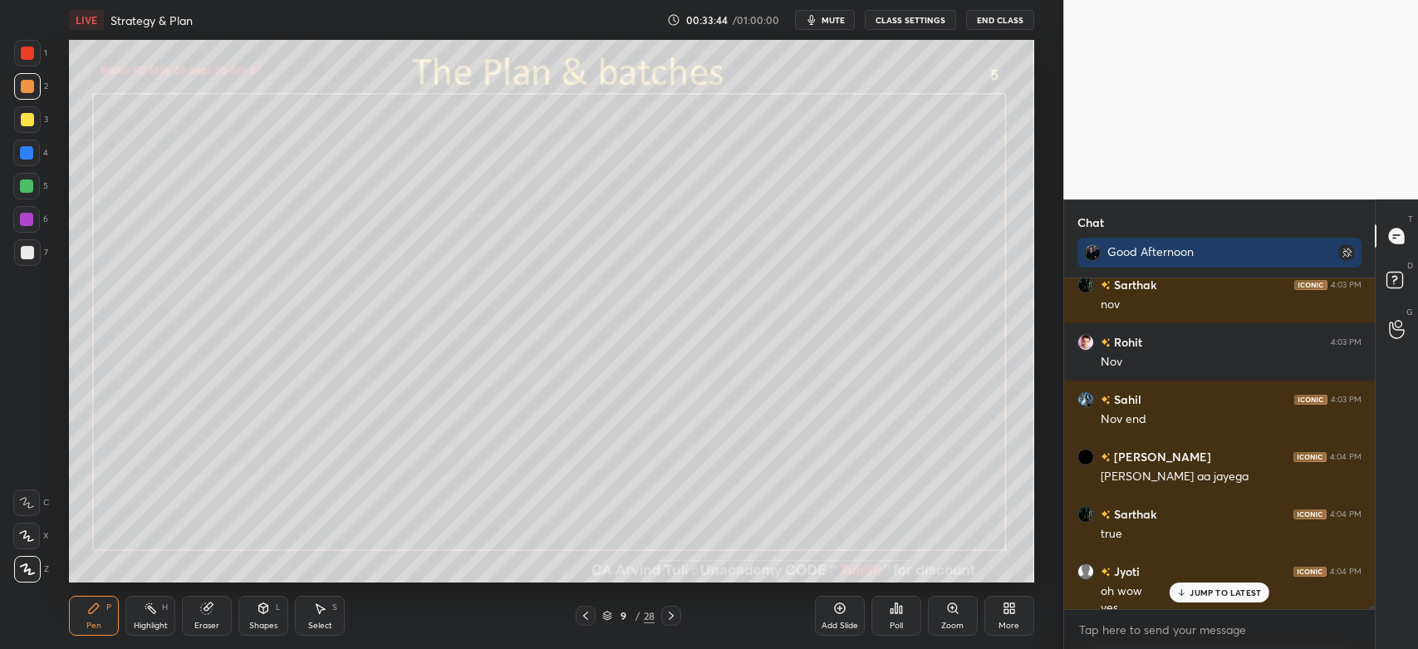
scroll to position [30487, 0]
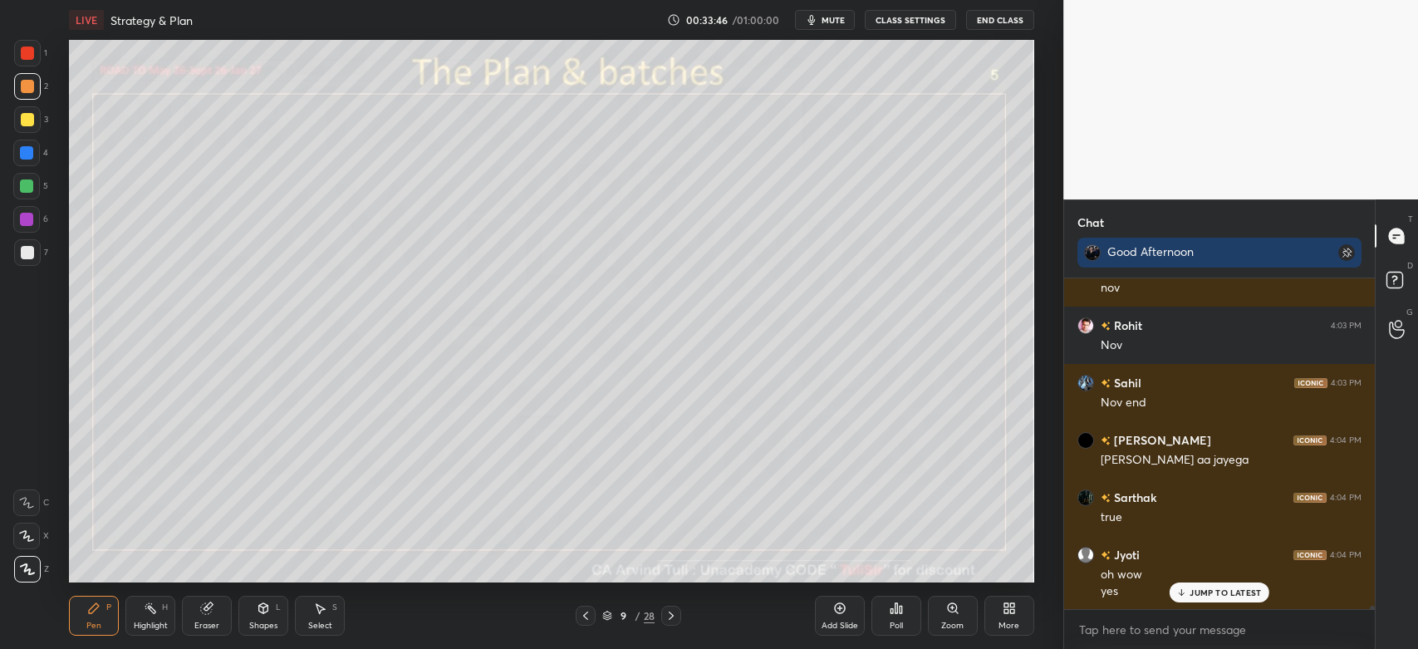
click at [30, 126] on div at bounding box center [27, 119] width 27 height 27
click at [36, 264] on div at bounding box center [27, 252] width 27 height 27
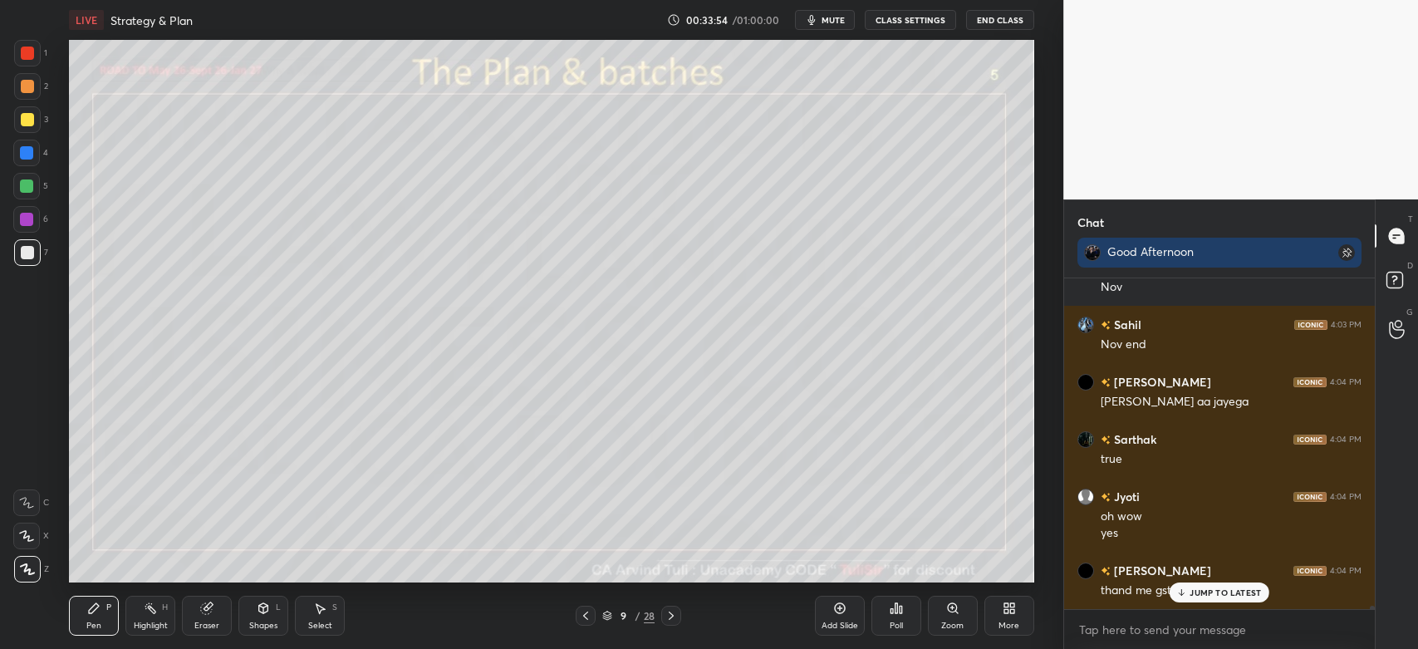
scroll to position [30602, 0]
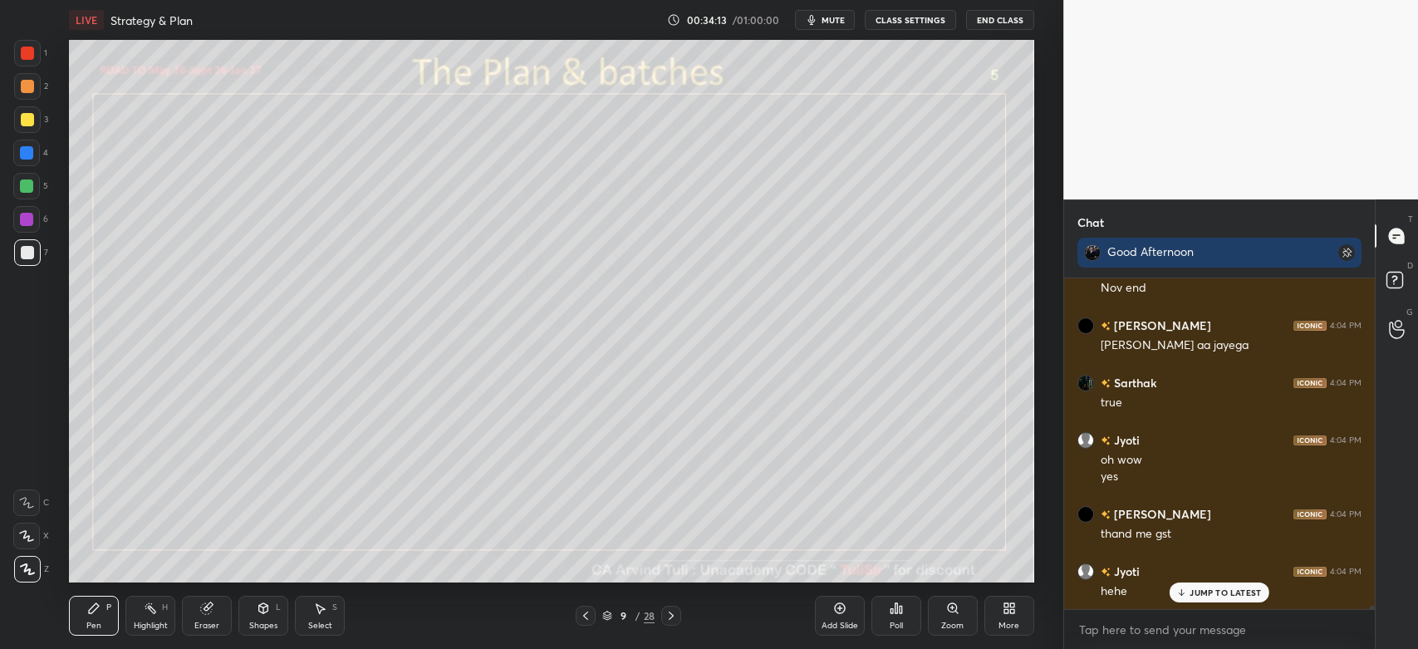
click at [262, 612] on icon at bounding box center [263, 608] width 9 height 10
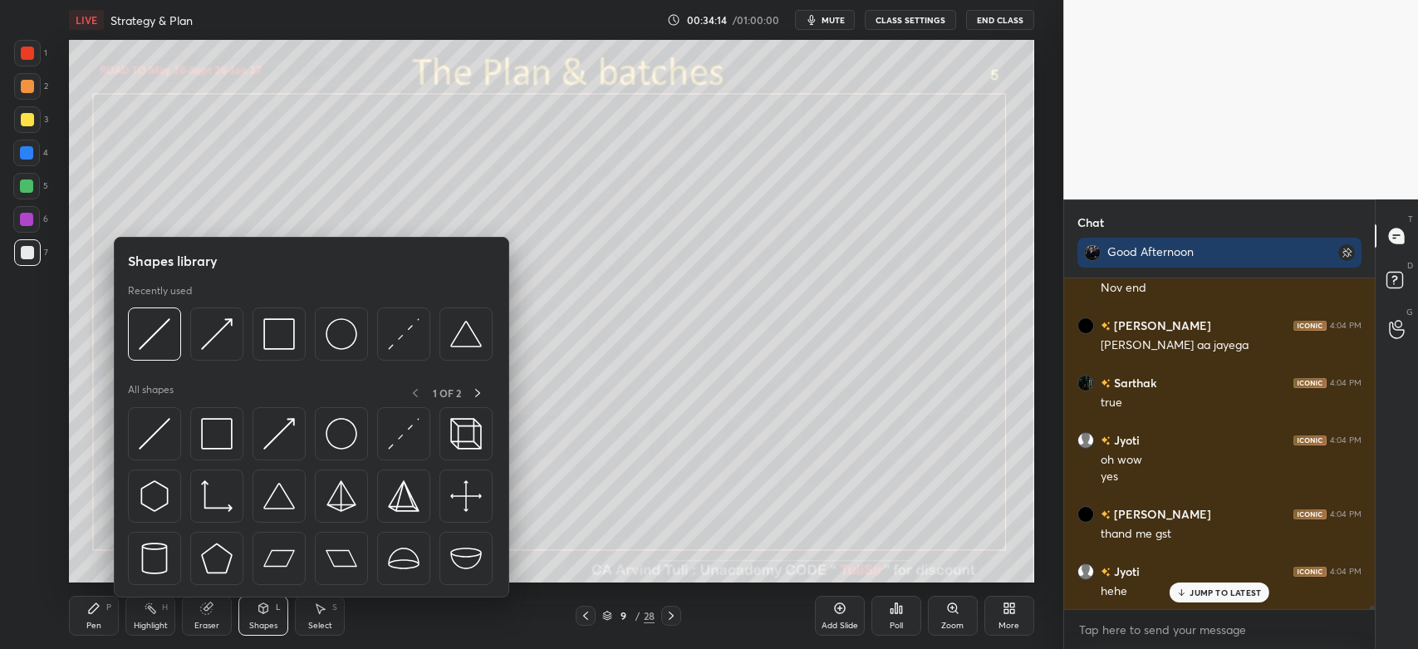
click at [280, 329] on img at bounding box center [279, 334] width 32 height 32
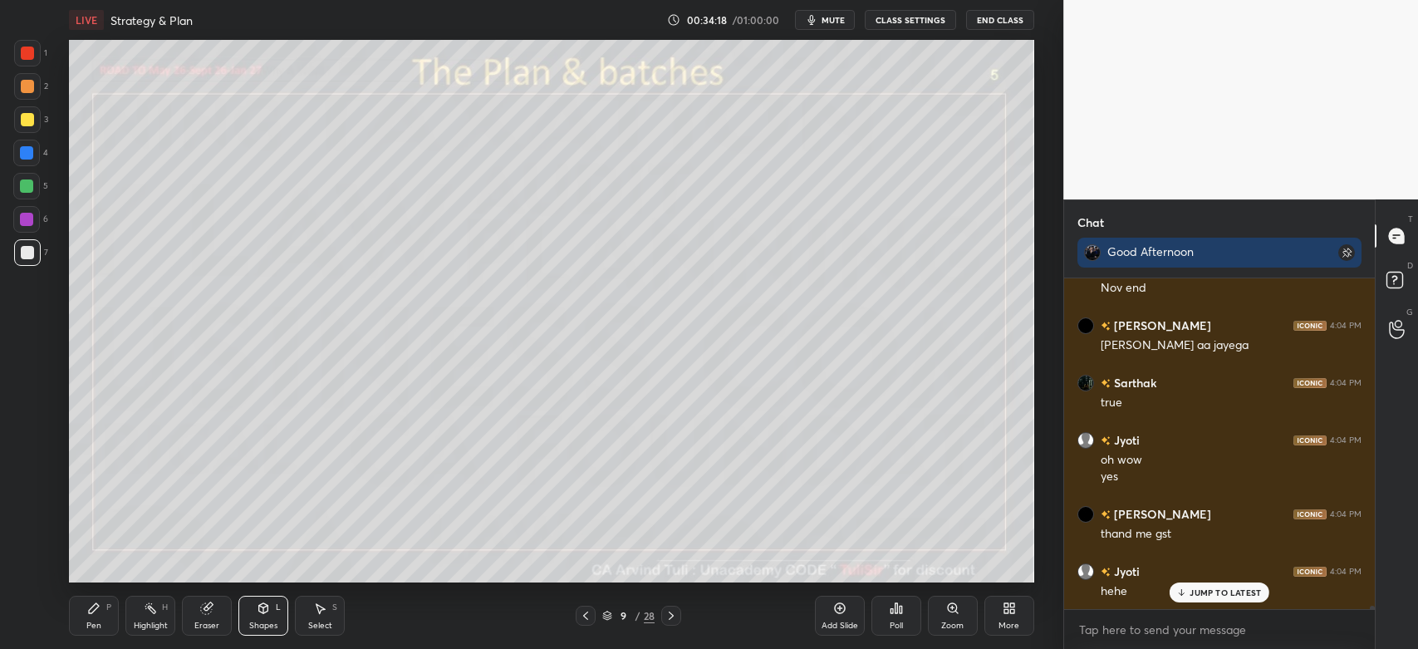
click at [28, 125] on div at bounding box center [27, 119] width 13 height 13
click at [260, 623] on div "Shapes" at bounding box center [263, 625] width 28 height 8
click at [27, 257] on div at bounding box center [27, 252] width 13 height 13
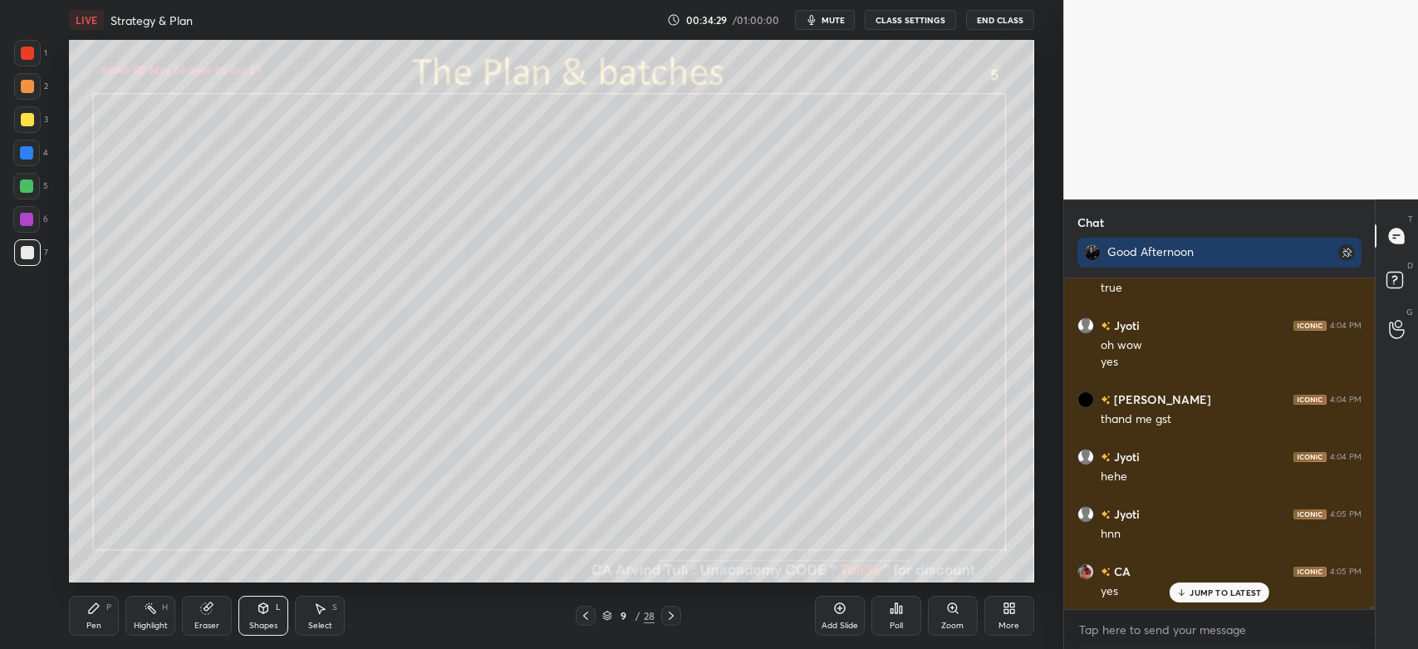
scroll to position [30774, 0]
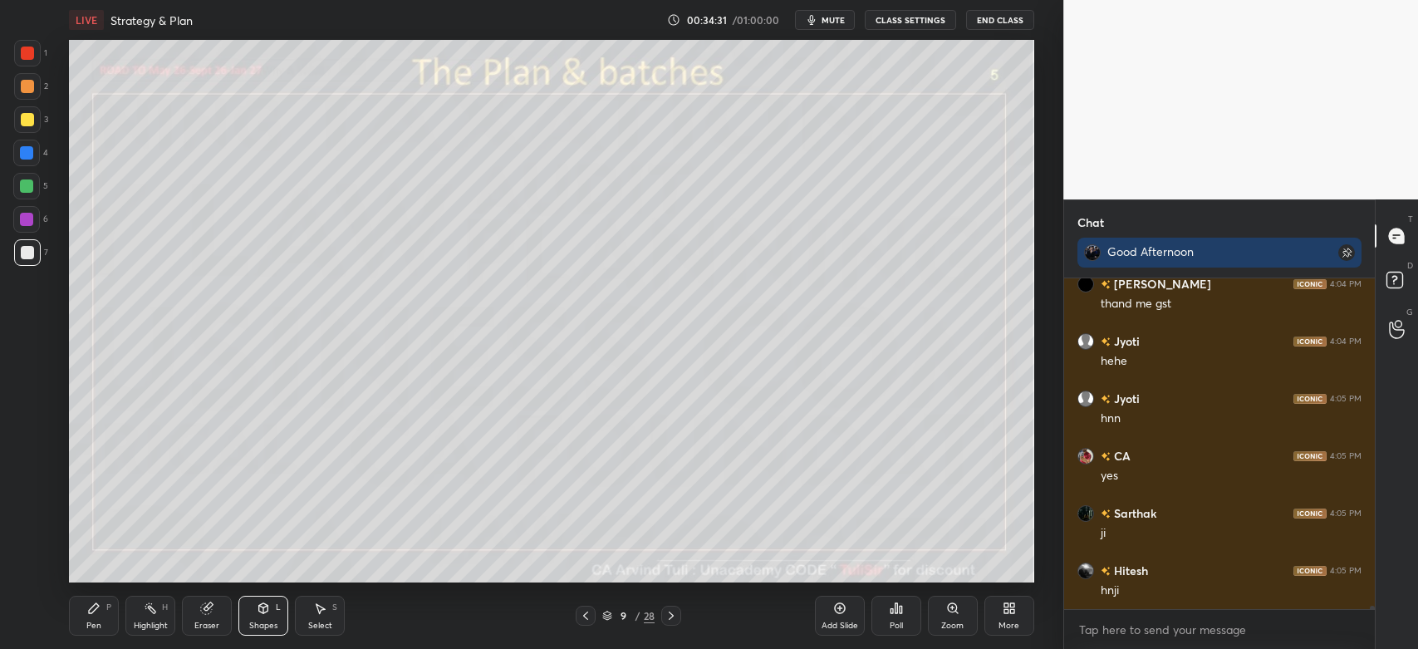
click at [100, 607] on icon at bounding box center [93, 608] width 13 height 13
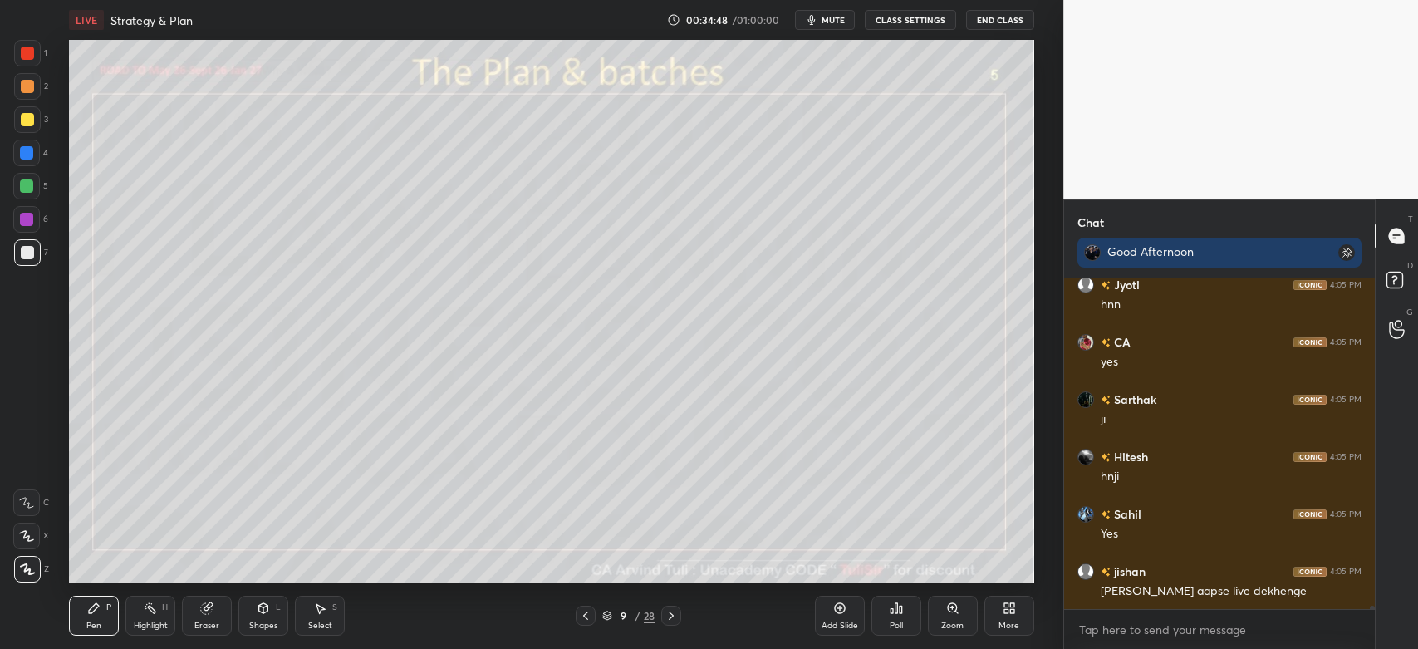
click at [25, 230] on div at bounding box center [26, 219] width 27 height 27
click at [31, 566] on icon at bounding box center [27, 569] width 15 height 12
click at [37, 263] on div at bounding box center [27, 252] width 27 height 27
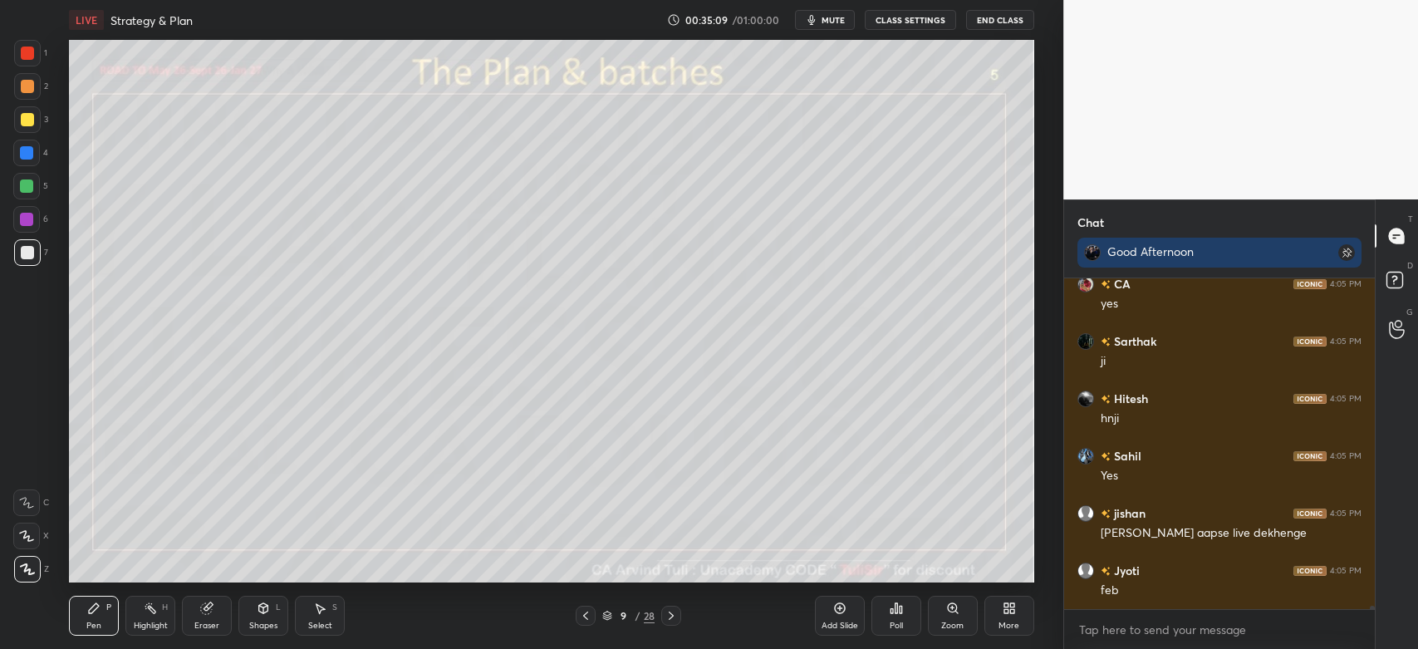
click at [17, 131] on div at bounding box center [27, 119] width 27 height 27
click at [251, 616] on div "Shapes L" at bounding box center [263, 616] width 50 height 40
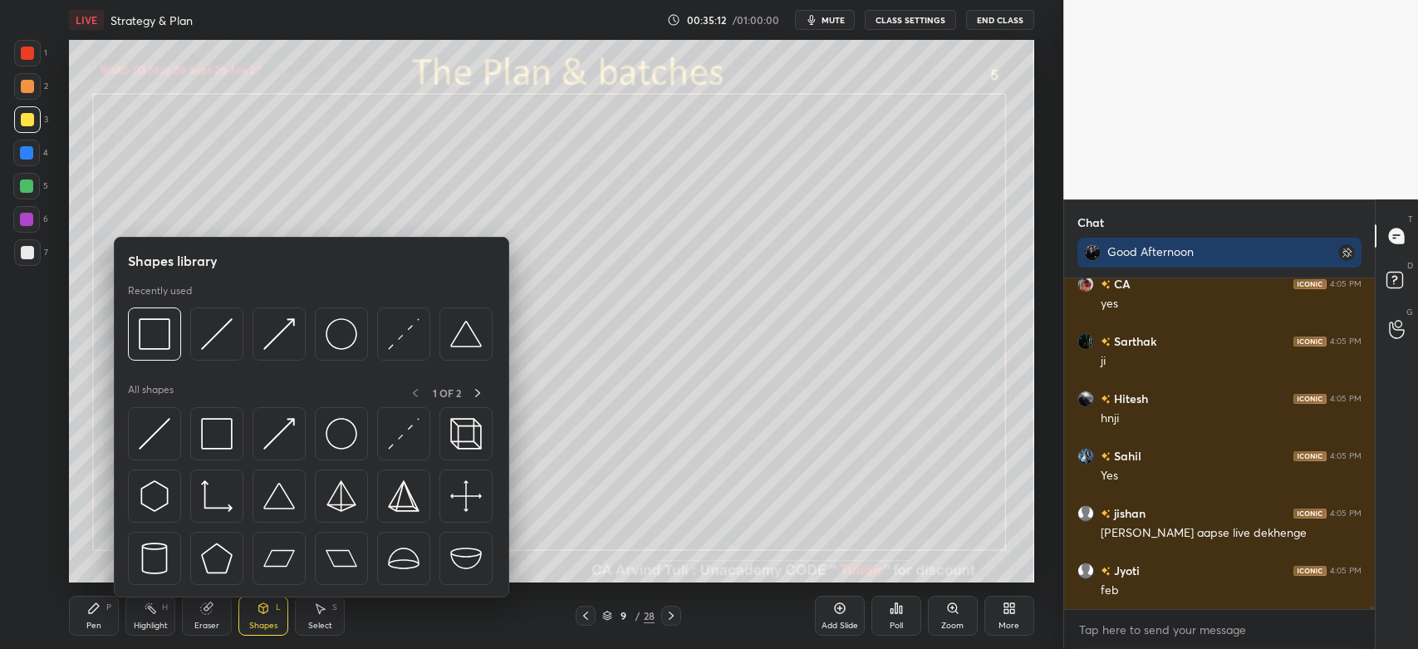
click at [213, 439] on img at bounding box center [217, 434] width 32 height 32
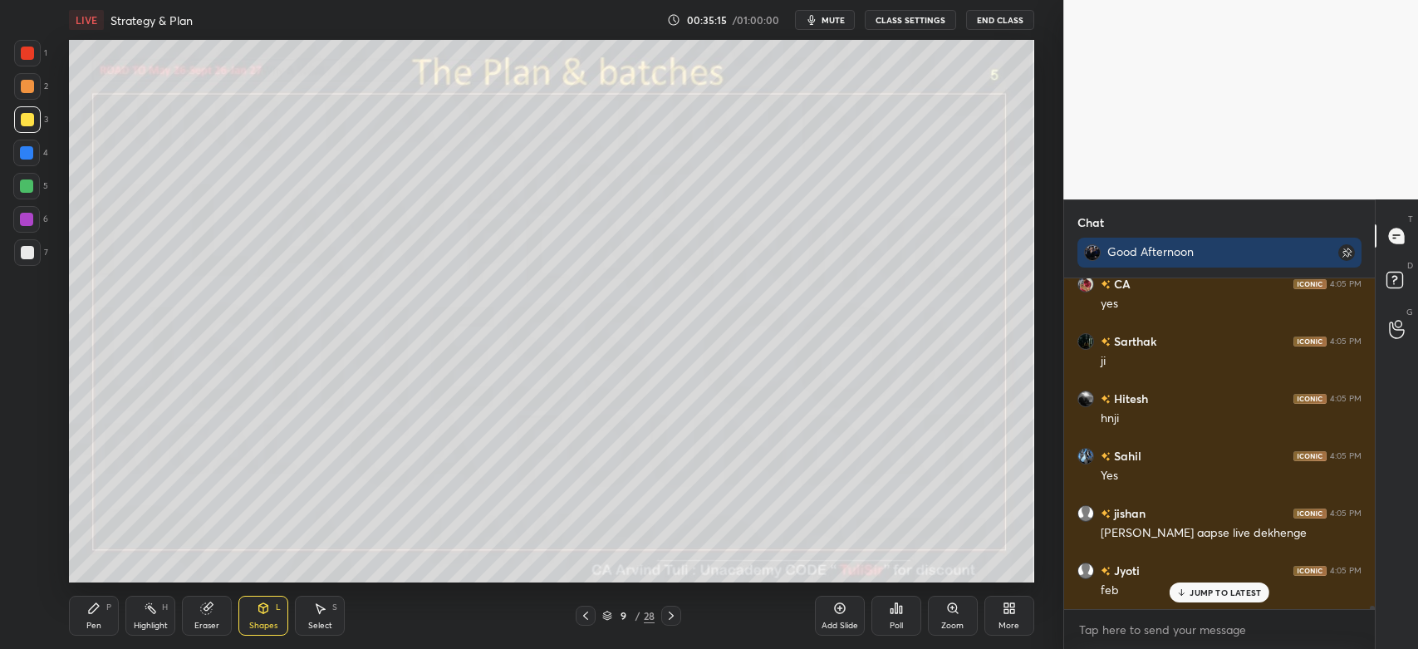
scroll to position [31060, 0]
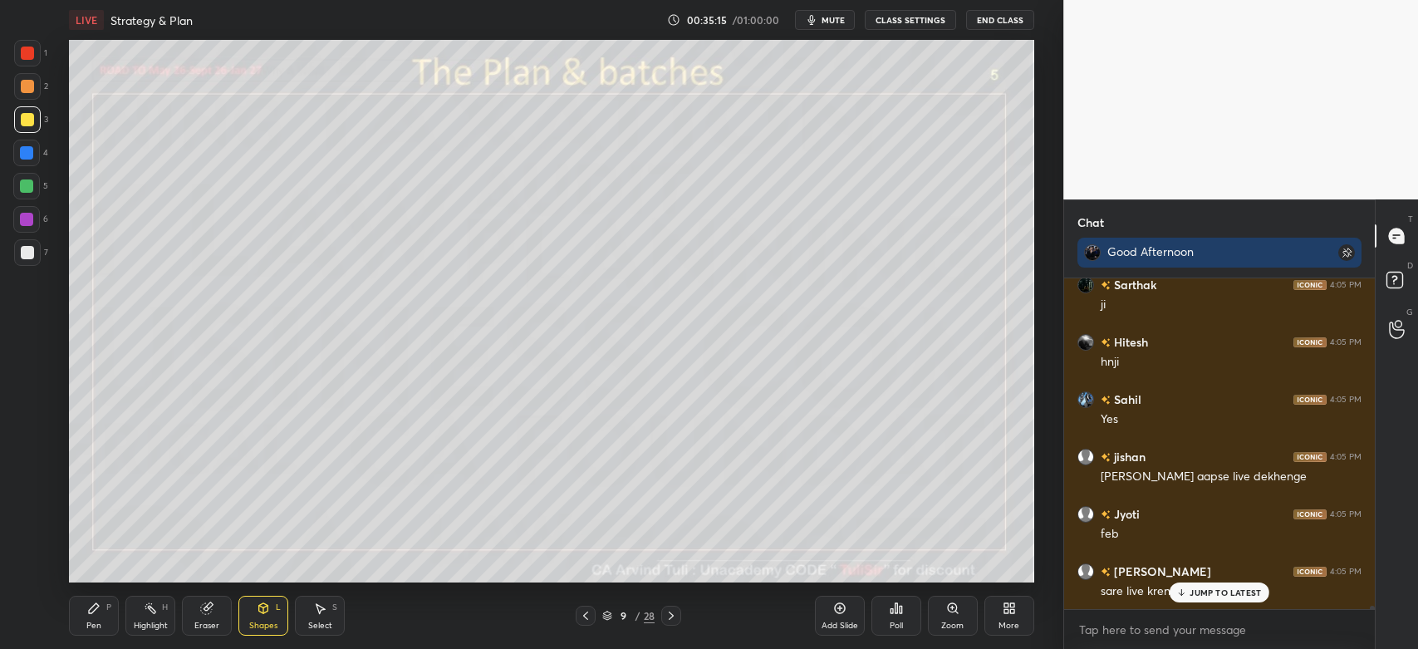
click at [85, 612] on div "Pen P" at bounding box center [94, 616] width 50 height 40
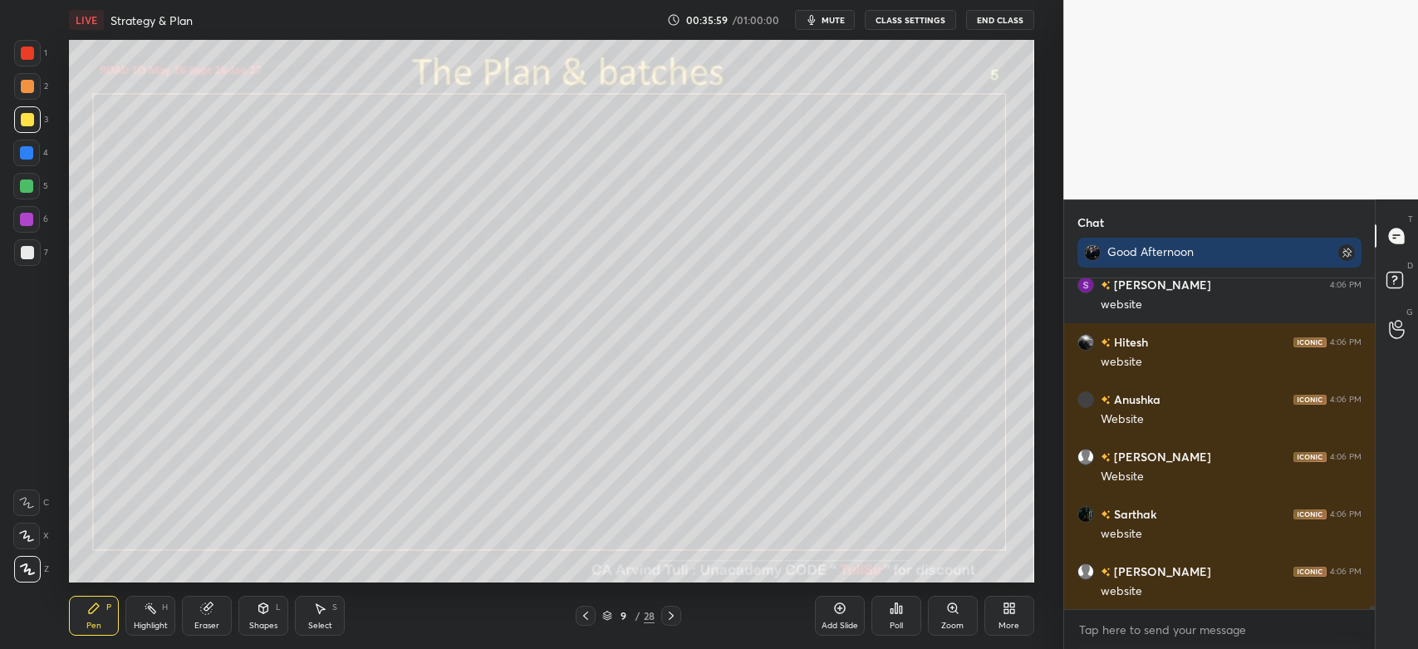
scroll to position [32740, 0]
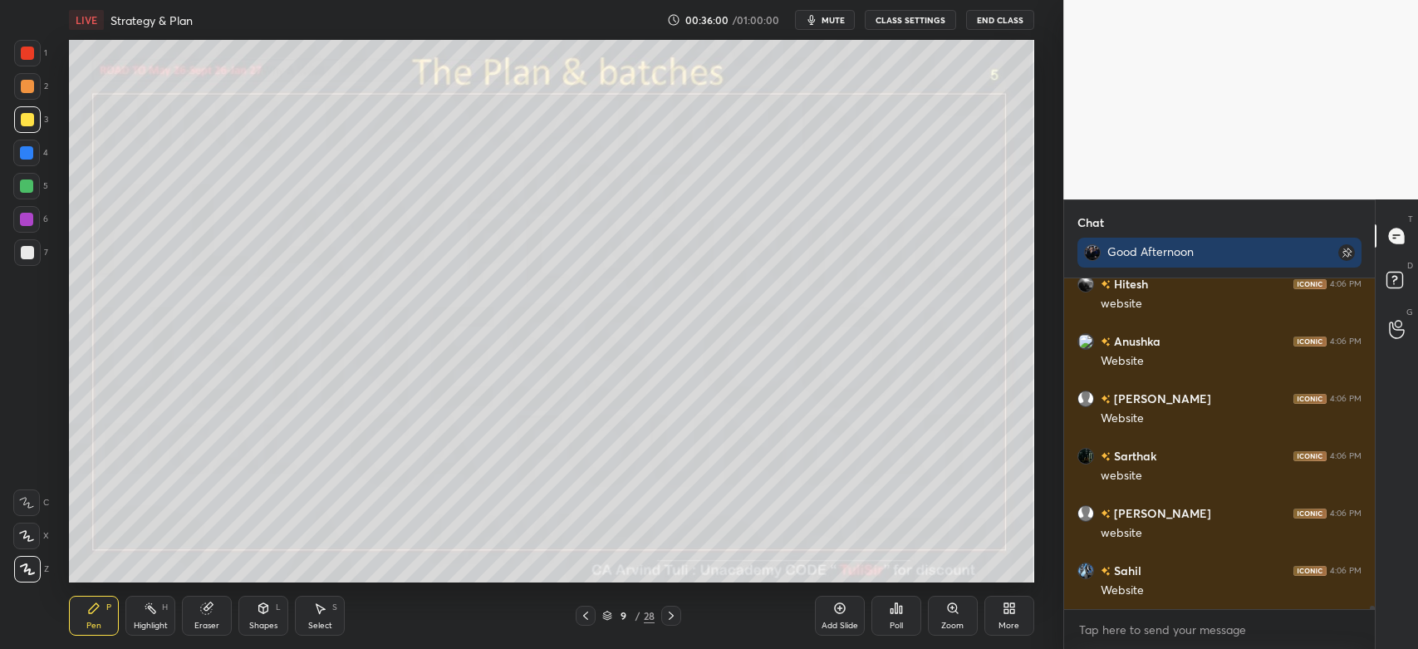
click at [21, 91] on div at bounding box center [27, 86] width 13 height 13
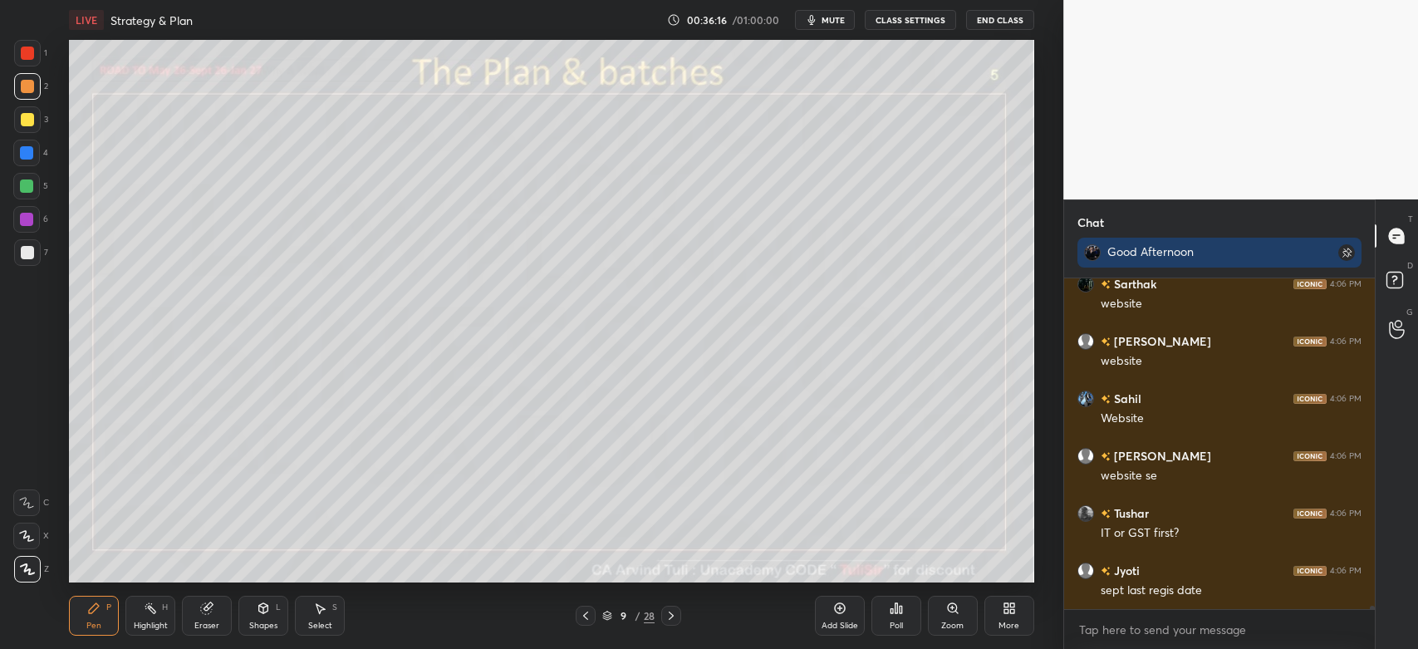
click at [27, 191] on div at bounding box center [26, 185] width 13 height 13
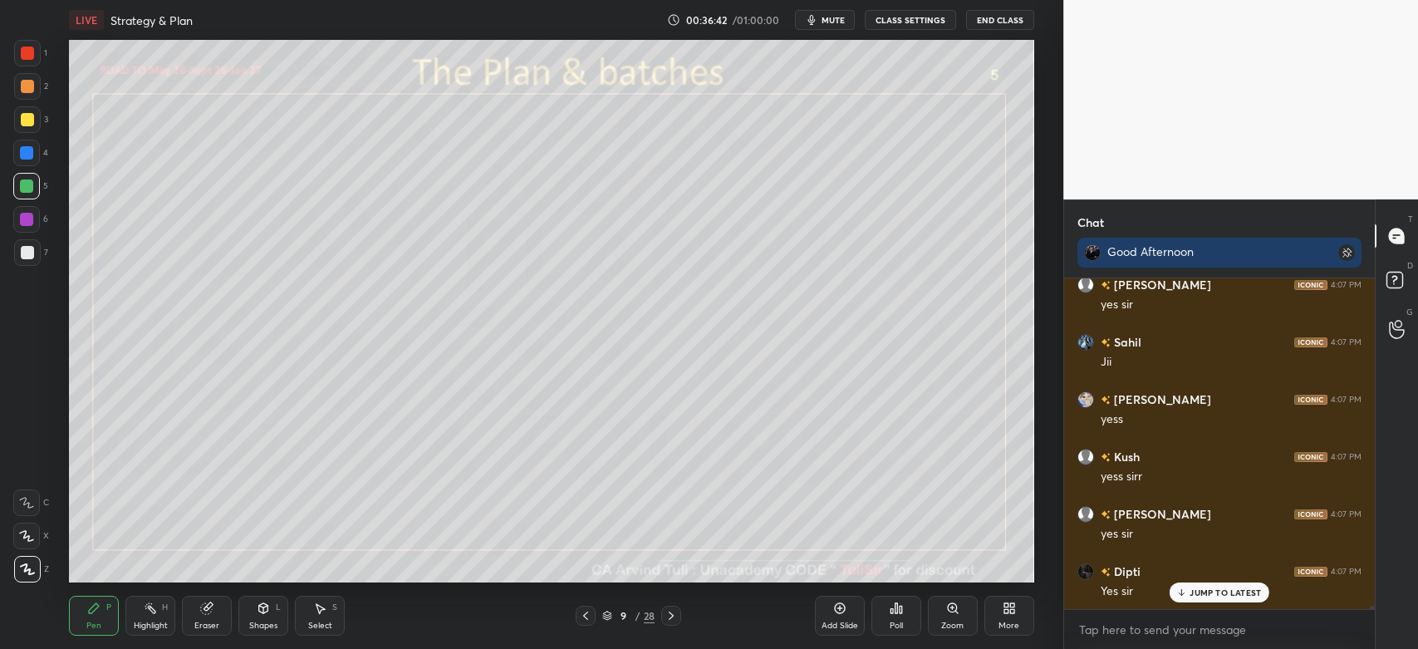
scroll to position [33543, 0]
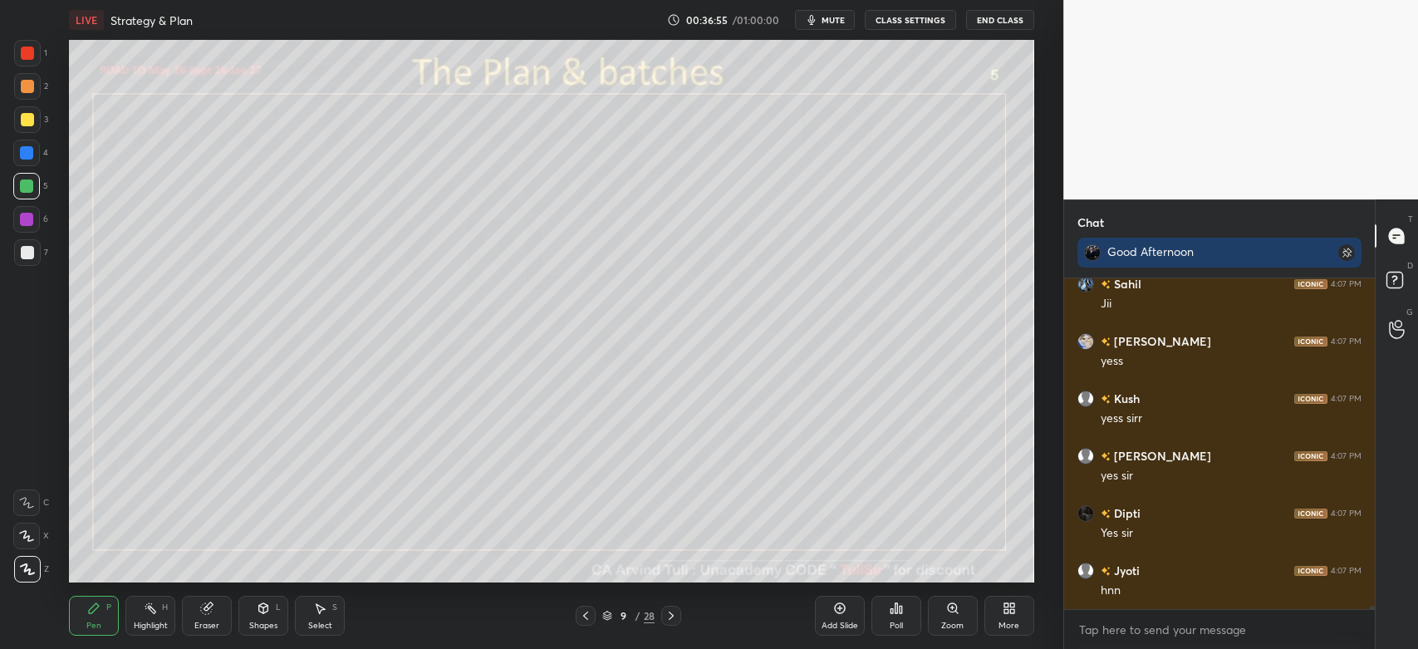
click at [840, 606] on icon at bounding box center [839, 608] width 13 height 13
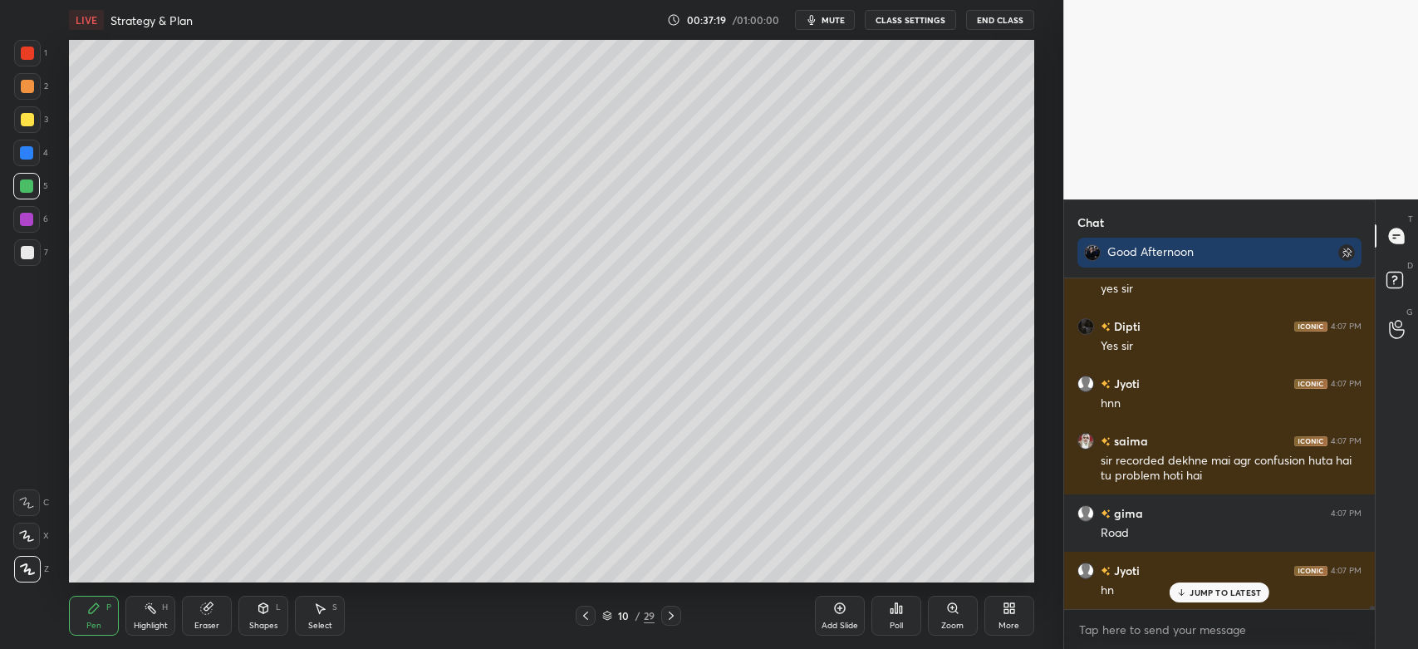
scroll to position [33786, 0]
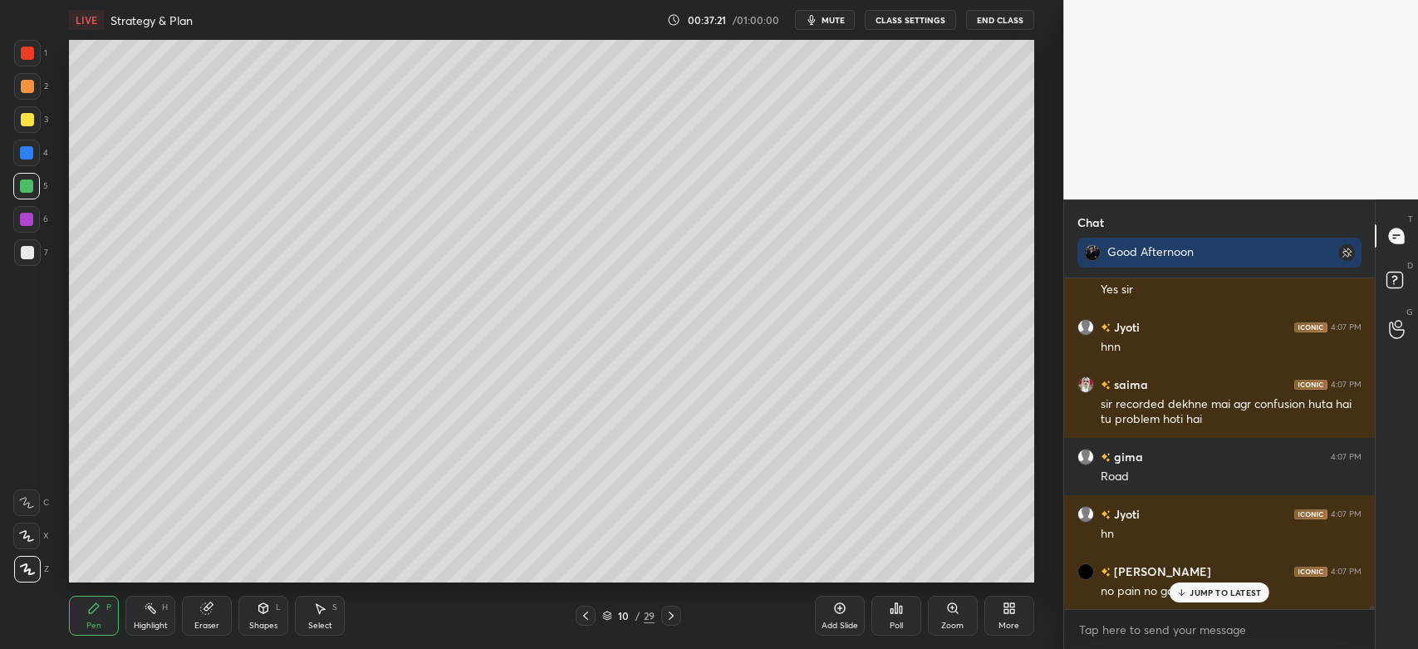
click at [21, 131] on div at bounding box center [27, 119] width 27 height 27
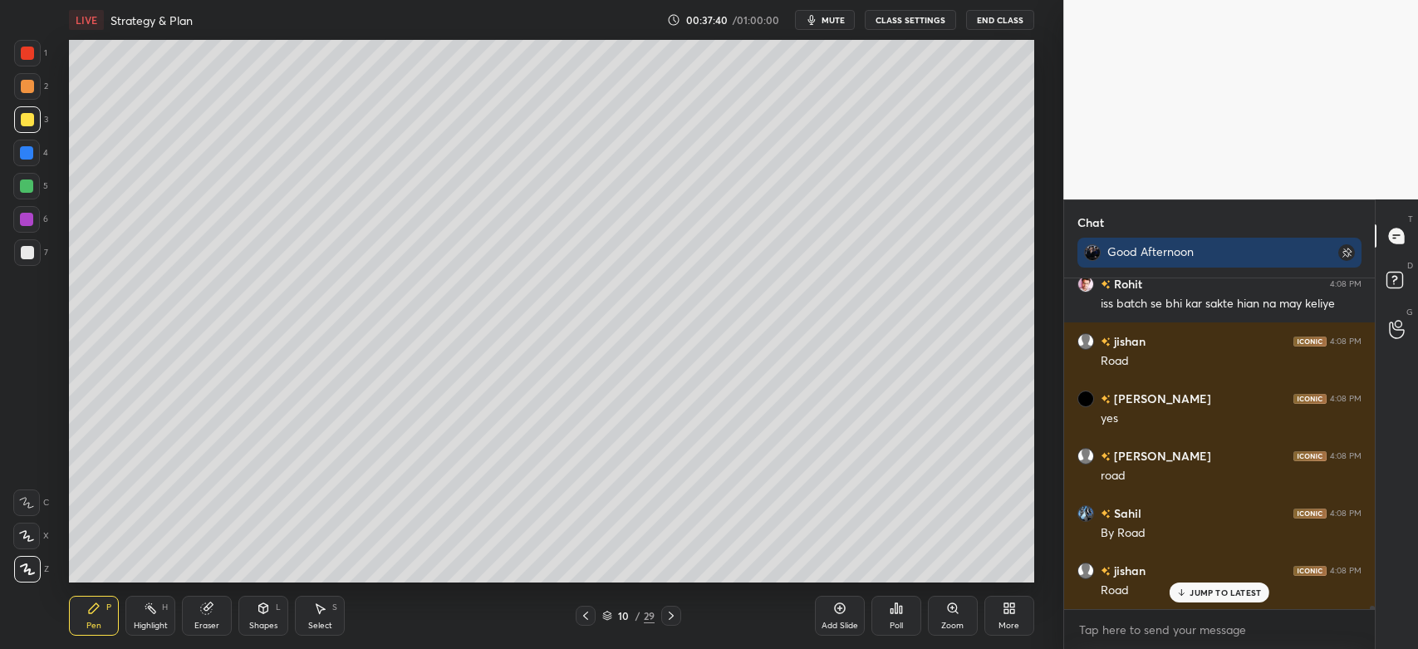
scroll to position [34532, 0]
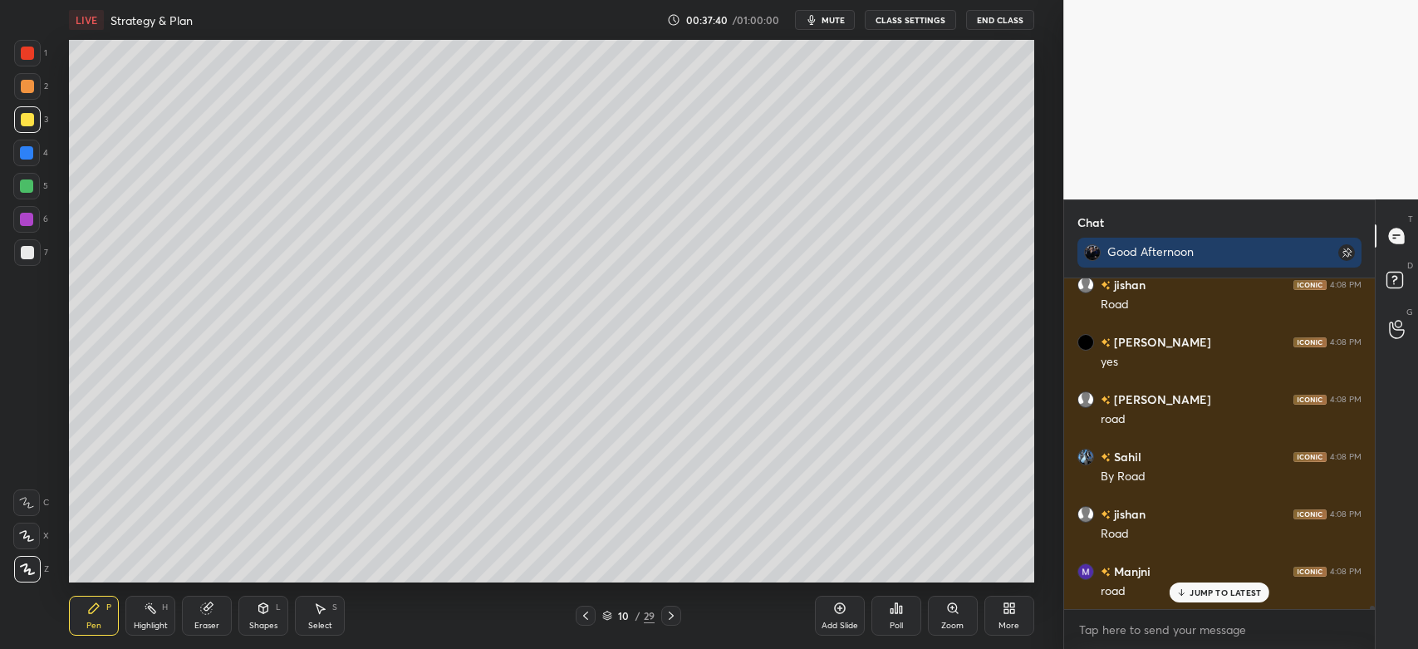
click at [582, 621] on icon at bounding box center [585, 615] width 13 height 13
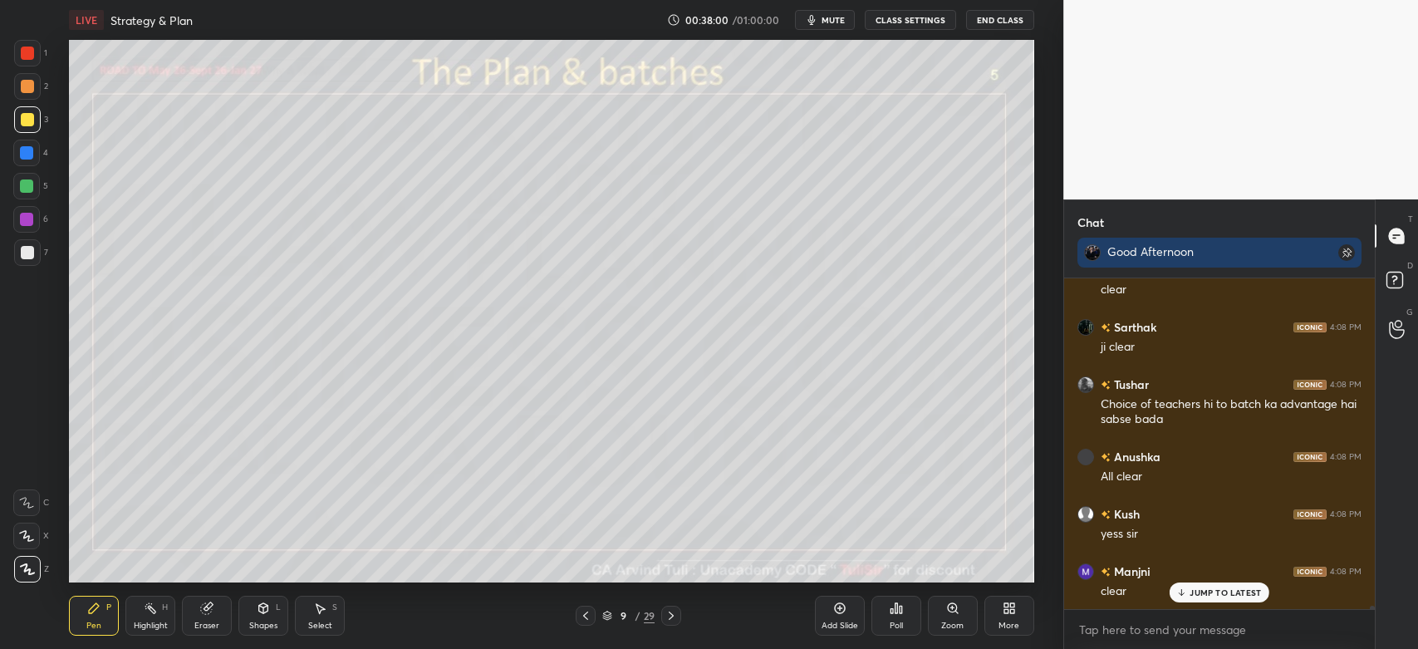
scroll to position [34948, 0]
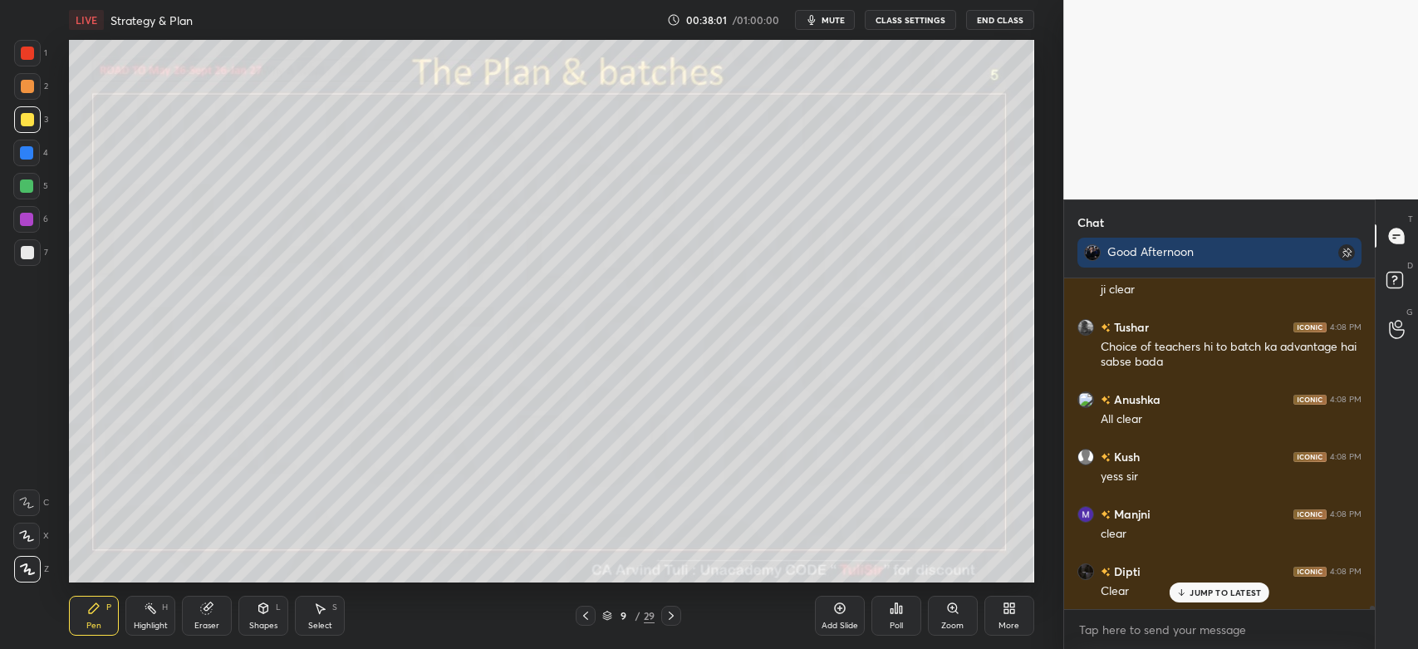
click at [28, 91] on div at bounding box center [27, 86] width 13 height 13
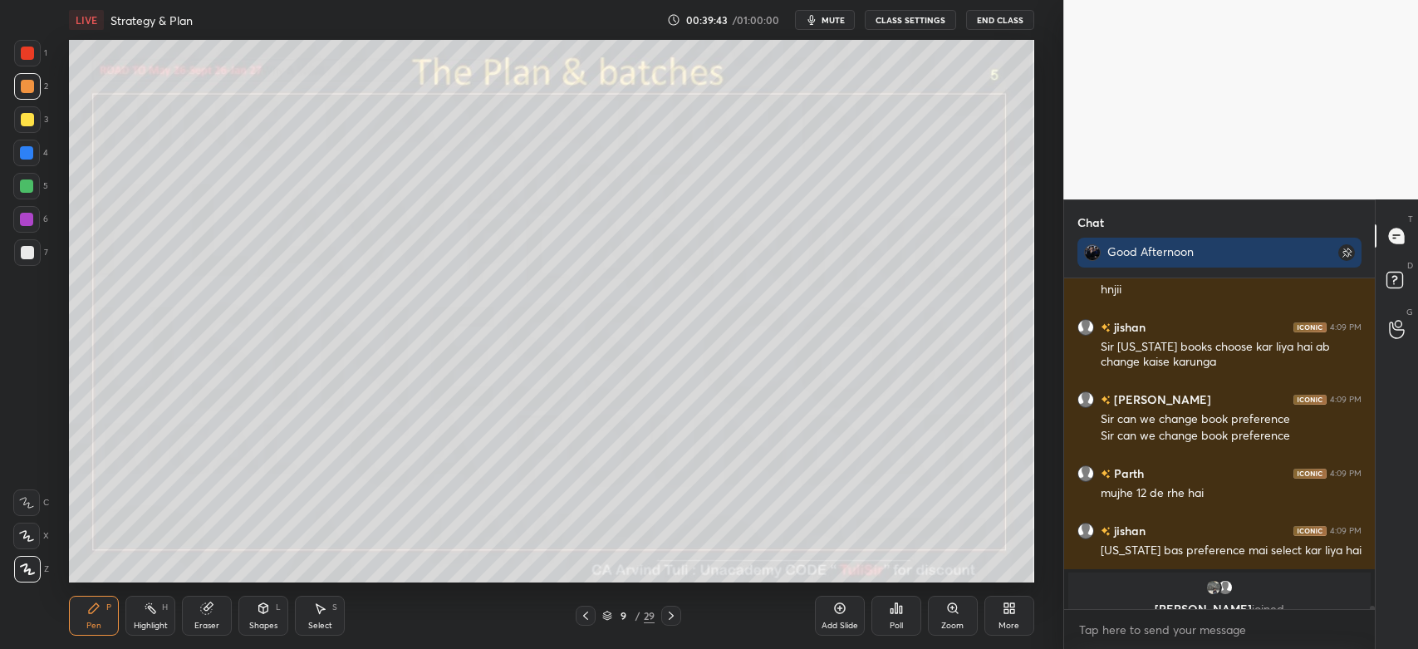
scroll to position [35671, 0]
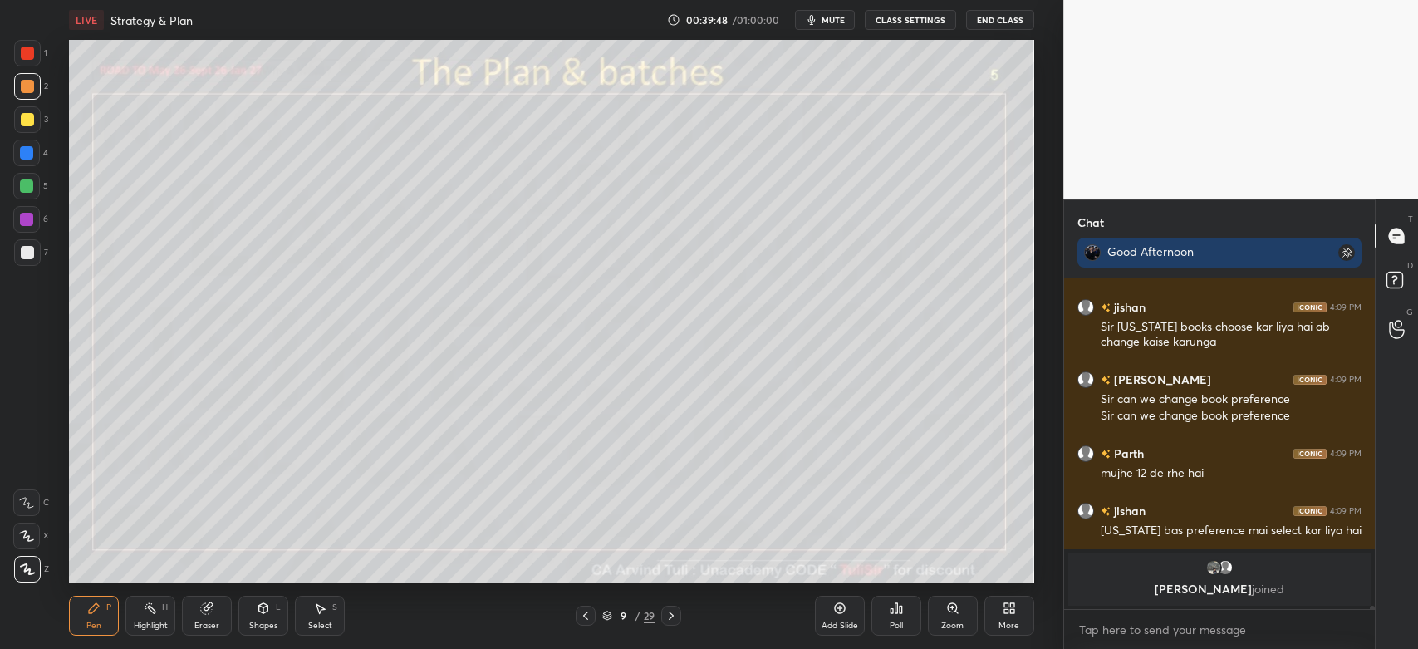
click at [668, 621] on icon at bounding box center [671, 615] width 13 height 13
click at [670, 619] on icon at bounding box center [671, 615] width 5 height 8
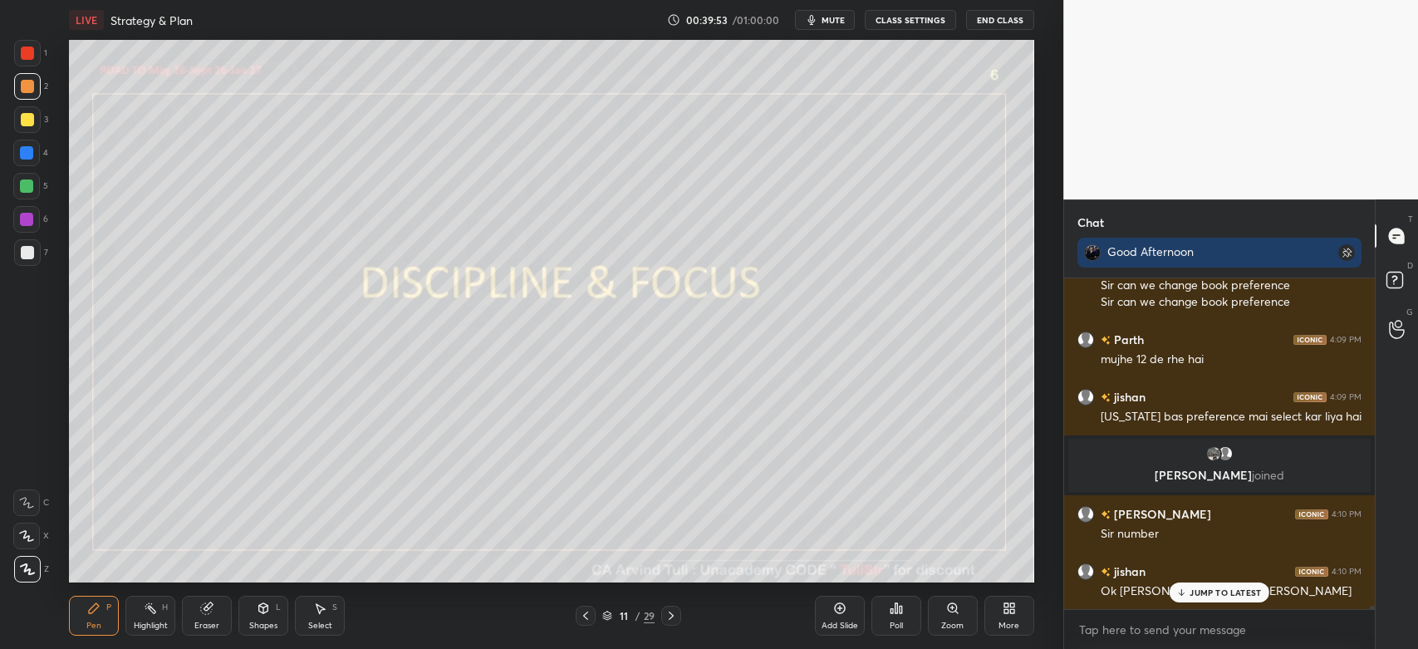
scroll to position [32368, 0]
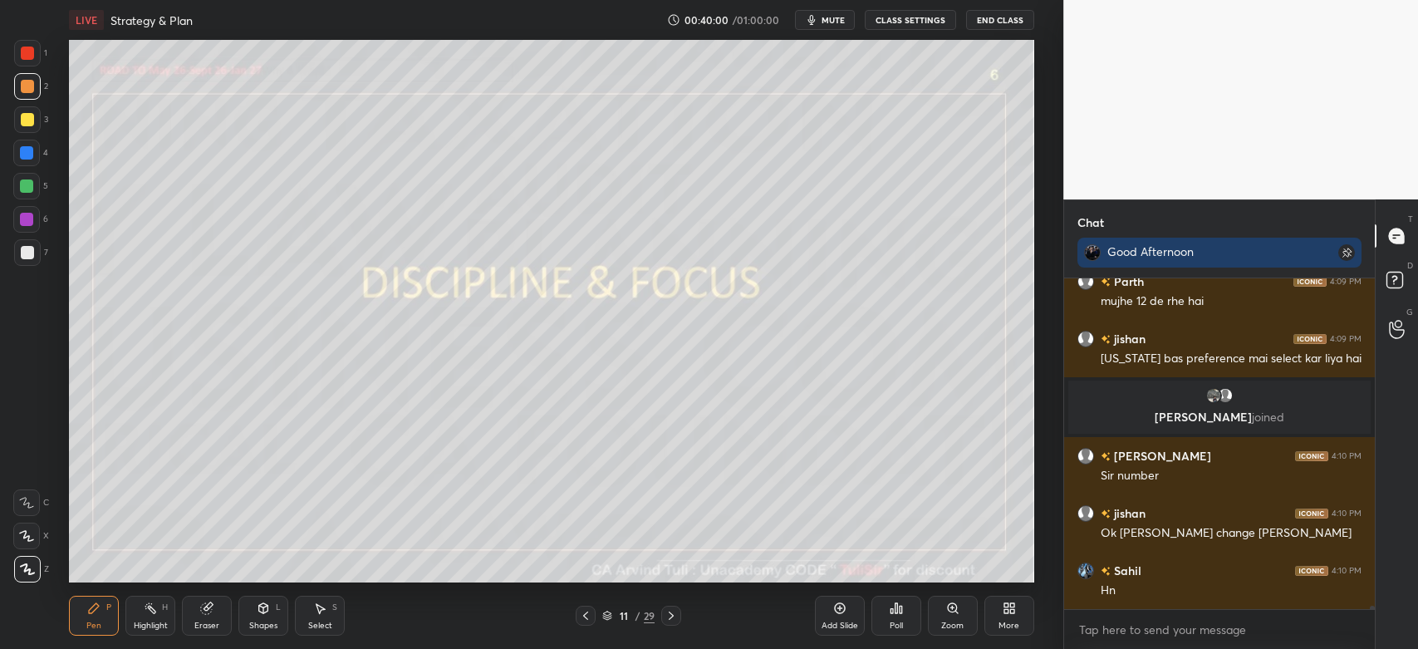
click at [32, 140] on div at bounding box center [26, 153] width 27 height 27
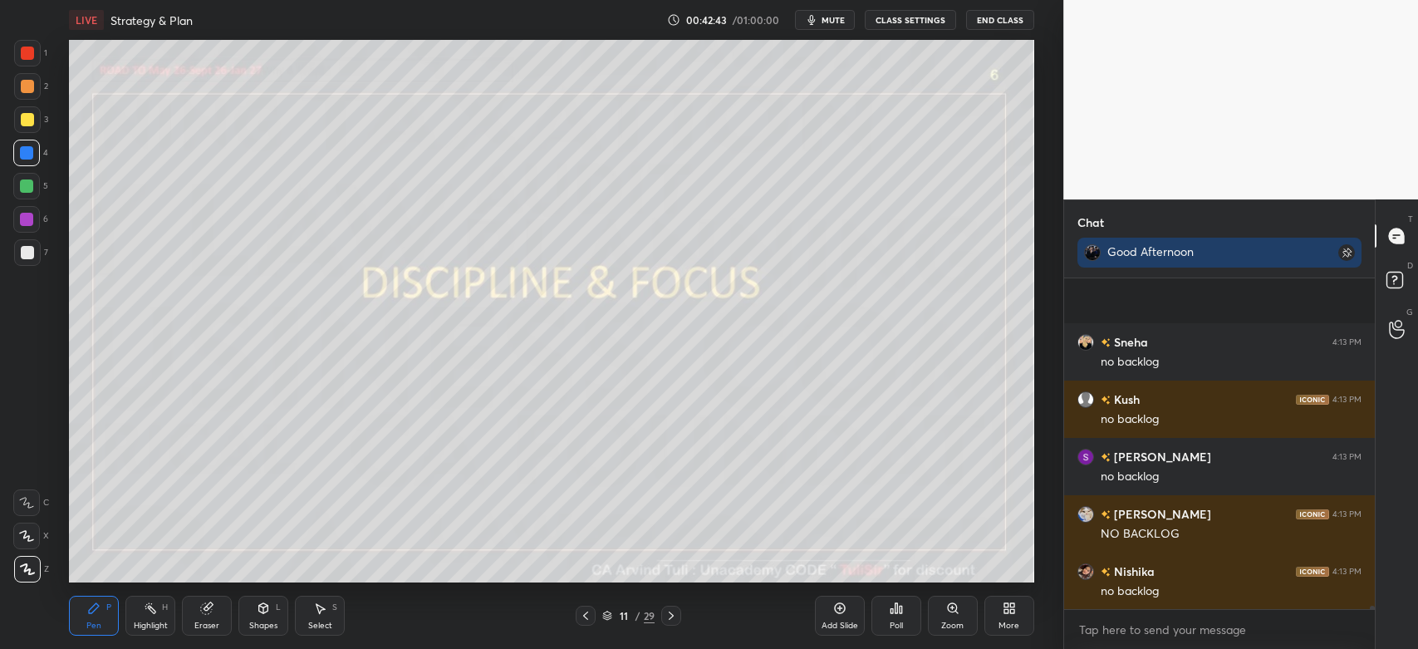
scroll to position [34792, 0]
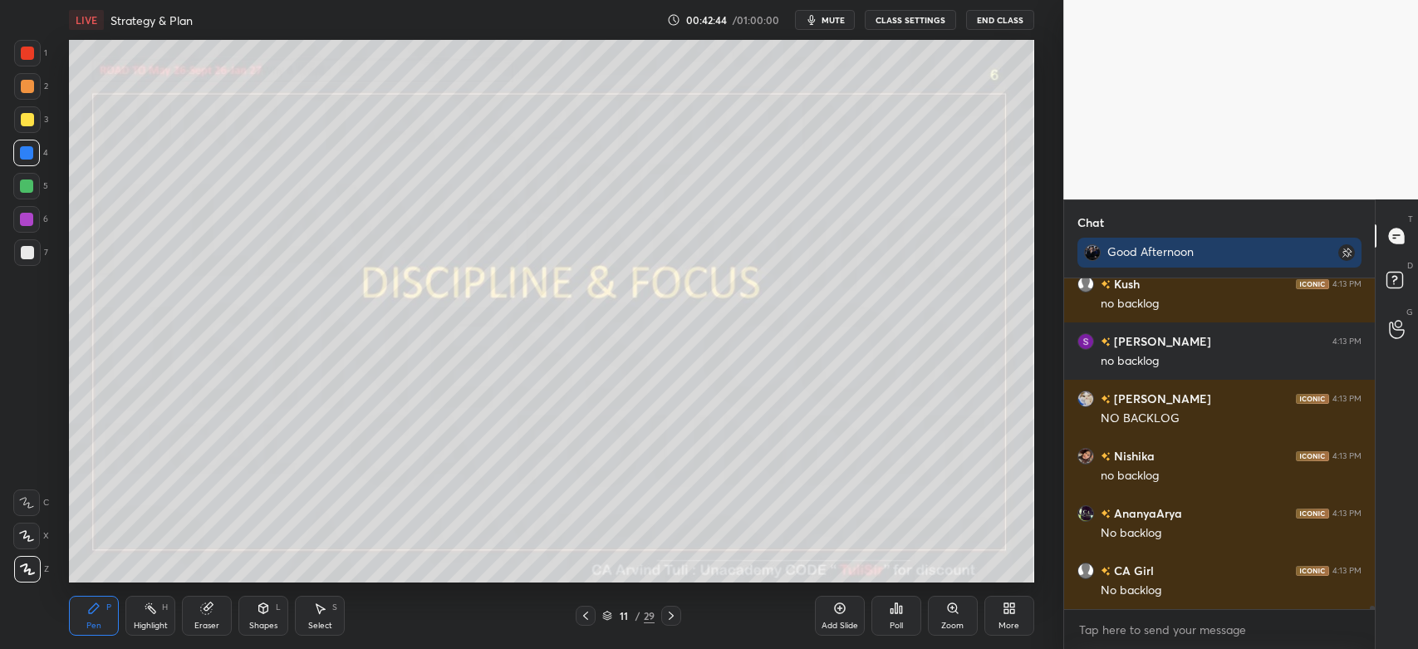
click at [675, 619] on icon at bounding box center [671, 615] width 13 height 13
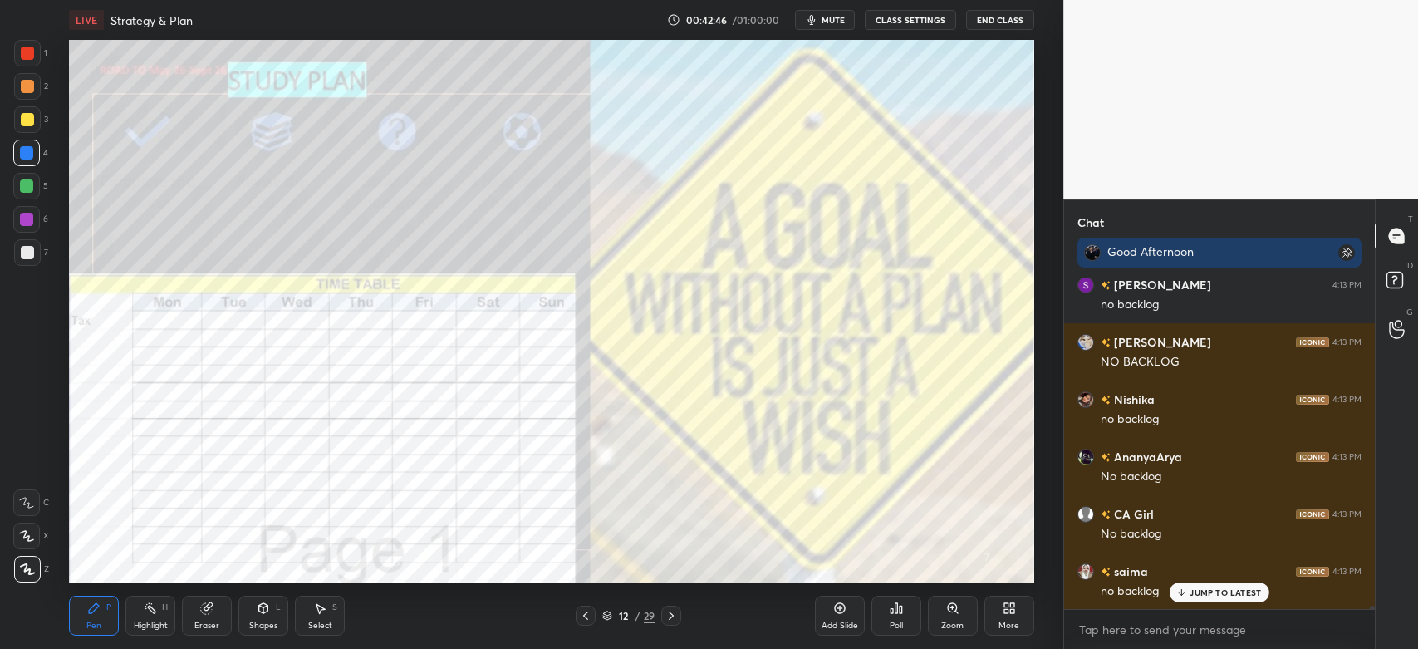
scroll to position [35021, 0]
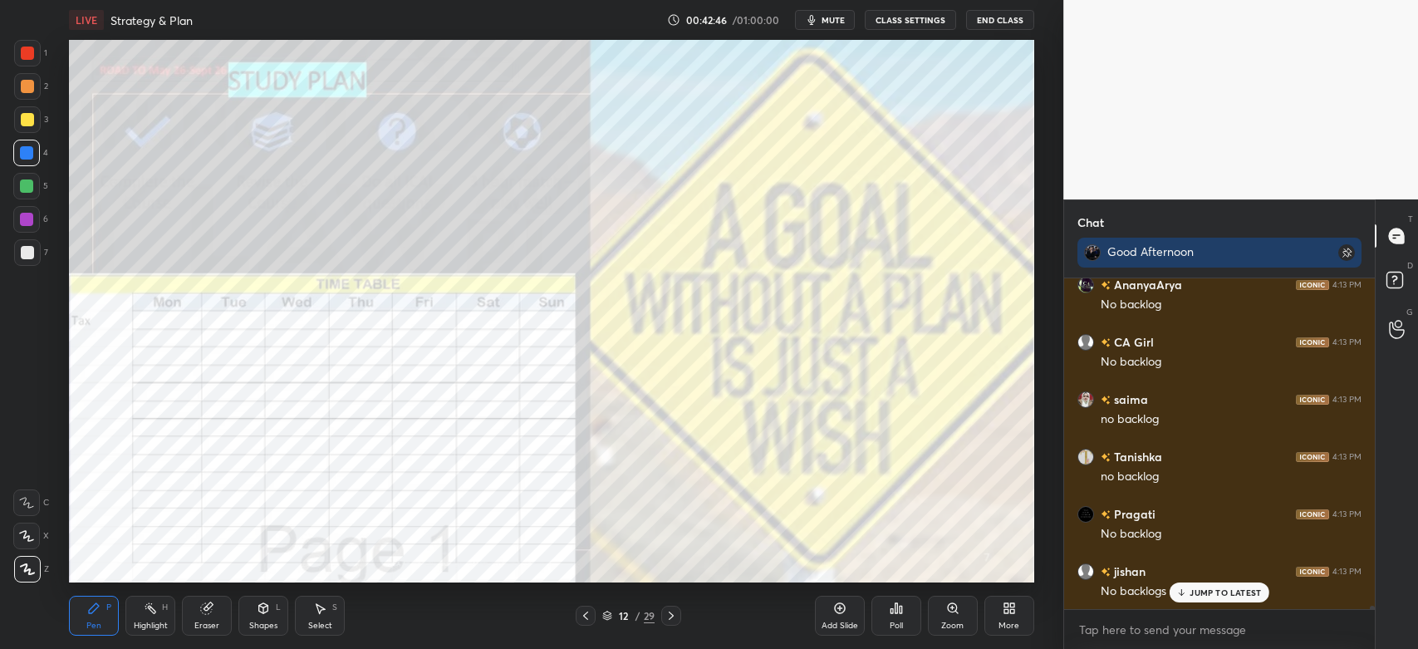
click at [32, 52] on div at bounding box center [27, 53] width 13 height 13
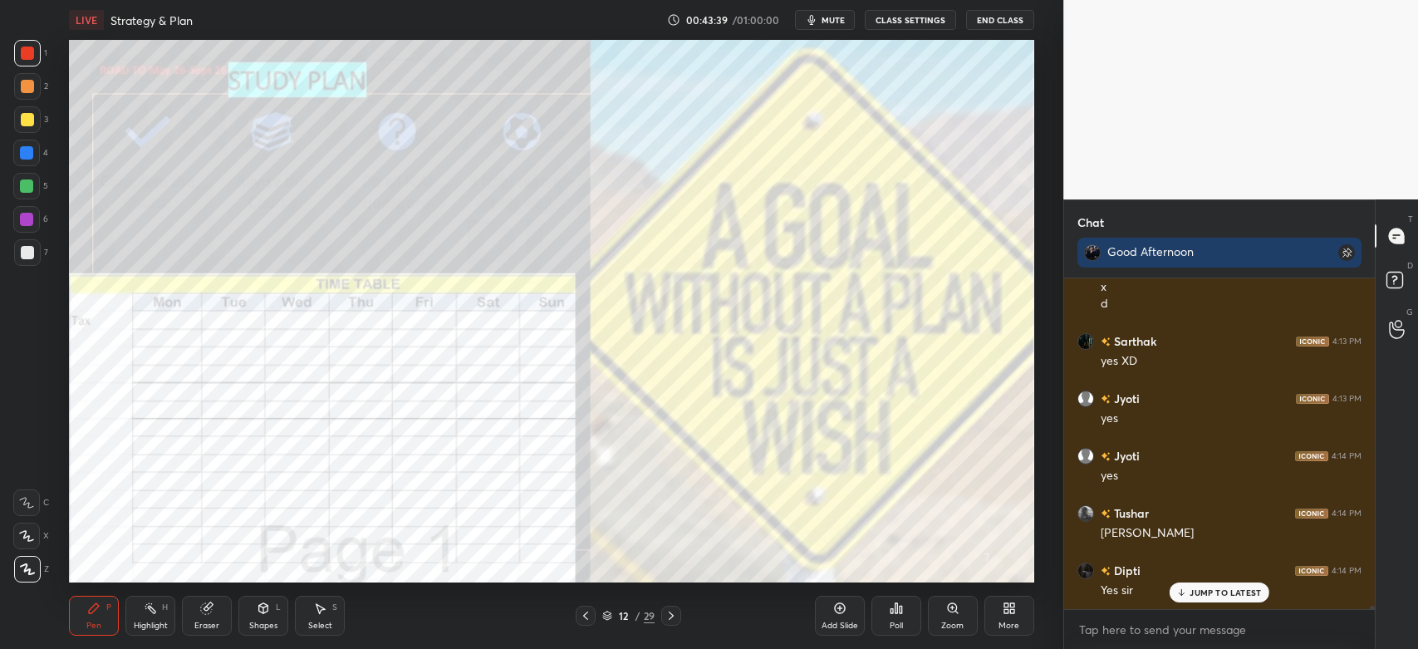
scroll to position [35986, 0]
click at [675, 619] on icon at bounding box center [671, 615] width 13 height 13
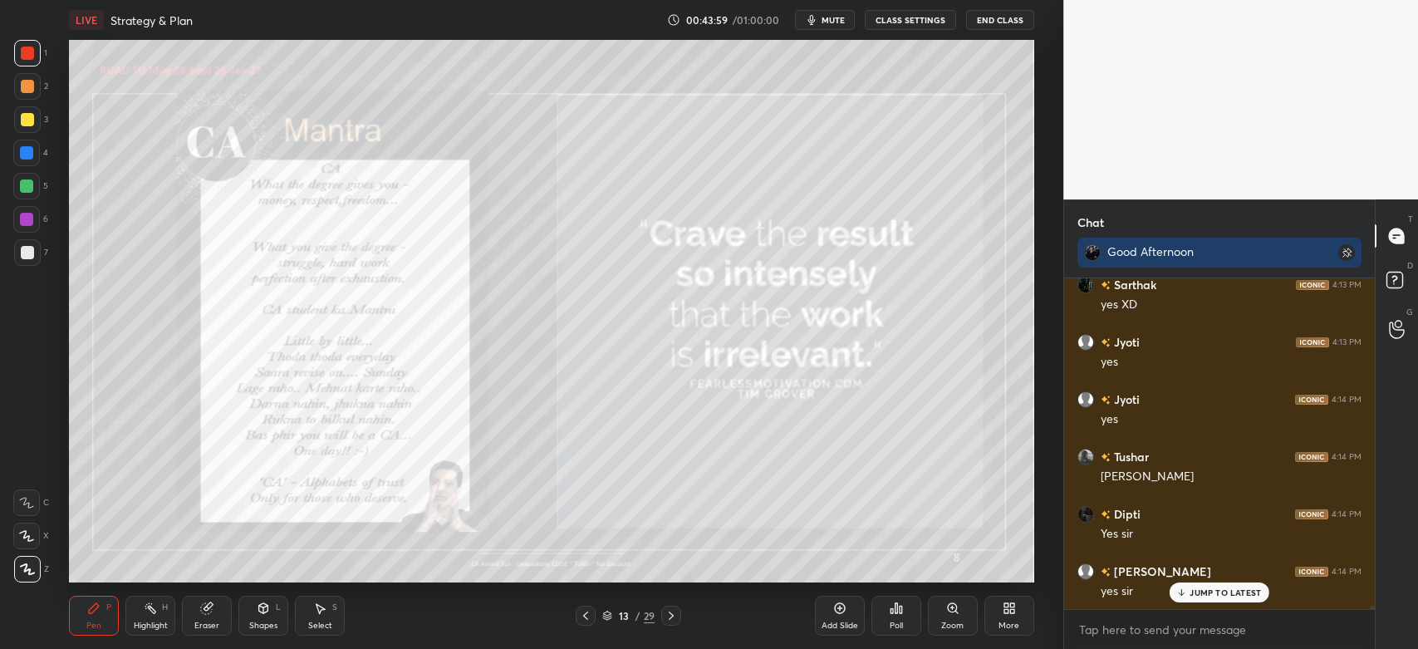
scroll to position [36044, 0]
click at [951, 612] on icon at bounding box center [952, 607] width 9 height 9
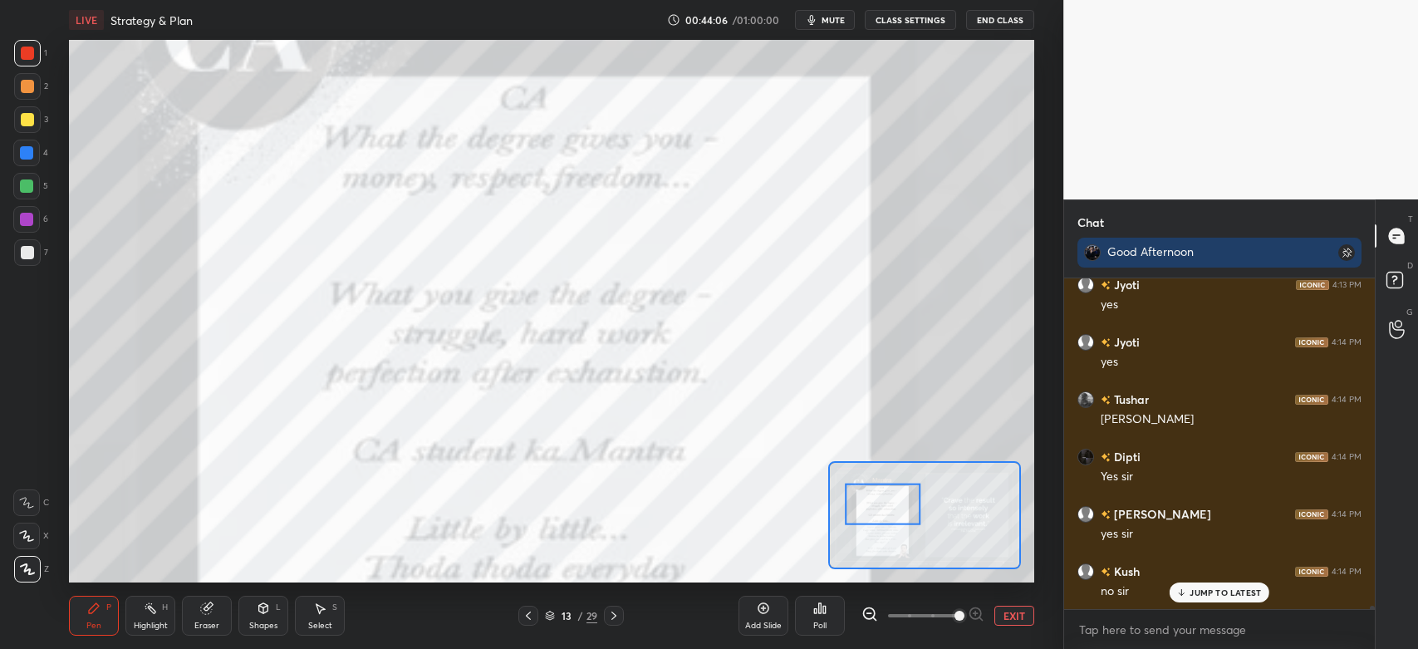
click at [24, 54] on div at bounding box center [27, 53] width 13 height 13
click at [27, 189] on div at bounding box center [26, 185] width 13 height 13
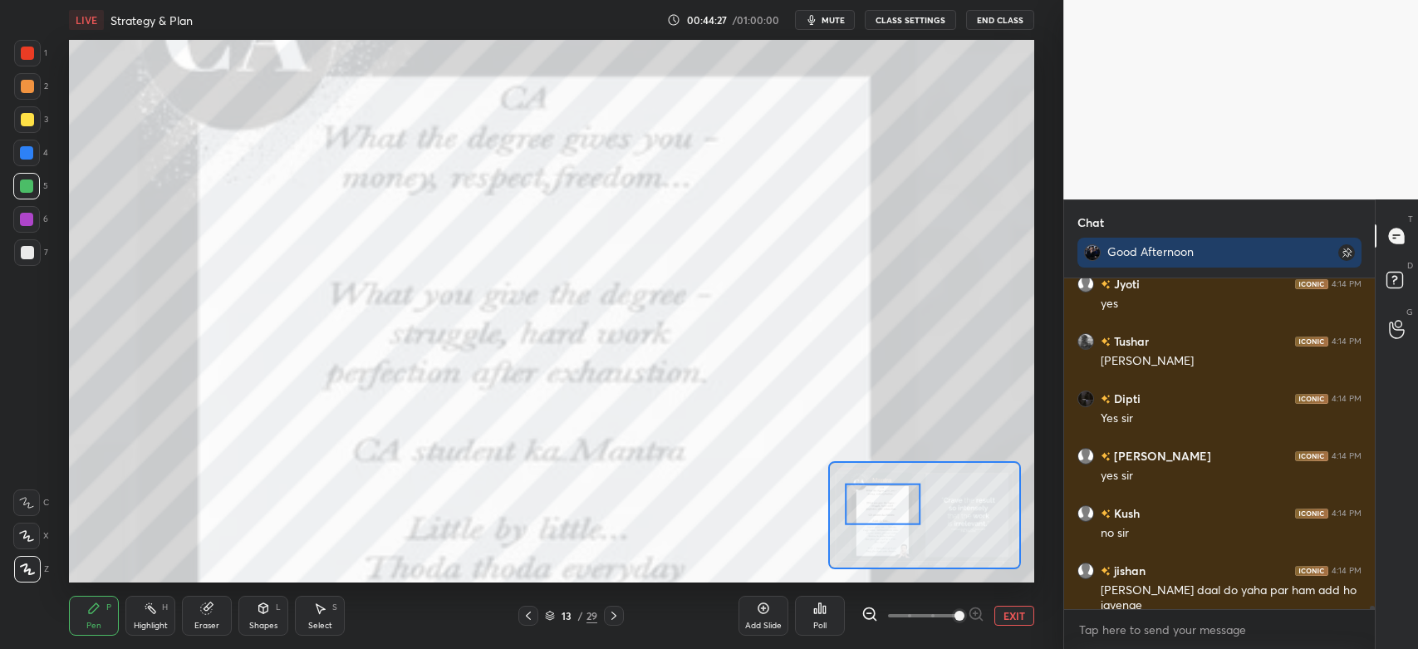
click at [29, 61] on div at bounding box center [27, 53] width 27 height 27
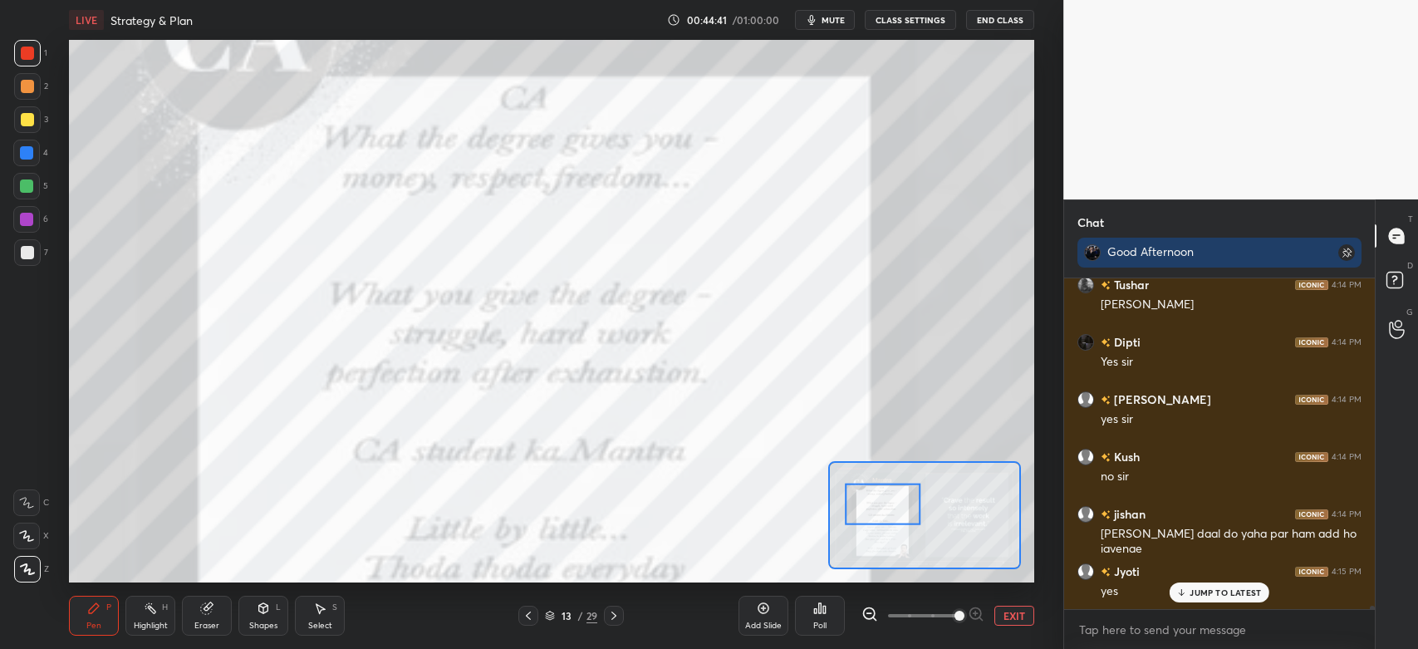
click at [24, 156] on div at bounding box center [26, 152] width 13 height 13
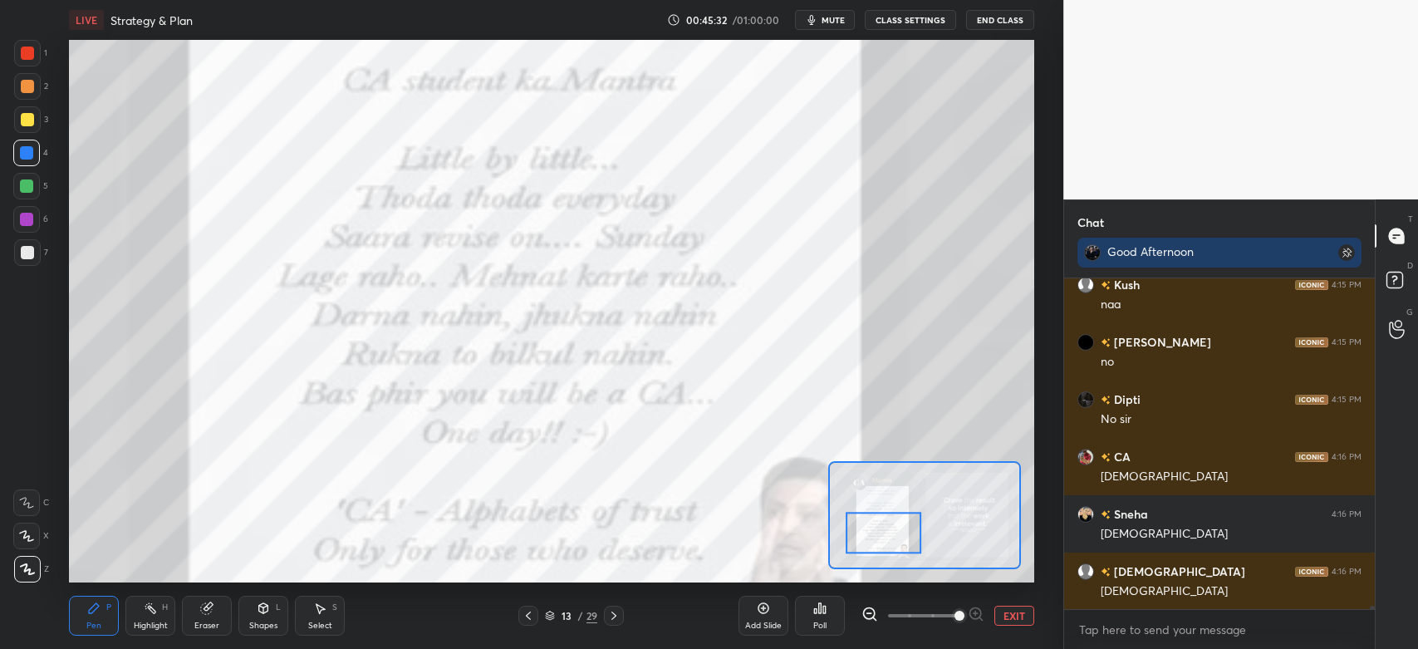
scroll to position [36921, 0]
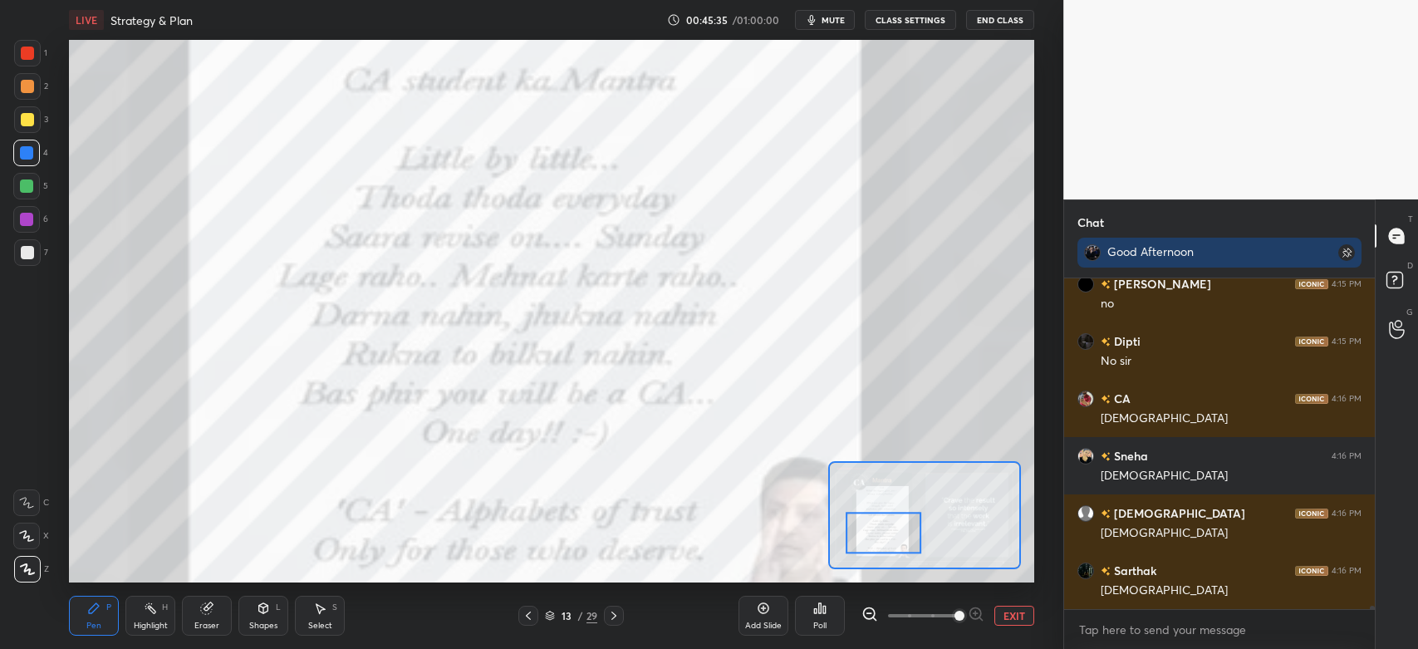
click at [613, 616] on icon at bounding box center [613, 615] width 13 height 13
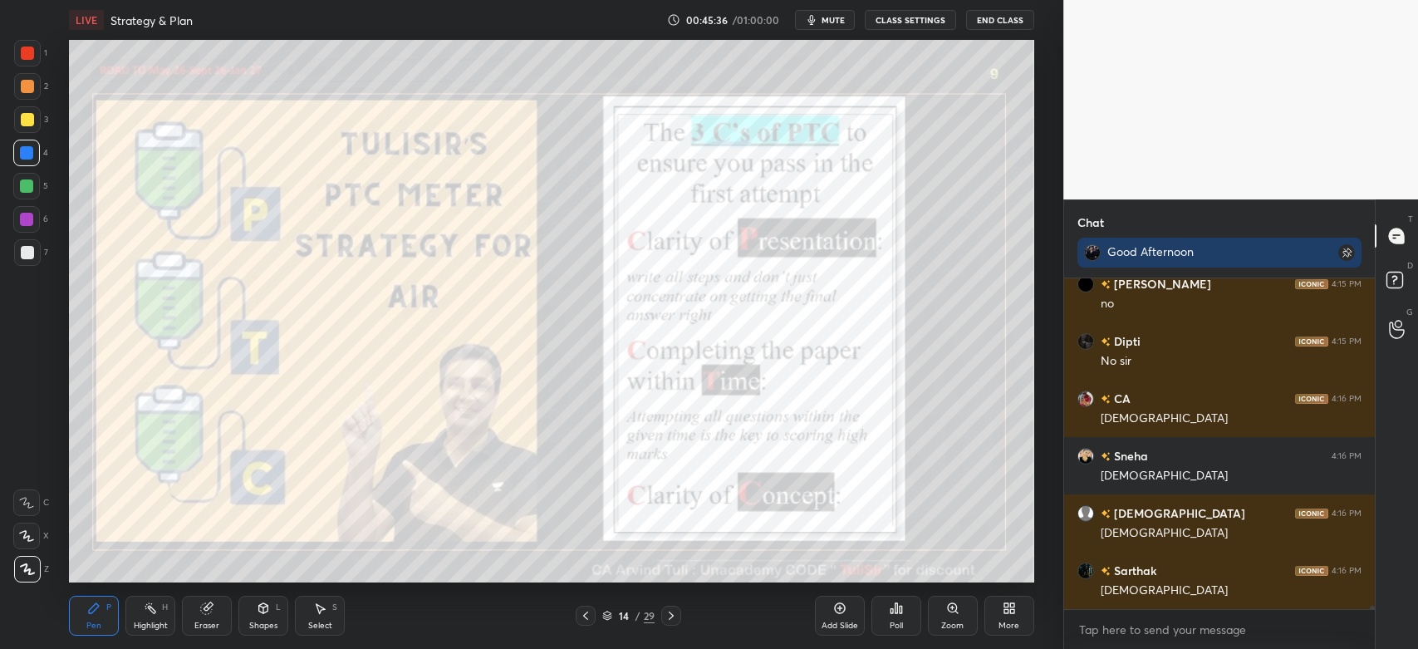
scroll to position [36977, 0]
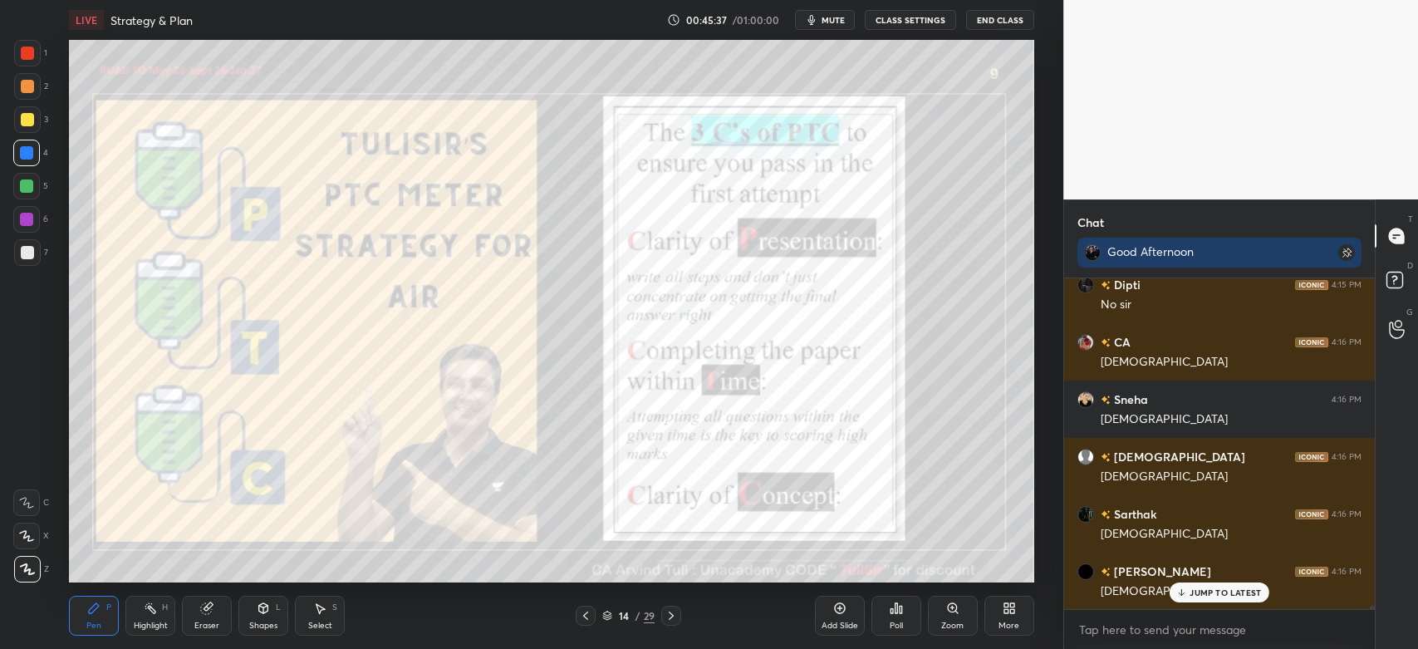
click at [32, 70] on div "1" at bounding box center [30, 56] width 33 height 33
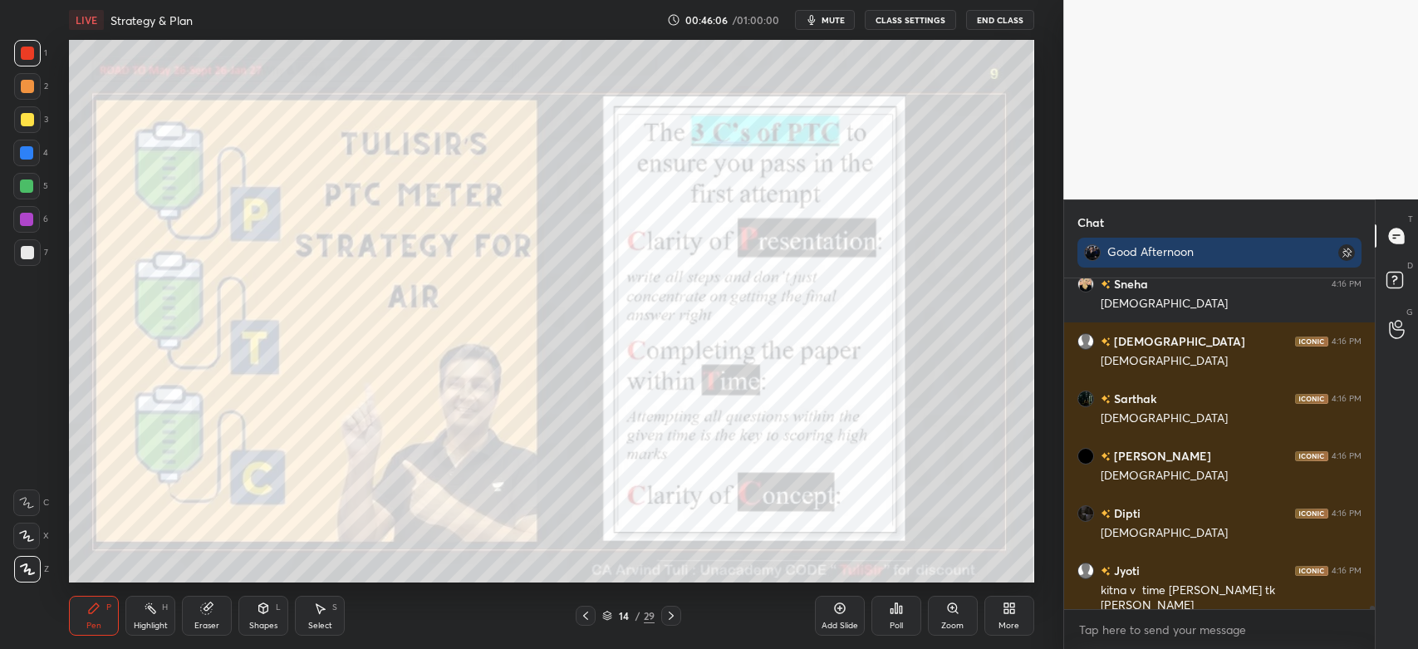
scroll to position [37149, 0]
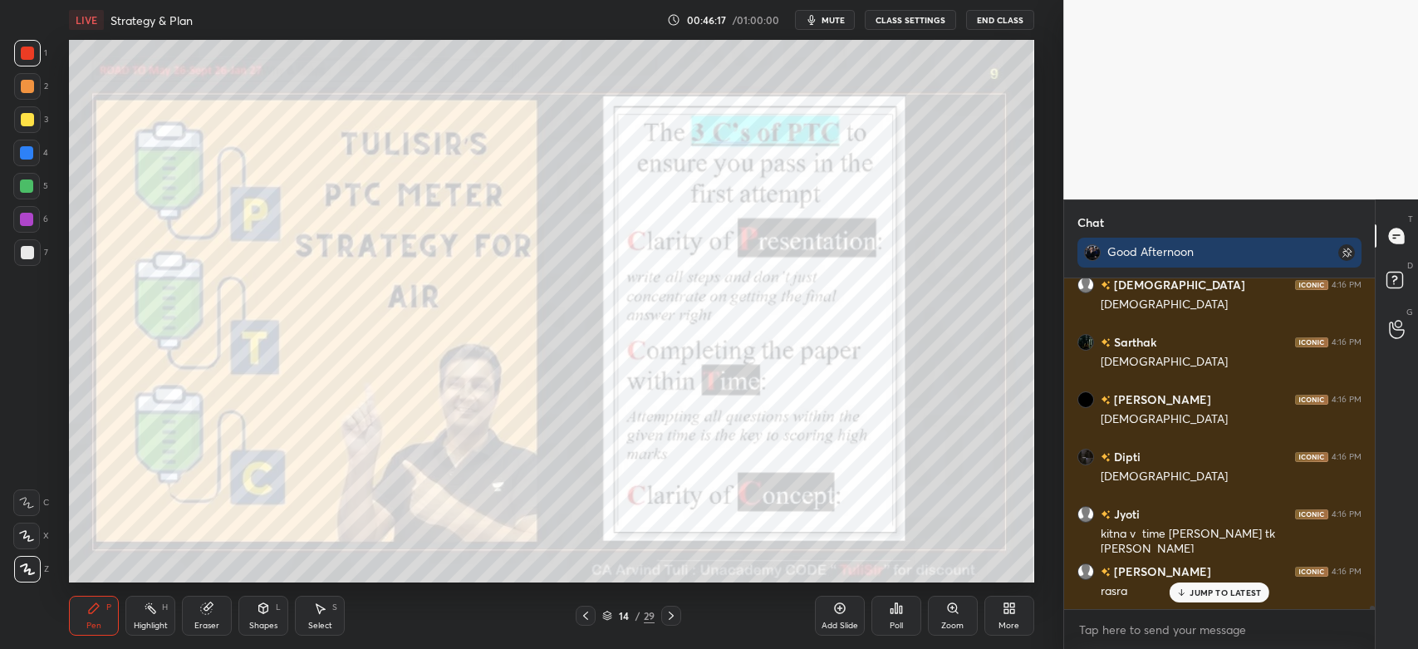
click at [833, 612] on icon at bounding box center [839, 608] width 13 height 13
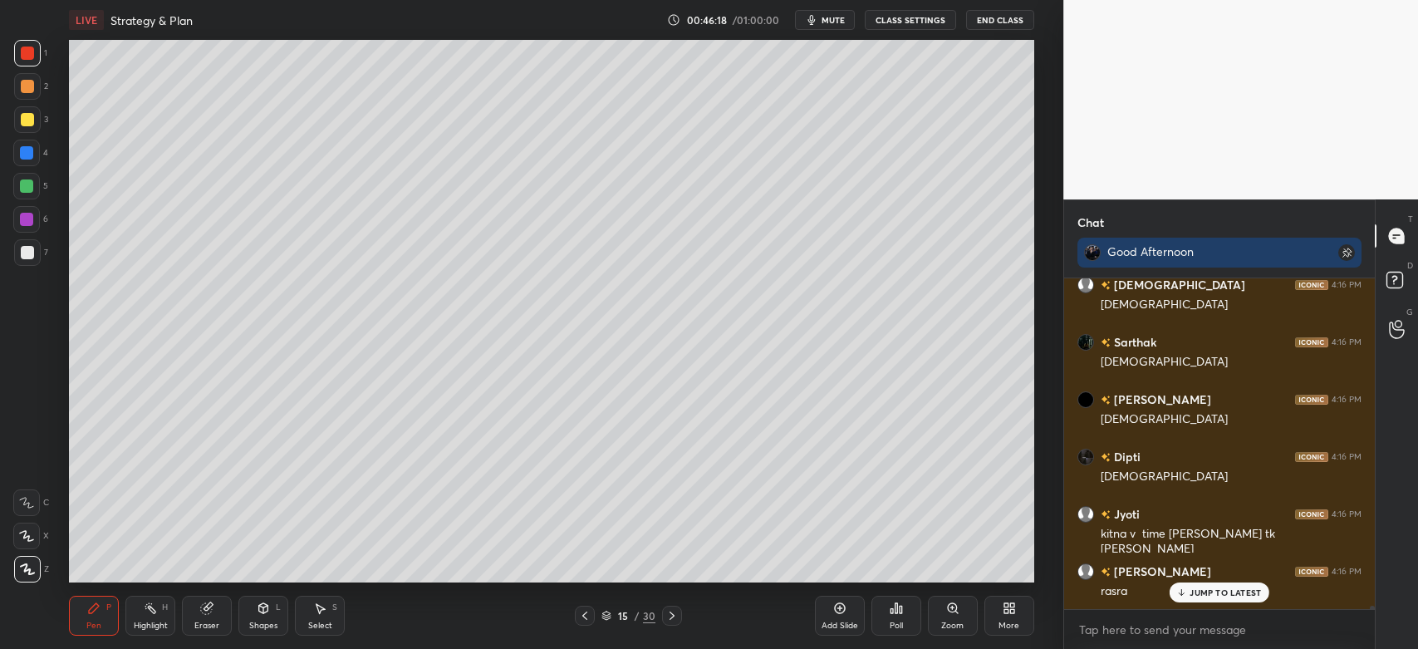
click at [36, 245] on div at bounding box center [27, 252] width 27 height 27
click at [22, 130] on div at bounding box center [27, 119] width 27 height 27
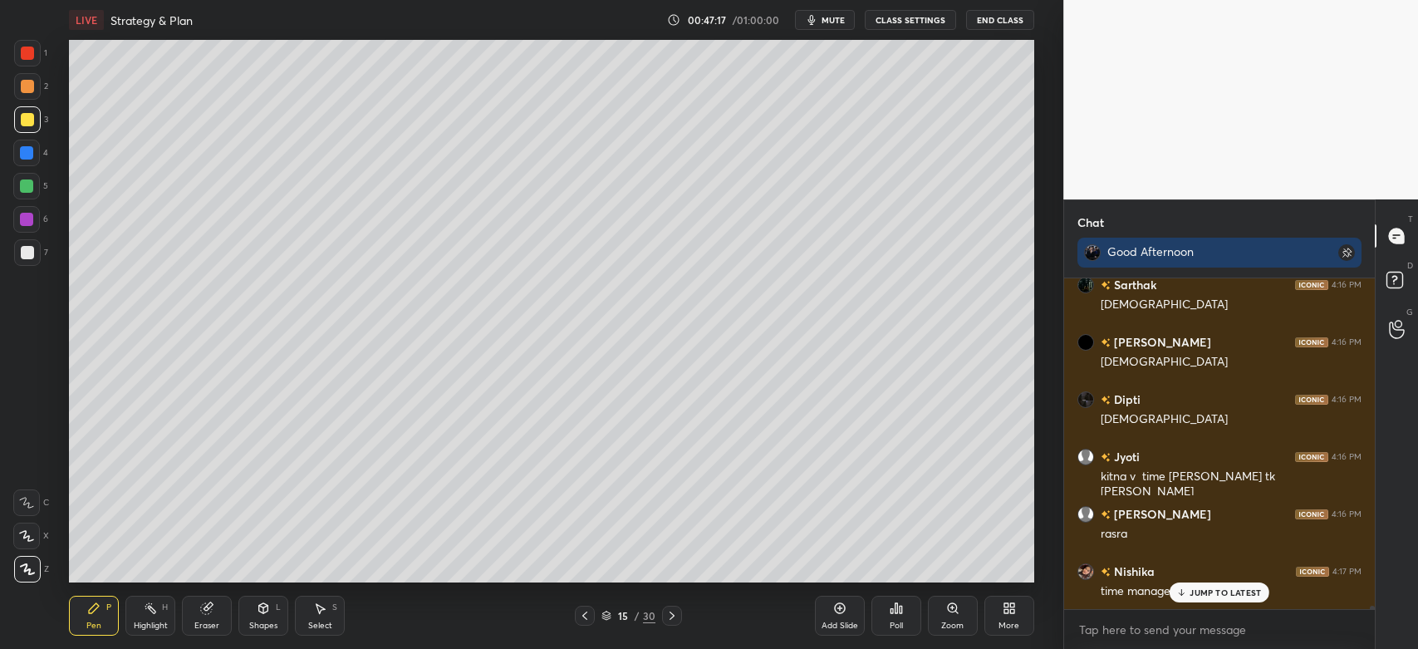
scroll to position [37265, 0]
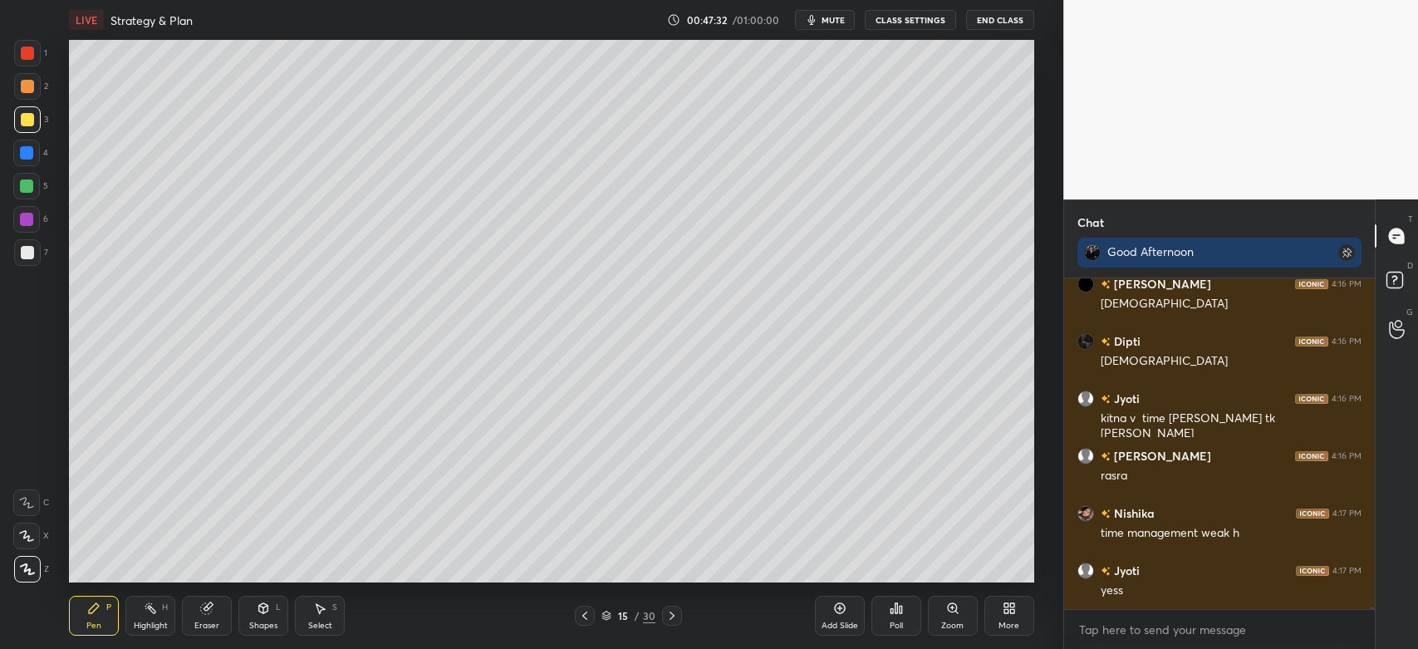
click at [587, 616] on icon at bounding box center [584, 615] width 13 height 13
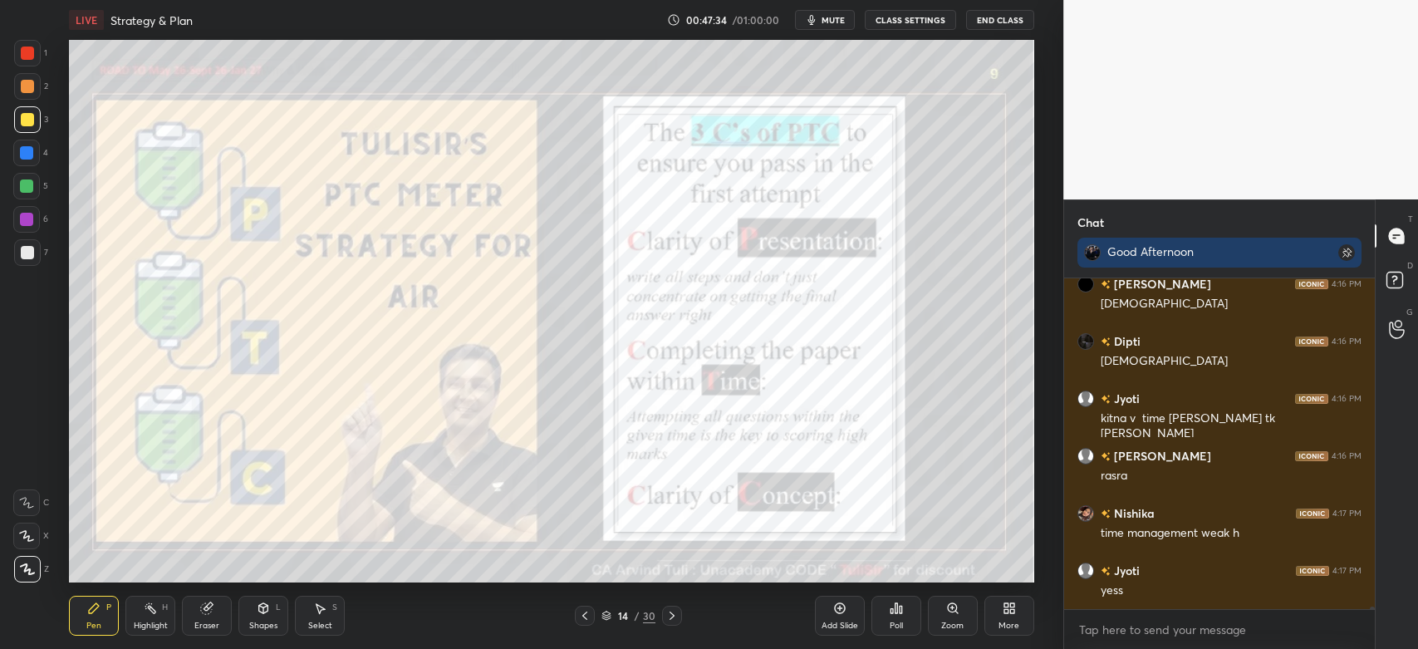
click at [22, 65] on div at bounding box center [27, 53] width 27 height 27
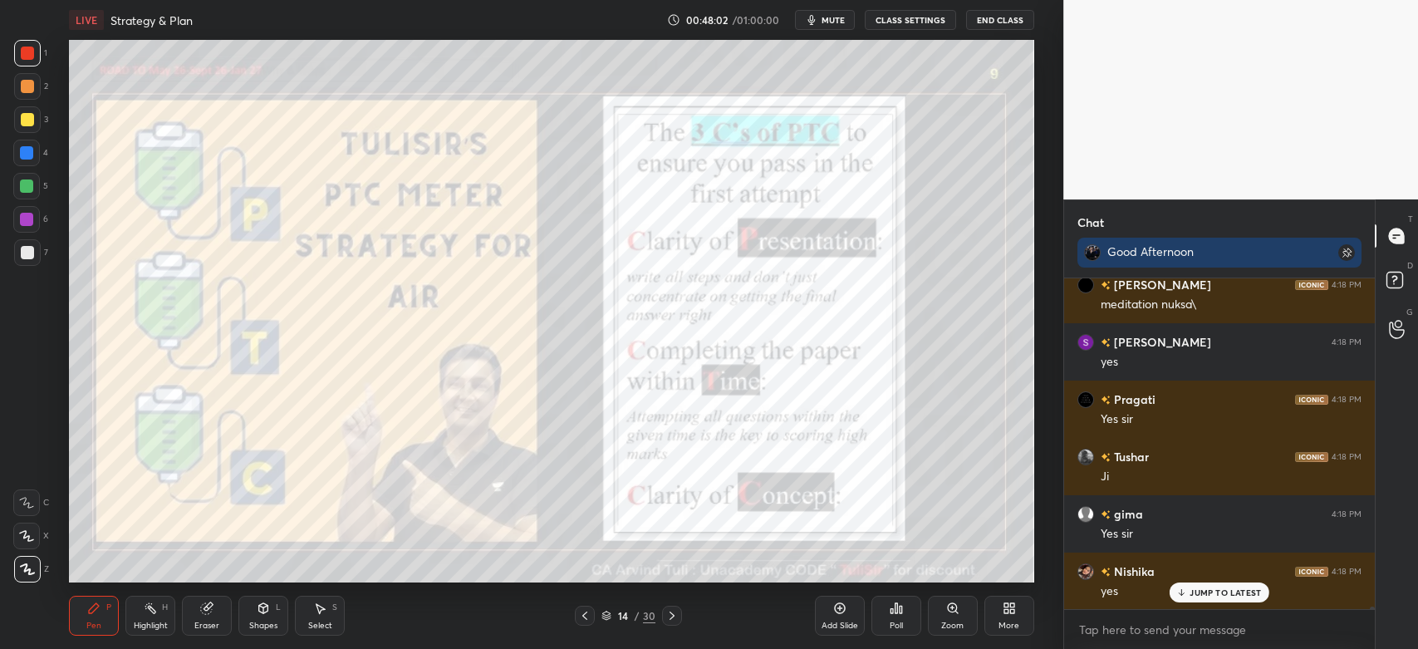
scroll to position [37969, 0]
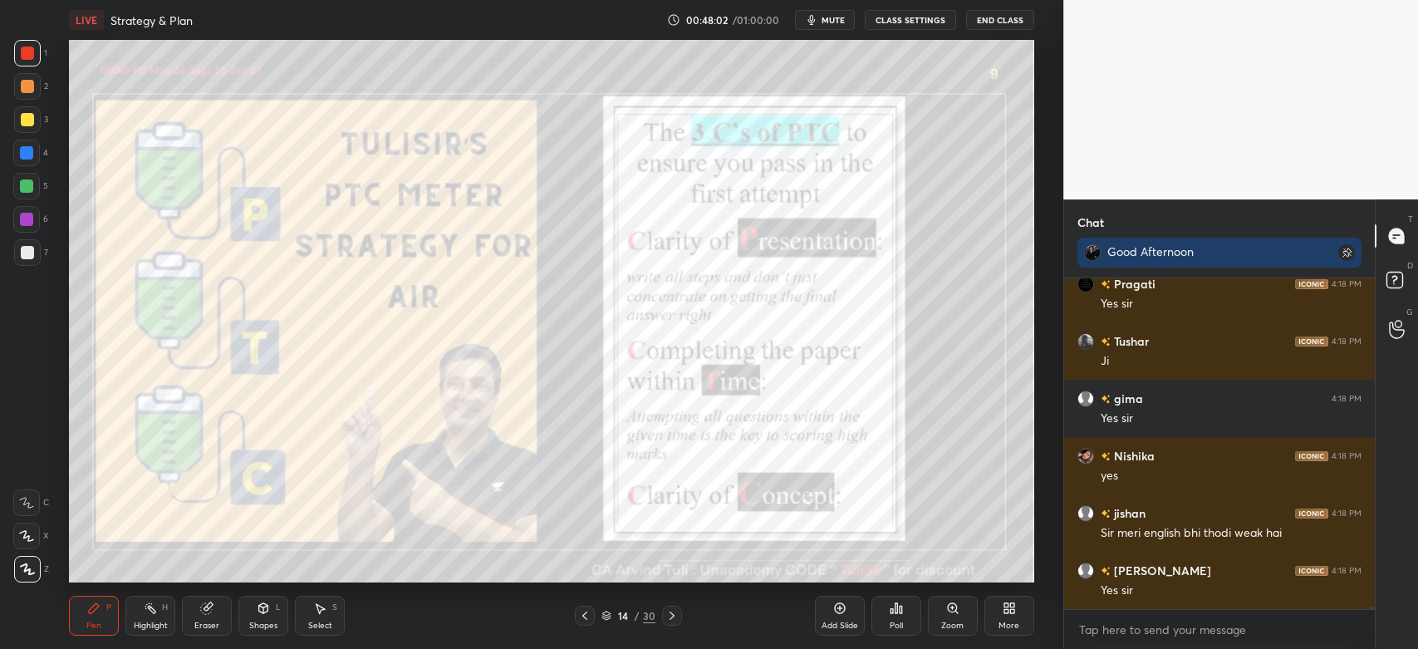
click at [675, 617] on icon at bounding box center [671, 615] width 13 height 13
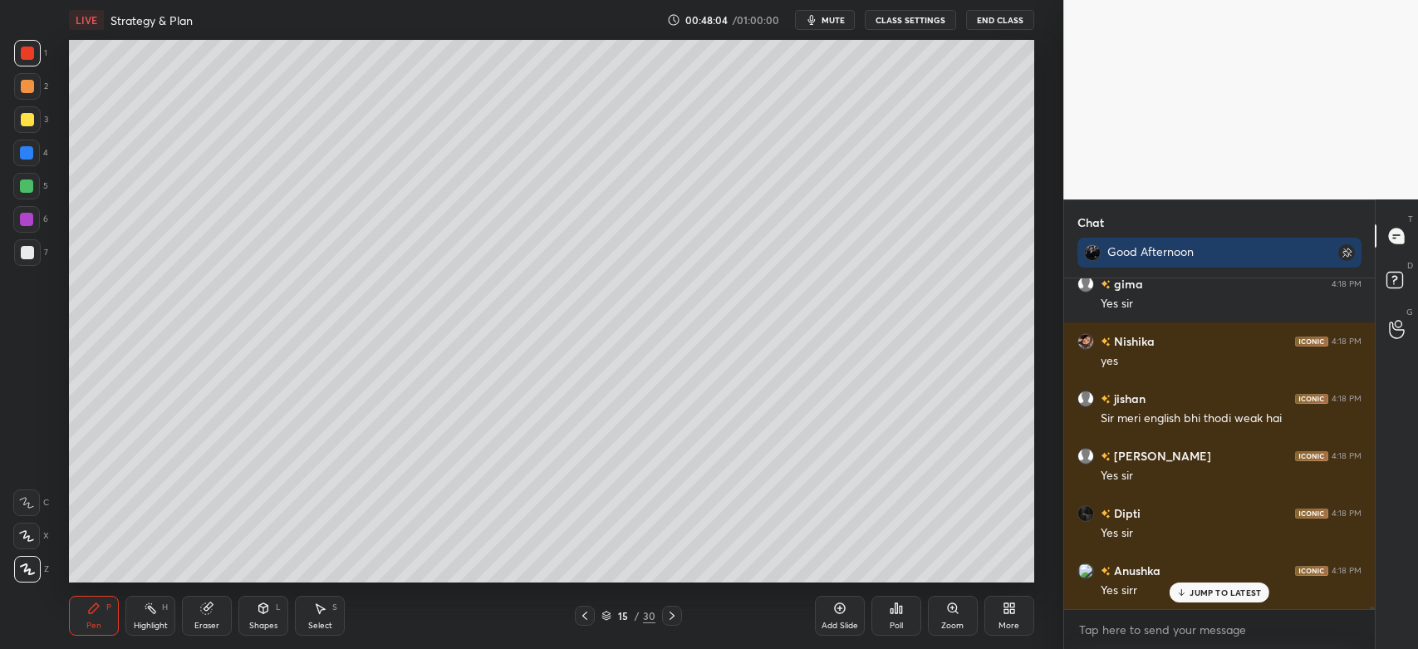
scroll to position [38238, 0]
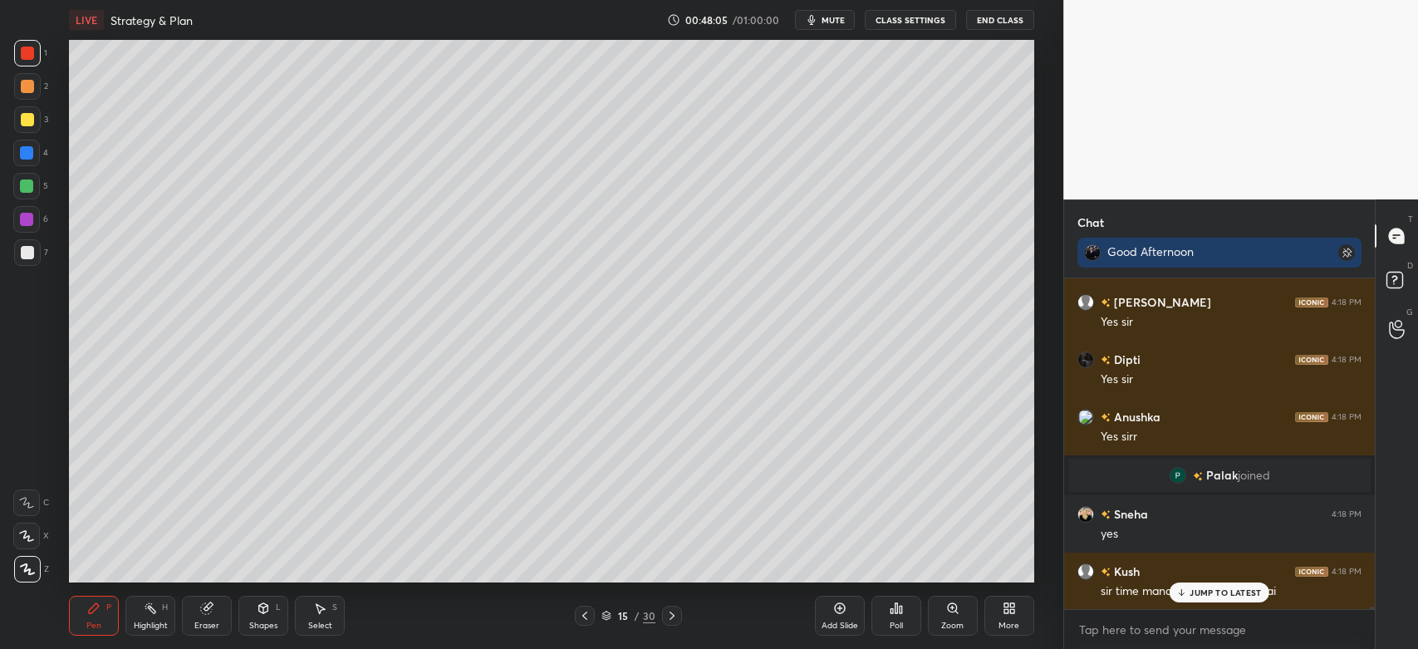
click at [673, 614] on icon at bounding box center [671, 615] width 13 height 13
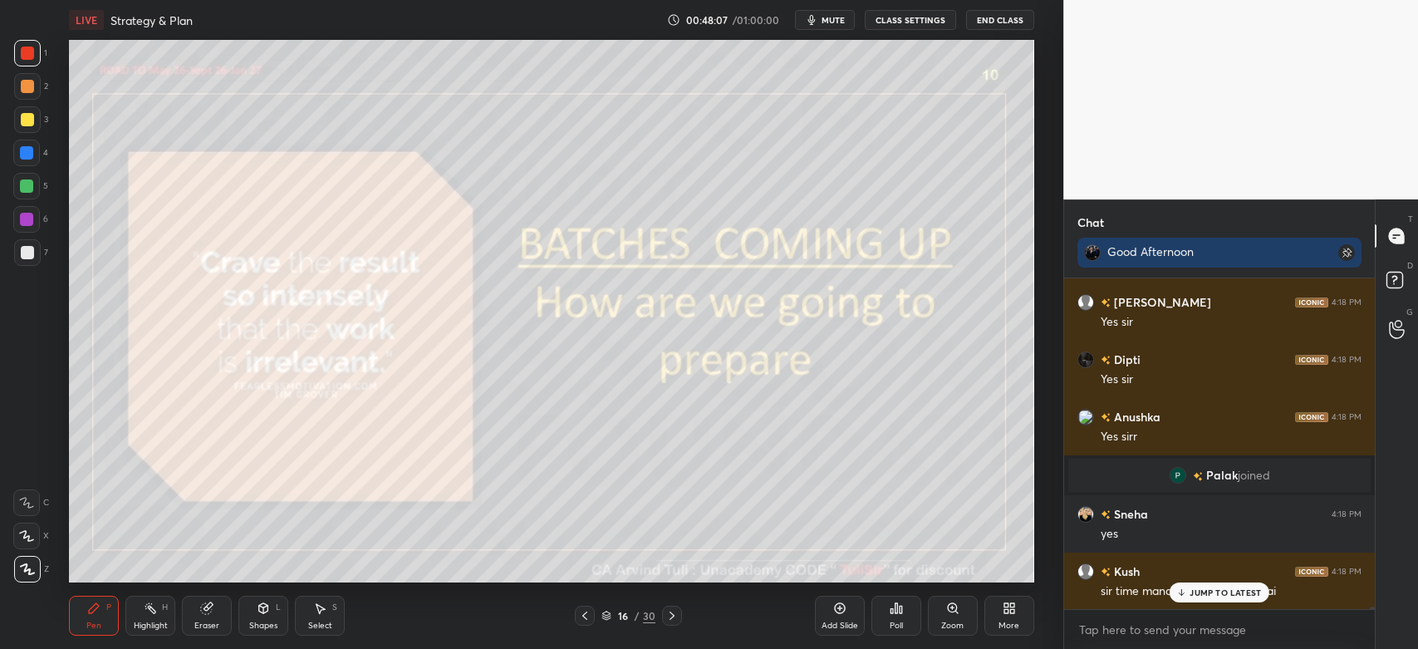
scroll to position [38296, 0]
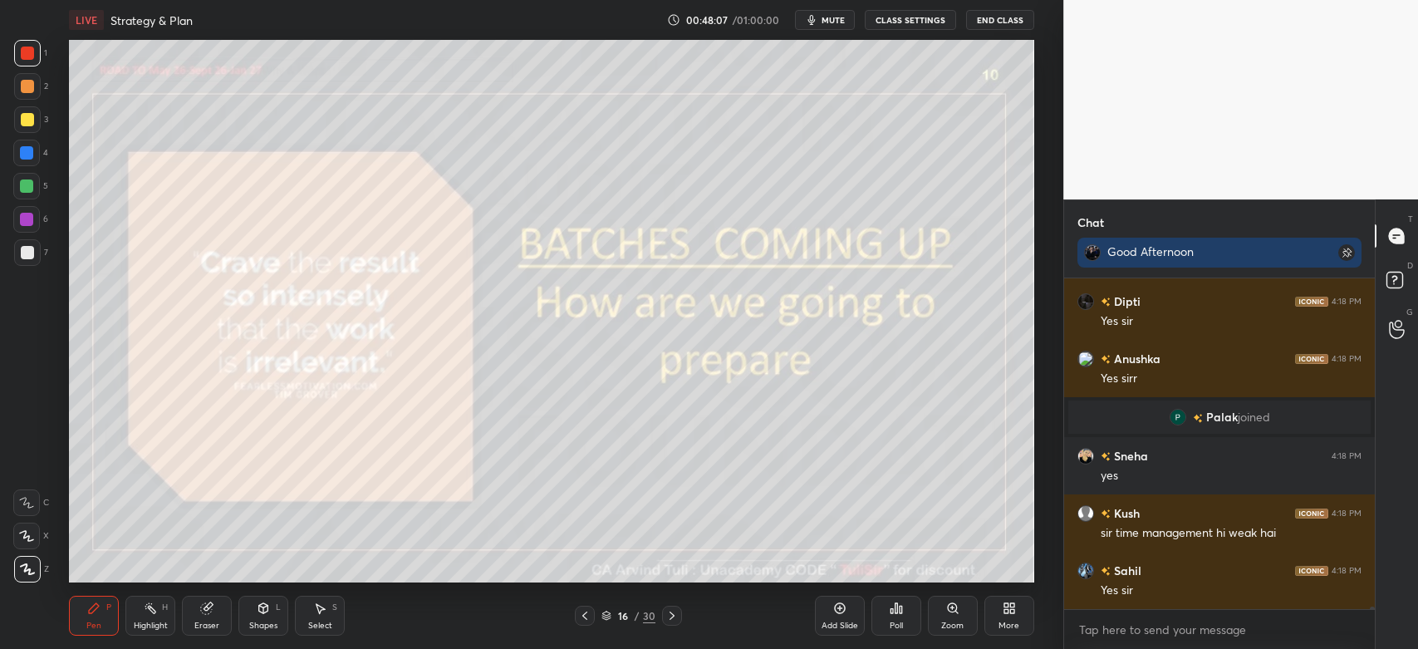
click at [671, 616] on icon at bounding box center [671, 615] width 13 height 13
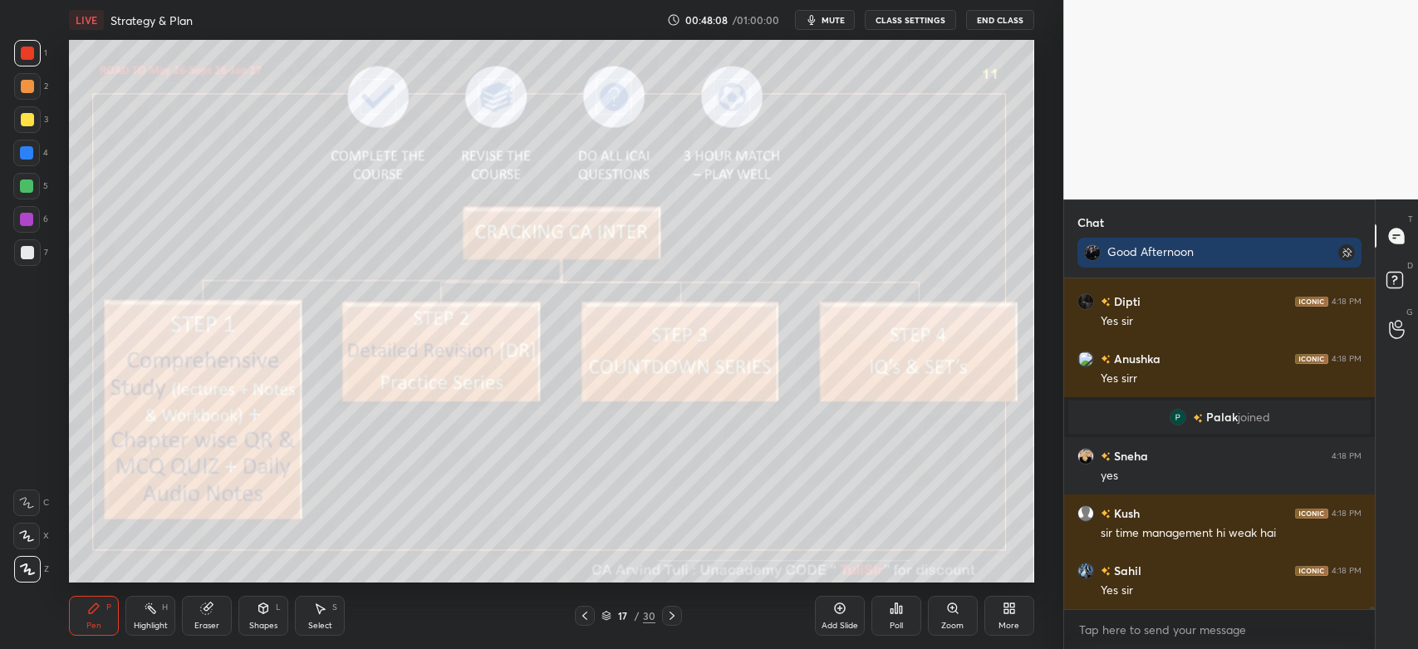
scroll to position [38352, 0]
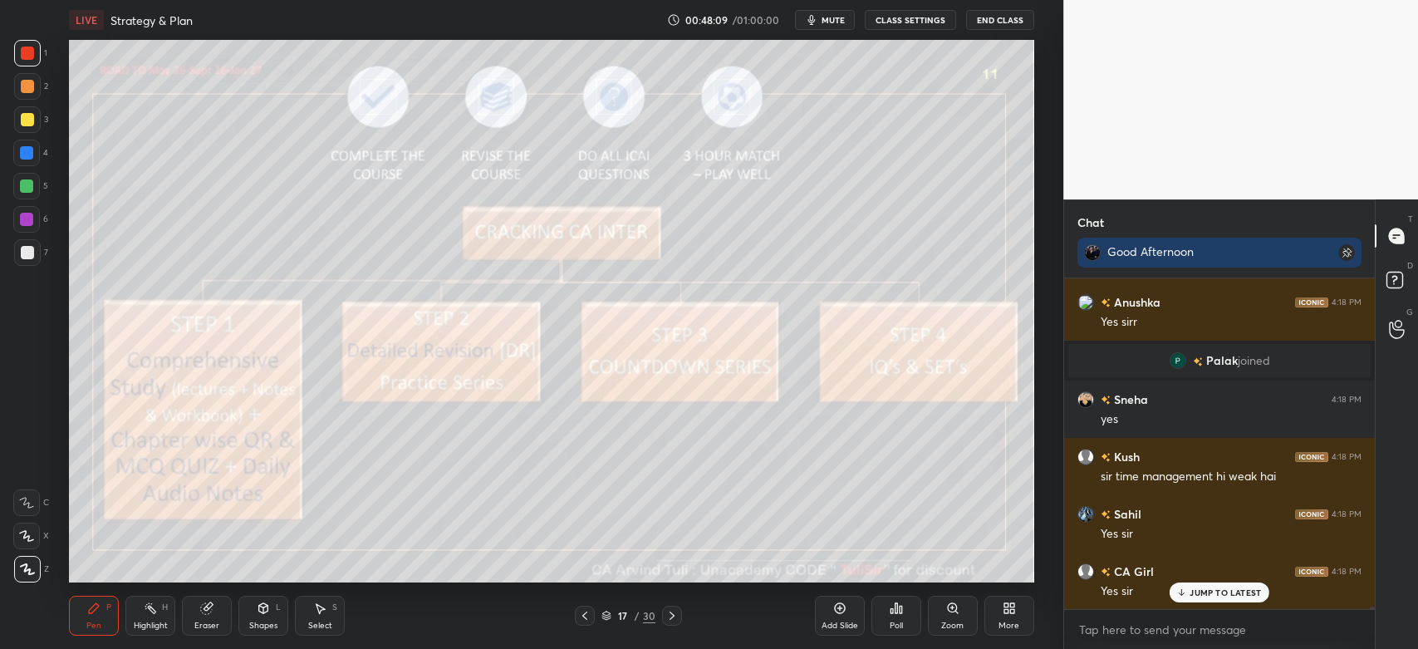
click at [36, 66] on div at bounding box center [27, 53] width 27 height 27
click at [25, 123] on div at bounding box center [27, 119] width 13 height 13
click at [264, 621] on div "Shapes" at bounding box center [263, 625] width 28 height 8
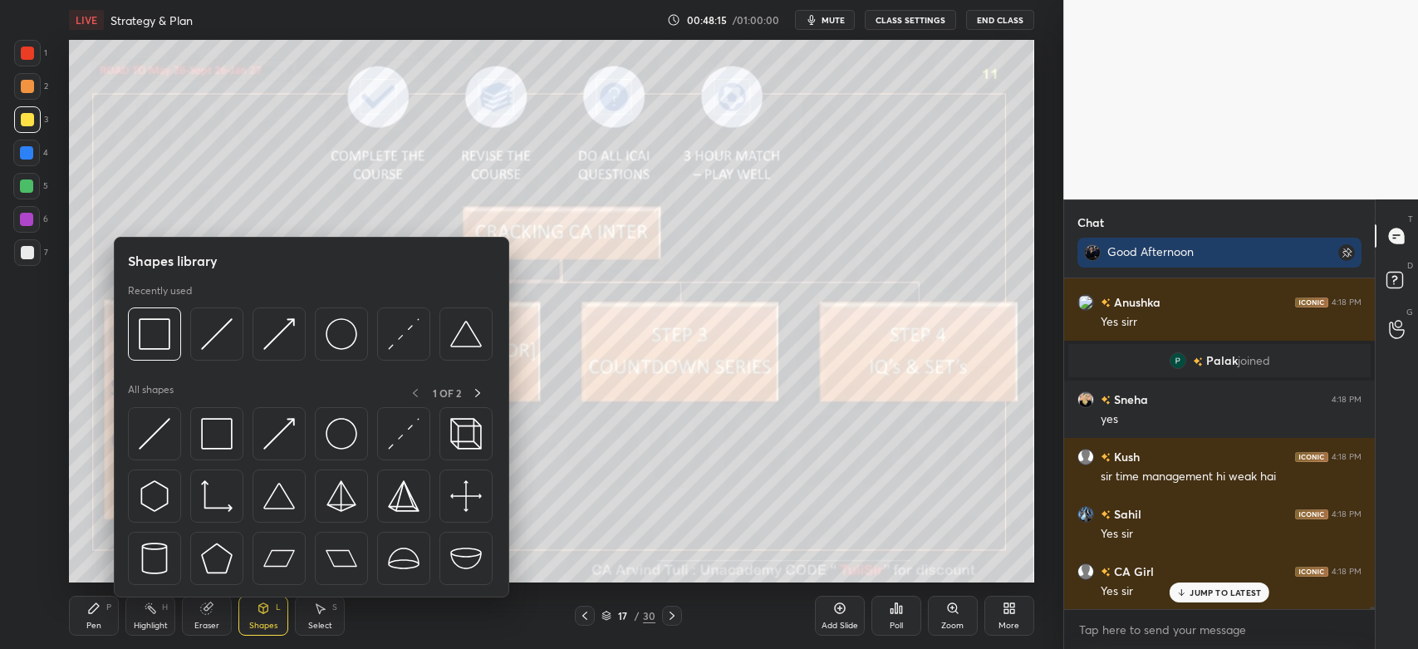
click at [149, 334] on img at bounding box center [155, 334] width 32 height 32
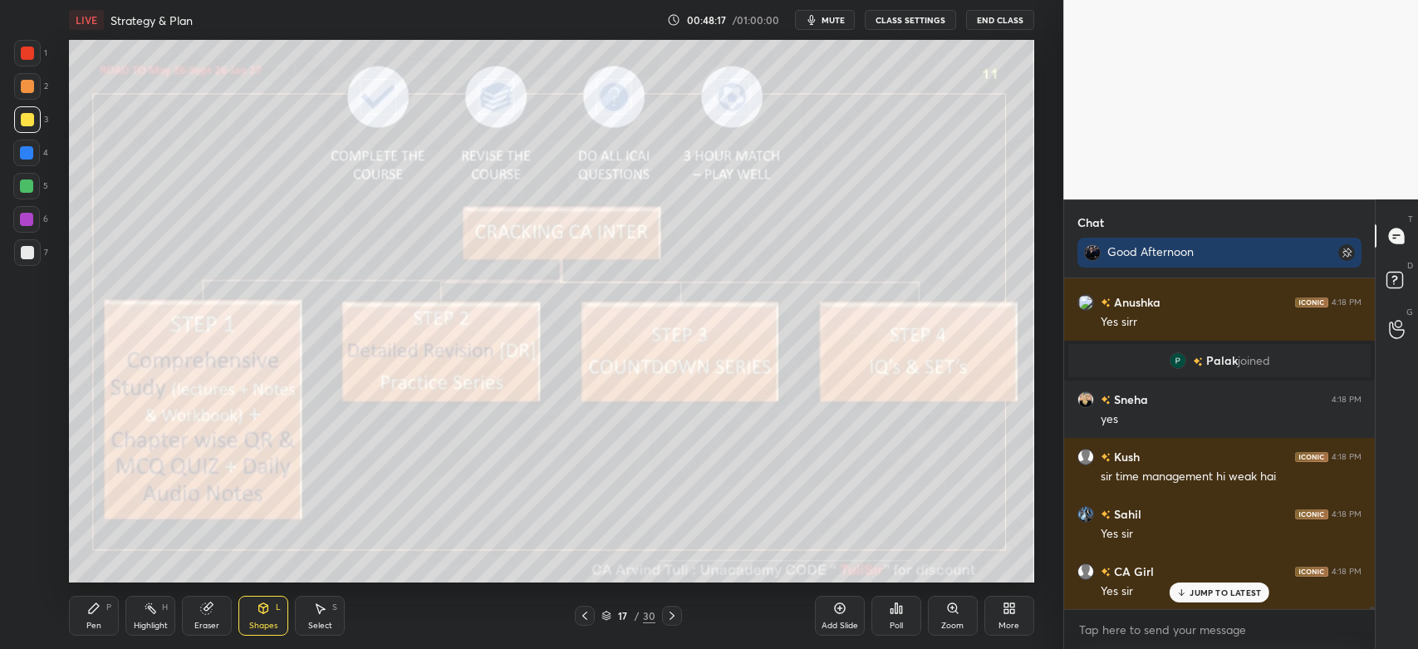
click at [101, 626] on div "Pen P" at bounding box center [94, 616] width 50 height 40
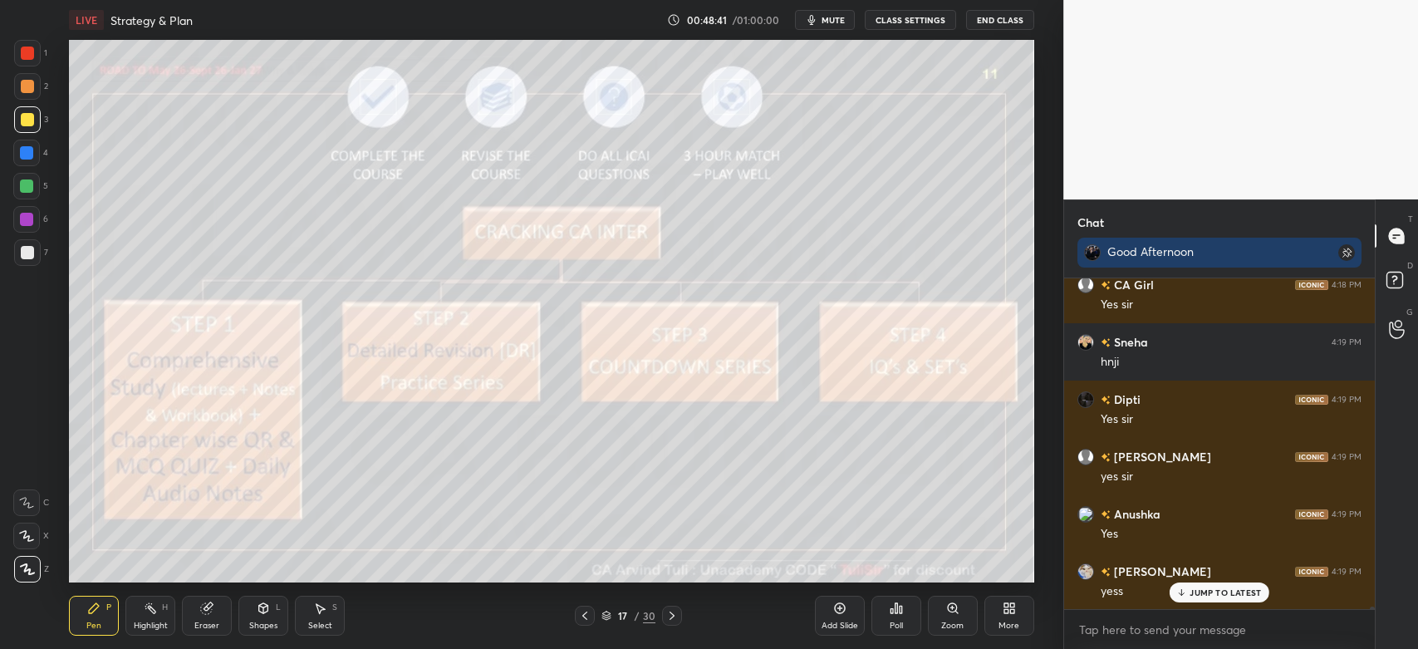
scroll to position [38696, 0]
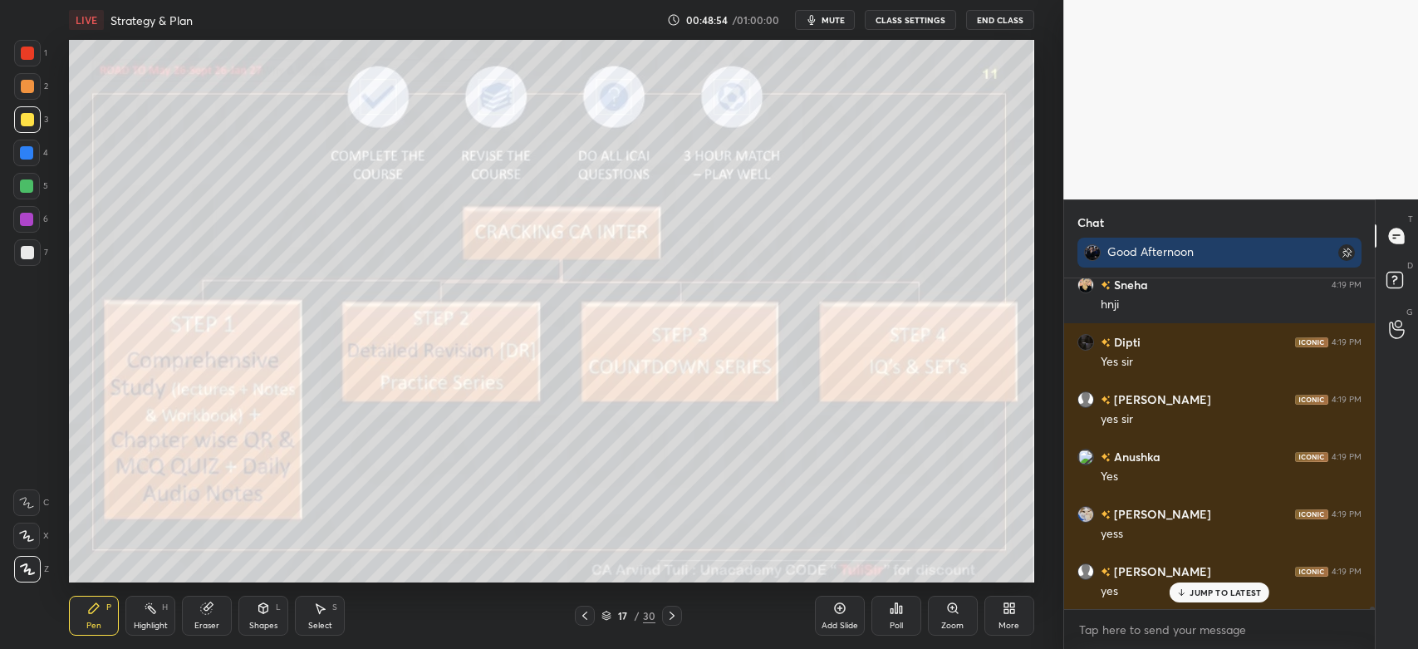
click at [30, 239] on div at bounding box center [27, 252] width 27 height 27
click at [27, 185] on div at bounding box center [26, 185] width 13 height 13
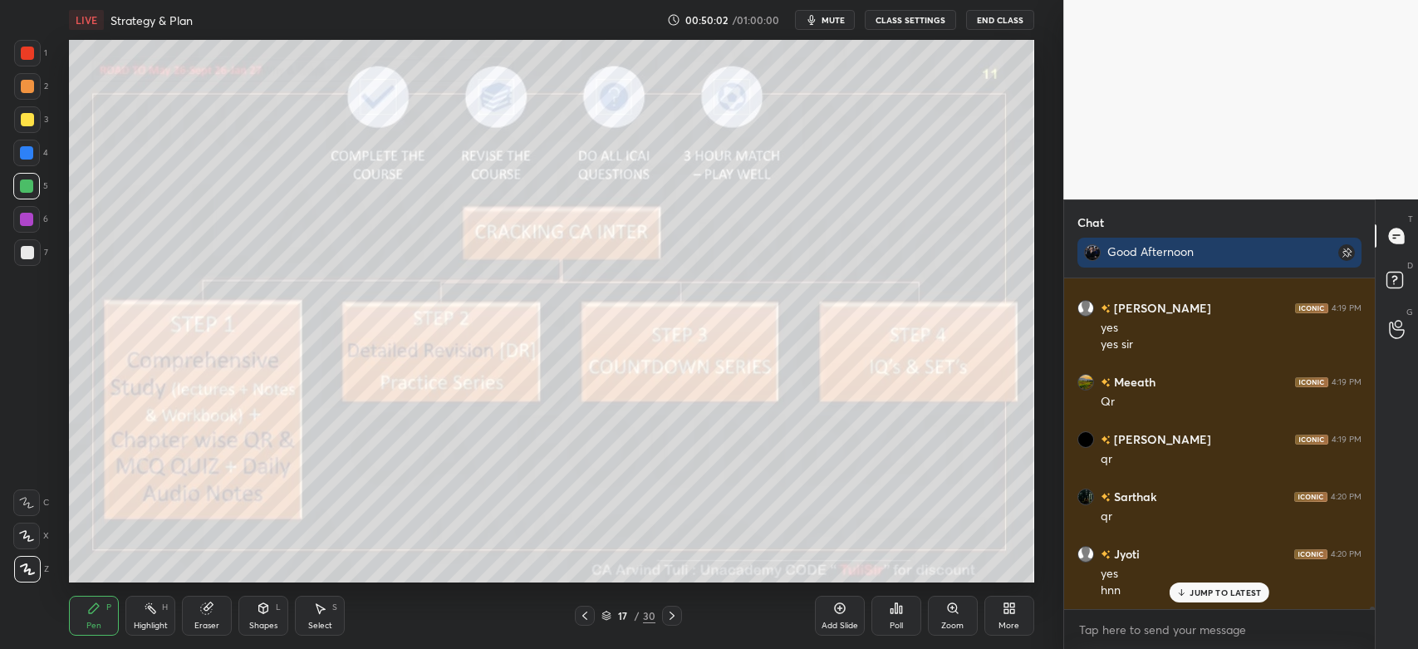
scroll to position [39016, 0]
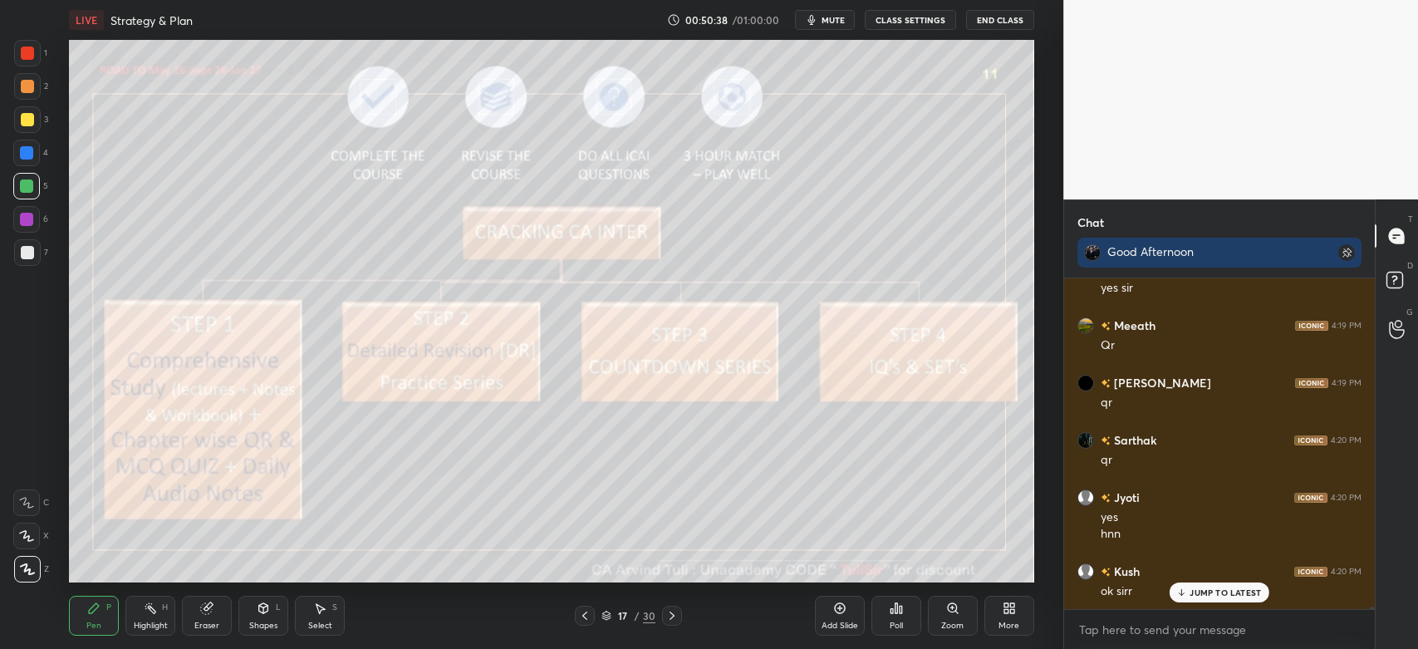
click at [1004, 613] on icon at bounding box center [1006, 611] width 4 height 4
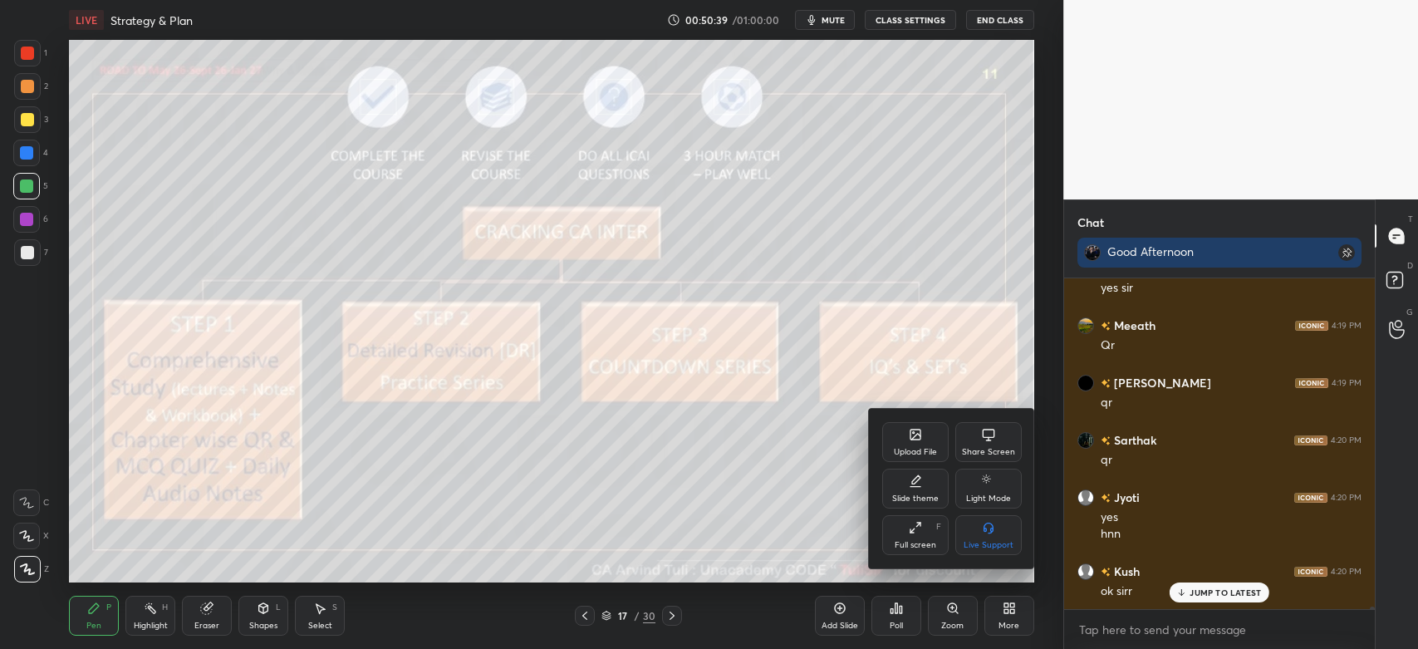
click at [989, 442] on div "Share Screen" at bounding box center [988, 442] width 66 height 40
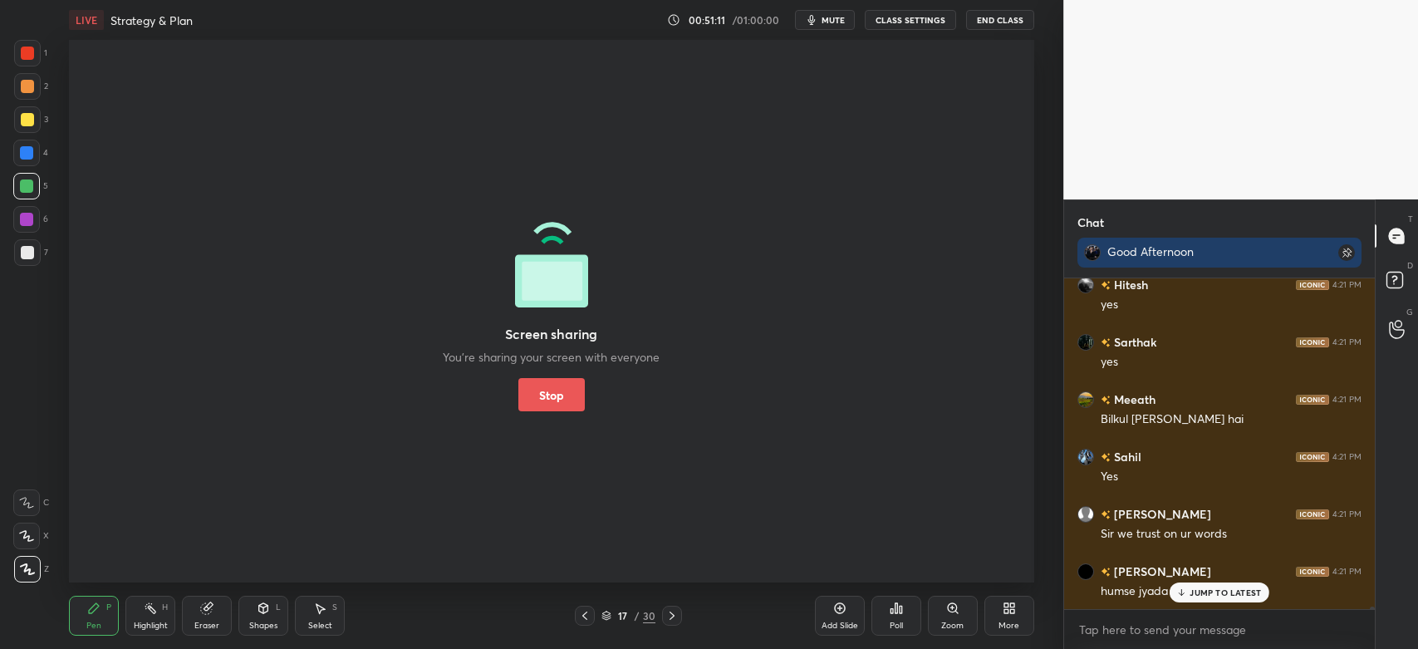
scroll to position [39533, 0]
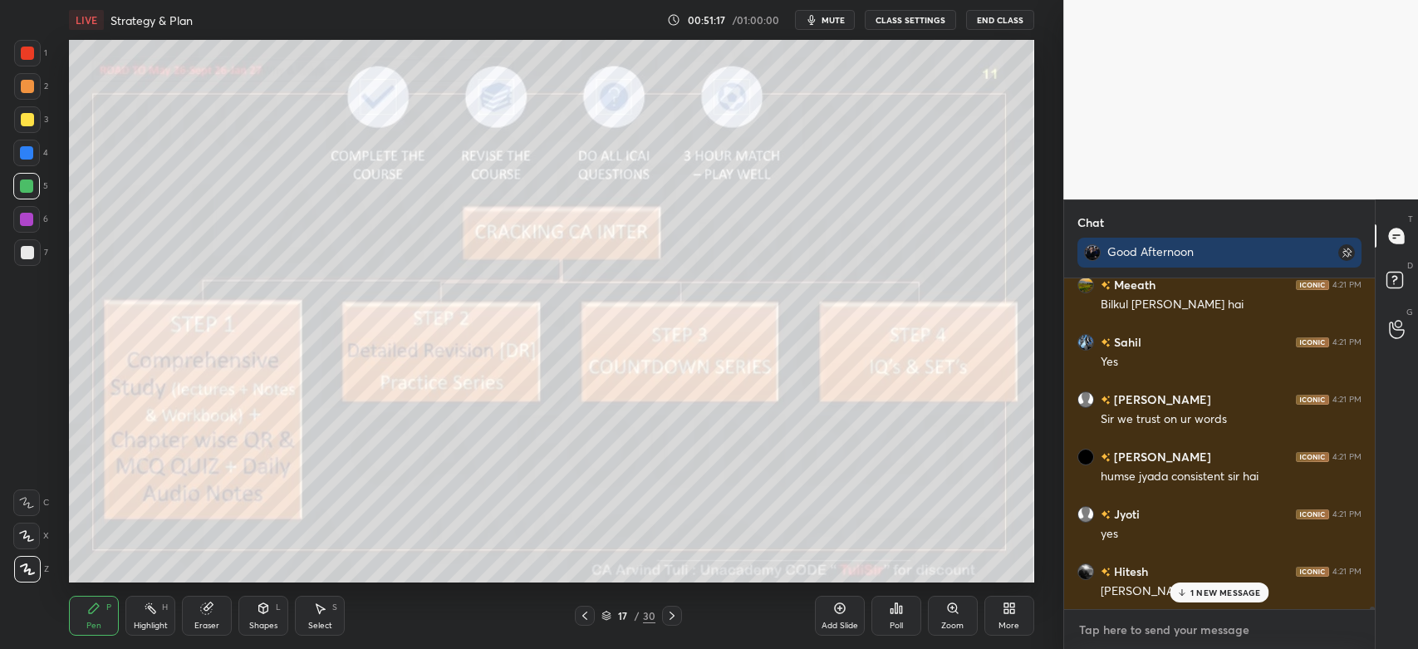
click at [1130, 634] on textarea at bounding box center [1220, 629] width 284 height 27
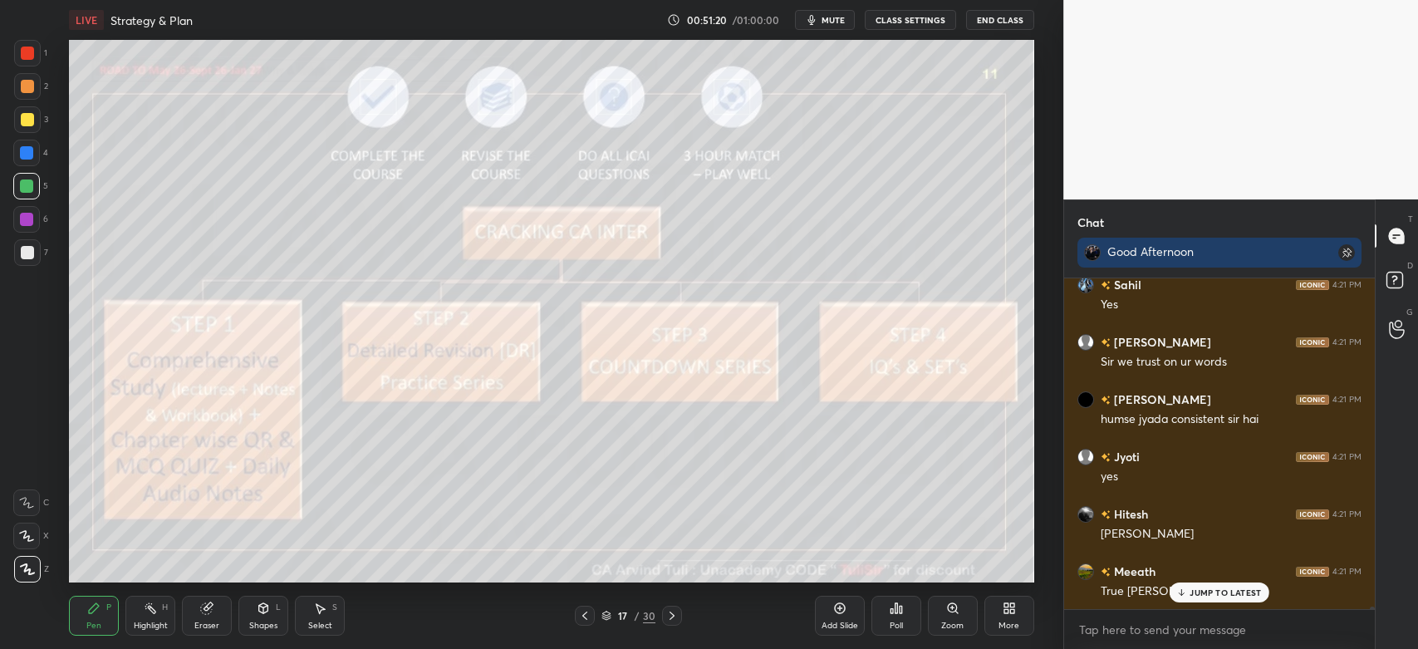
click at [21, 253] on div at bounding box center [27, 252] width 13 height 13
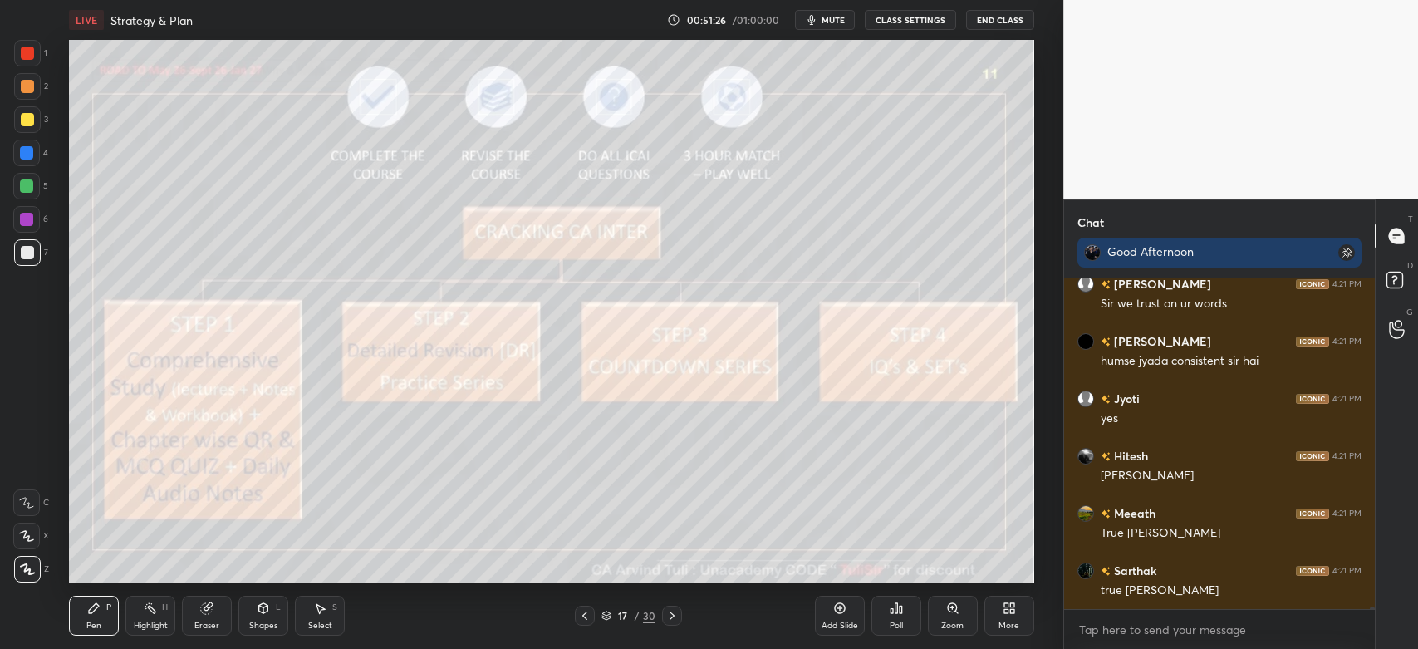
scroll to position [39761, 0]
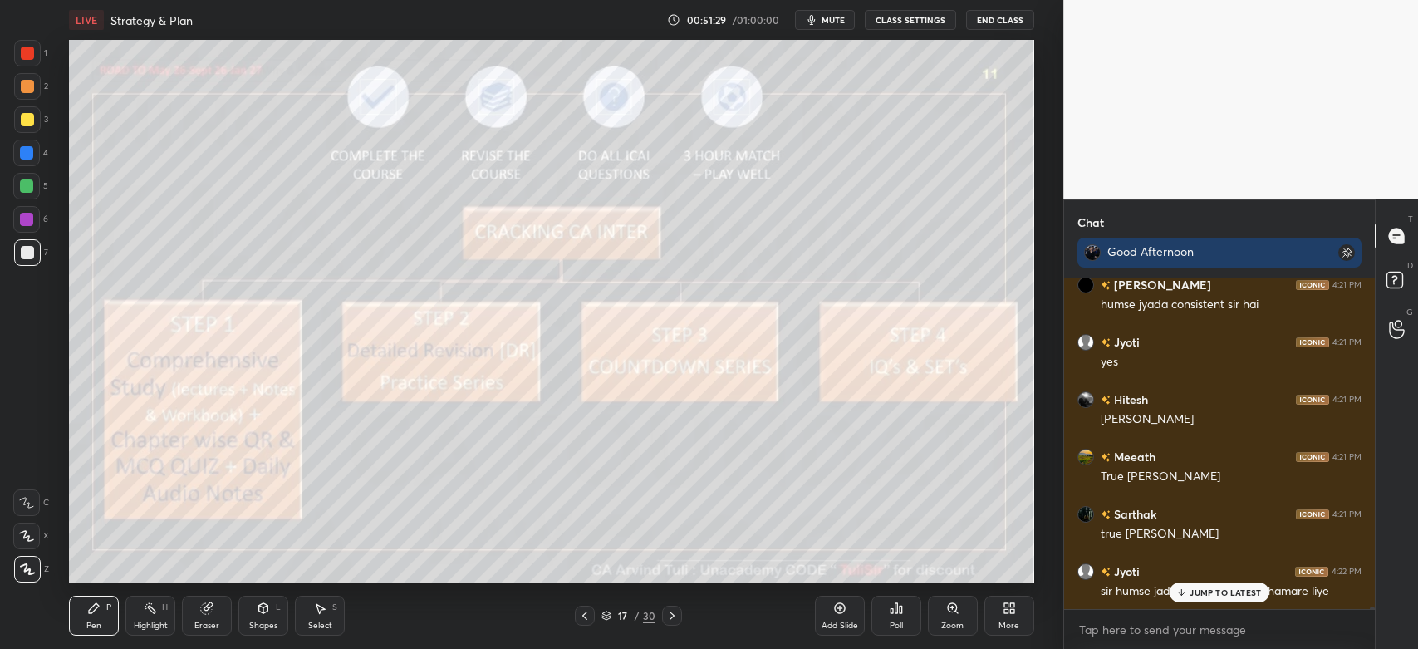
click at [1011, 616] on div "More" at bounding box center [1010, 616] width 50 height 40
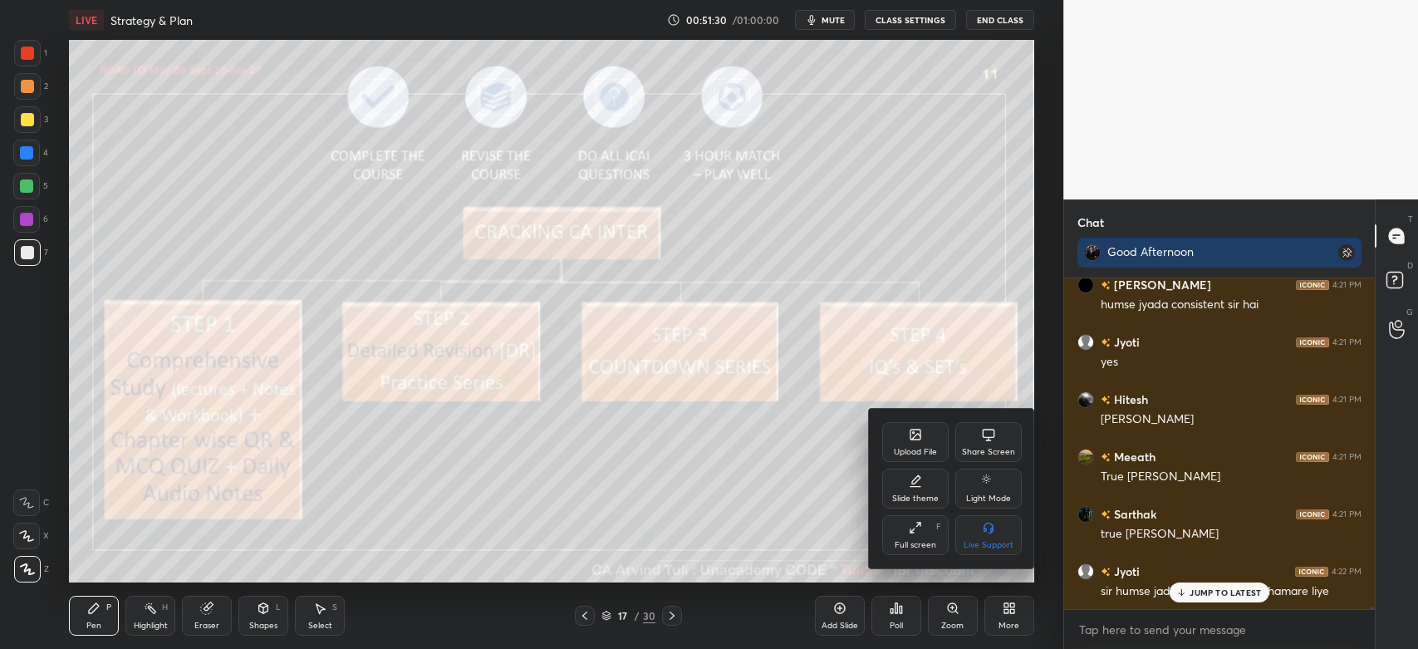
click at [981, 448] on div "Share Screen" at bounding box center [988, 452] width 53 height 8
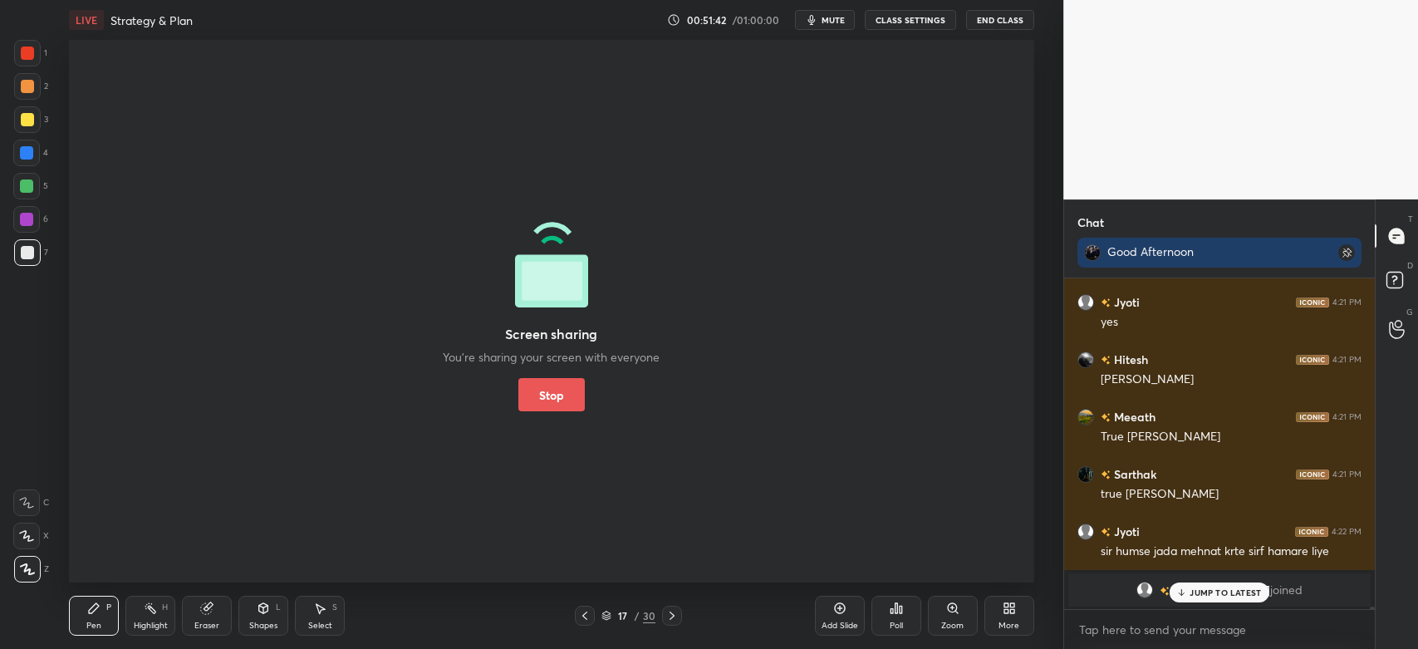
scroll to position [39874, 0]
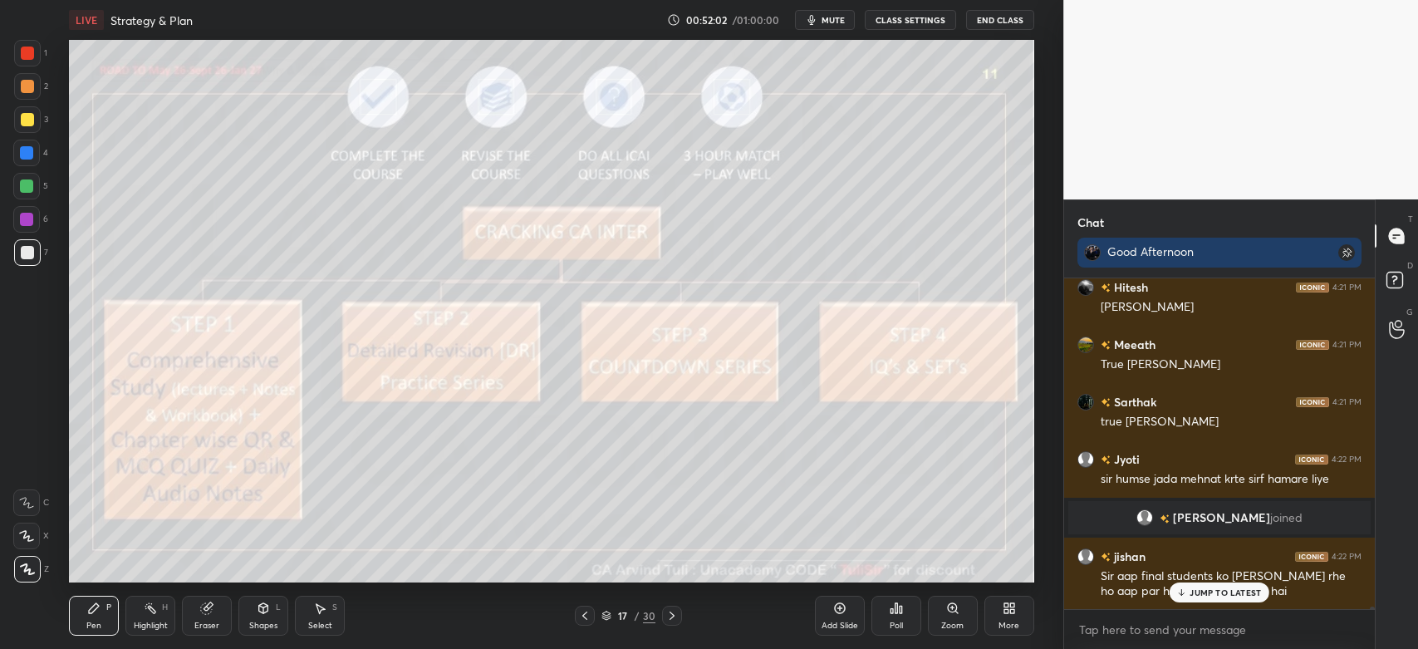
click at [1188, 599] on div "JUMP TO LATEST" at bounding box center [1220, 592] width 100 height 20
click at [27, 97] on div at bounding box center [27, 86] width 27 height 27
click at [31, 225] on div at bounding box center [26, 219] width 13 height 13
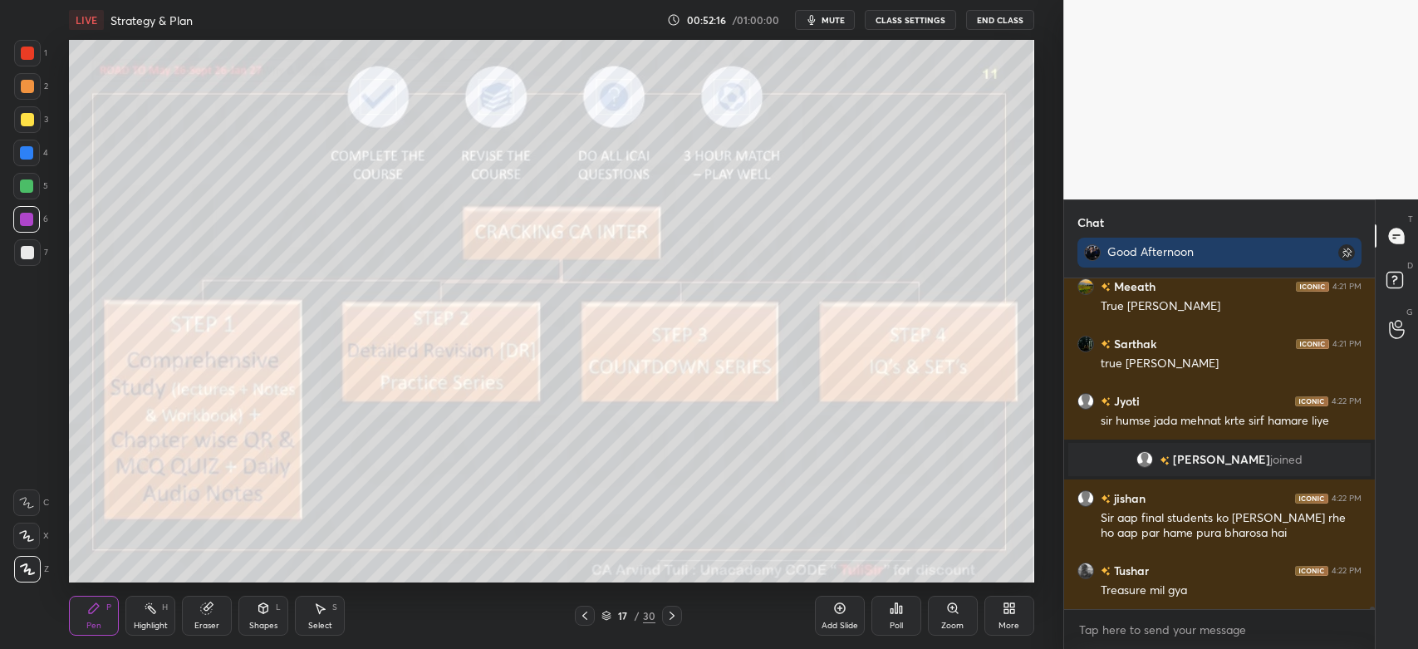
click at [32, 85] on div at bounding box center [27, 86] width 13 height 13
click at [27, 126] on div at bounding box center [27, 119] width 27 height 27
click at [838, 612] on icon at bounding box center [839, 608] width 13 height 13
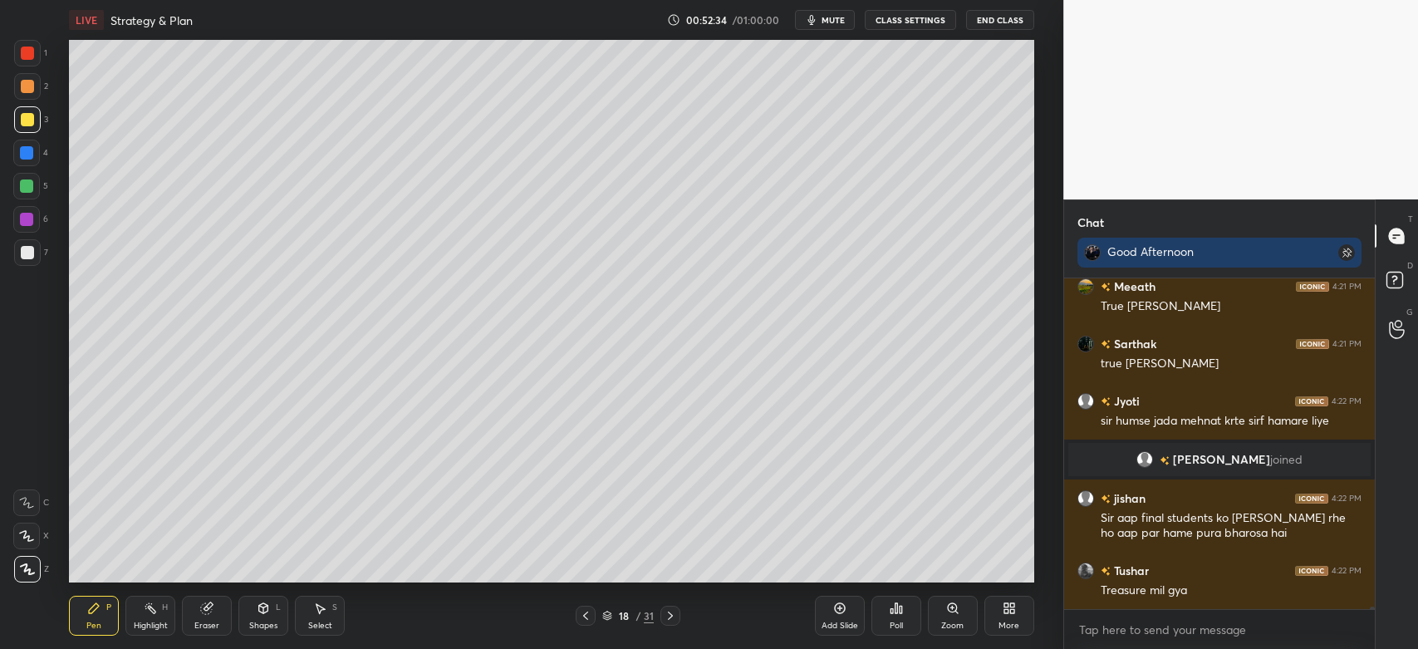
click at [265, 617] on div "Shapes L" at bounding box center [263, 616] width 50 height 40
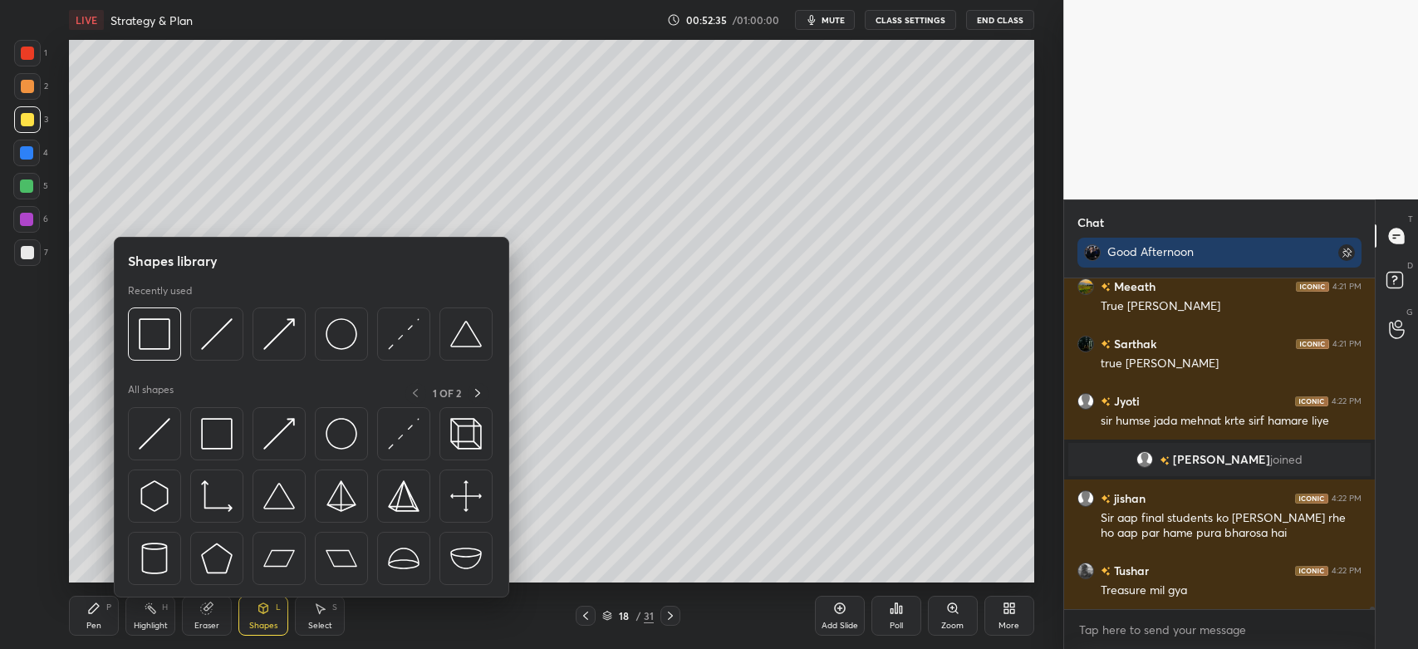
click at [222, 332] on img at bounding box center [217, 334] width 32 height 32
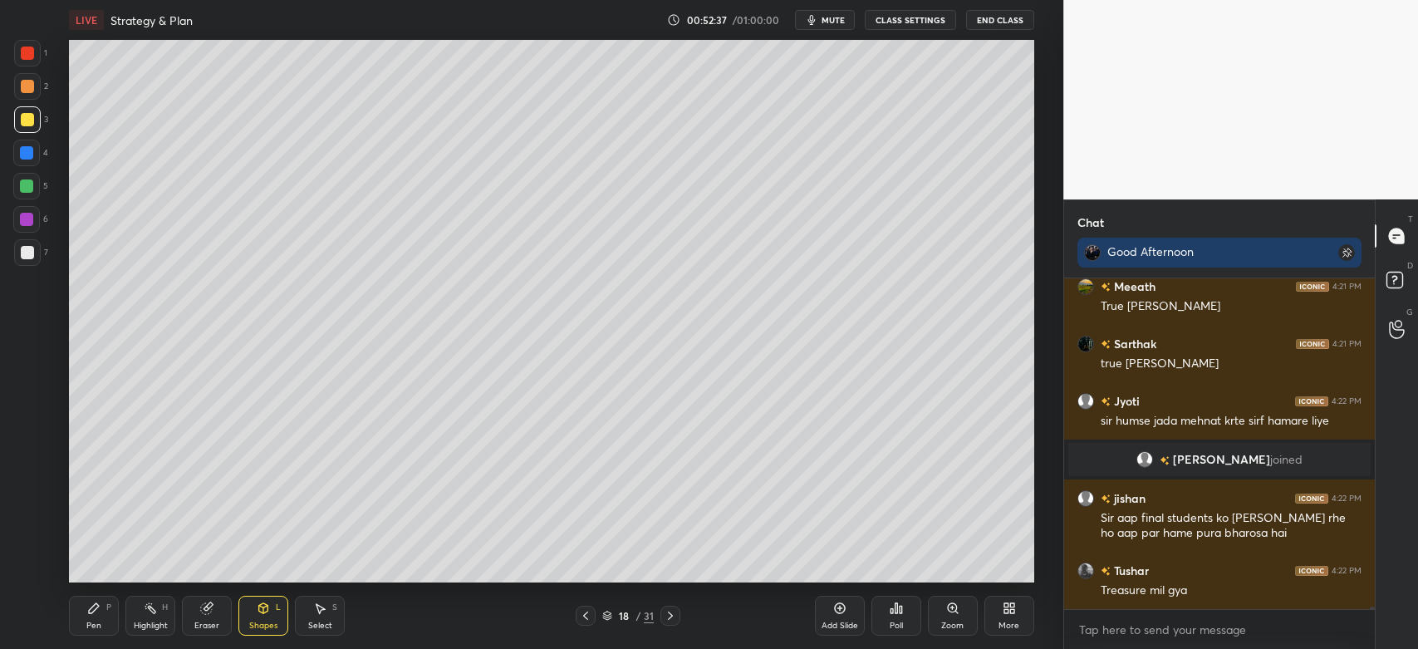
click at [101, 605] on div "Pen P" at bounding box center [94, 616] width 50 height 40
click at [251, 612] on div "Shapes L" at bounding box center [263, 616] width 50 height 40
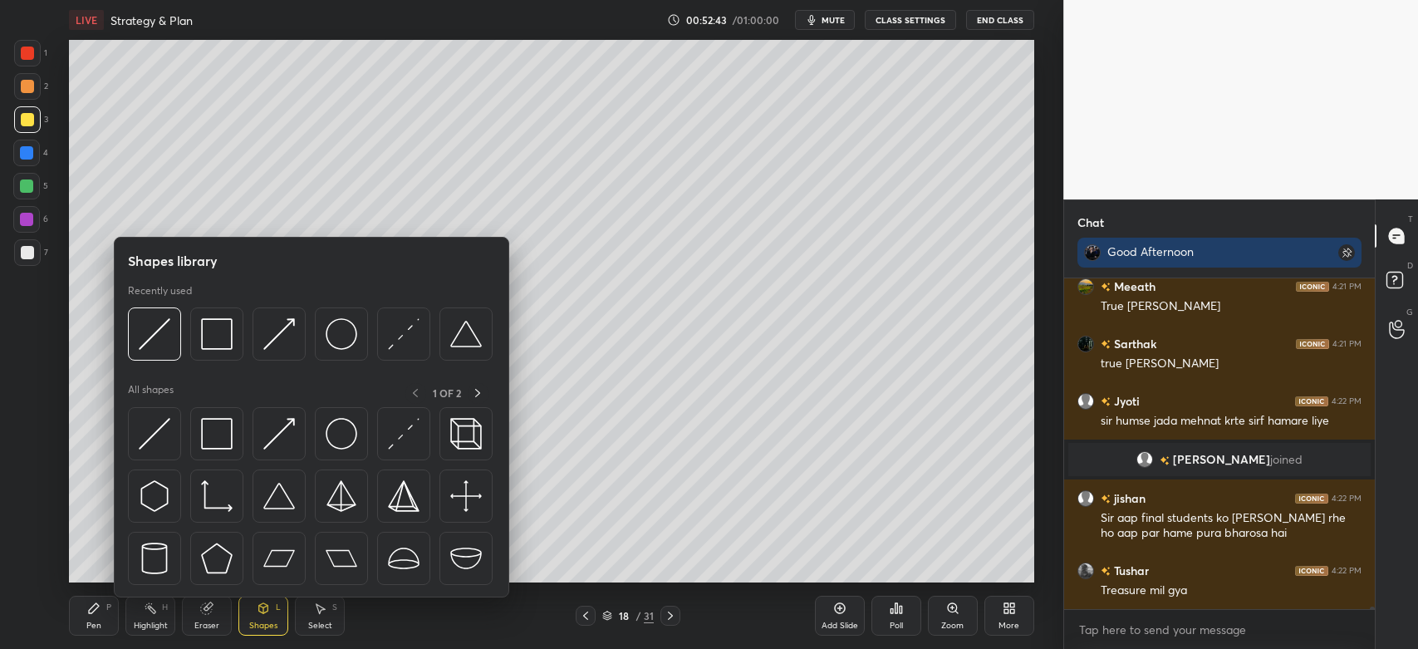
click at [147, 438] on img at bounding box center [155, 434] width 32 height 32
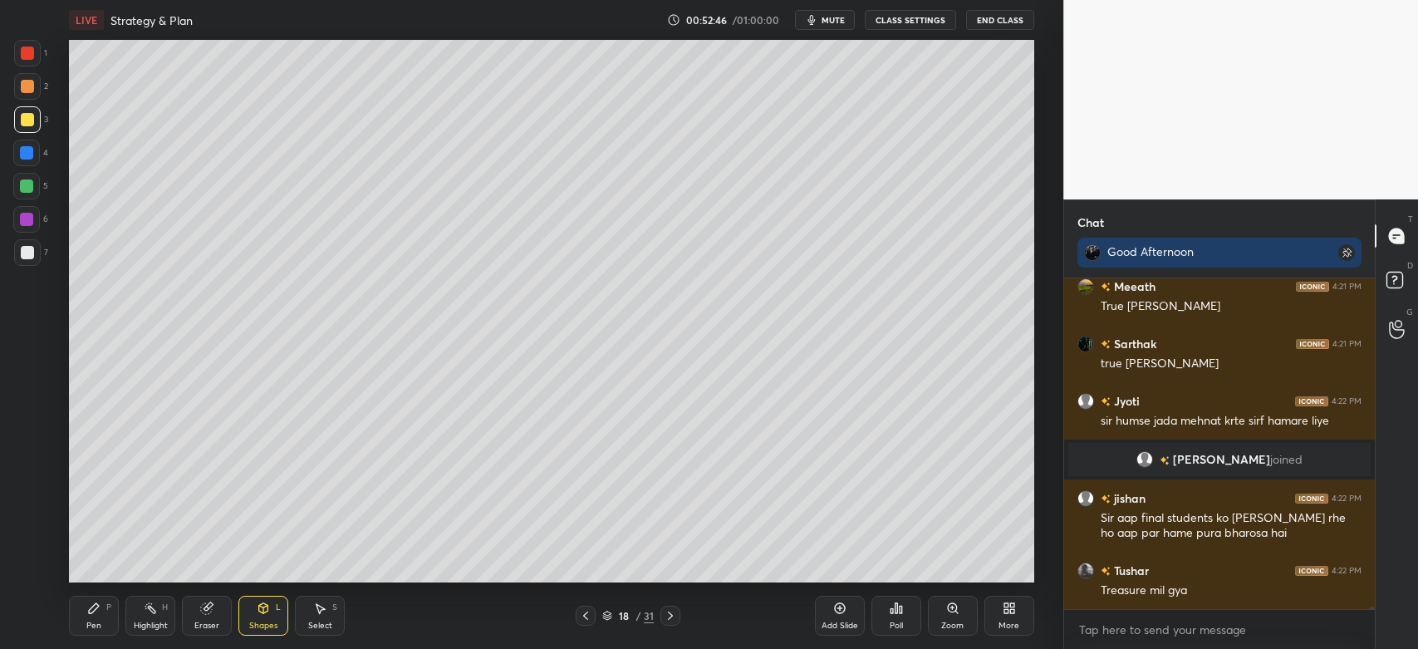
click at [87, 624] on div "Pen" at bounding box center [93, 625] width 15 height 8
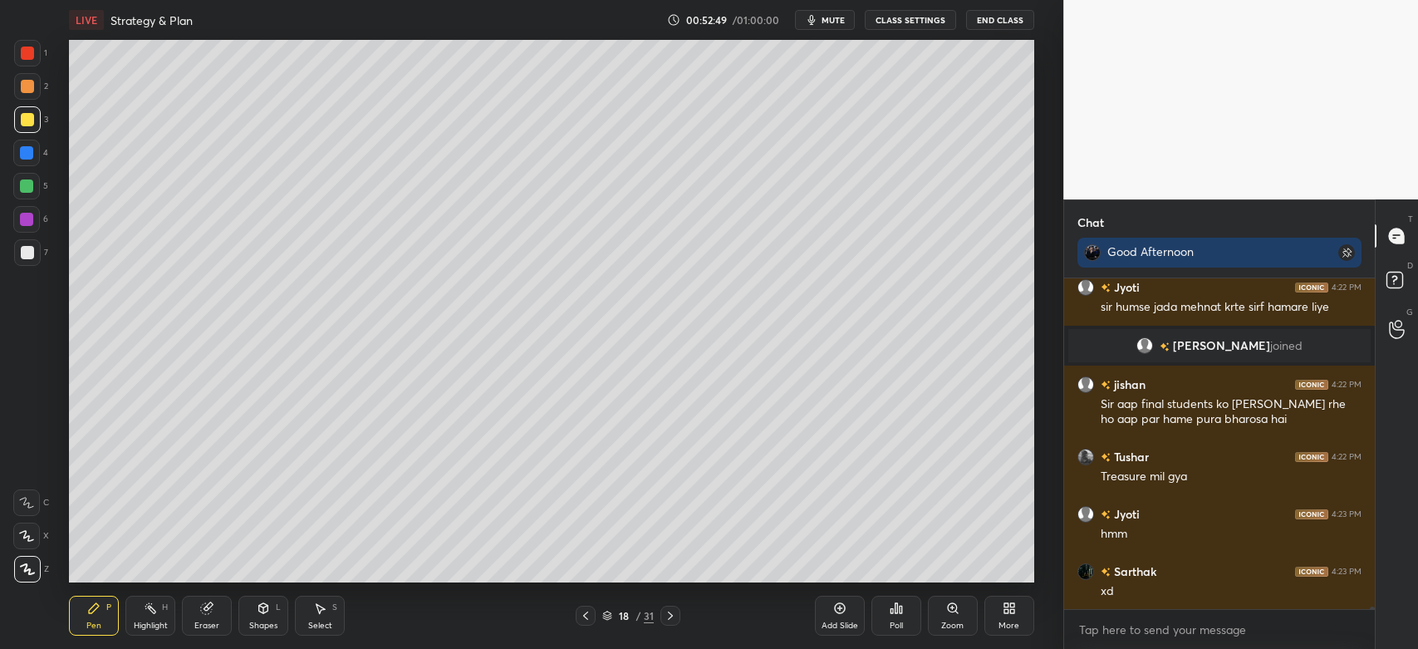
scroll to position [40104, 0]
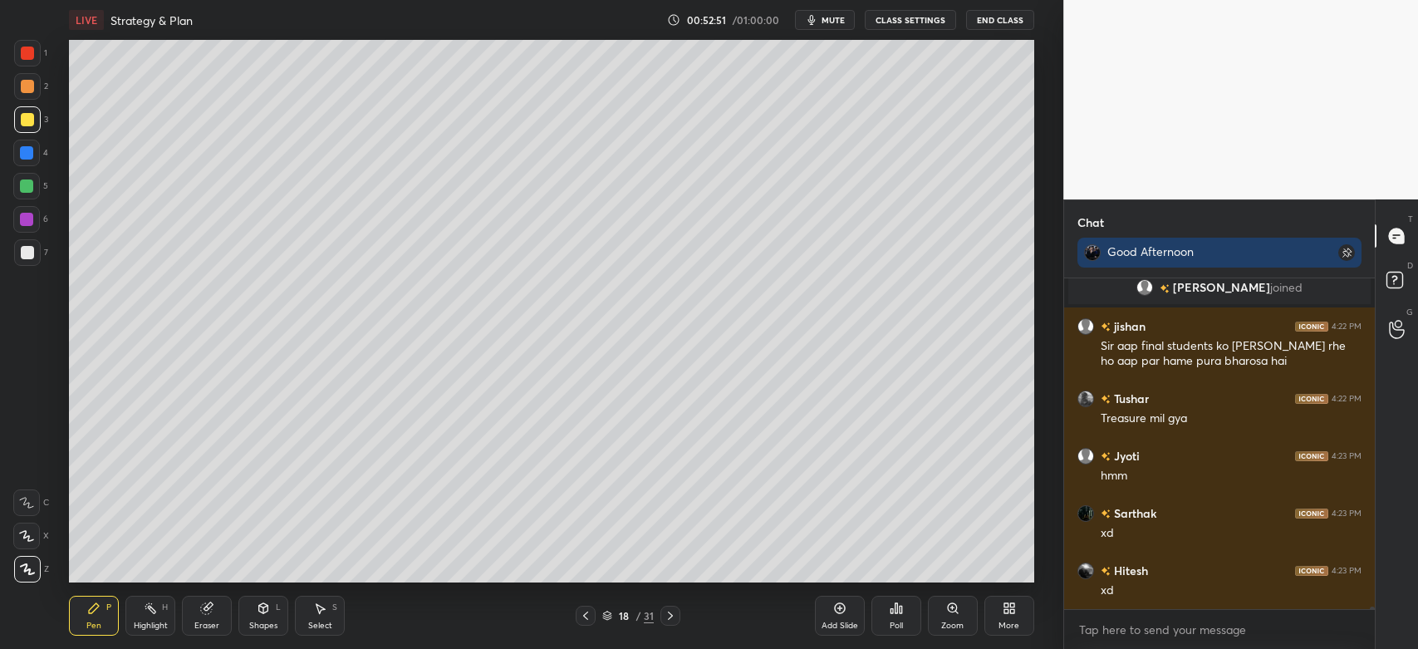
click at [27, 118] on div at bounding box center [27, 119] width 13 height 13
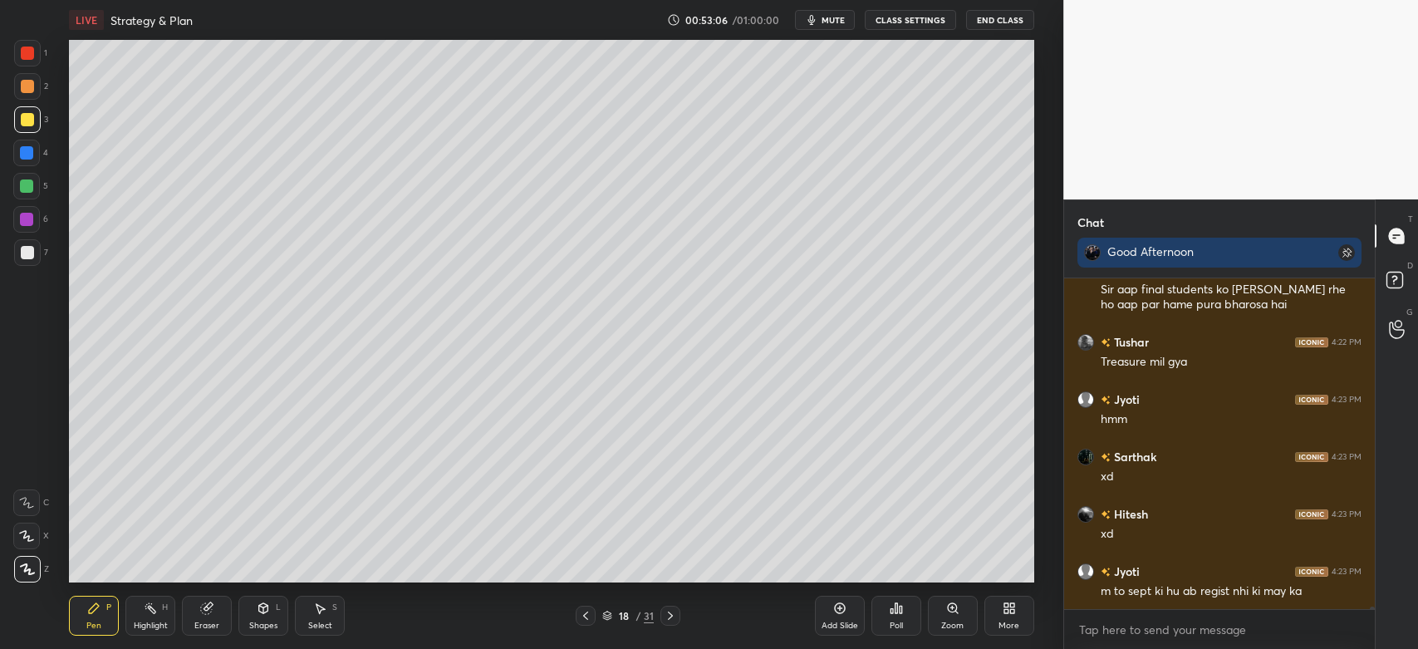
scroll to position [40218, 0]
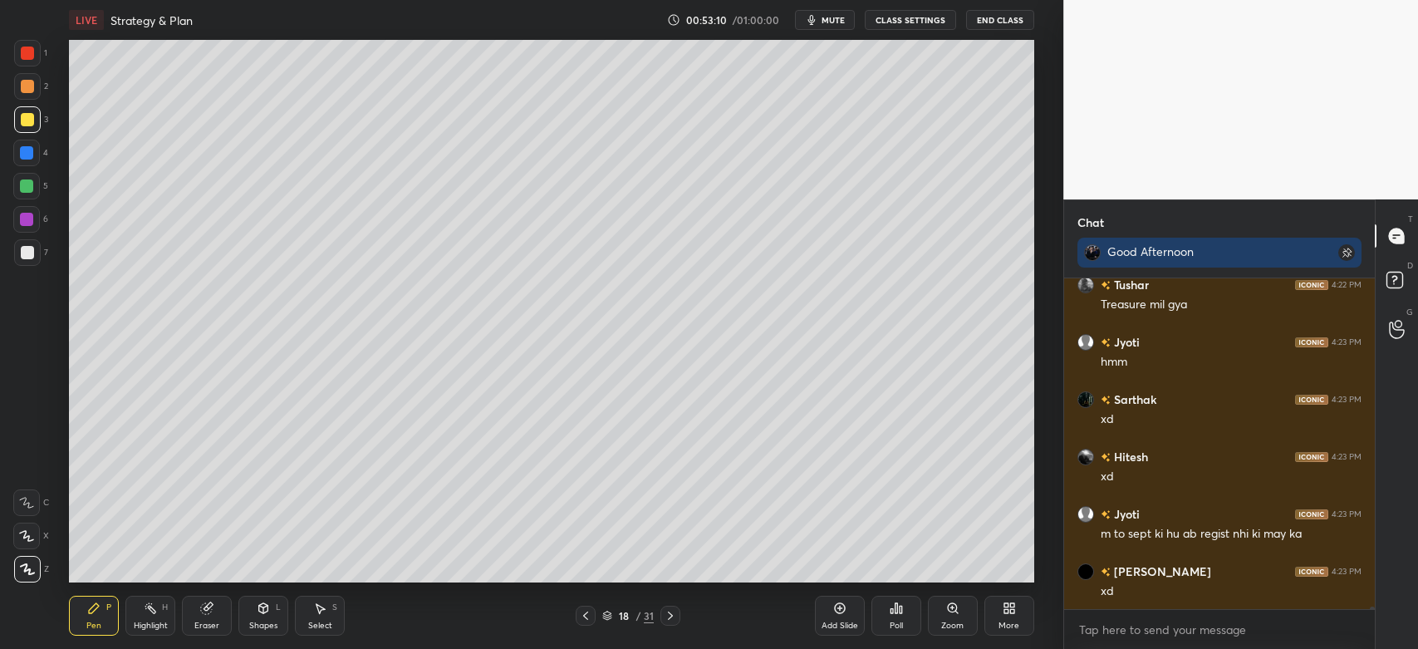
click at [32, 248] on div at bounding box center [27, 252] width 13 height 13
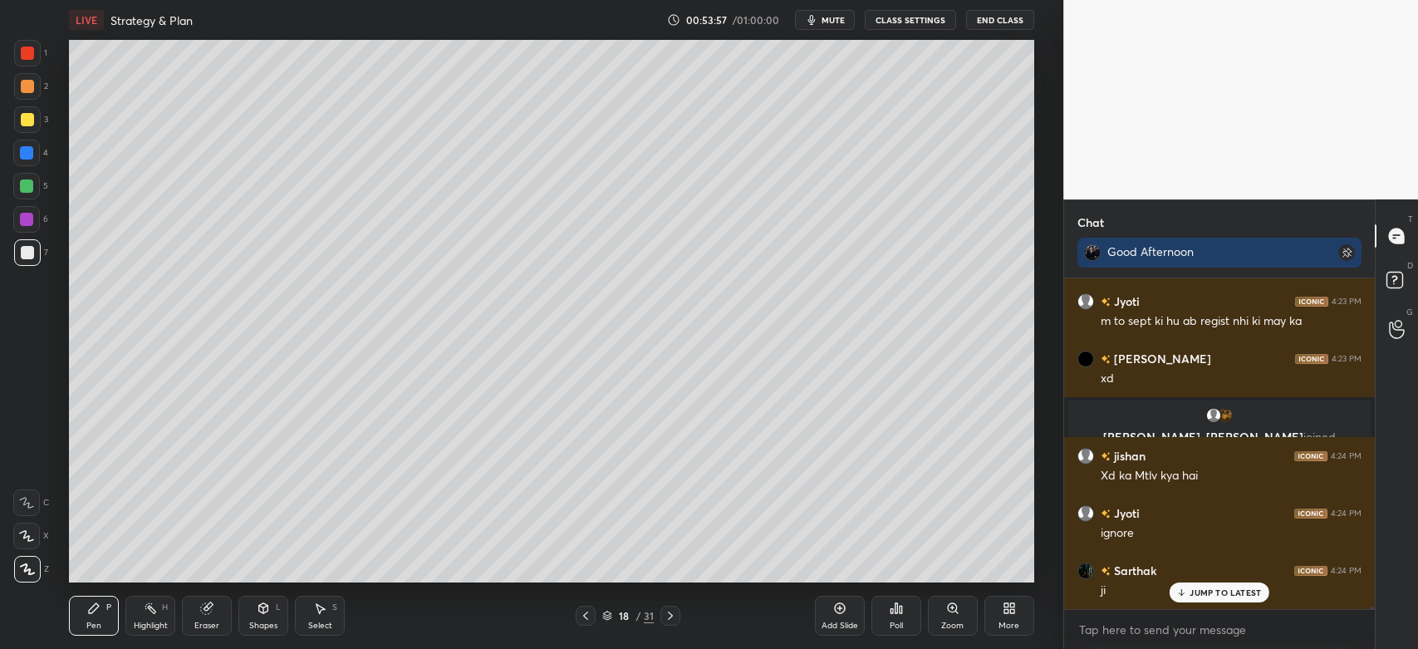
scroll to position [38114, 0]
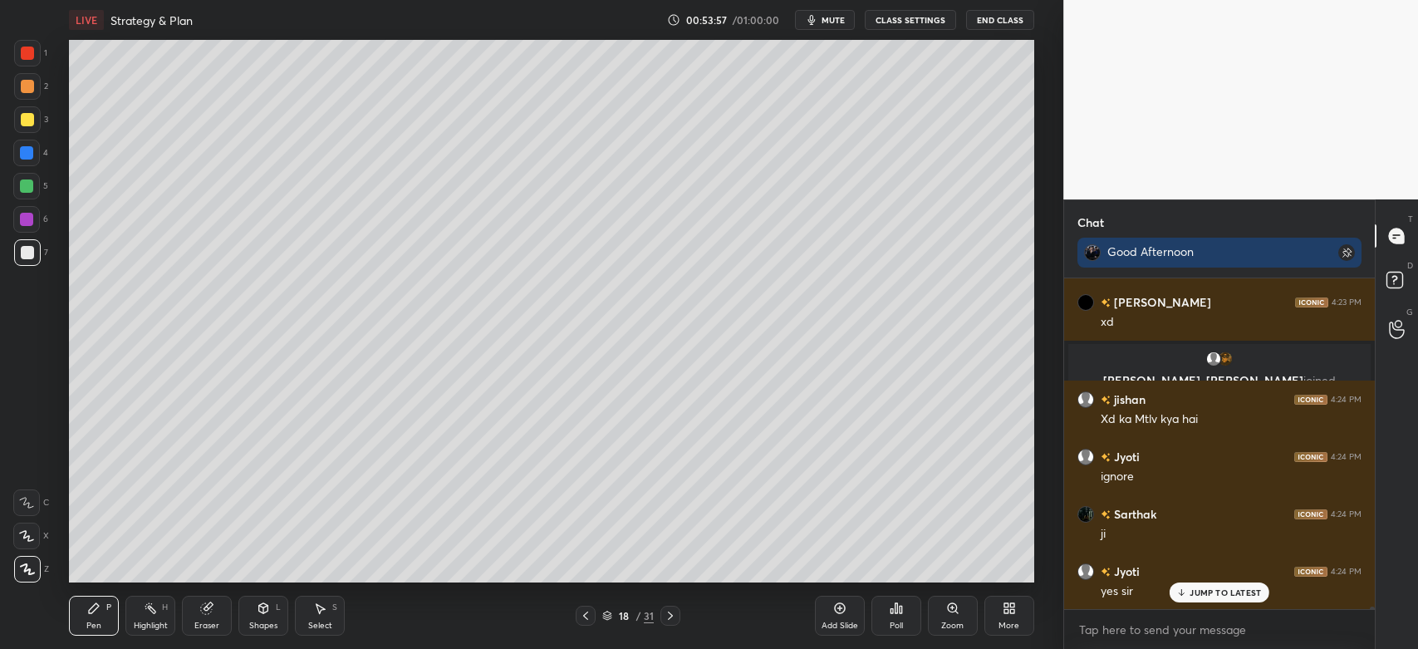
click at [667, 616] on icon at bounding box center [670, 615] width 13 height 13
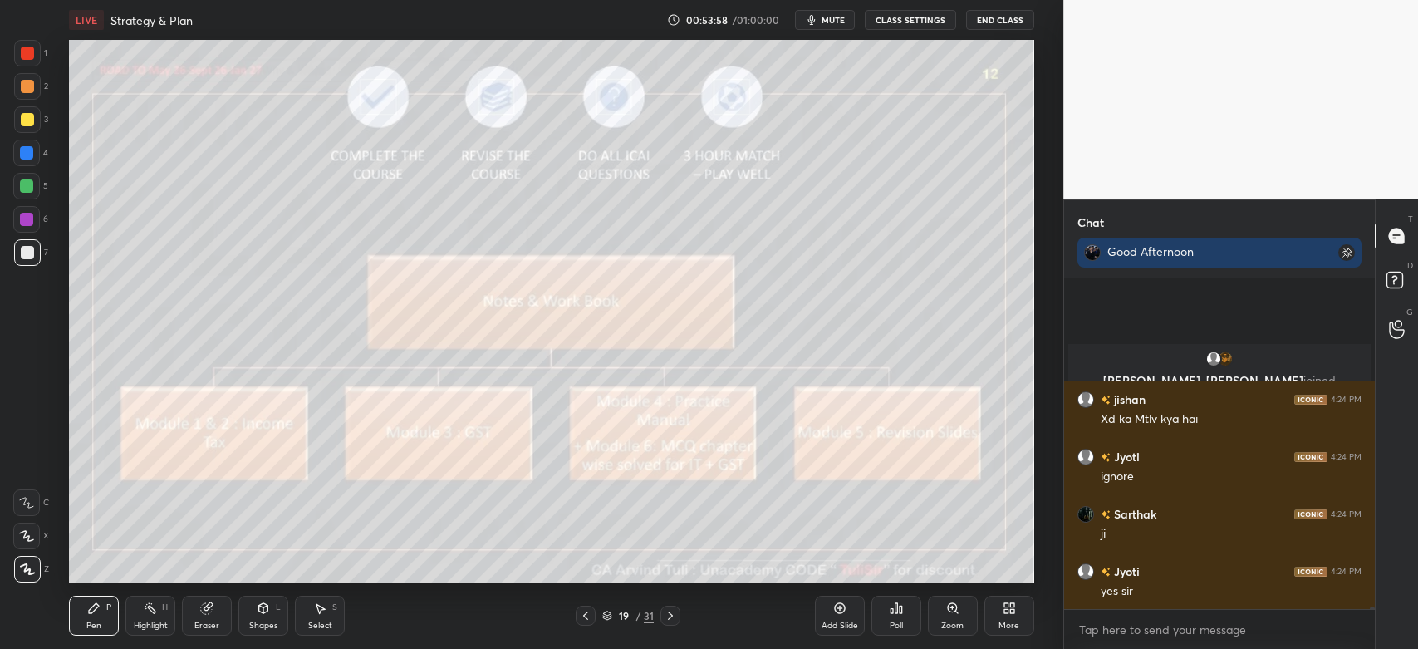
scroll to position [38229, 0]
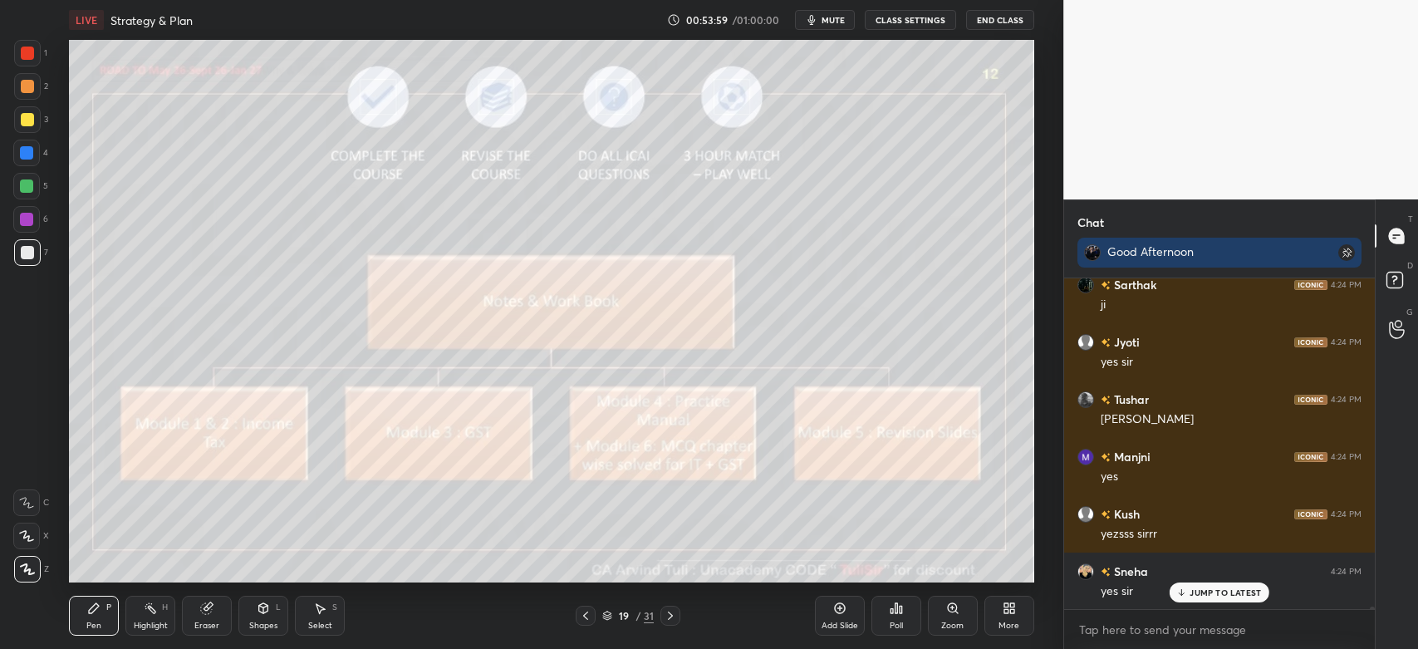
click at [662, 623] on div at bounding box center [670, 616] width 20 height 20
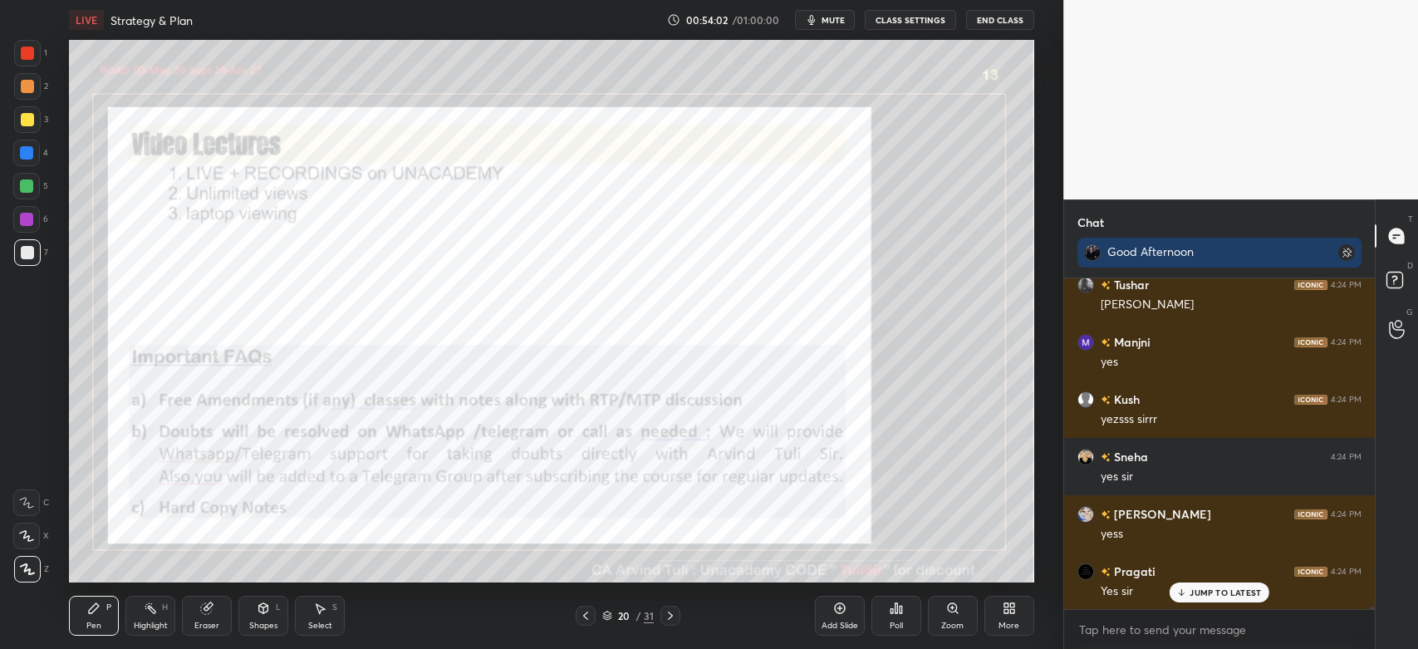
scroll to position [38516, 0]
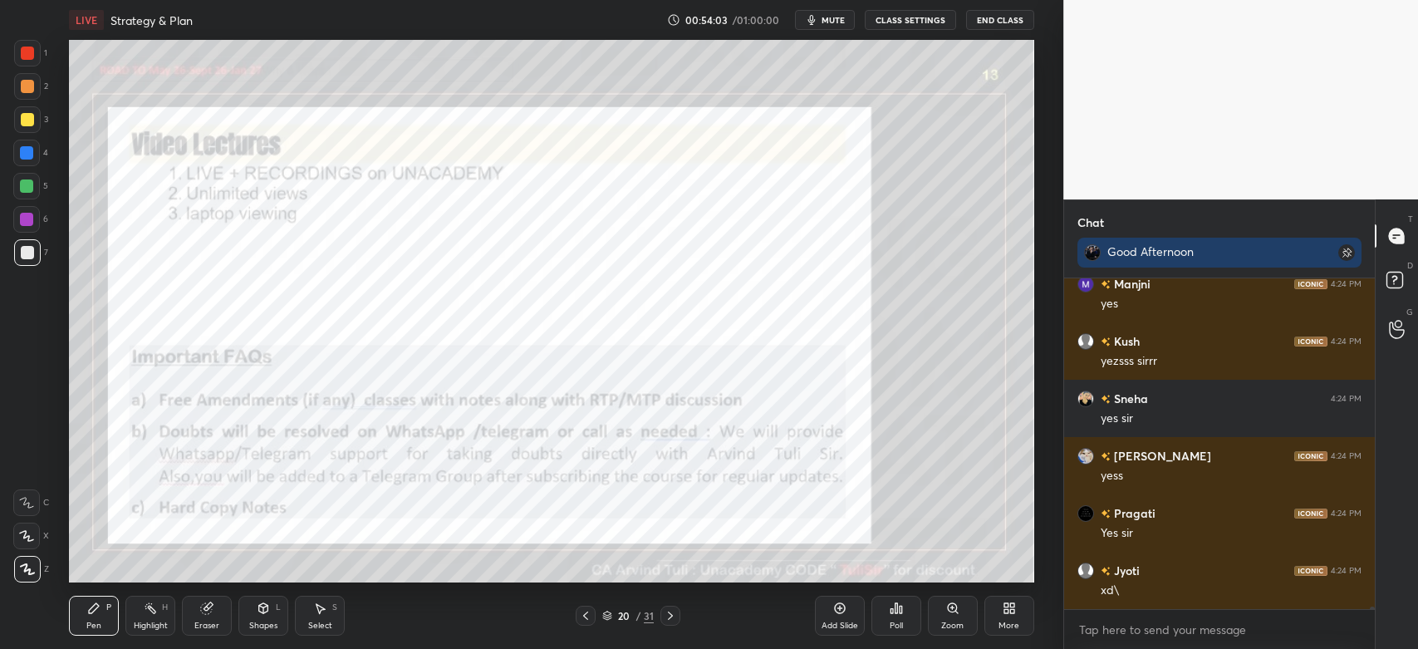
click at [26, 52] on div at bounding box center [27, 53] width 13 height 13
click at [676, 619] on icon at bounding box center [670, 615] width 13 height 13
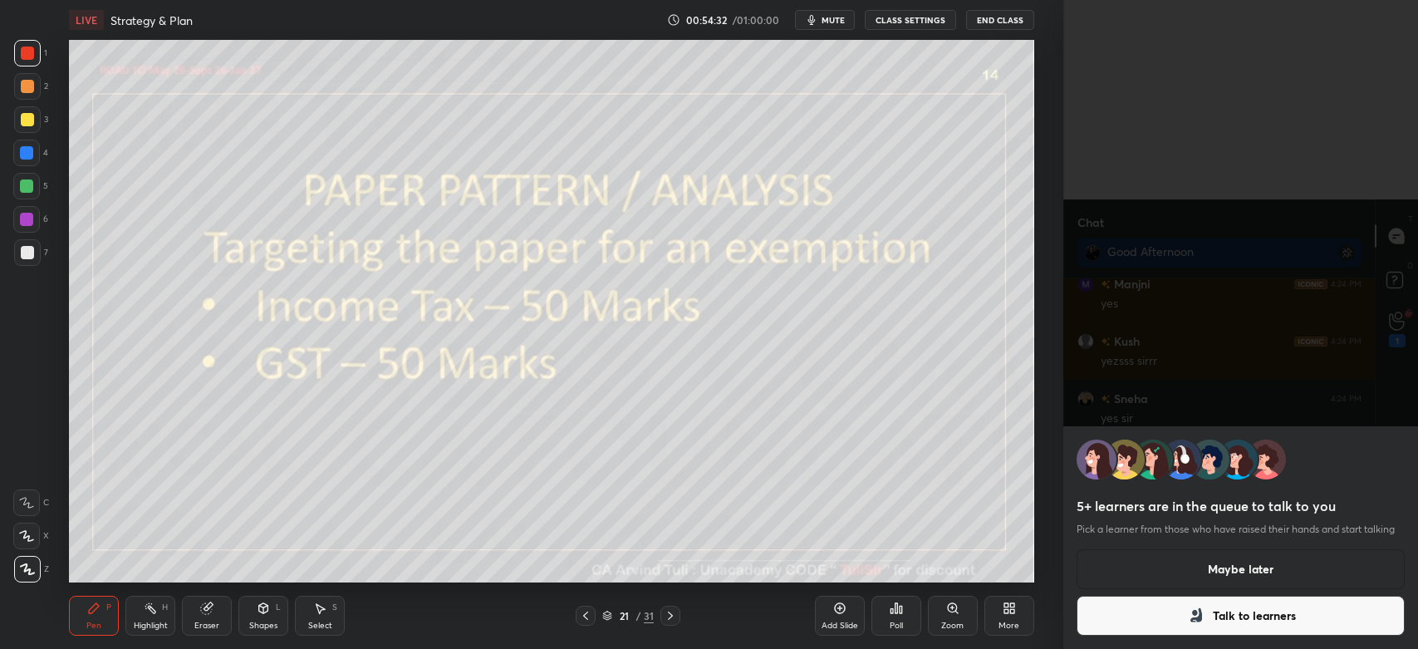
click at [1243, 611] on button "Talk to learners" at bounding box center [1241, 616] width 328 height 40
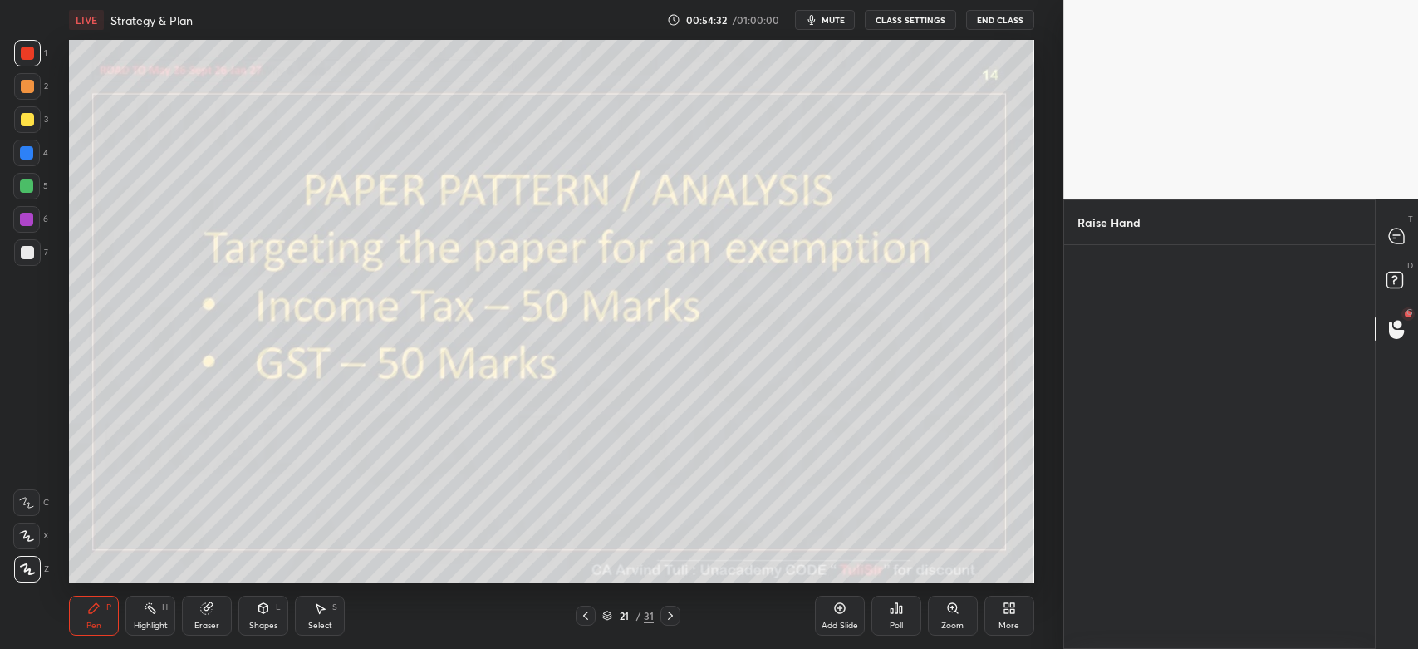
scroll to position [5, 5]
click at [1122, 326] on div "saima" at bounding box center [1125, 325] width 94 height 96
click at [1116, 359] on button "INVITE" at bounding box center [1124, 360] width 79 height 22
click at [1395, 238] on icon at bounding box center [1394, 238] width 2 height 0
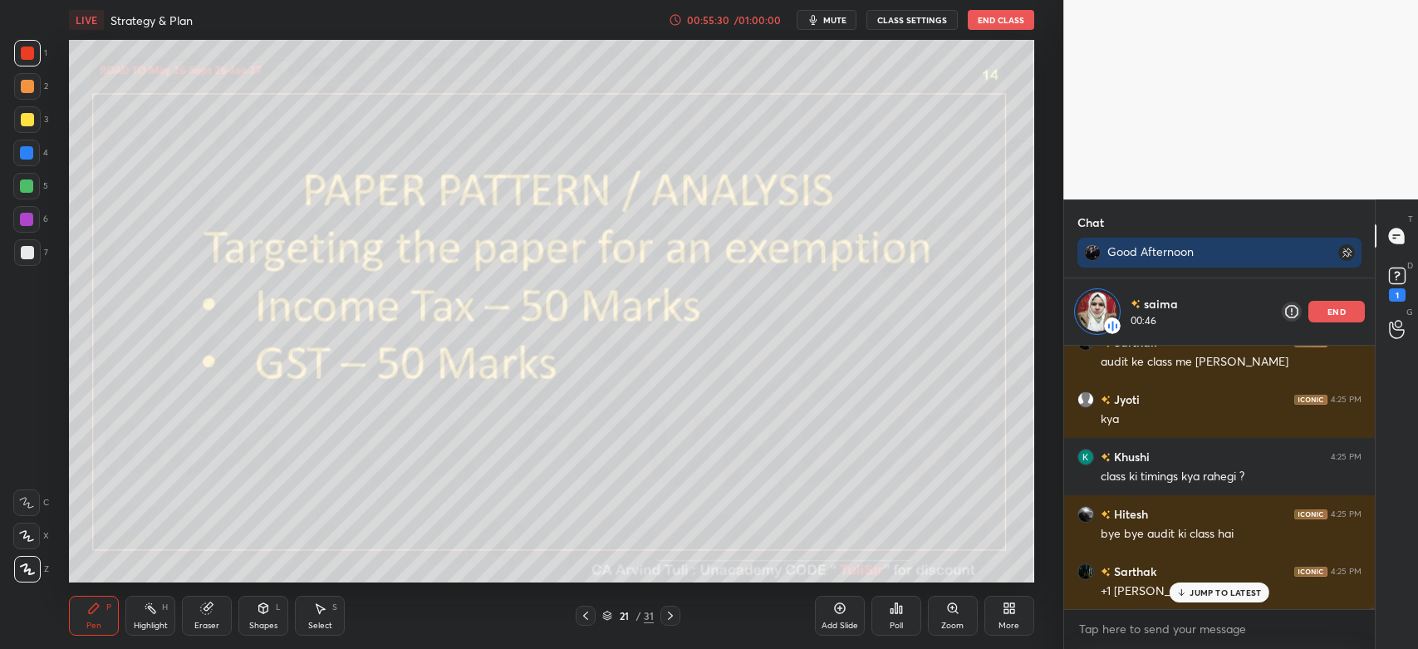
scroll to position [39437, 0]
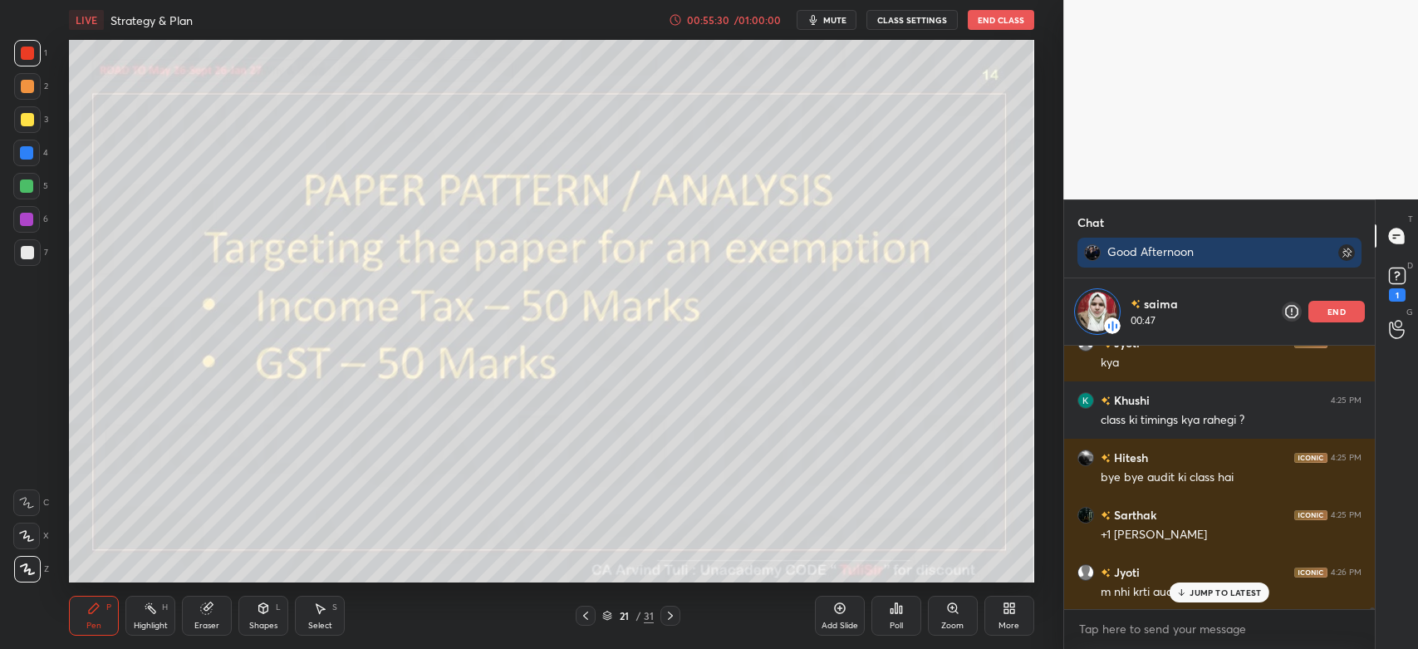
click at [29, 155] on div at bounding box center [26, 152] width 13 height 13
click at [1394, 279] on rect at bounding box center [1397, 276] width 16 height 16
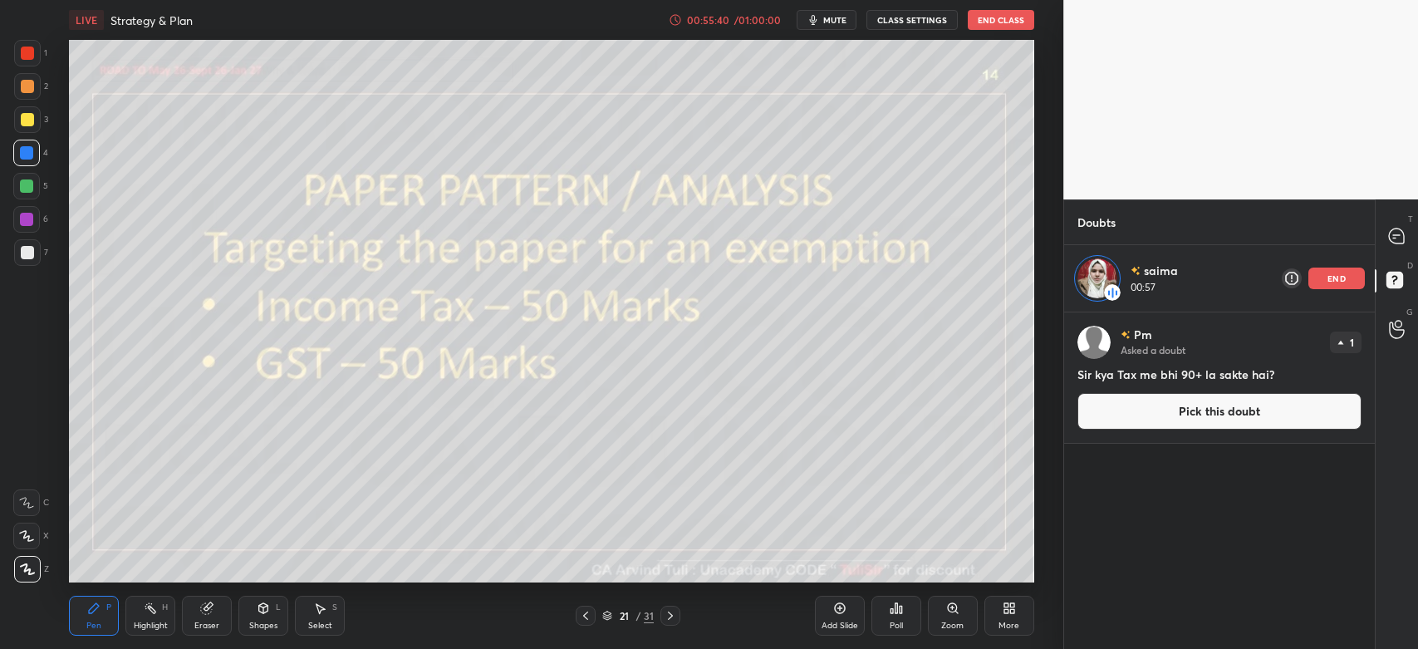
click at [1222, 403] on button "Pick this doubt" at bounding box center [1220, 411] width 284 height 37
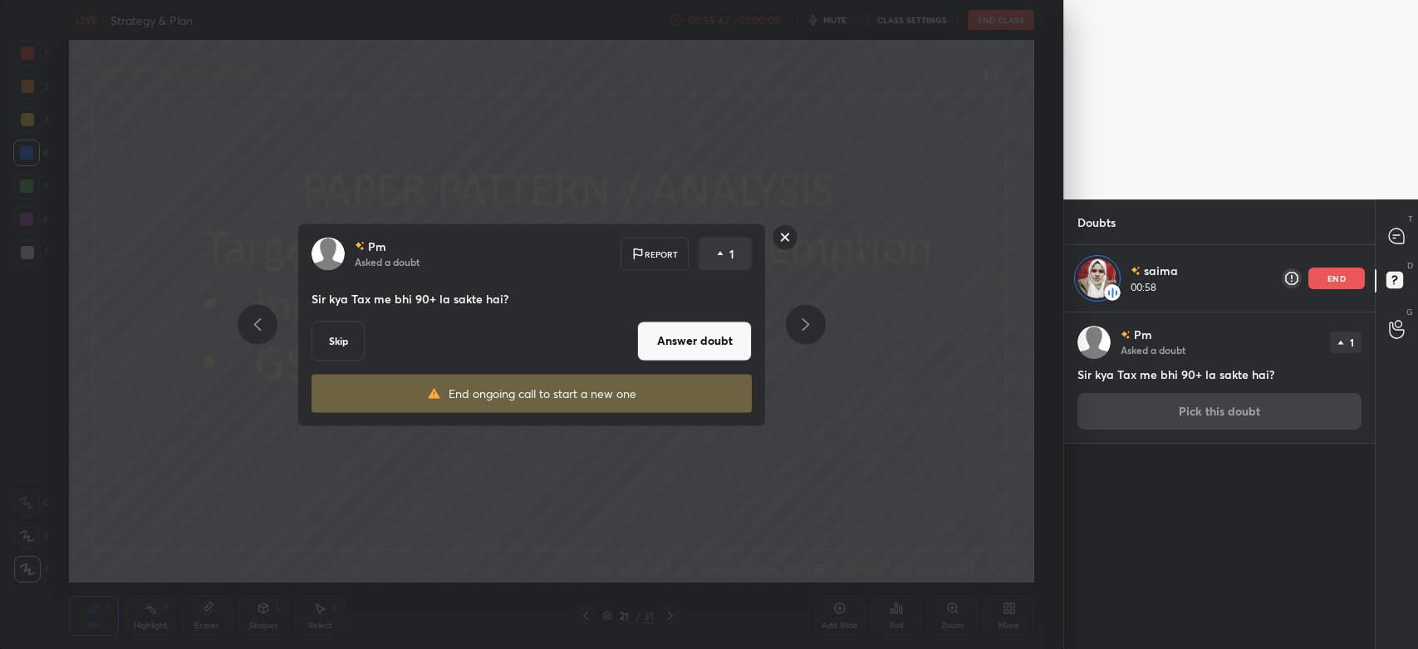
click at [692, 341] on button "Answer doubt" at bounding box center [694, 341] width 115 height 40
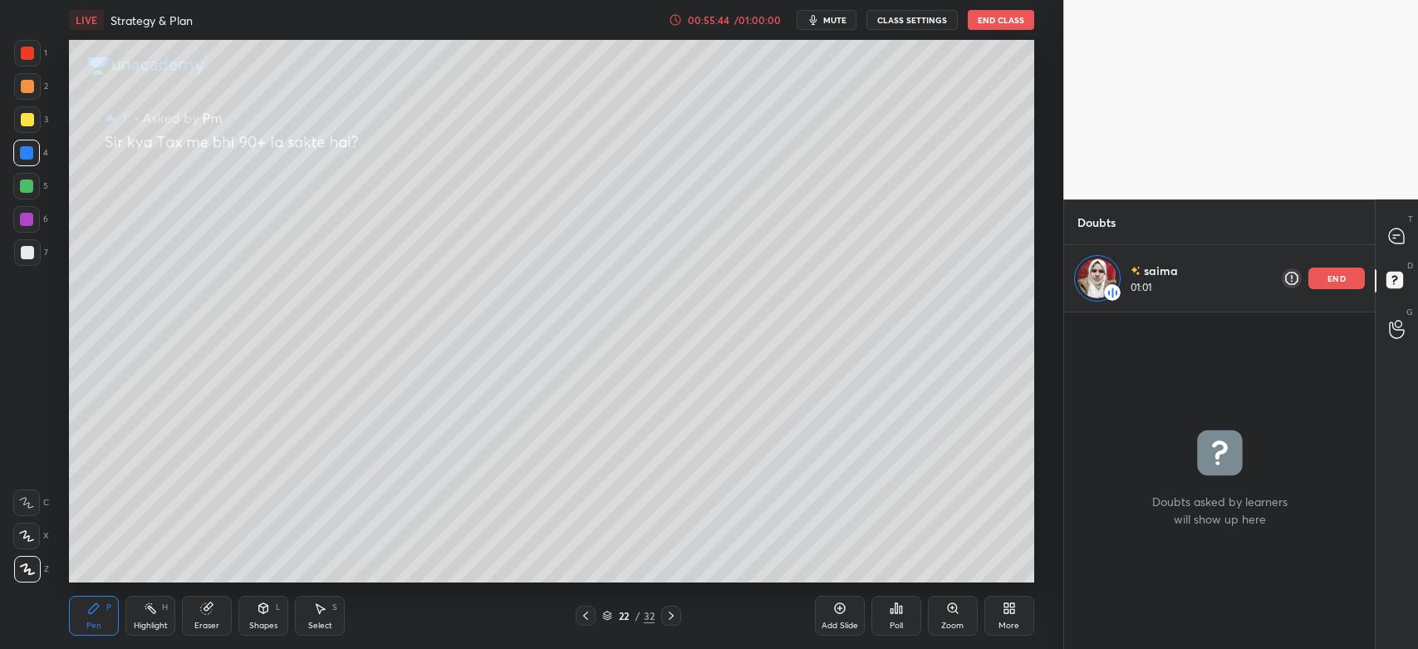
click at [1392, 223] on div at bounding box center [1397, 236] width 33 height 30
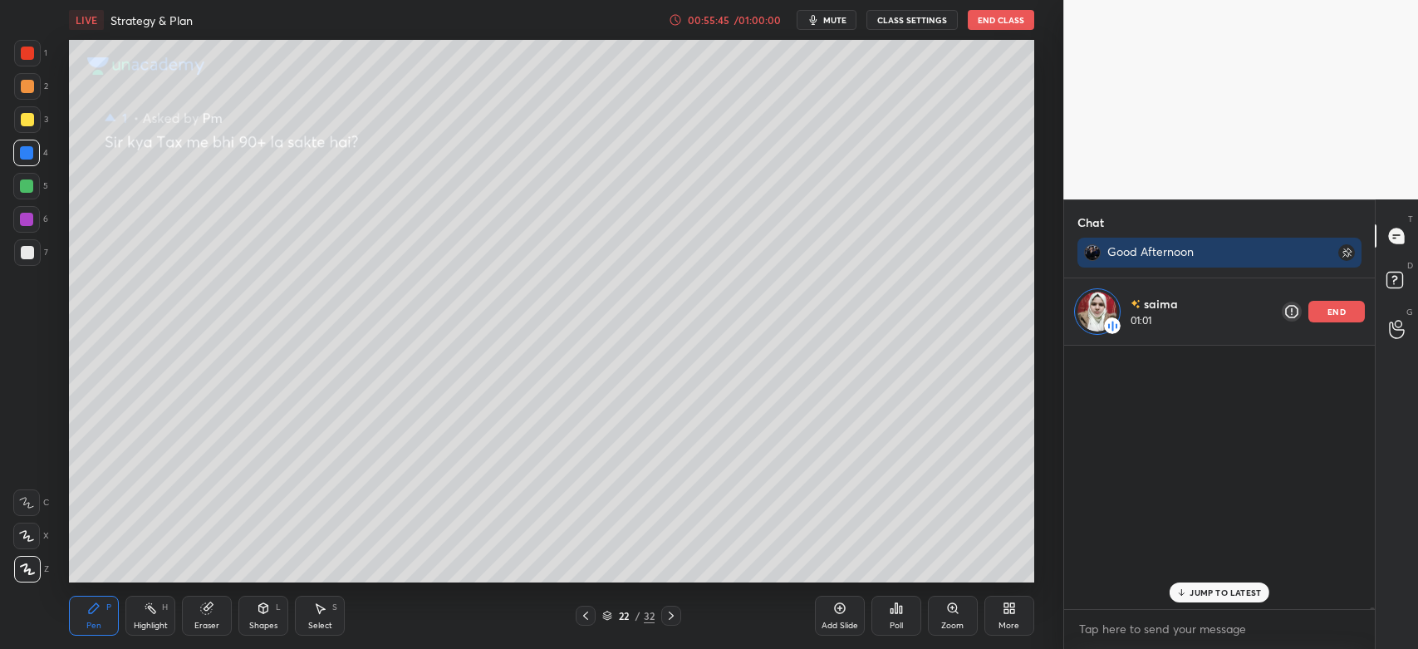
scroll to position [259, 306]
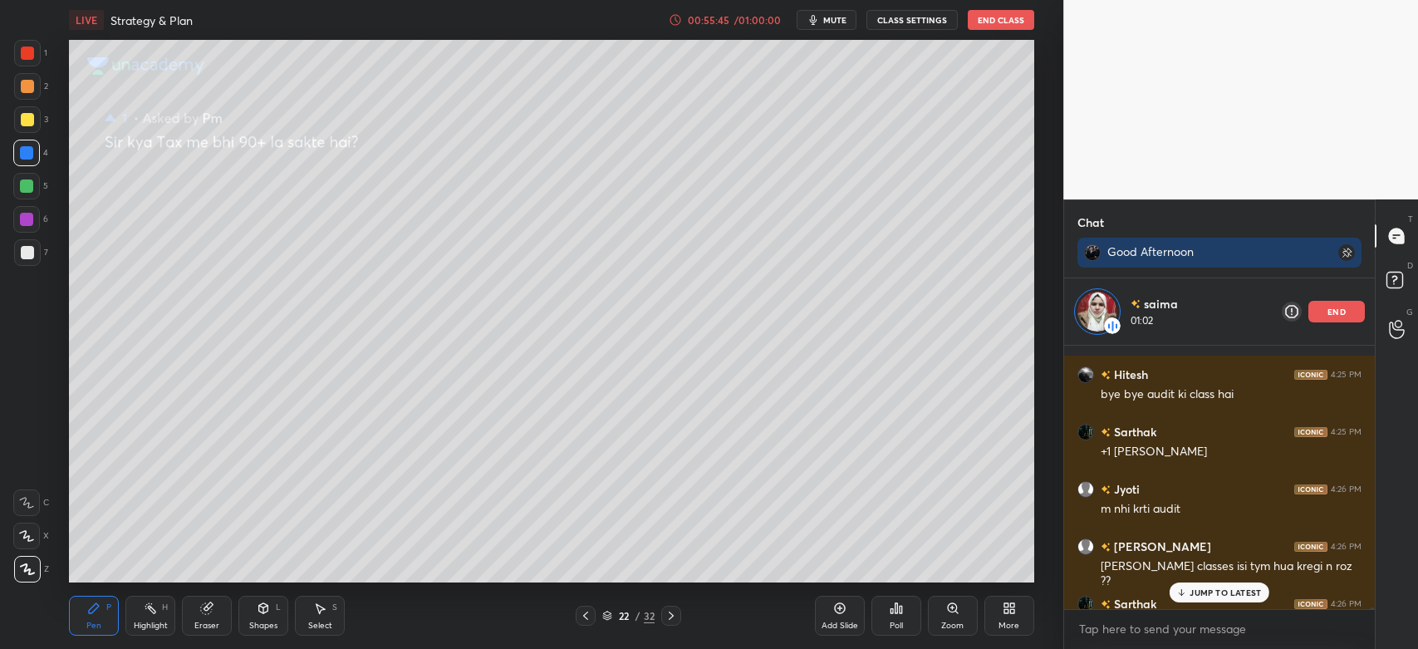
click at [1227, 598] on div "JUMP TO LATEST" at bounding box center [1220, 592] width 100 height 20
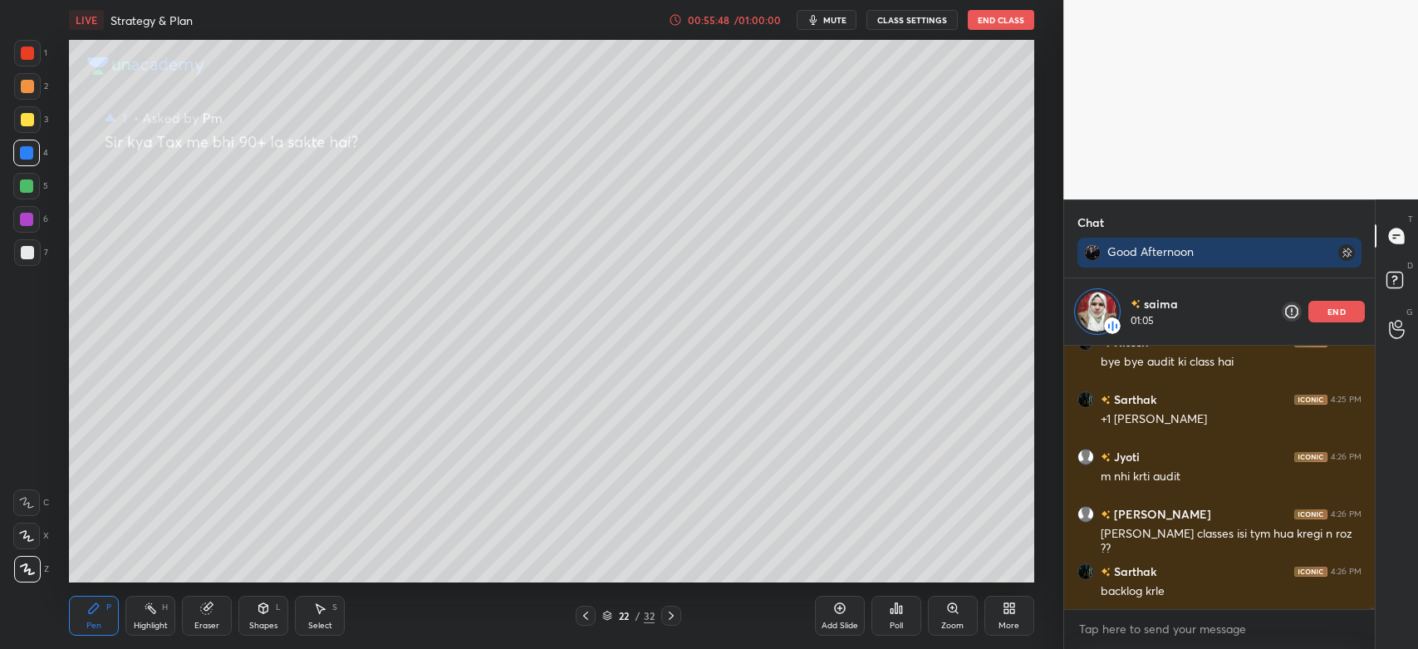
click at [582, 619] on icon at bounding box center [585, 615] width 13 height 13
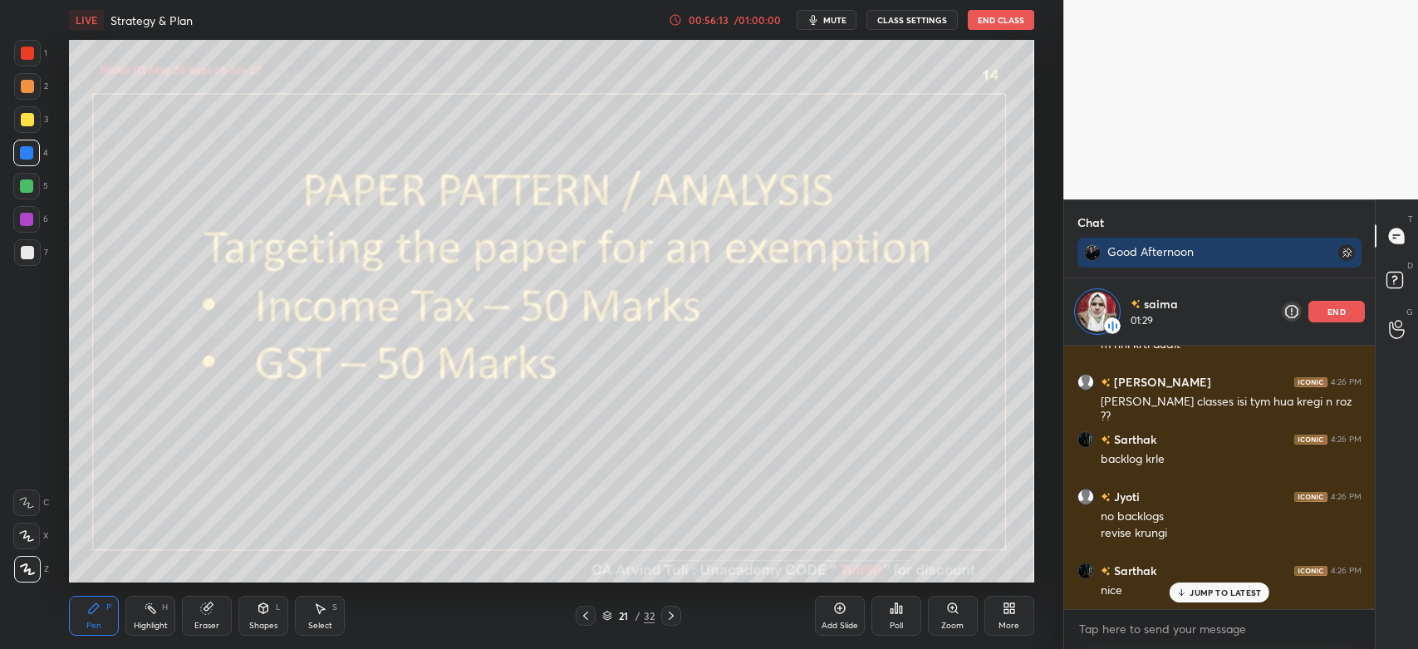
scroll to position [39680, 0]
click at [1331, 311] on p "end" at bounding box center [1337, 311] width 18 height 8
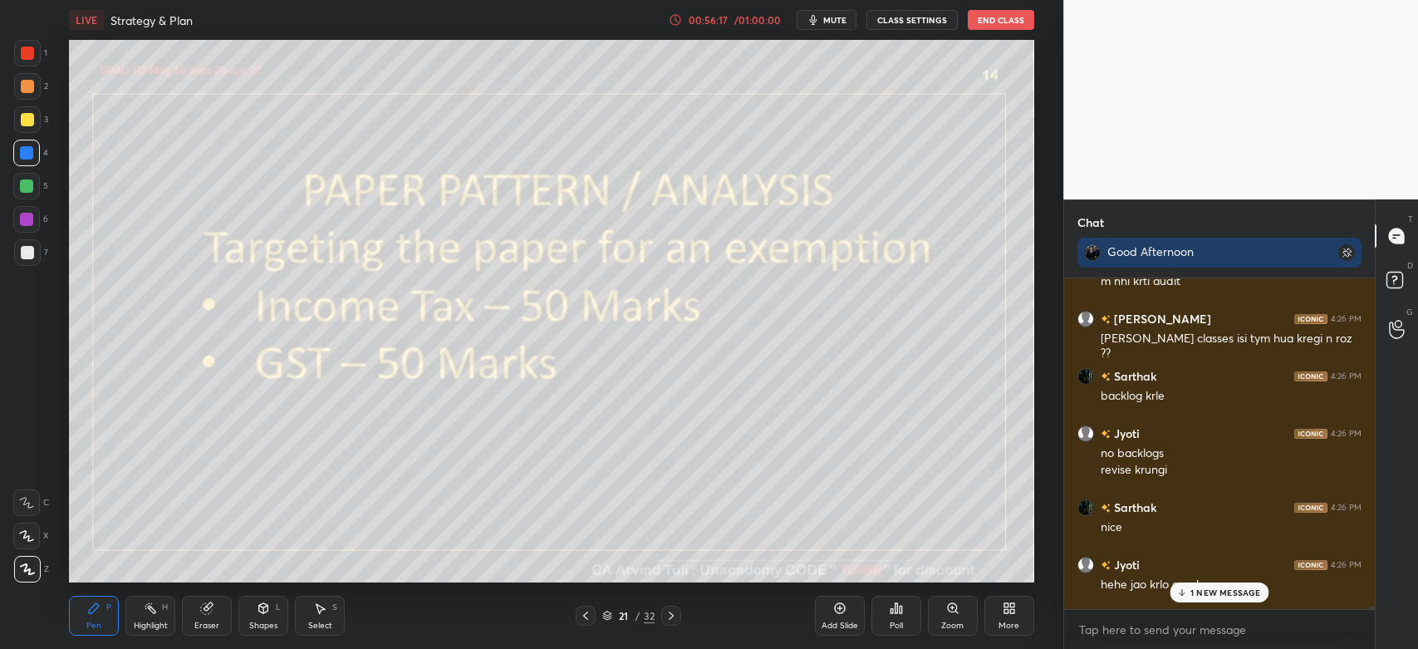
scroll to position [327, 306]
click at [1215, 596] on p "2 NEW MESSAGES" at bounding box center [1225, 592] width 76 height 10
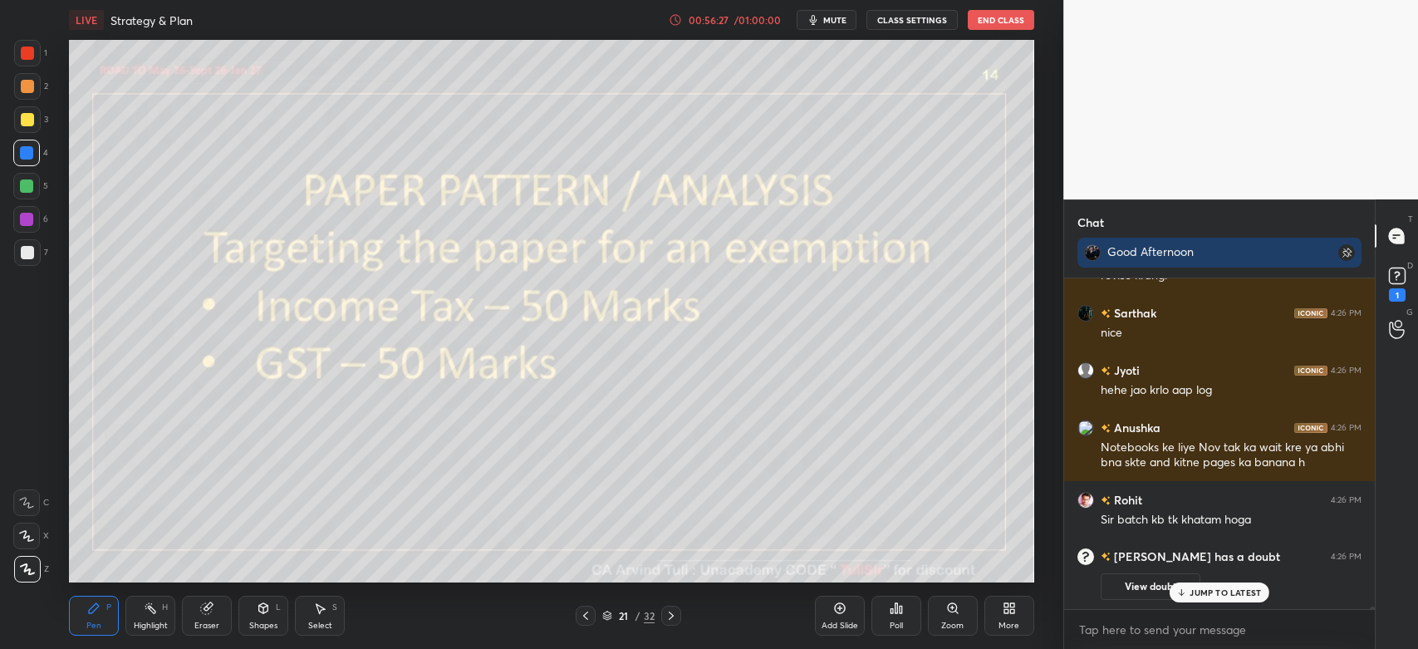
click at [1144, 589] on button "View doubt" at bounding box center [1151, 586] width 100 height 27
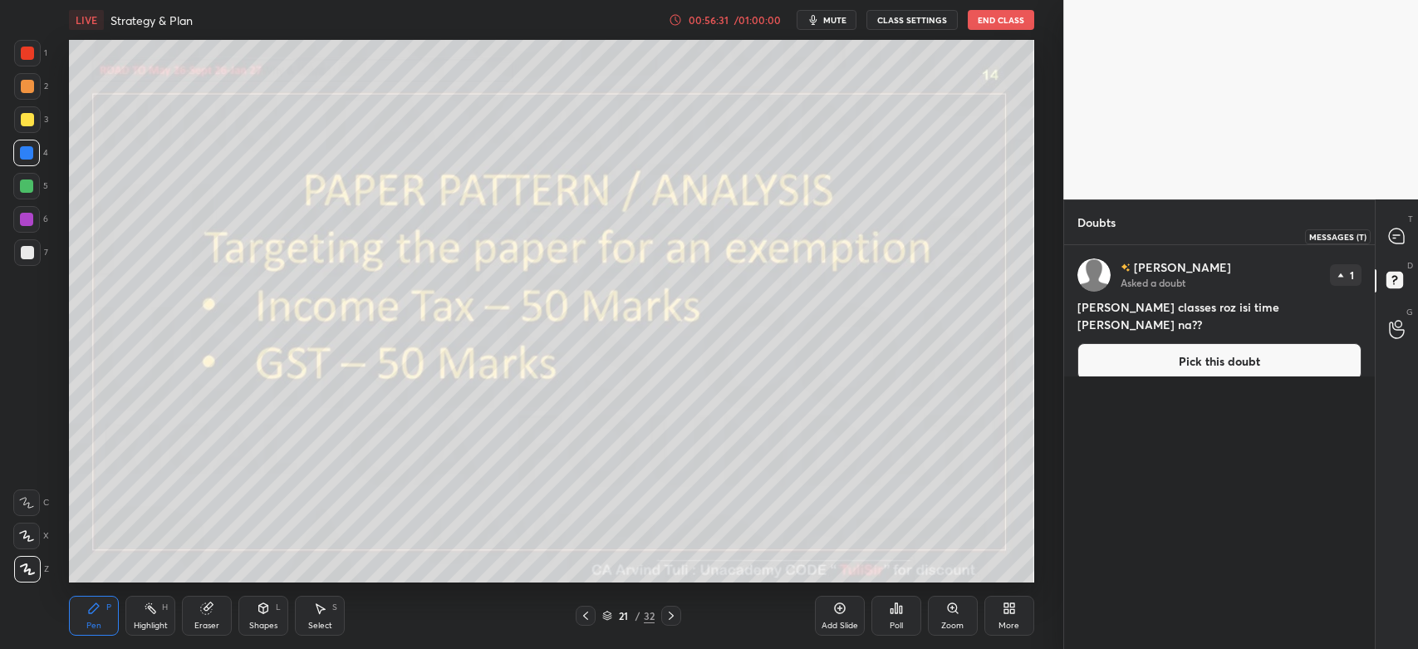
click at [1399, 239] on icon at bounding box center [1396, 235] width 15 height 15
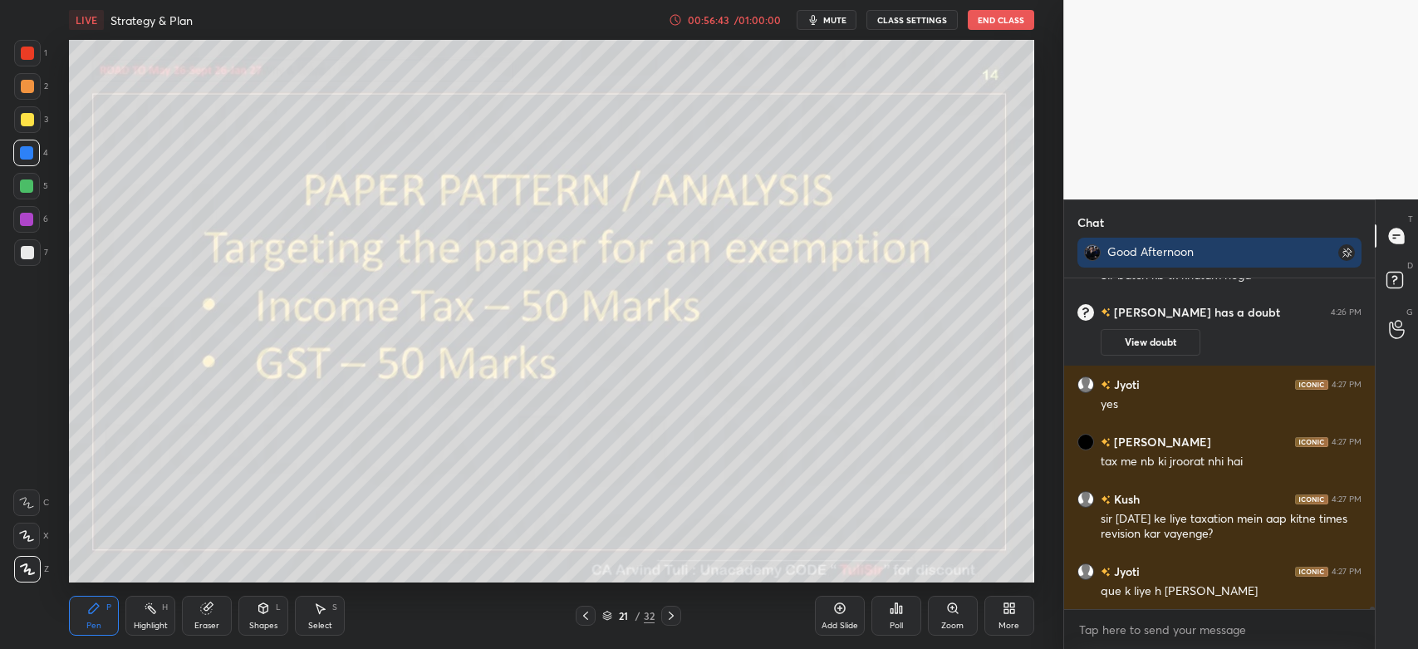
scroll to position [40233, 0]
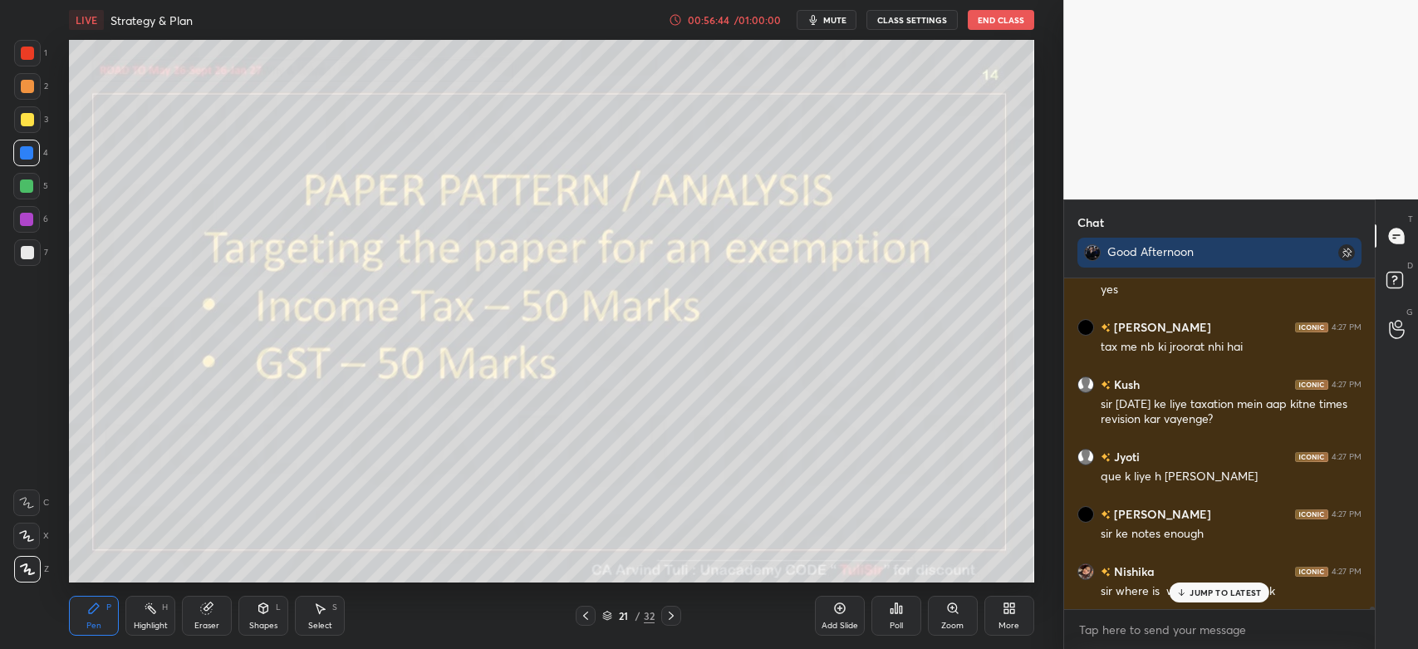
click at [1205, 594] on p "JUMP TO LATEST" at bounding box center [1225, 592] width 71 height 10
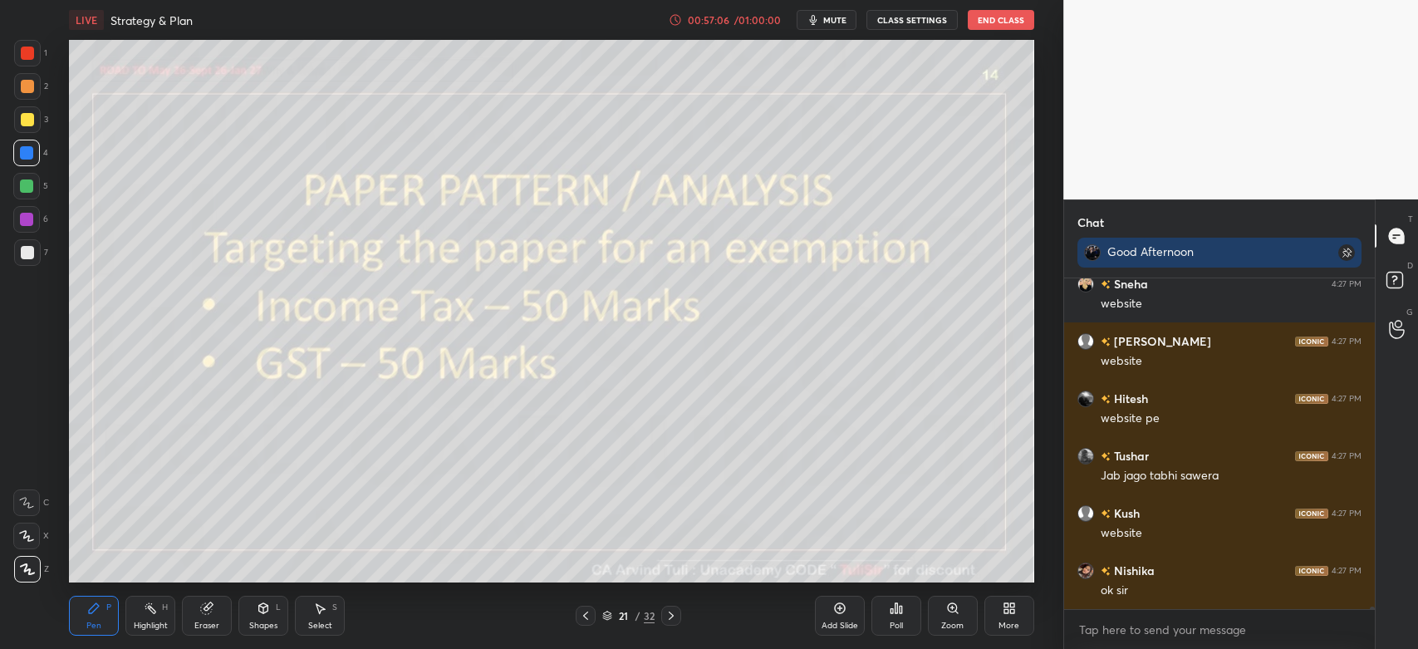
scroll to position [40864, 0]
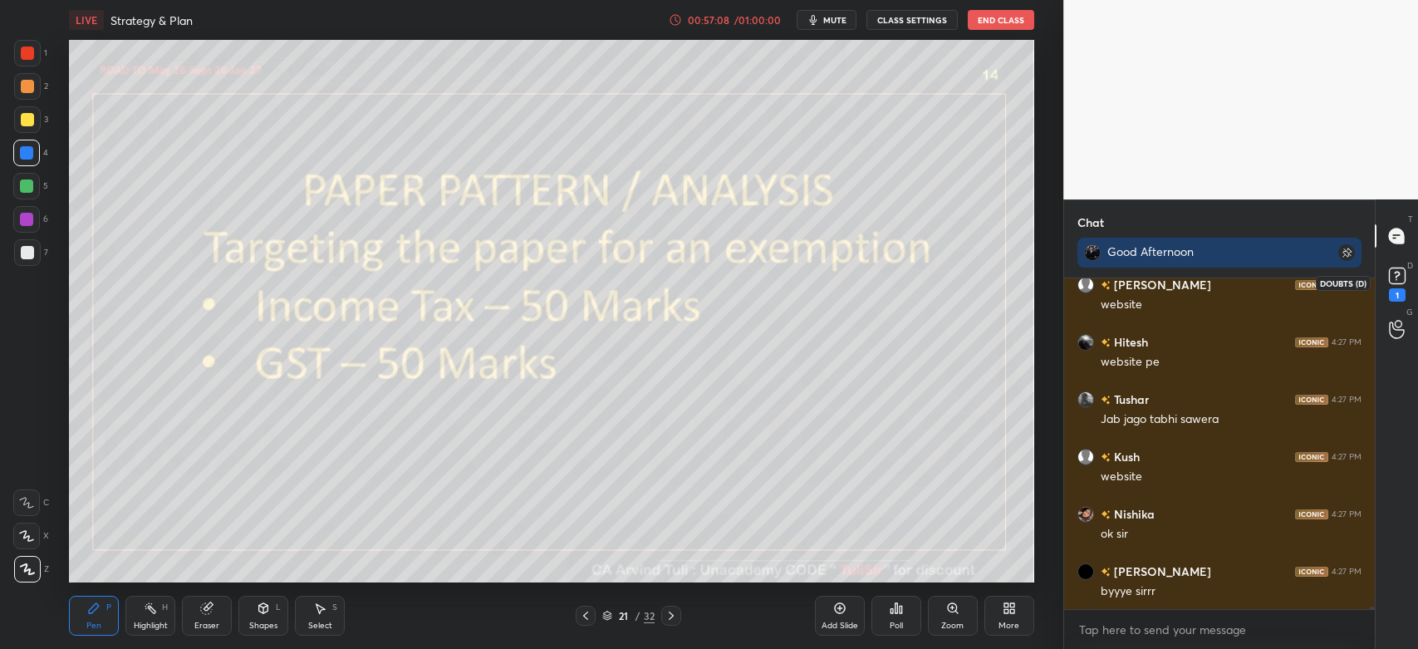
drag, startPoint x: 1205, startPoint y: 594, endPoint x: 1396, endPoint y: 274, distance: 372.6
click at [1396, 274] on rect at bounding box center [1397, 276] width 16 height 16
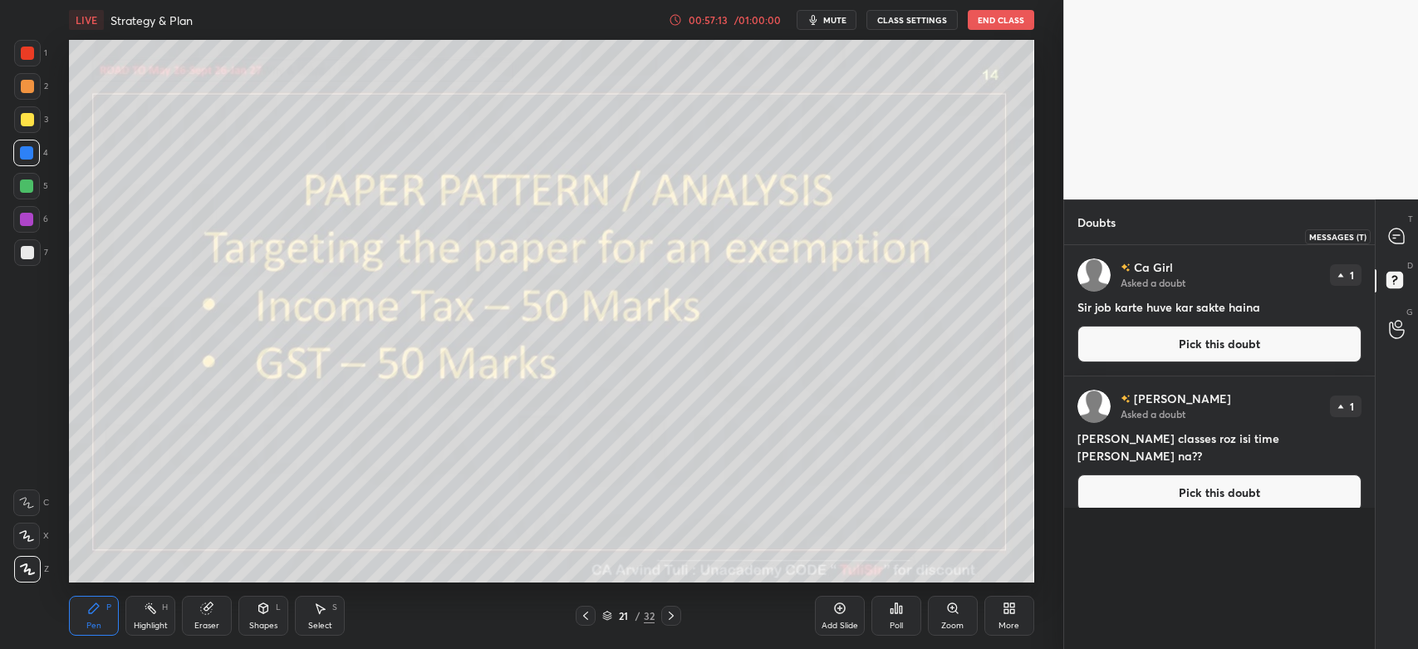
click at [1395, 235] on icon at bounding box center [1396, 235] width 7 height 0
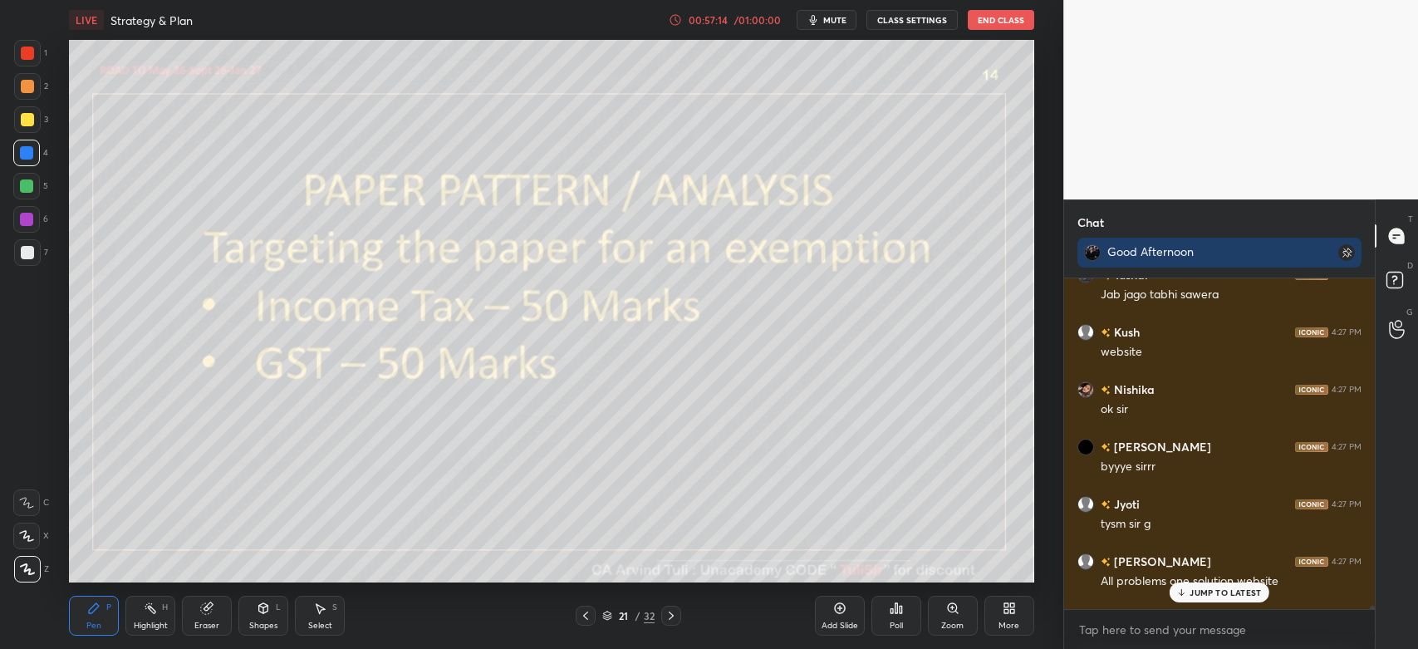
scroll to position [41036, 0]
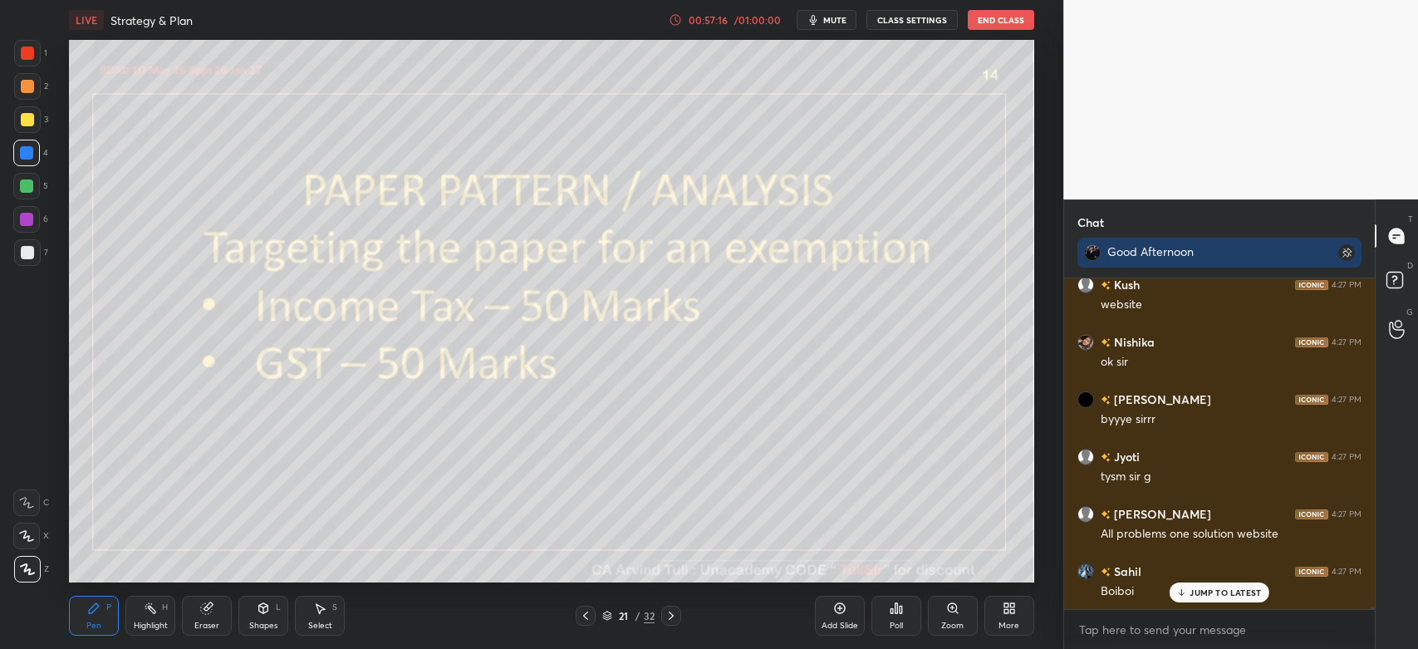
click at [1194, 588] on p "JUMP TO LATEST" at bounding box center [1225, 592] width 71 height 10
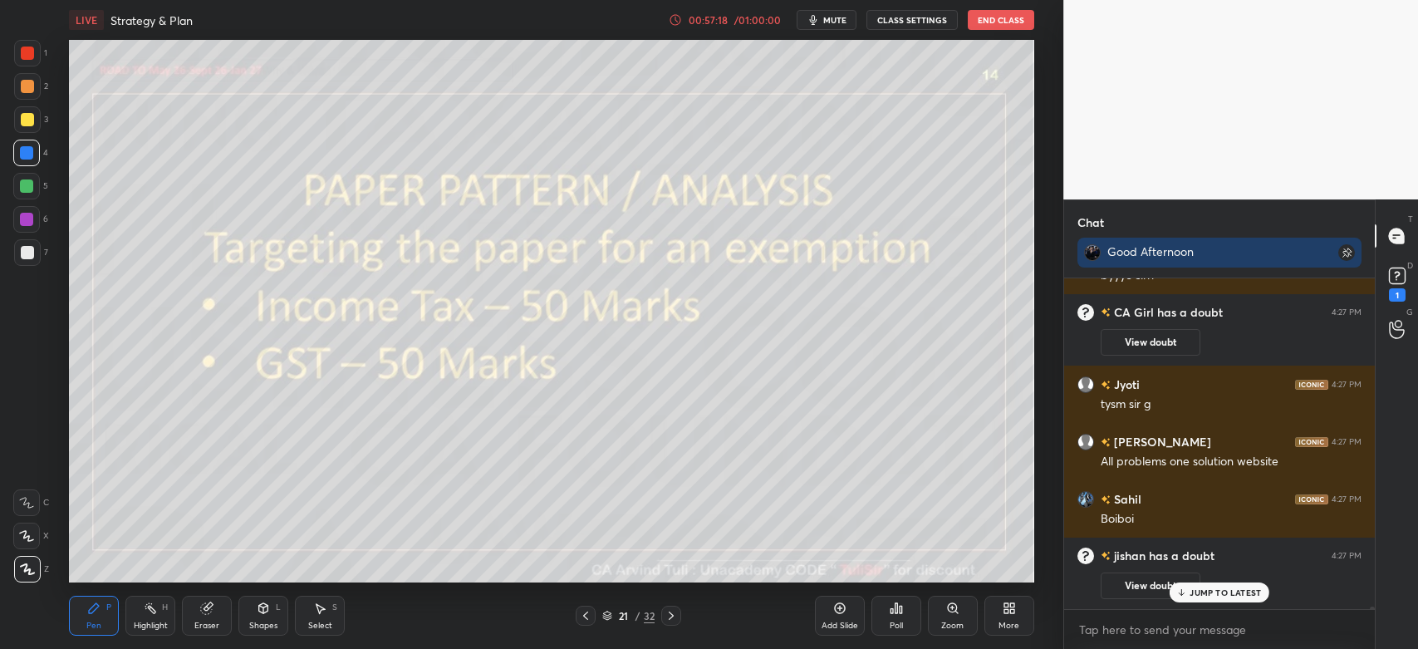
scroll to position [40067, 0]
click at [1401, 273] on rect at bounding box center [1397, 276] width 16 height 16
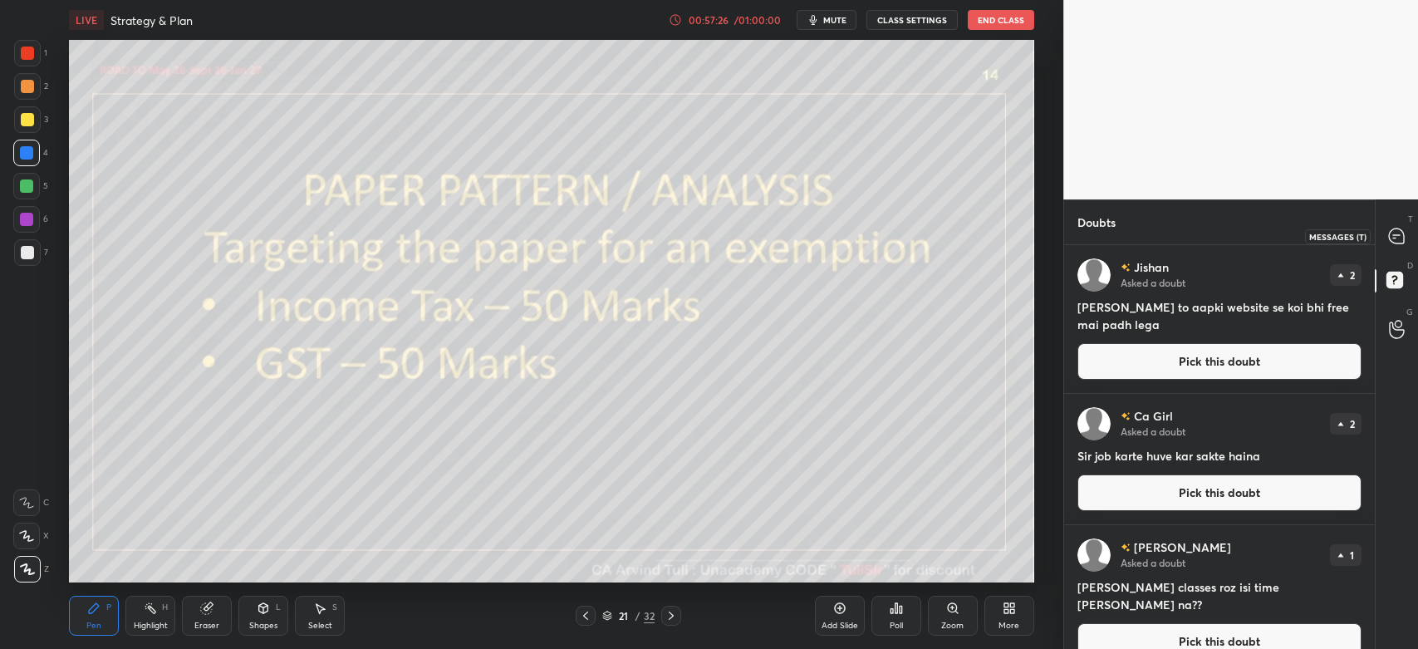
click at [1396, 235] on icon at bounding box center [1396, 235] width 7 height 0
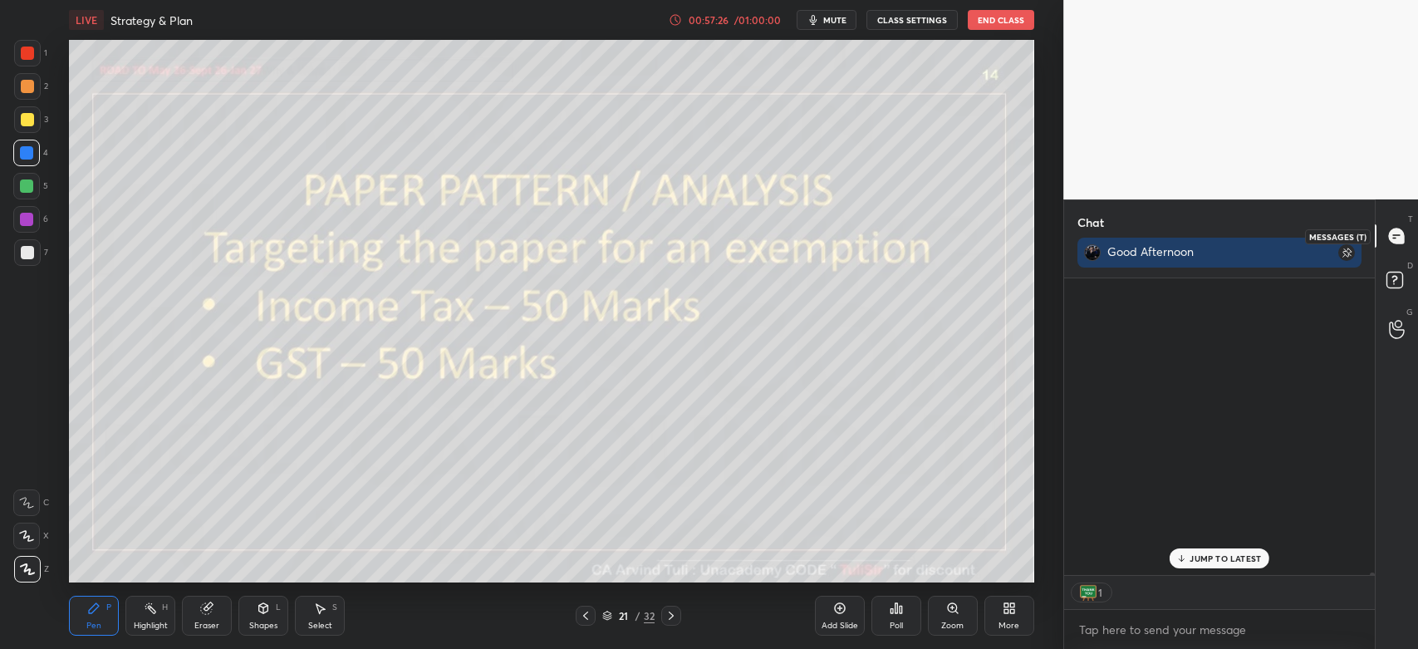
scroll to position [40523, 0]
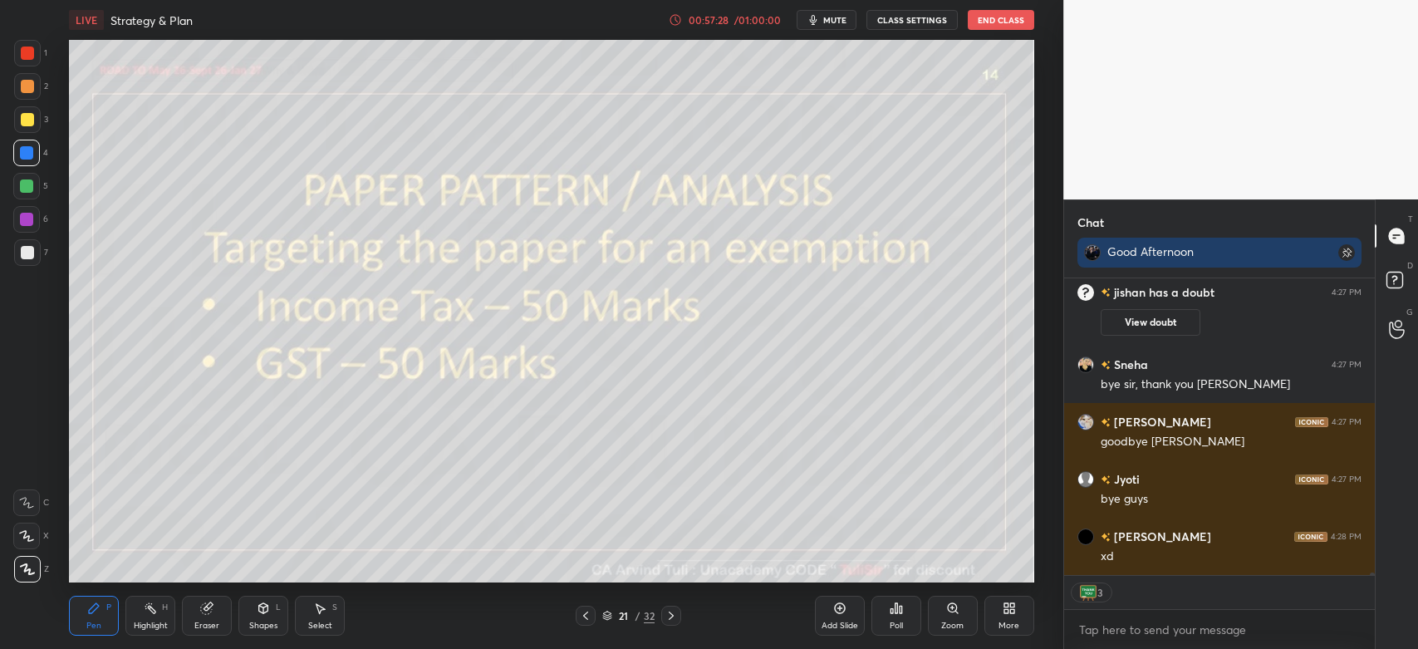
click at [1209, 563] on div "xd" at bounding box center [1231, 556] width 261 height 17
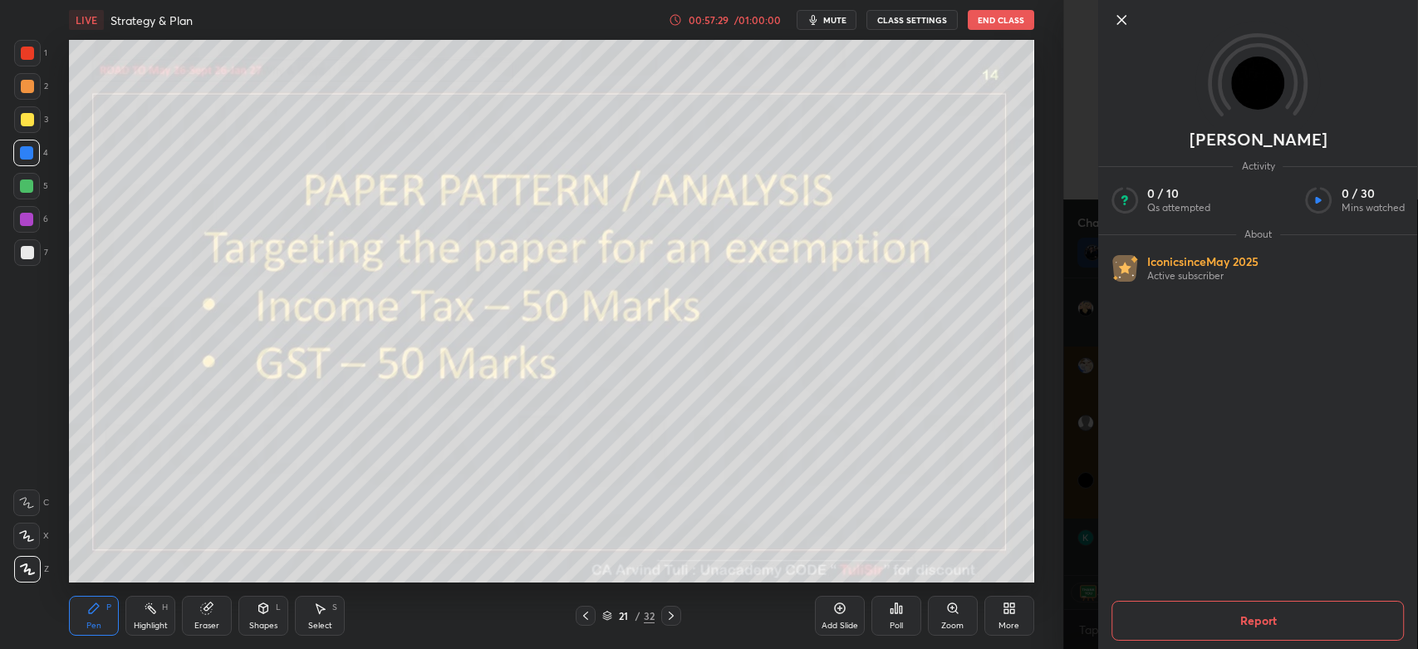
click at [1053, 486] on div "1 2 3 4 5 6 7 C X Z C X Z E E Erase all H H LIVE Strategy & Plan 00:57:29 / 01:…" at bounding box center [531, 324] width 1063 height 649
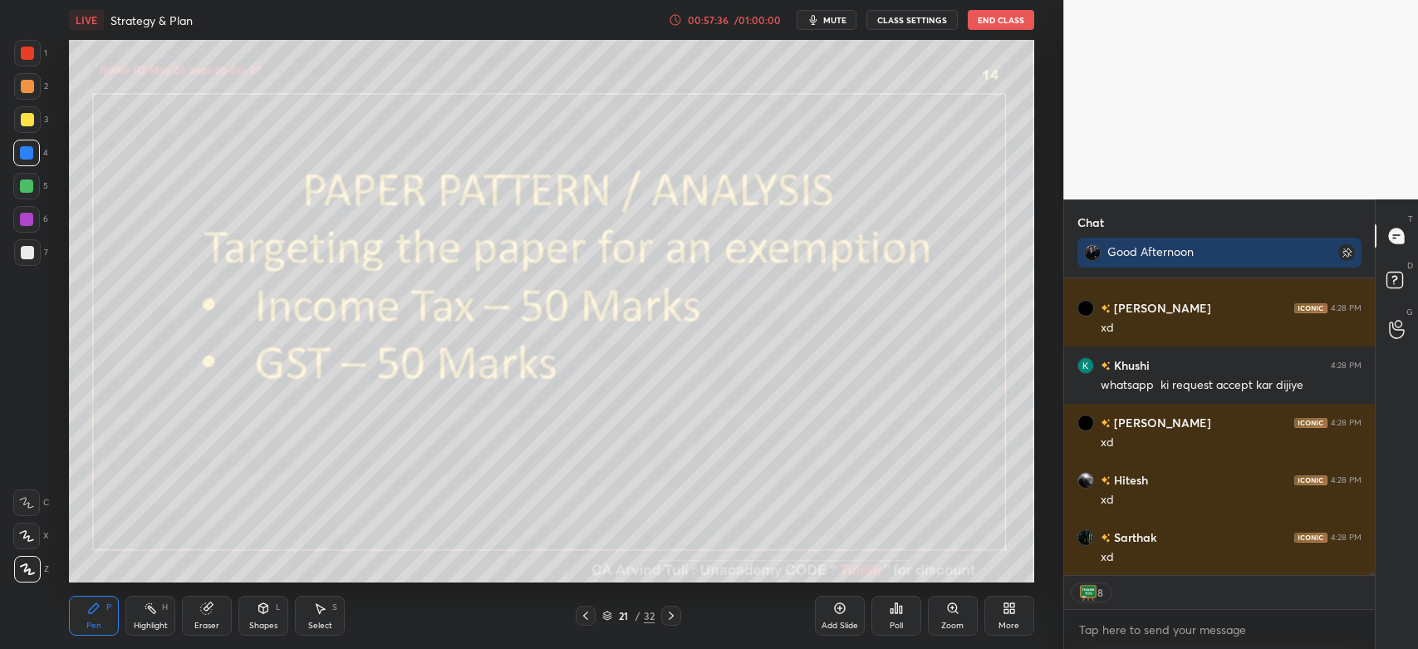
scroll to position [40915, 0]
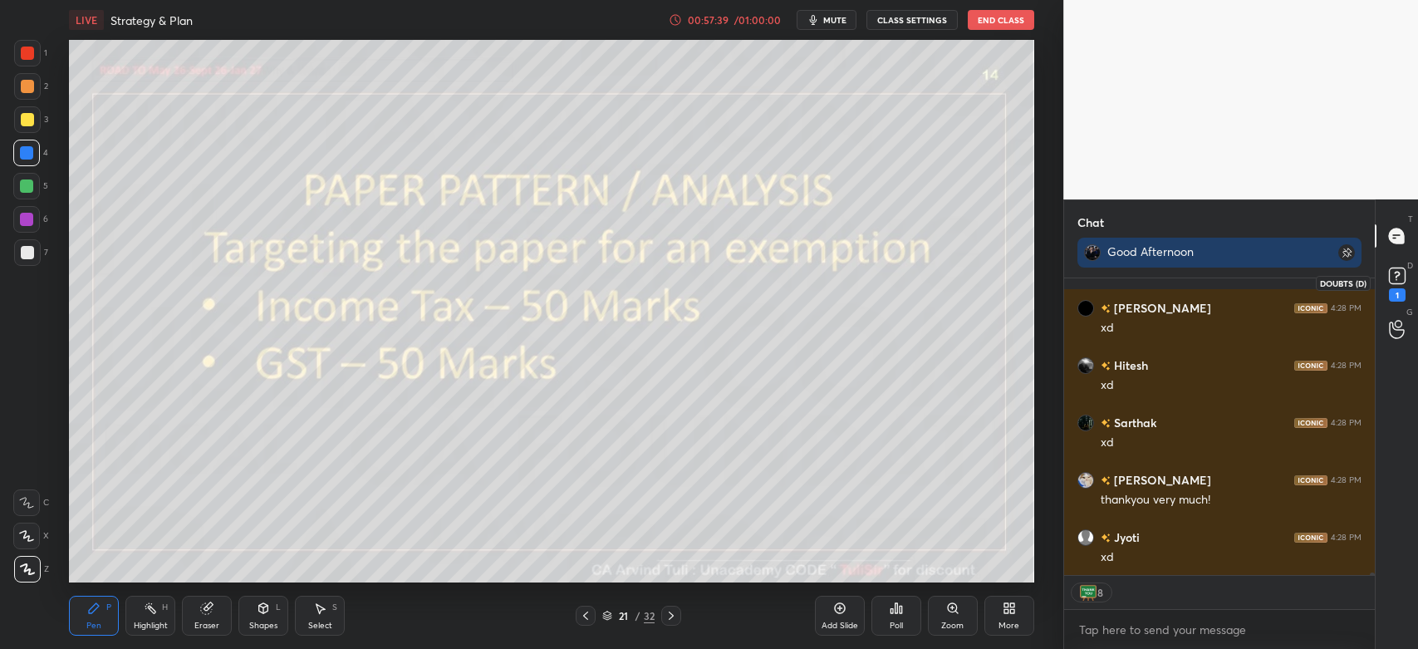
click at [1397, 268] on rect at bounding box center [1397, 276] width 16 height 16
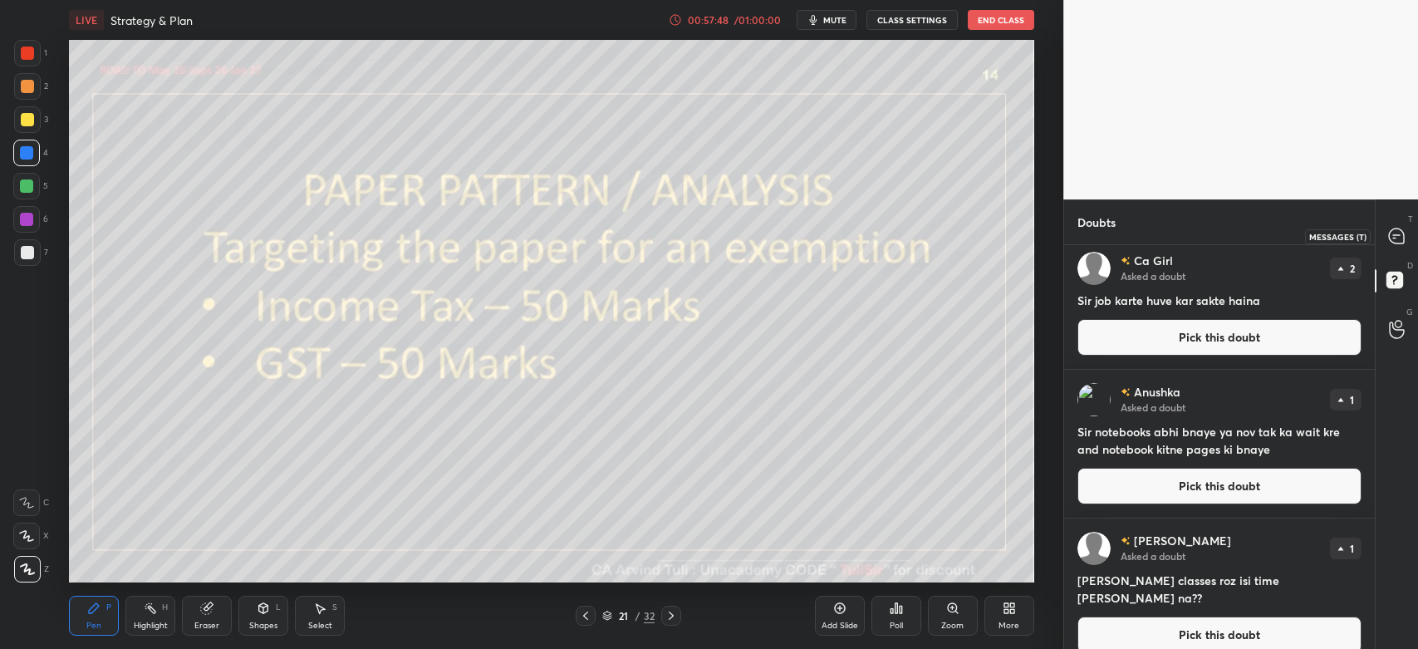
click at [1392, 241] on icon at bounding box center [1396, 235] width 15 height 15
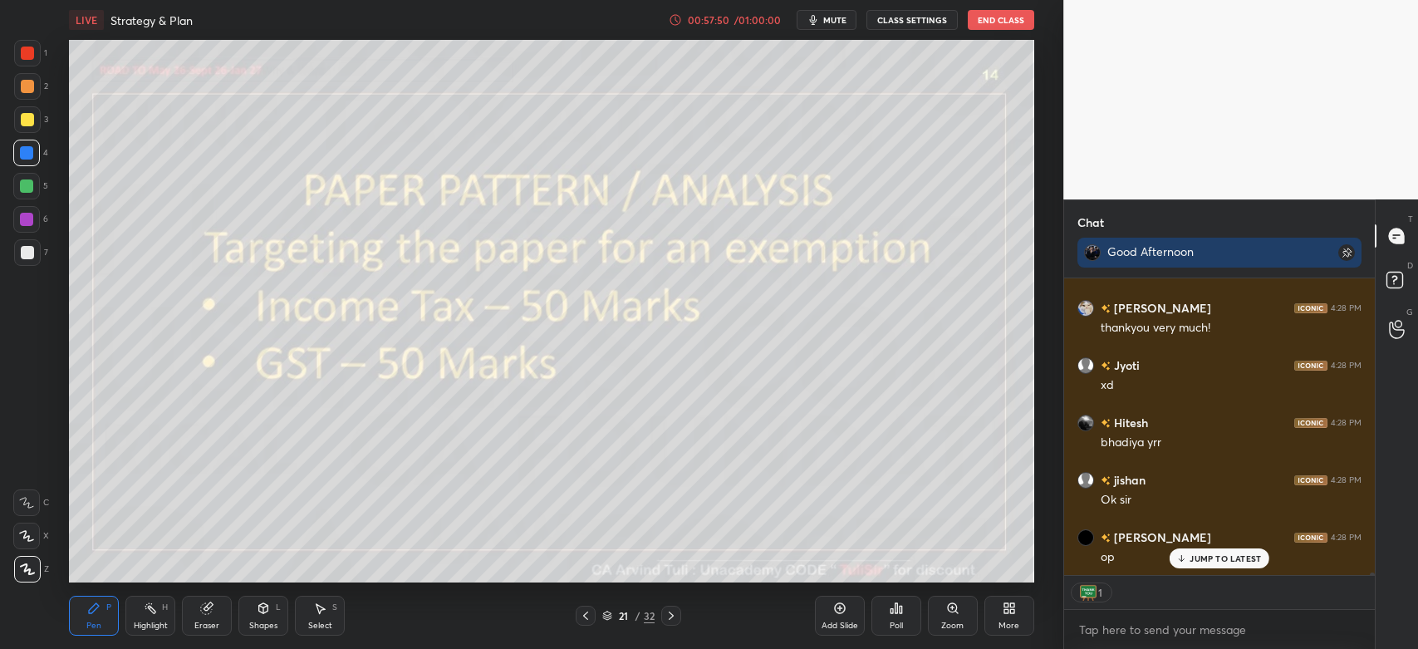
click at [1216, 565] on div "JUMP TO LATEST" at bounding box center [1220, 558] width 100 height 20
click at [1186, 557] on icon at bounding box center [1181, 558] width 11 height 10
click at [993, 21] on button "End Class" at bounding box center [1001, 20] width 66 height 20
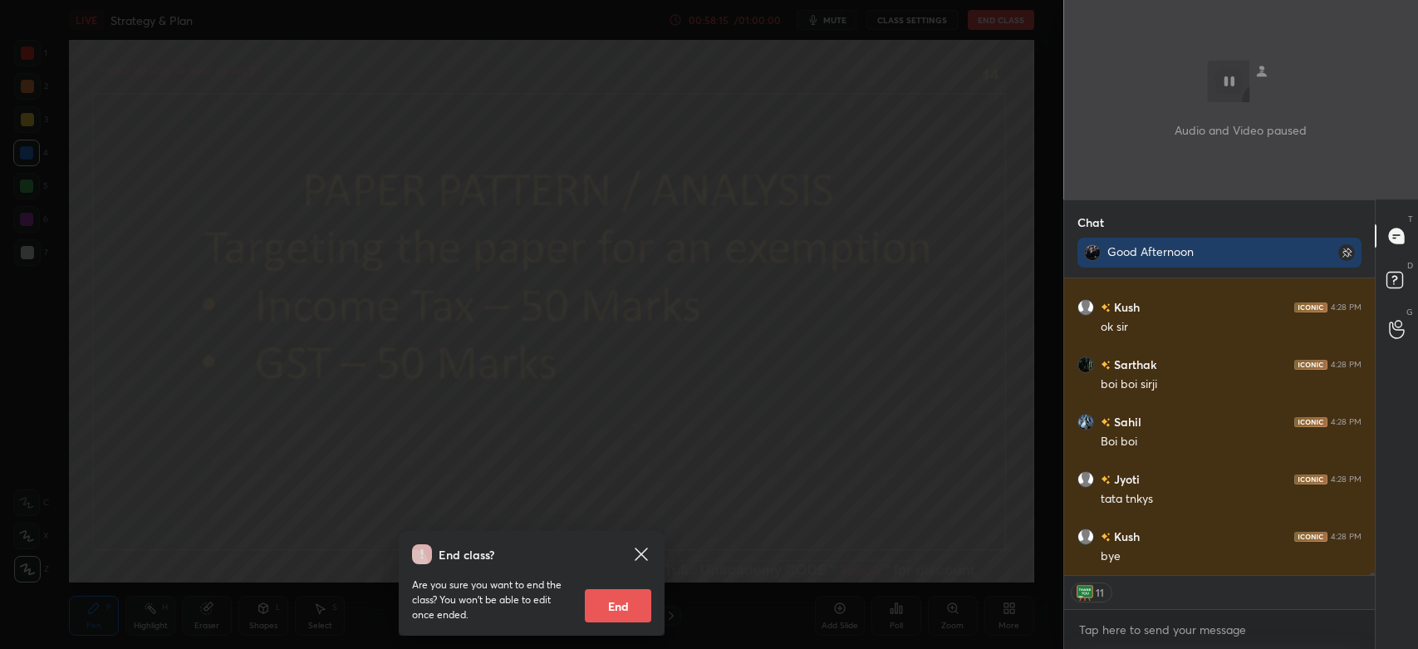
click at [615, 601] on button "End" at bounding box center [618, 605] width 66 height 33
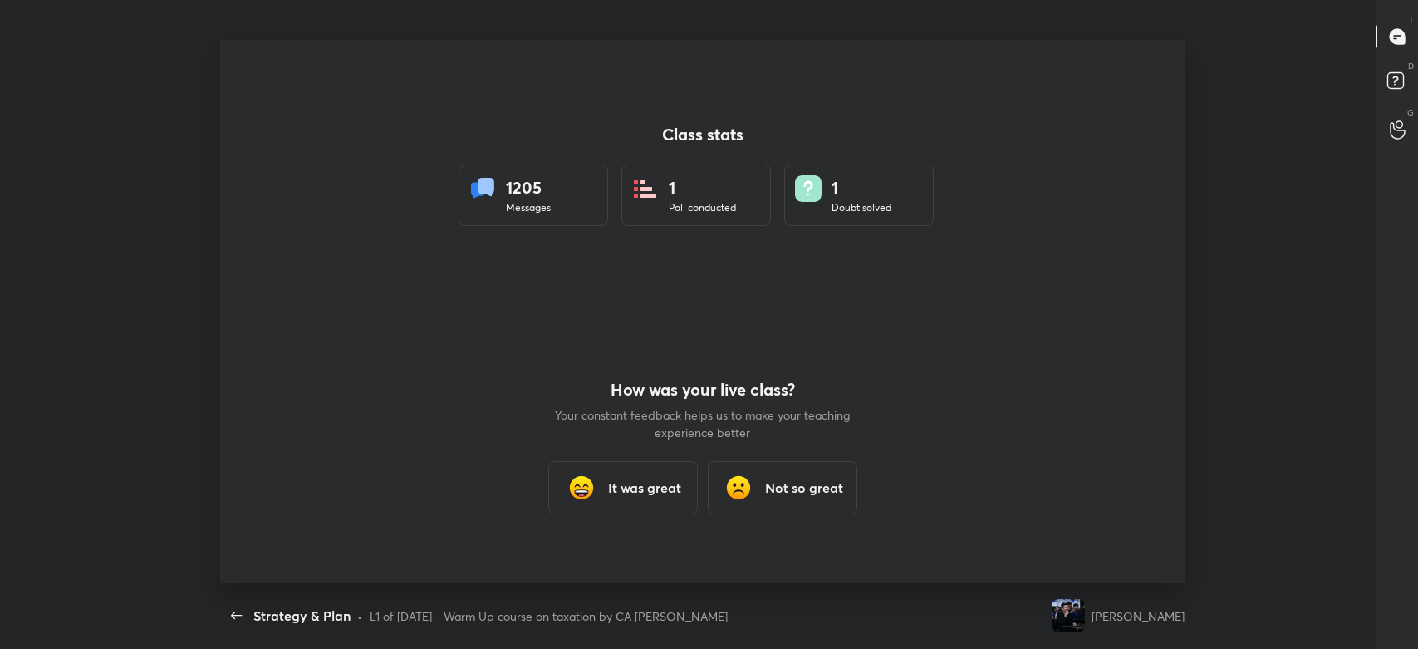
type textarea "x"
